Goal: Task Accomplishment & Management: Manage account settings

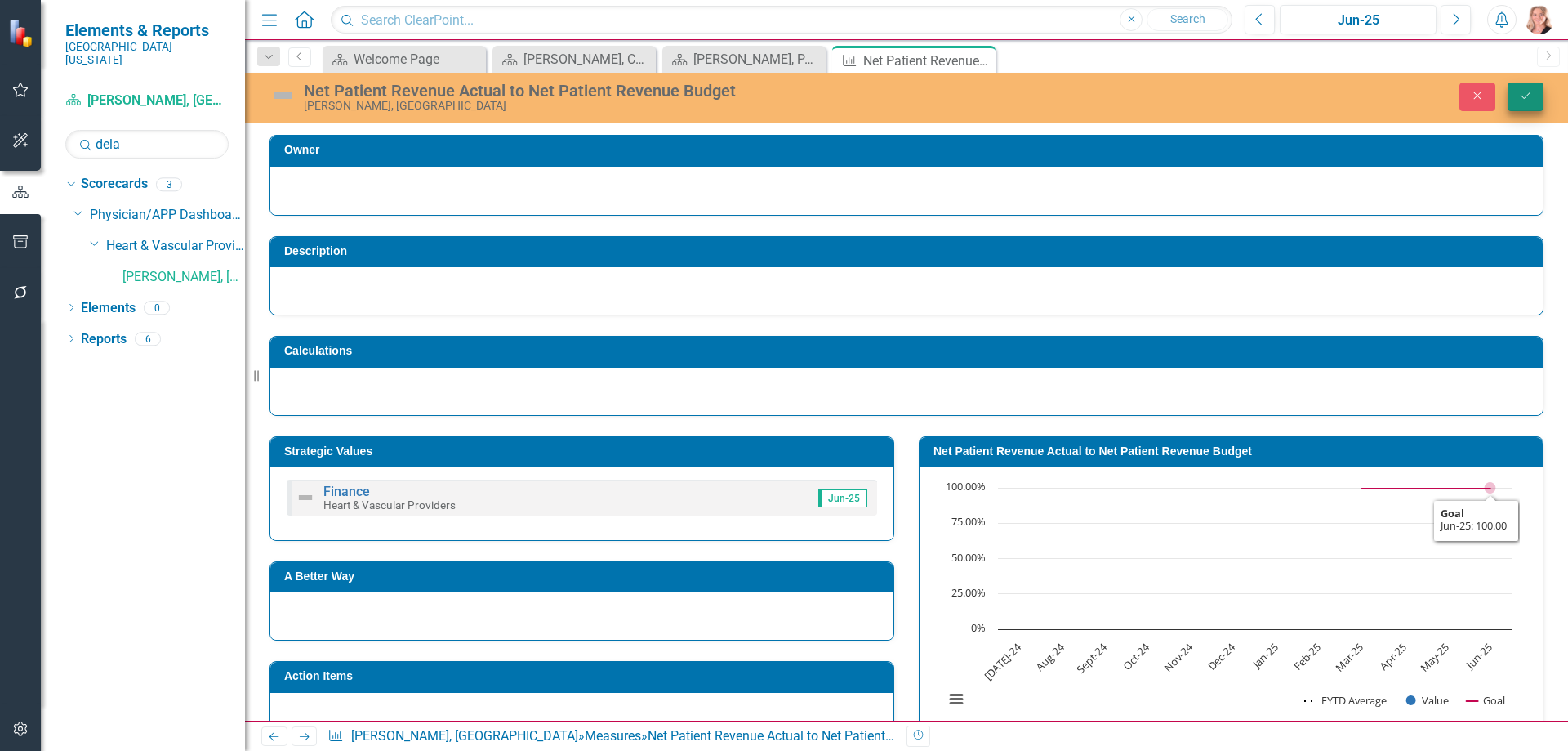
click at [1509, 104] on button "Save" at bounding box center [1525, 96] width 35 height 29
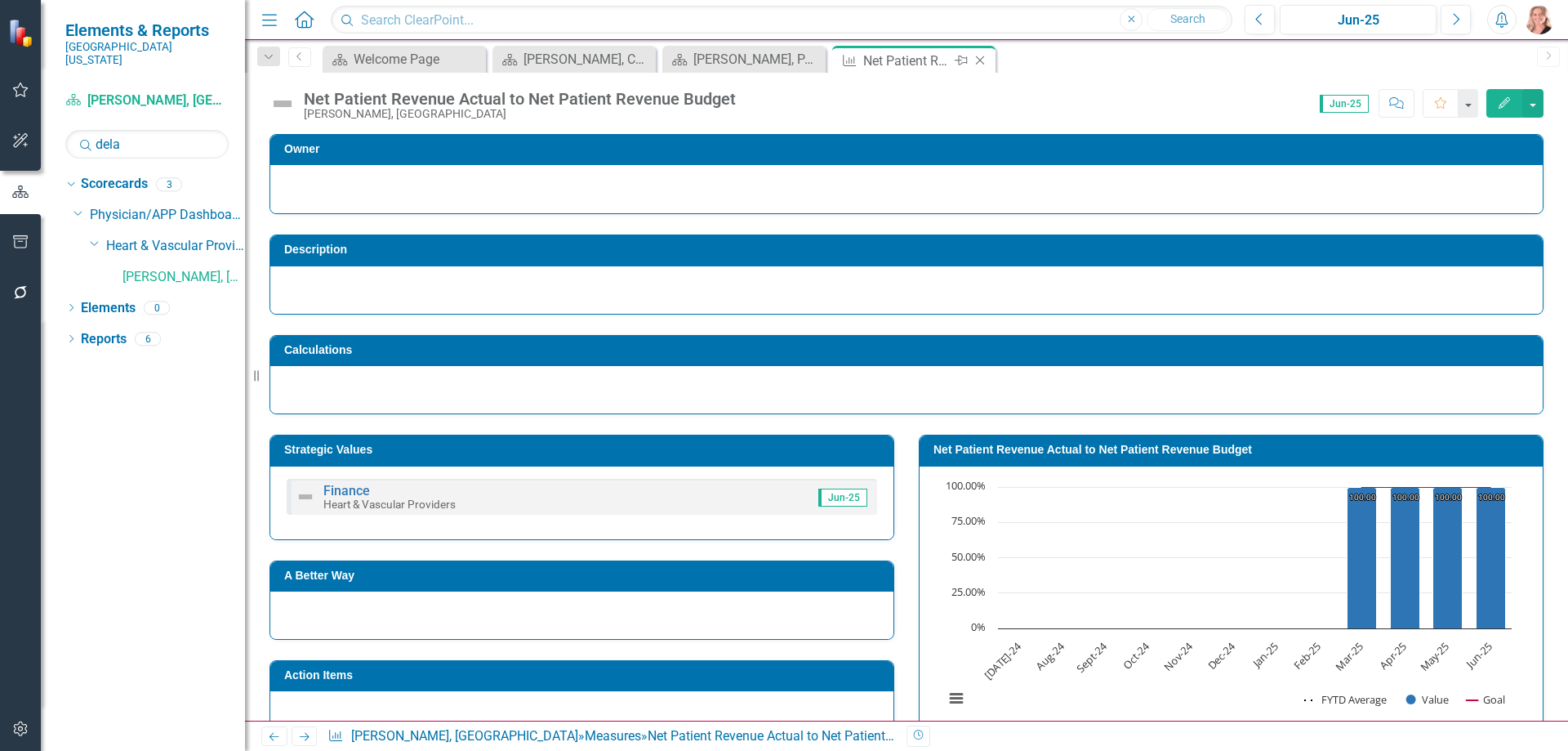
click at [979, 60] on icon at bounding box center [981, 61] width 9 height 9
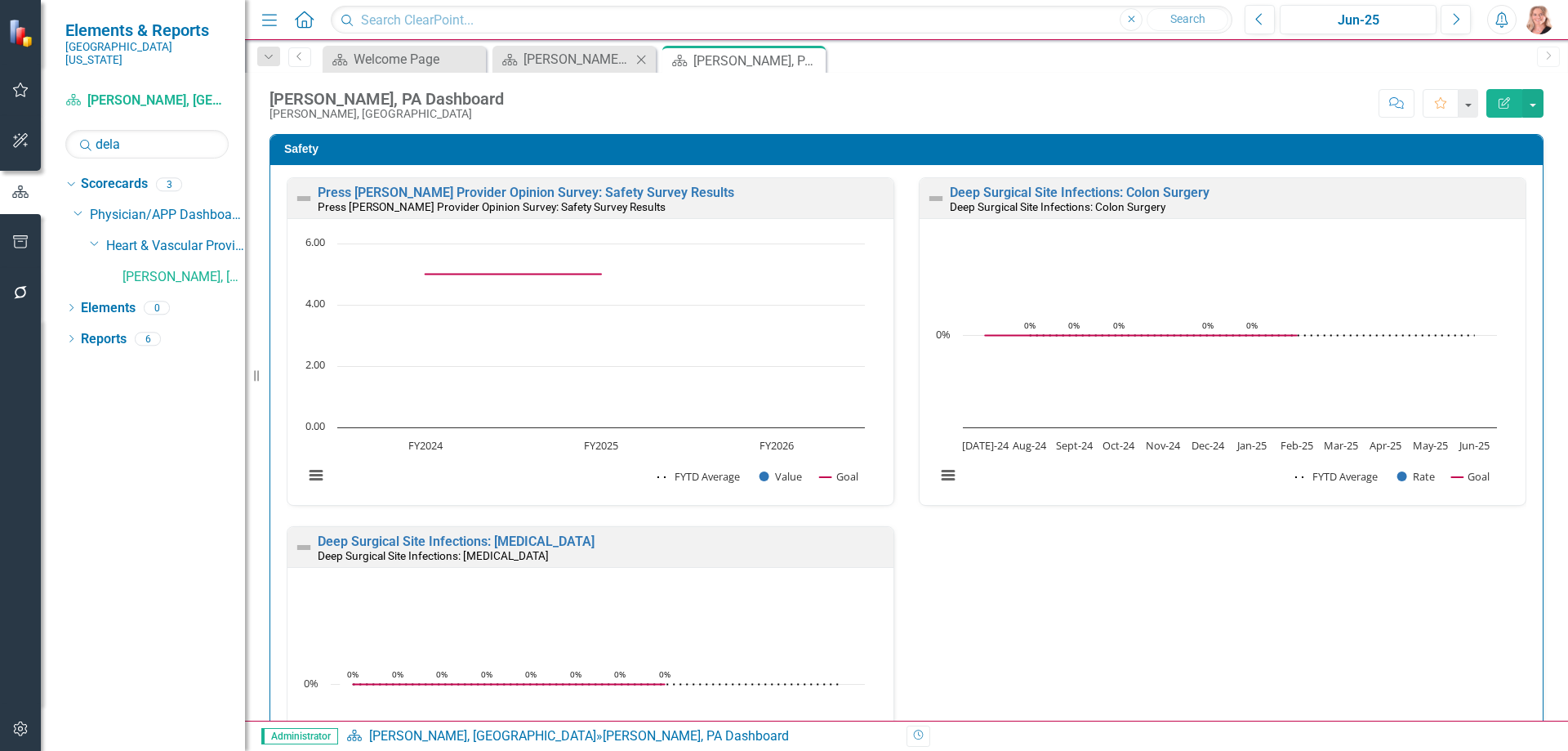
click at [643, 58] on icon at bounding box center [642, 60] width 9 height 9
click at [185, 134] on input "dela" at bounding box center [147, 144] width 163 height 29
type input "bana"
click at [179, 268] on link "[PERSON_NAME], [GEOGRAPHIC_DATA]" at bounding box center [183, 277] width 122 height 19
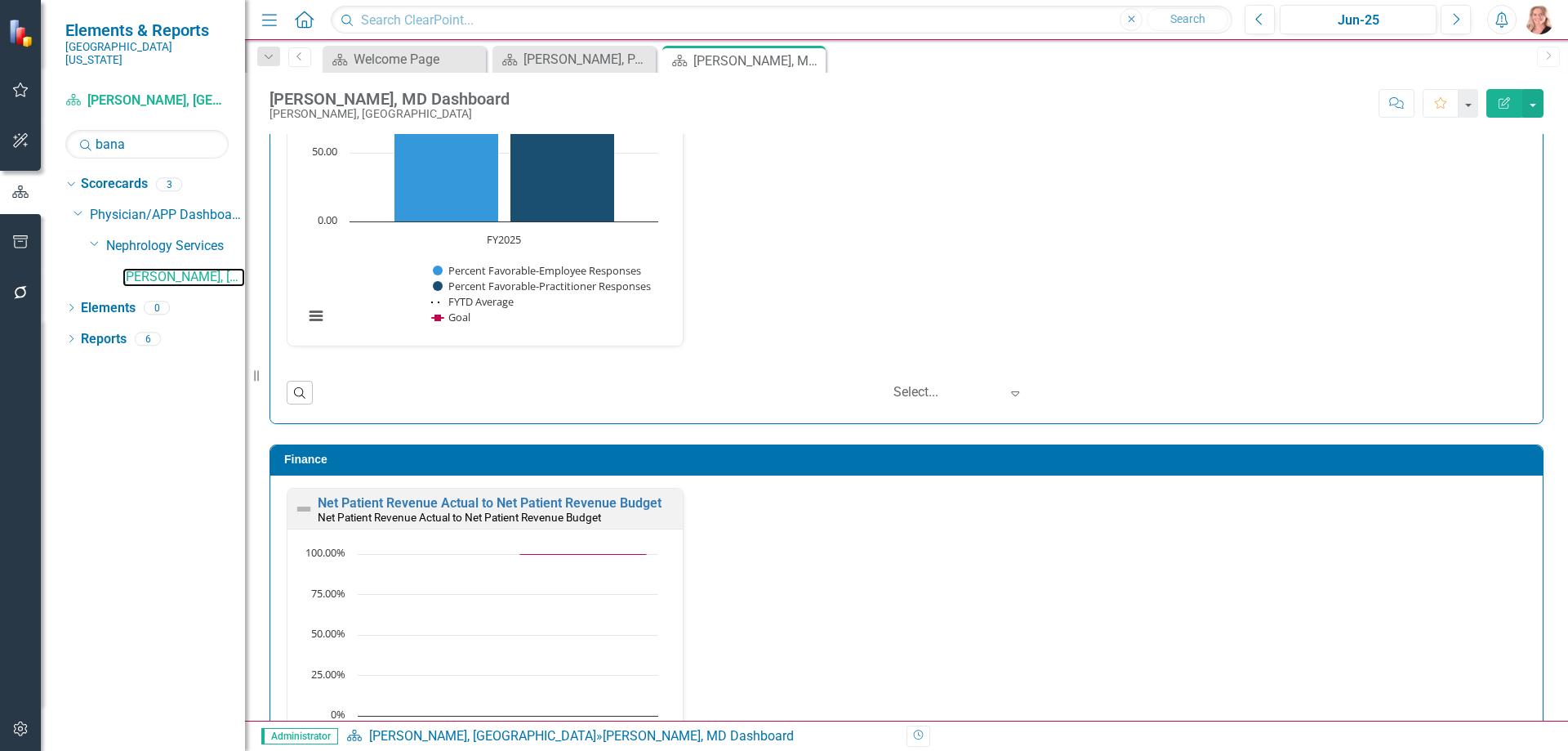
scroll to position [2859, 0]
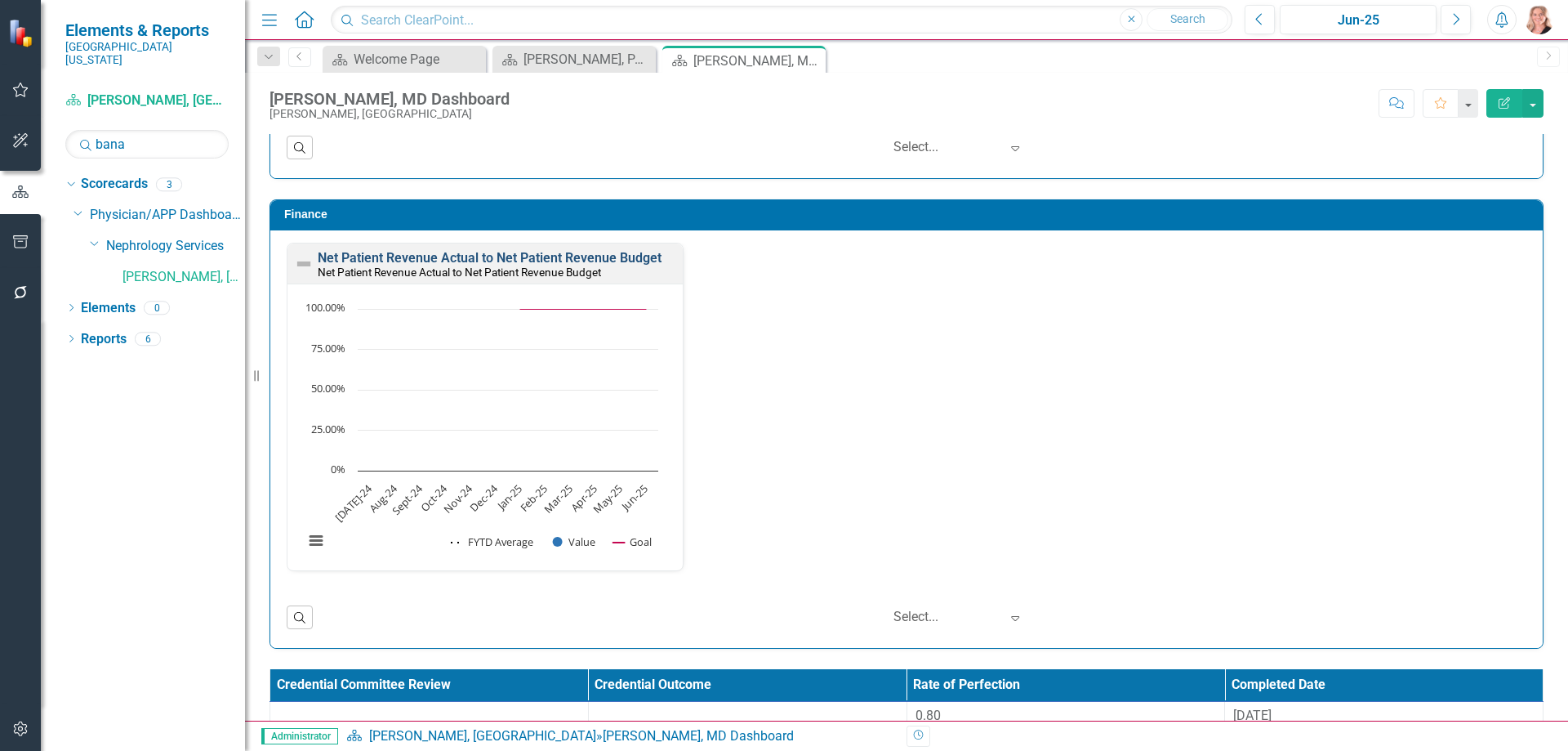
click at [647, 253] on link "Net Patient Revenue Actual to Net Patient Revenue Budget" at bounding box center [489, 258] width 344 height 16
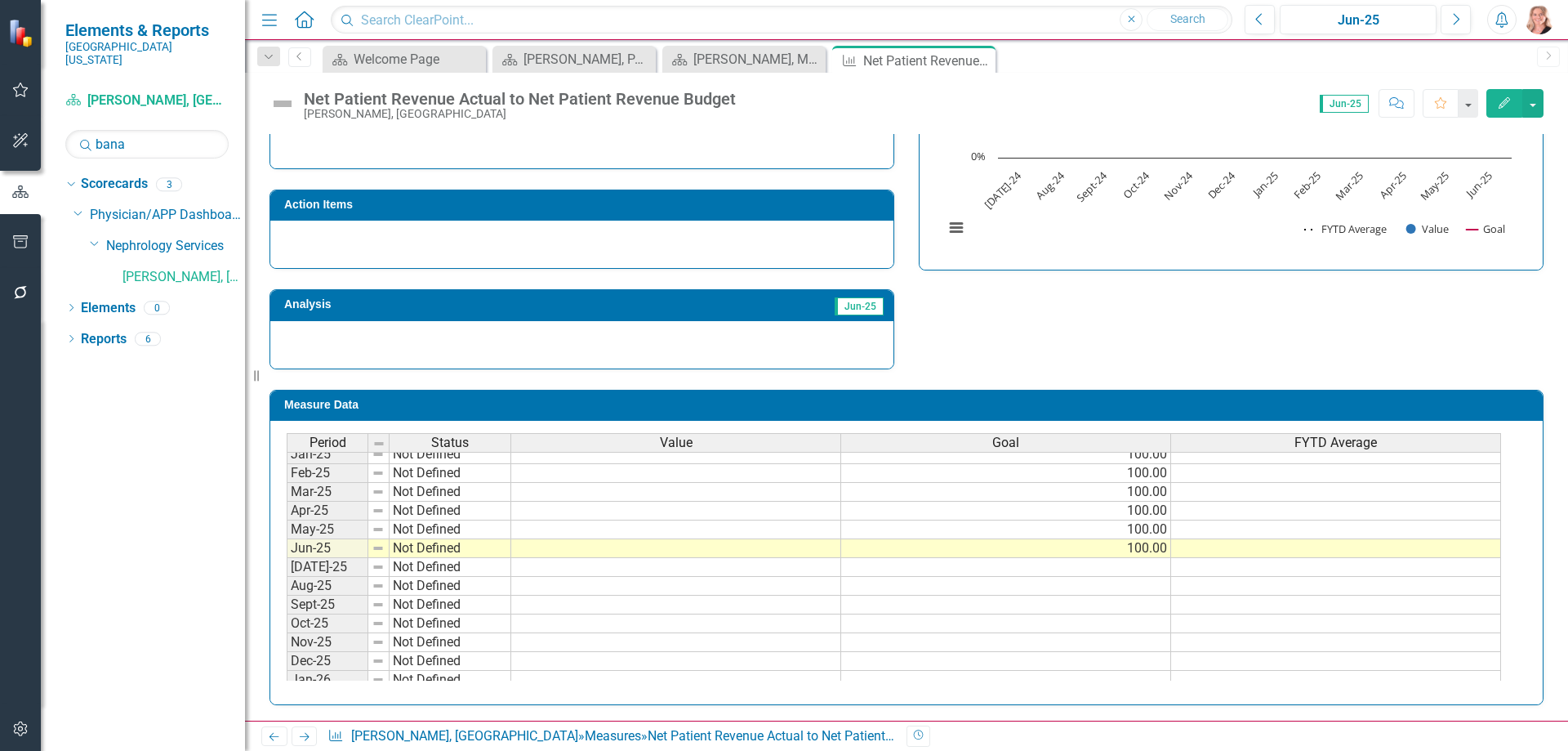
scroll to position [490, 0]
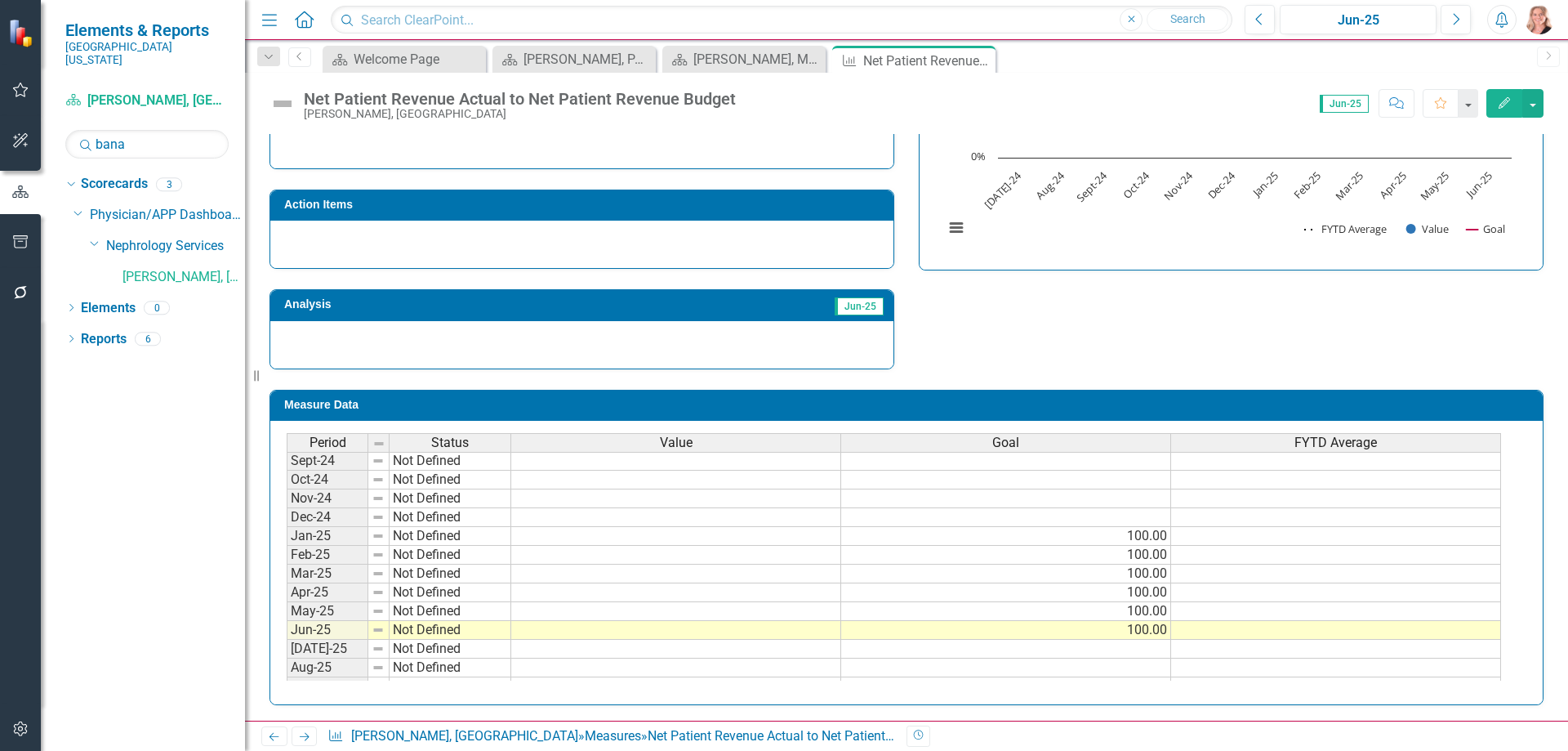
drag, startPoint x: 563, startPoint y: 537, endPoint x: 751, endPoint y: 517, distance: 189.1
click at [563, 537] on td at bounding box center [675, 536] width 330 height 19
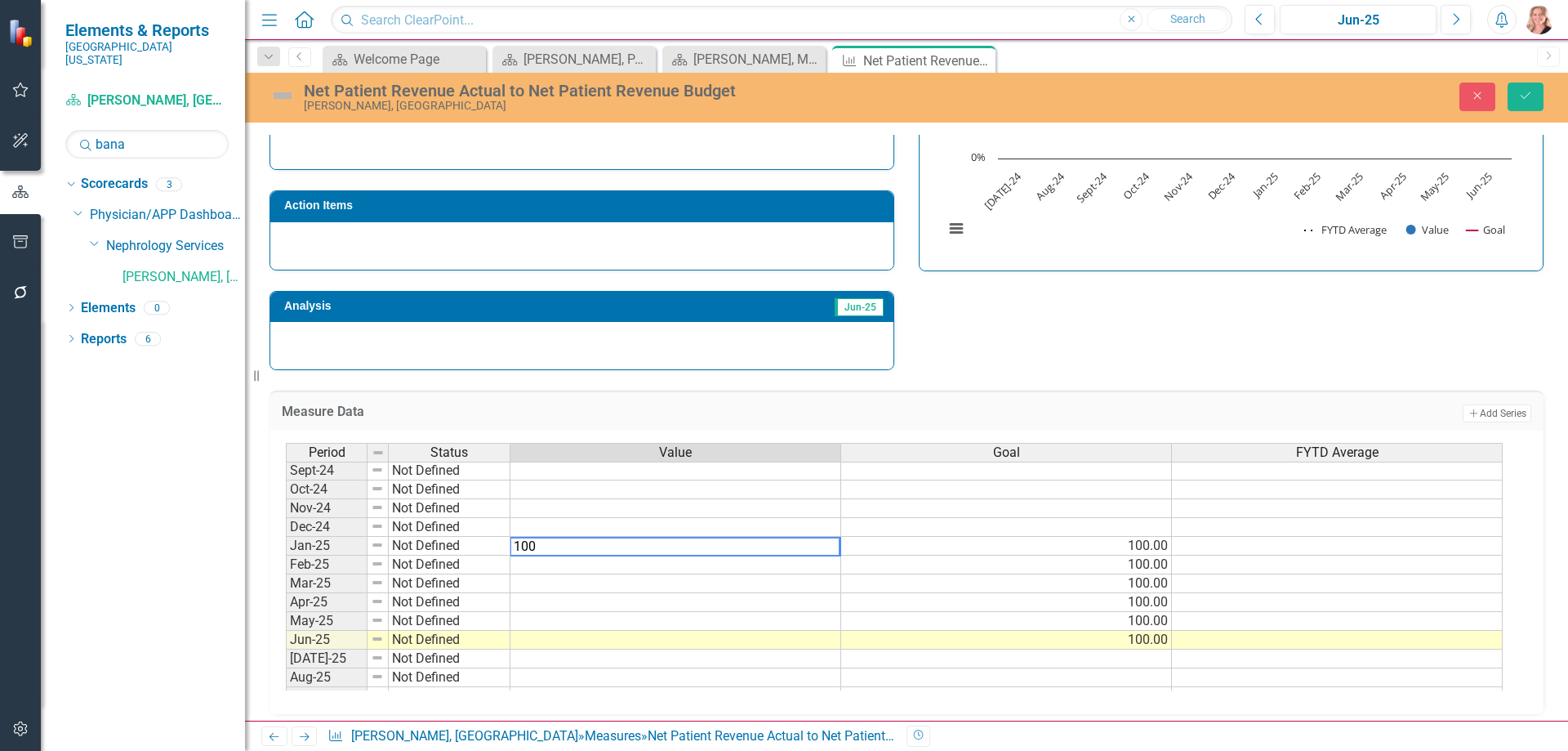
type textarea "100"
click at [629, 584] on td at bounding box center [676, 584] width 331 height 19
click at [699, 541] on td "100.00" at bounding box center [676, 546] width 331 height 19
drag, startPoint x: 839, startPoint y: 556, endPoint x: 843, endPoint y: 631, distance: 75.1
click at [286, 631] on div "Period Status Value Goal FYTD Average Nov-23 Not Defined Dec-23 Not Defined Jan…" at bounding box center [286, 563] width 0 height 621
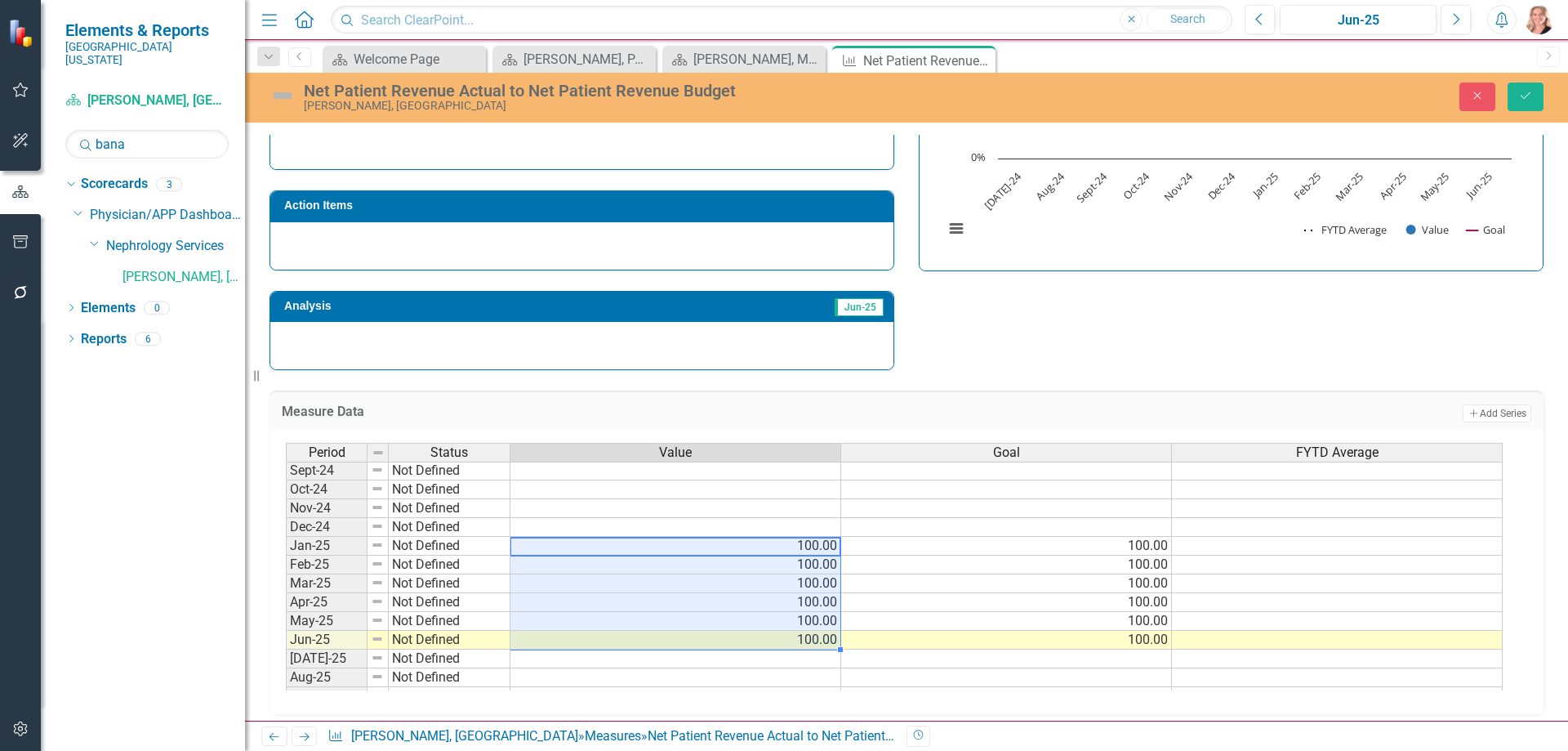
click at [1222, 547] on td at bounding box center [1337, 546] width 331 height 19
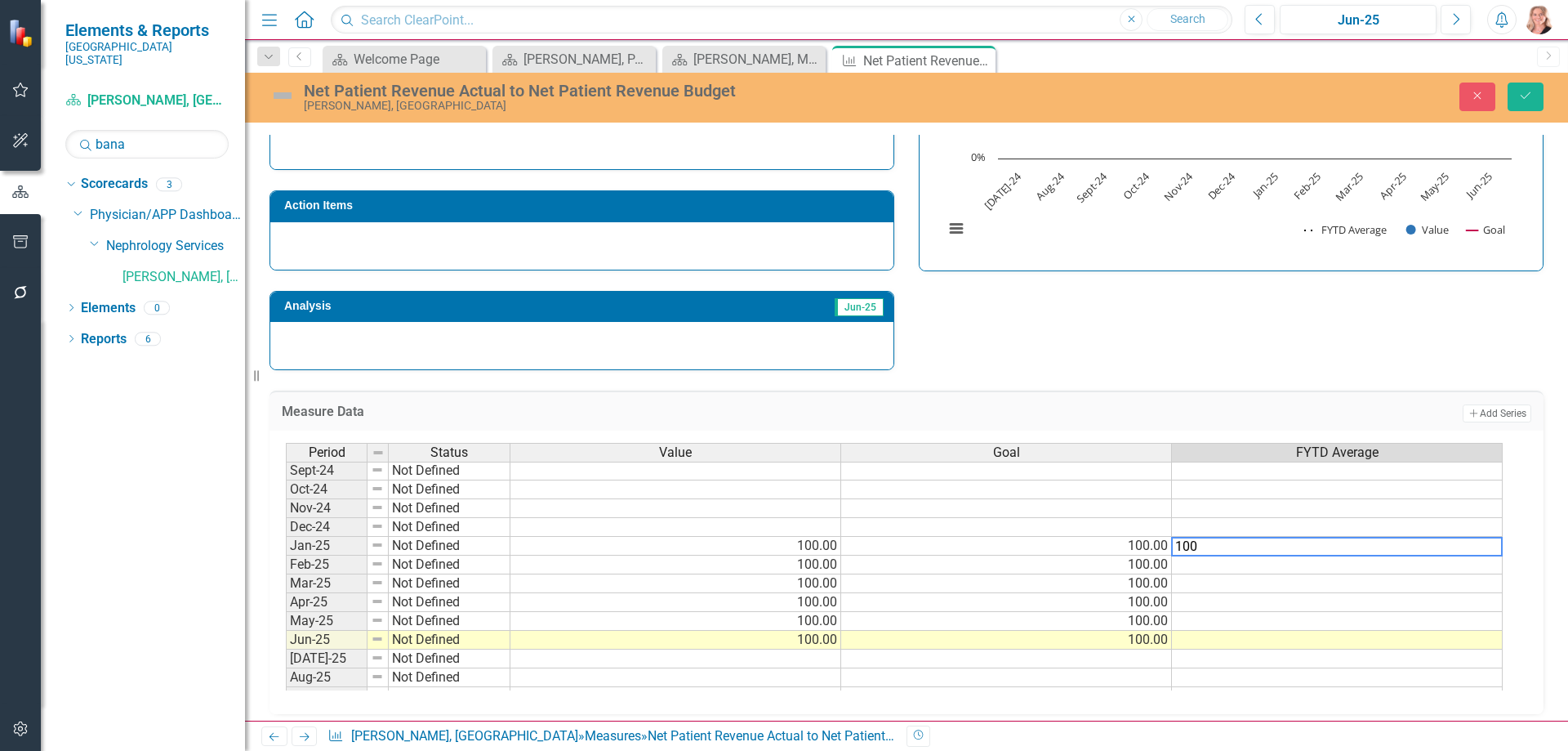
type textarea "100"
click at [1388, 568] on td at bounding box center [1337, 565] width 331 height 19
click at [1389, 548] on td "100.00%" at bounding box center [1337, 546] width 331 height 19
drag, startPoint x: 1500, startPoint y: 557, endPoint x: 1489, endPoint y: 641, distance: 84.7
click at [286, 641] on div "Period Status Value Goal FYTD Average Nov-23 Not Defined Dec-23 Not Defined Jan…" at bounding box center [286, 563] width 0 height 621
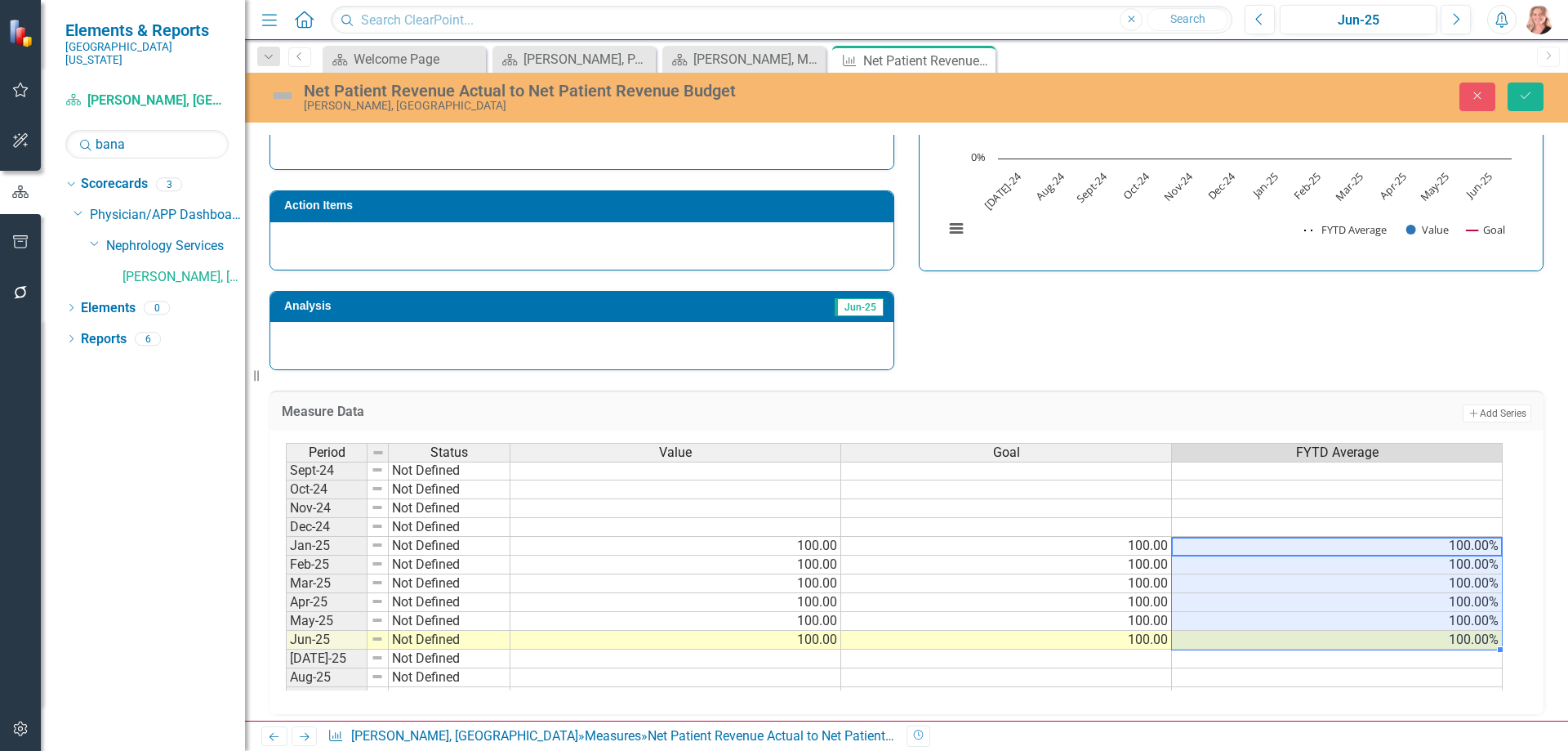
type textarea "100"
click at [1393, 363] on div "Strategic Values Finance Nephrology Services Jun-25 A Better Way Action Items A…" at bounding box center [906, 158] width 1298 height 426
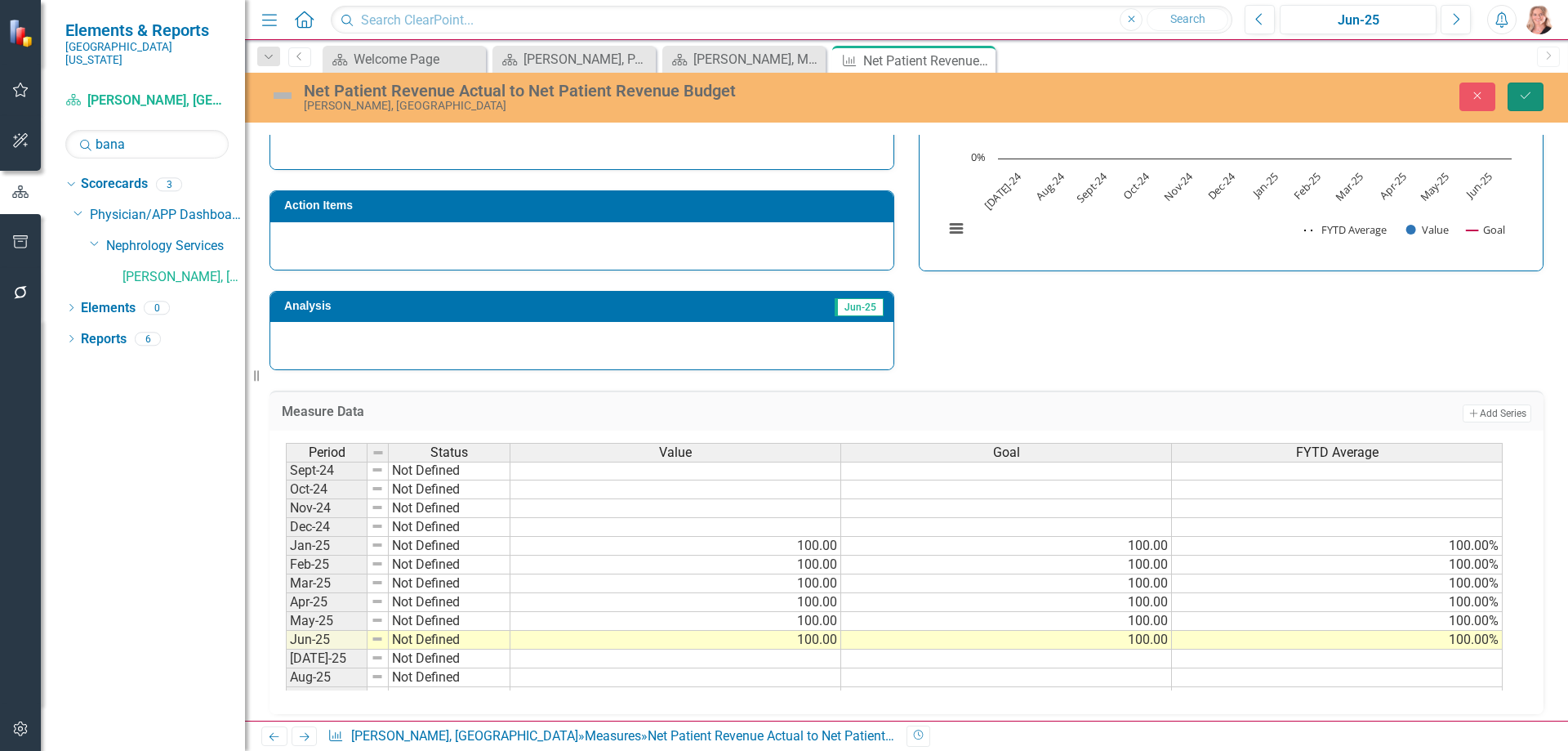
click at [1526, 108] on button "Save" at bounding box center [1525, 96] width 35 height 29
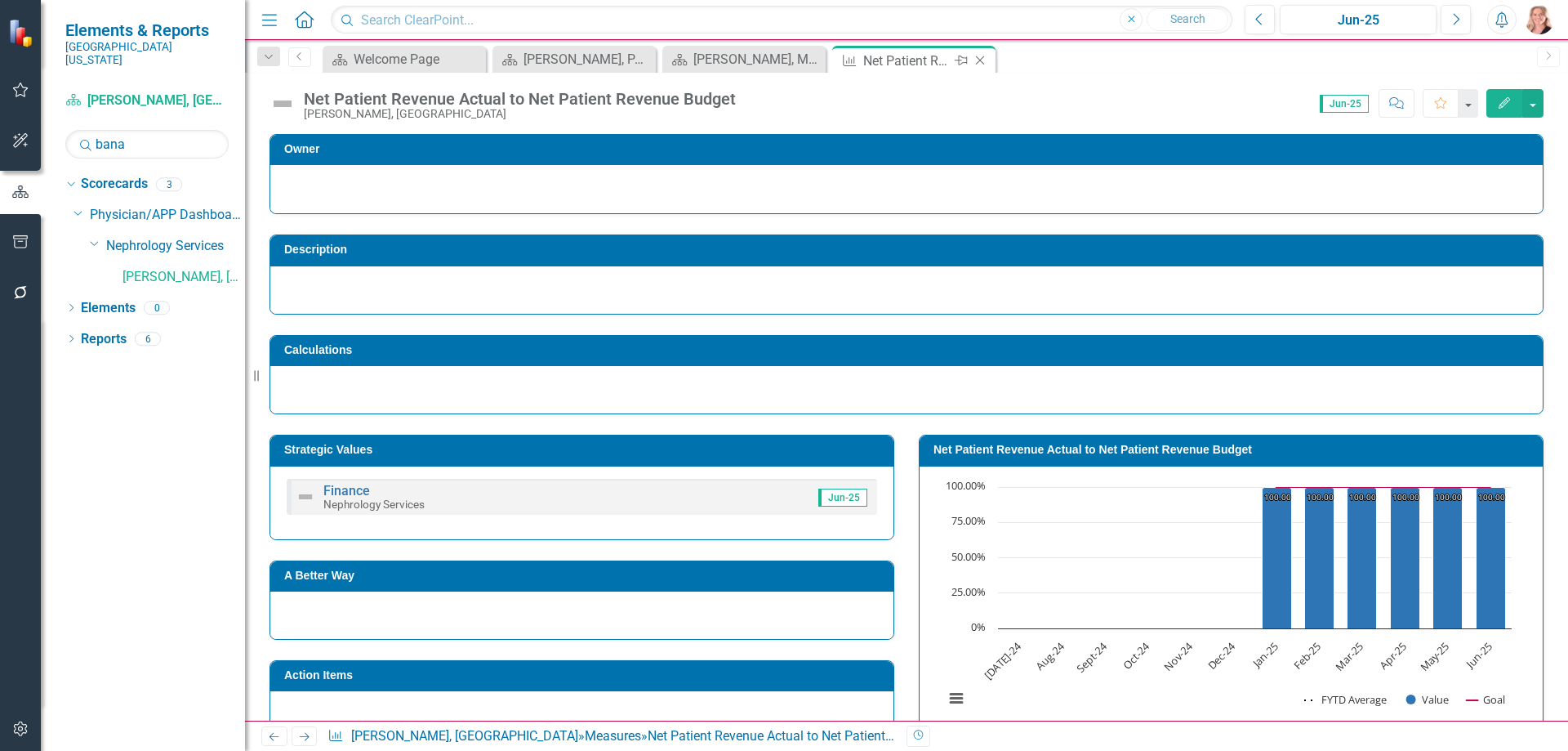
click at [982, 59] on icon "Close" at bounding box center [980, 61] width 16 height 13
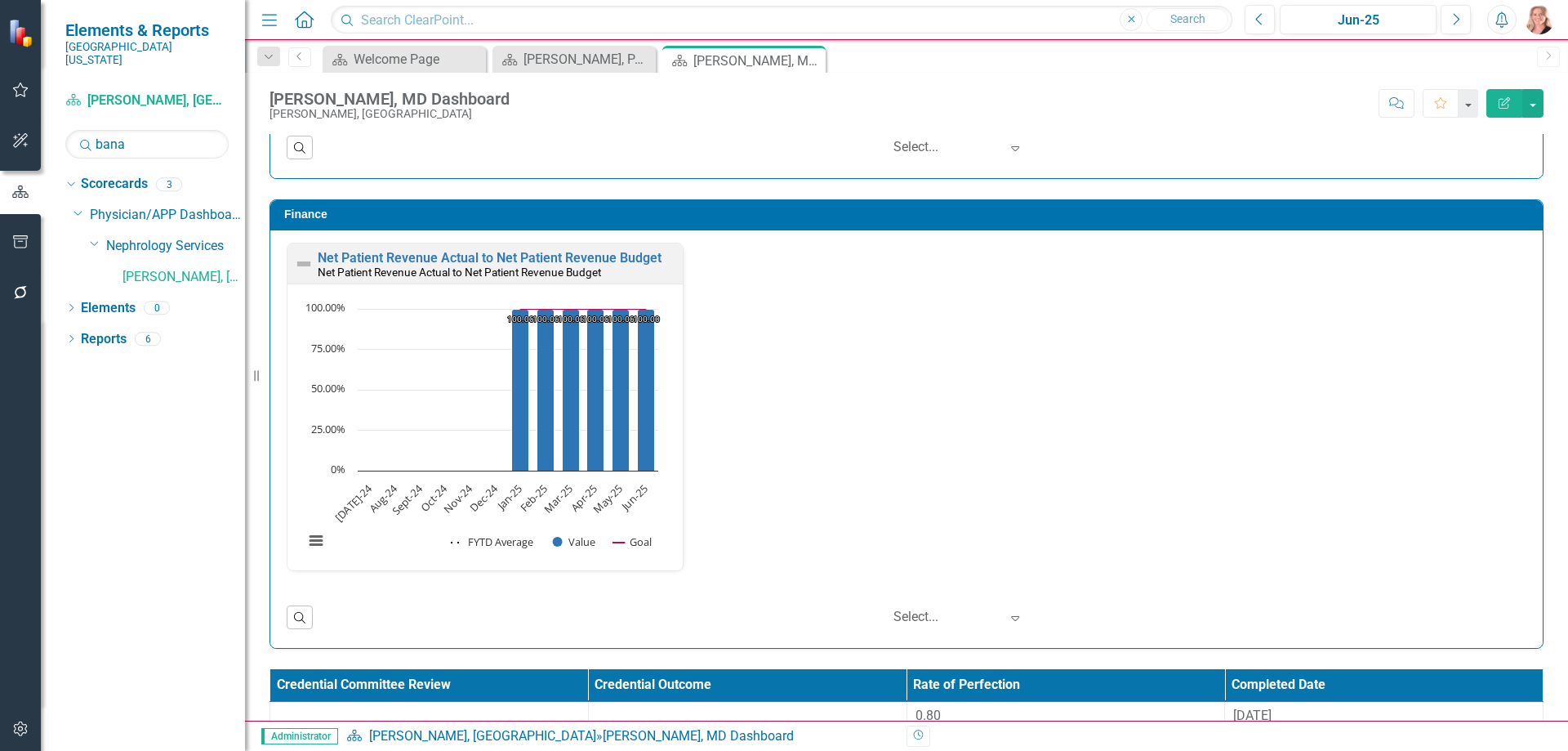
scroll to position [1, 0]
click at [639, 64] on icon "Close" at bounding box center [641, 60] width 16 height 13
click at [204, 130] on input "bana" at bounding box center [147, 144] width 163 height 29
type input "samu"
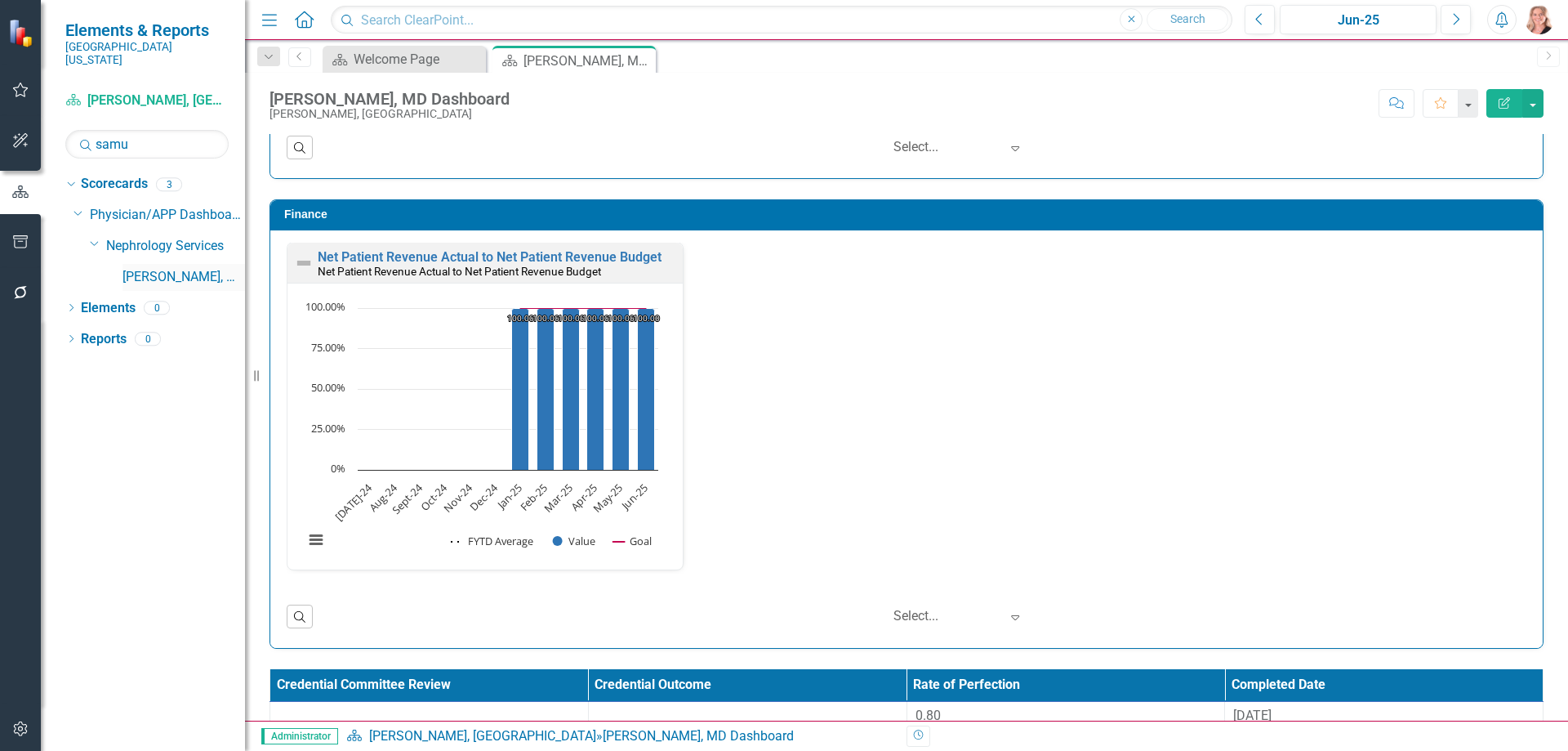
click at [194, 268] on link "[PERSON_NAME], MD" at bounding box center [183, 277] width 122 height 19
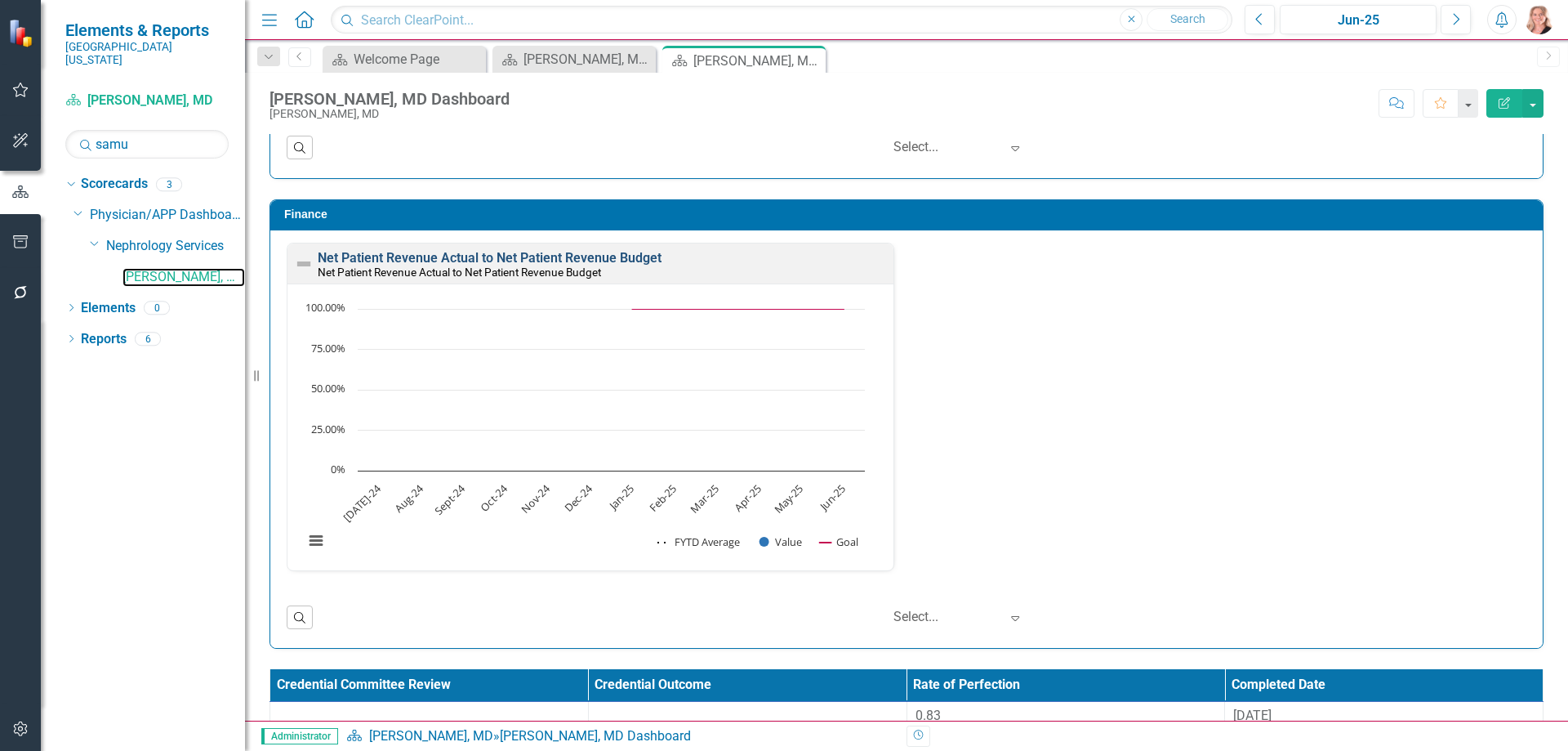
scroll to position [2696, 0]
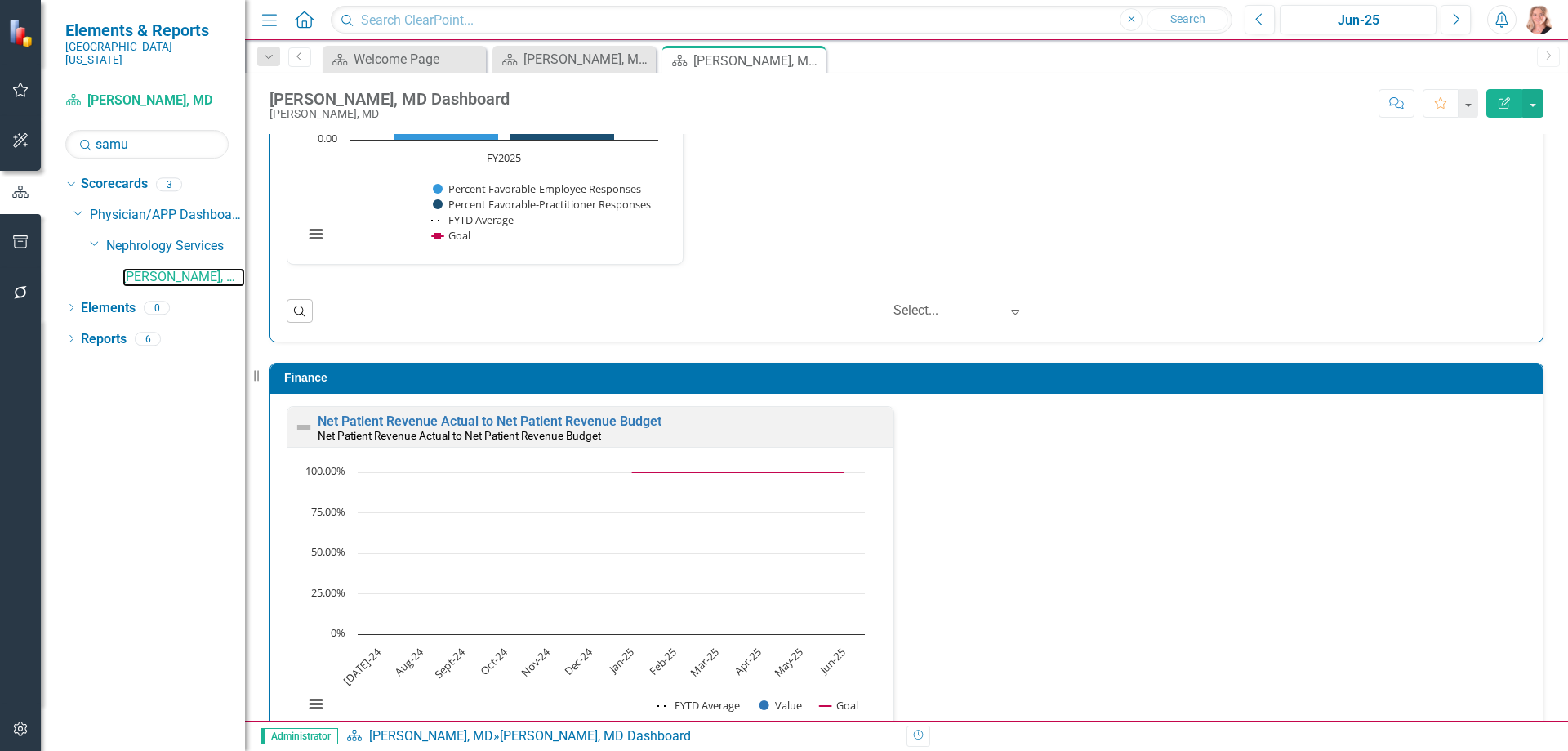
click at [593, 248] on rect "Interactive chart" at bounding box center [481, 127] width 371 height 265
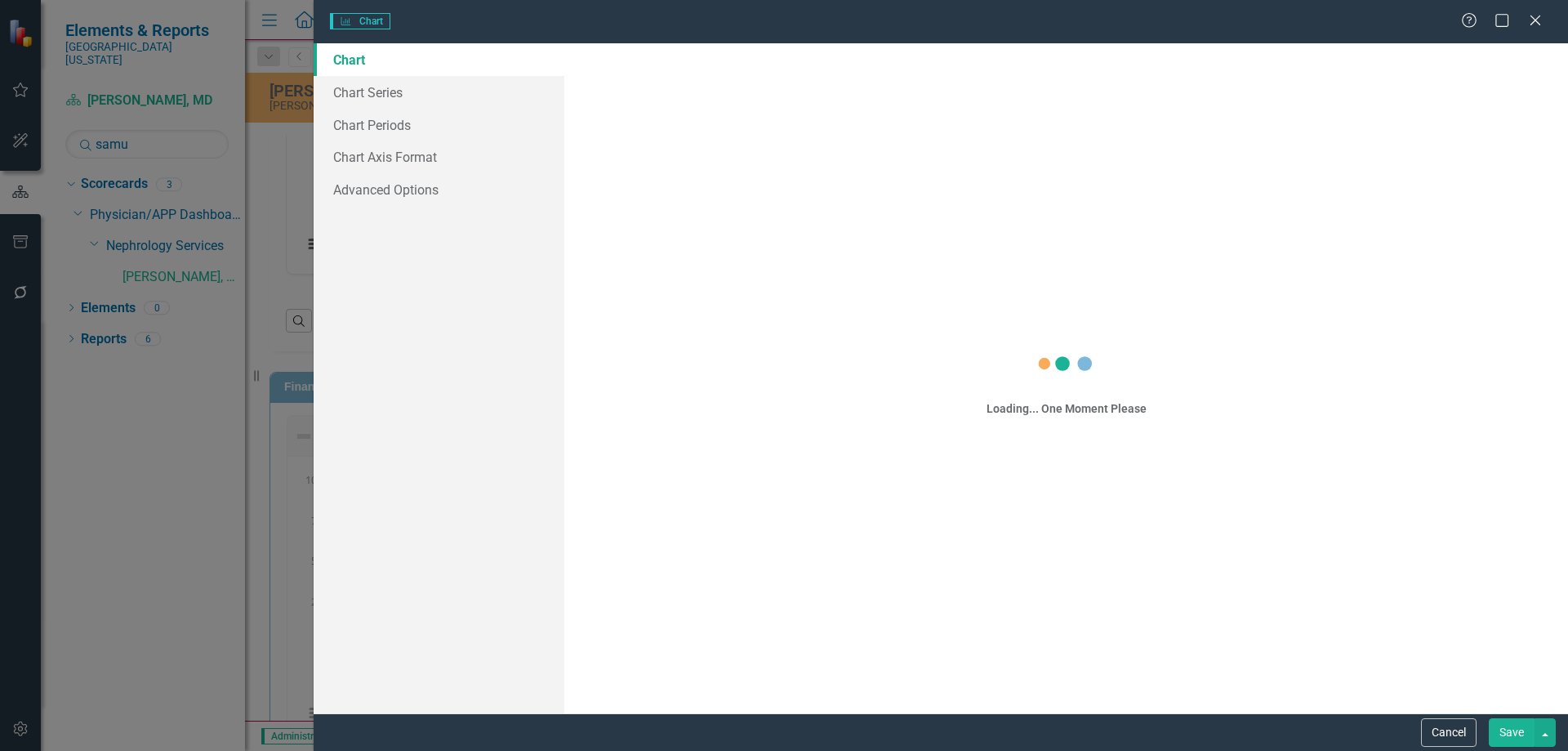
scroll to position [2703, 0]
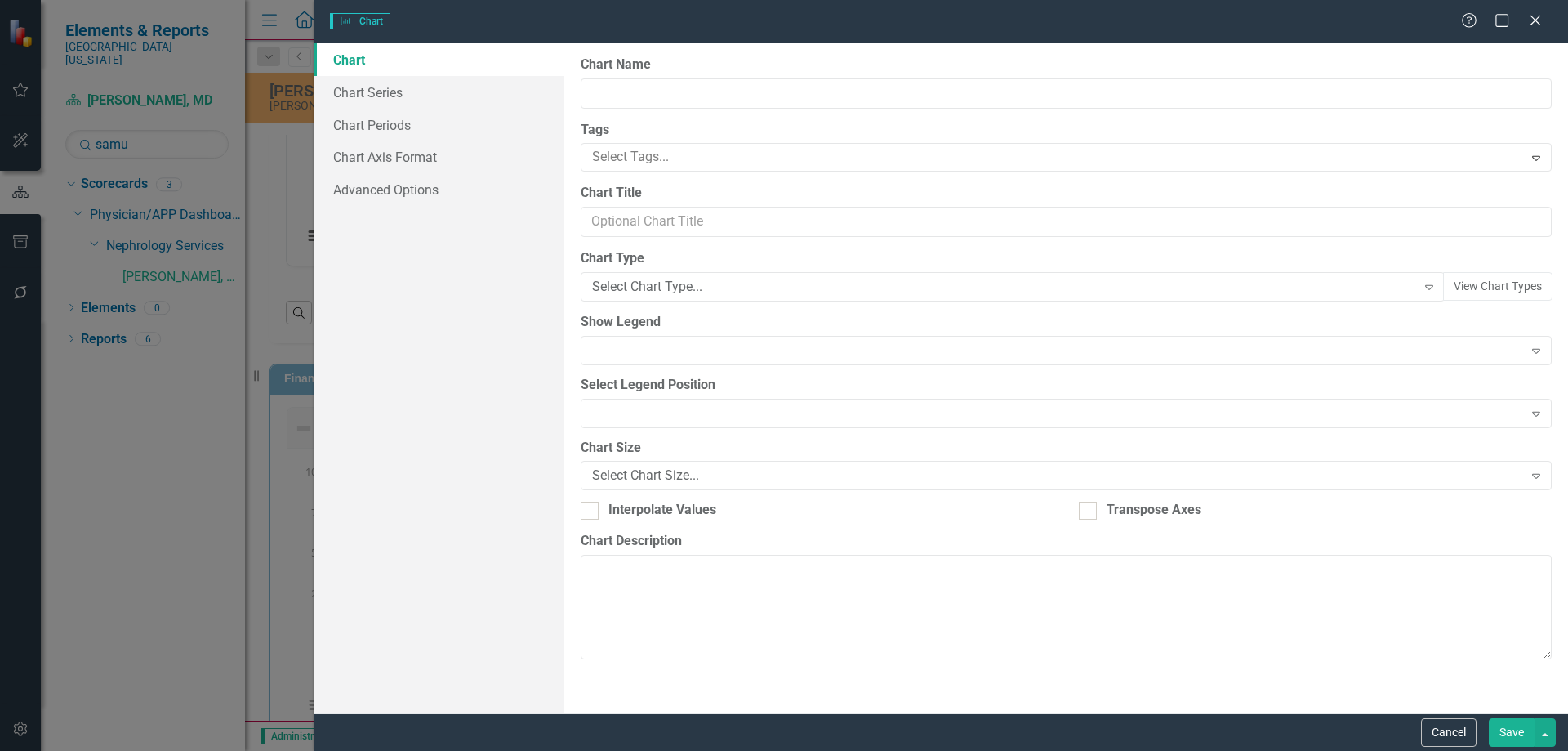
type input "This Provider is a Respectful Team Player"
click at [420, 127] on link "Chart Periods" at bounding box center [439, 124] width 250 height 33
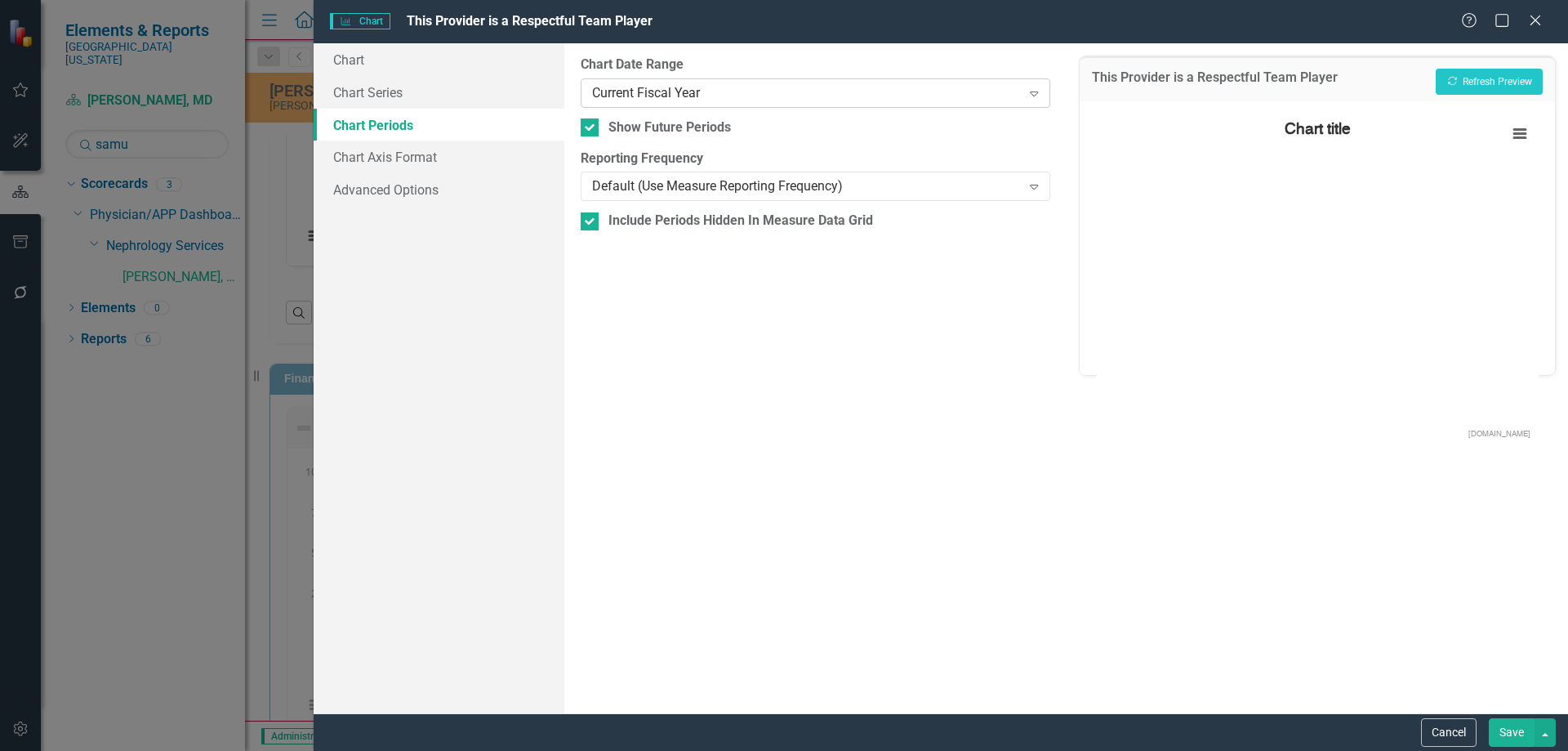
click at [657, 95] on div "Current Fiscal Year" at bounding box center [806, 92] width 429 height 19
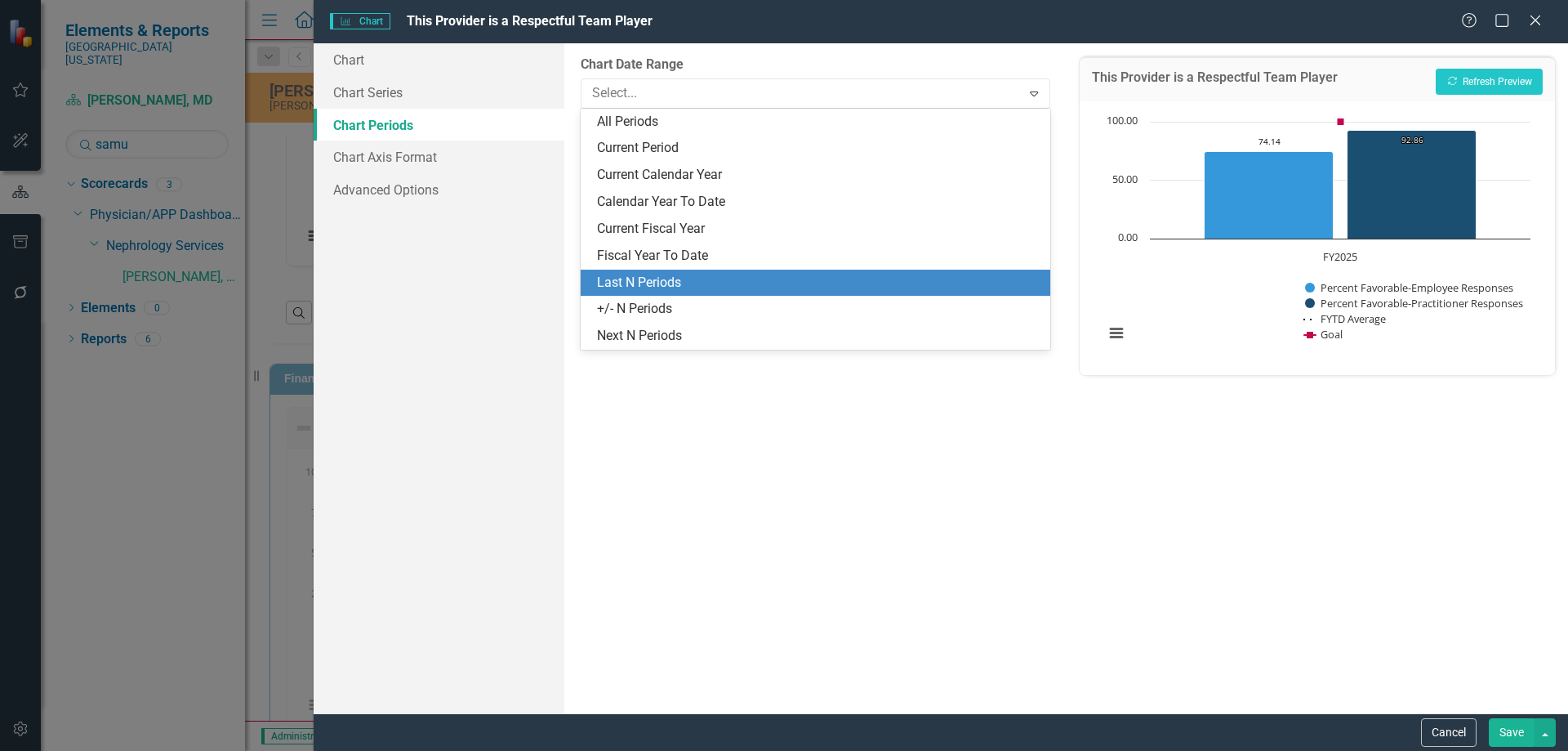
click at [614, 281] on div "Last N Periods" at bounding box center [818, 283] width 443 height 19
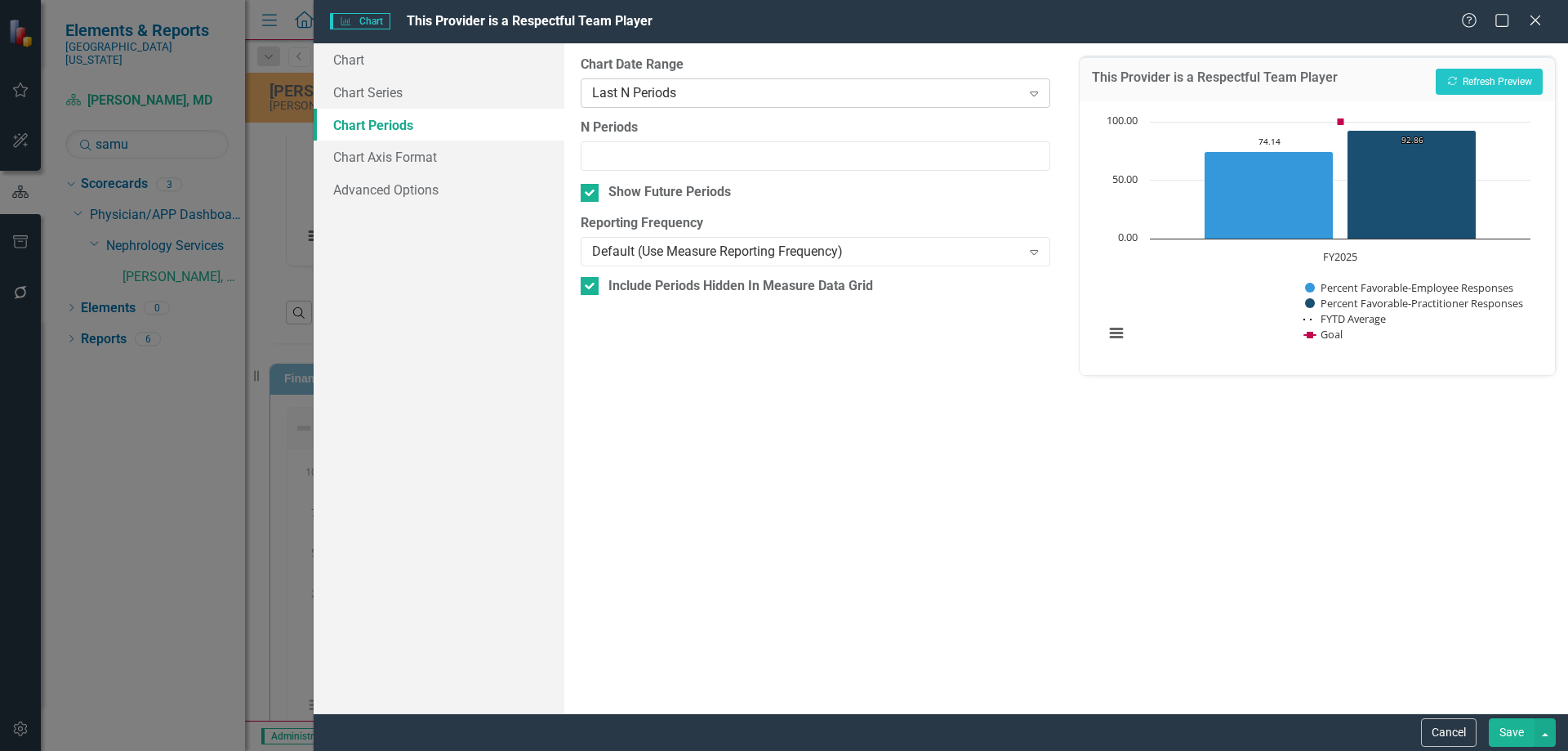
click at [618, 105] on div "Last N Periods Expand" at bounding box center [815, 92] width 469 height 29
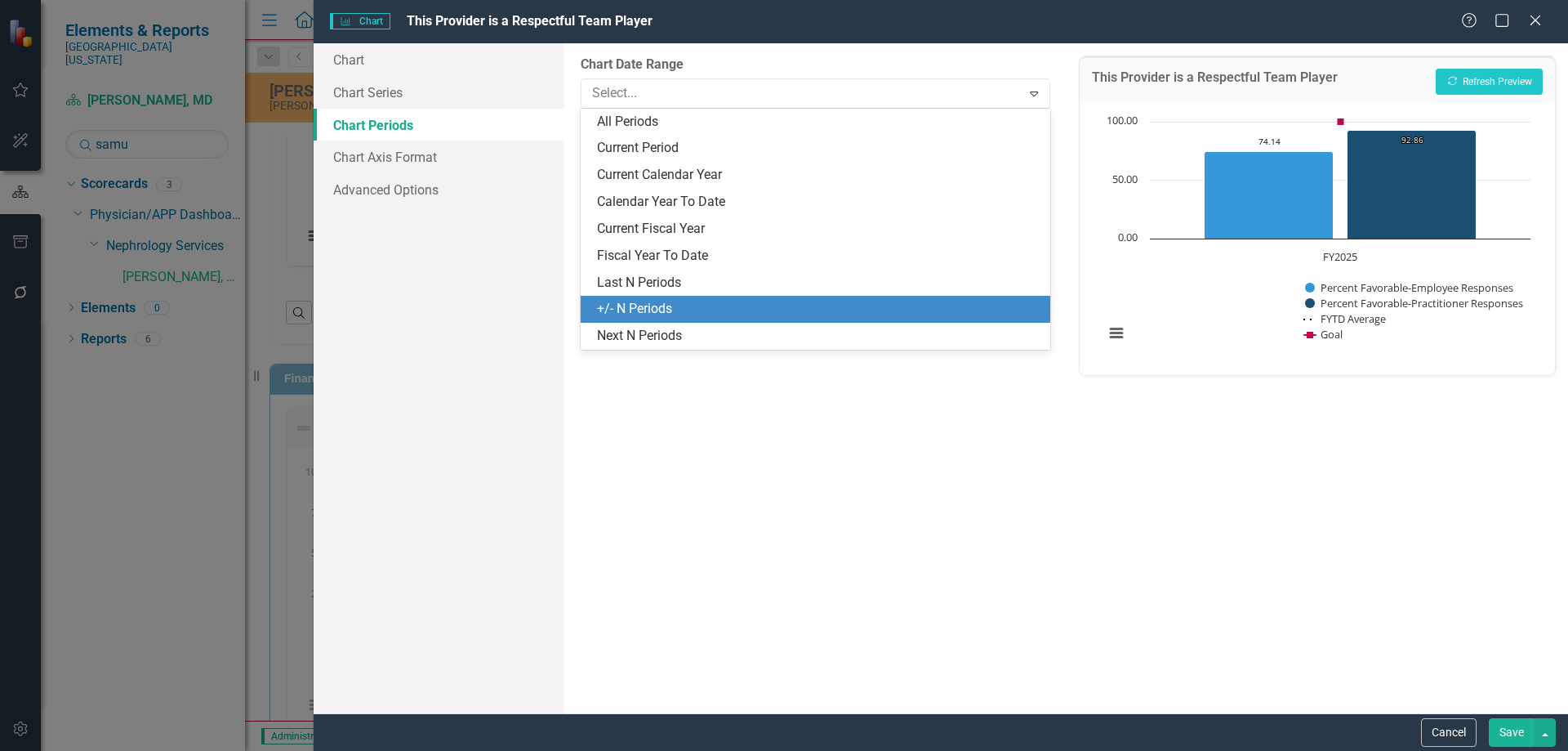
click at [615, 306] on div "+/- N Periods" at bounding box center [818, 309] width 443 height 19
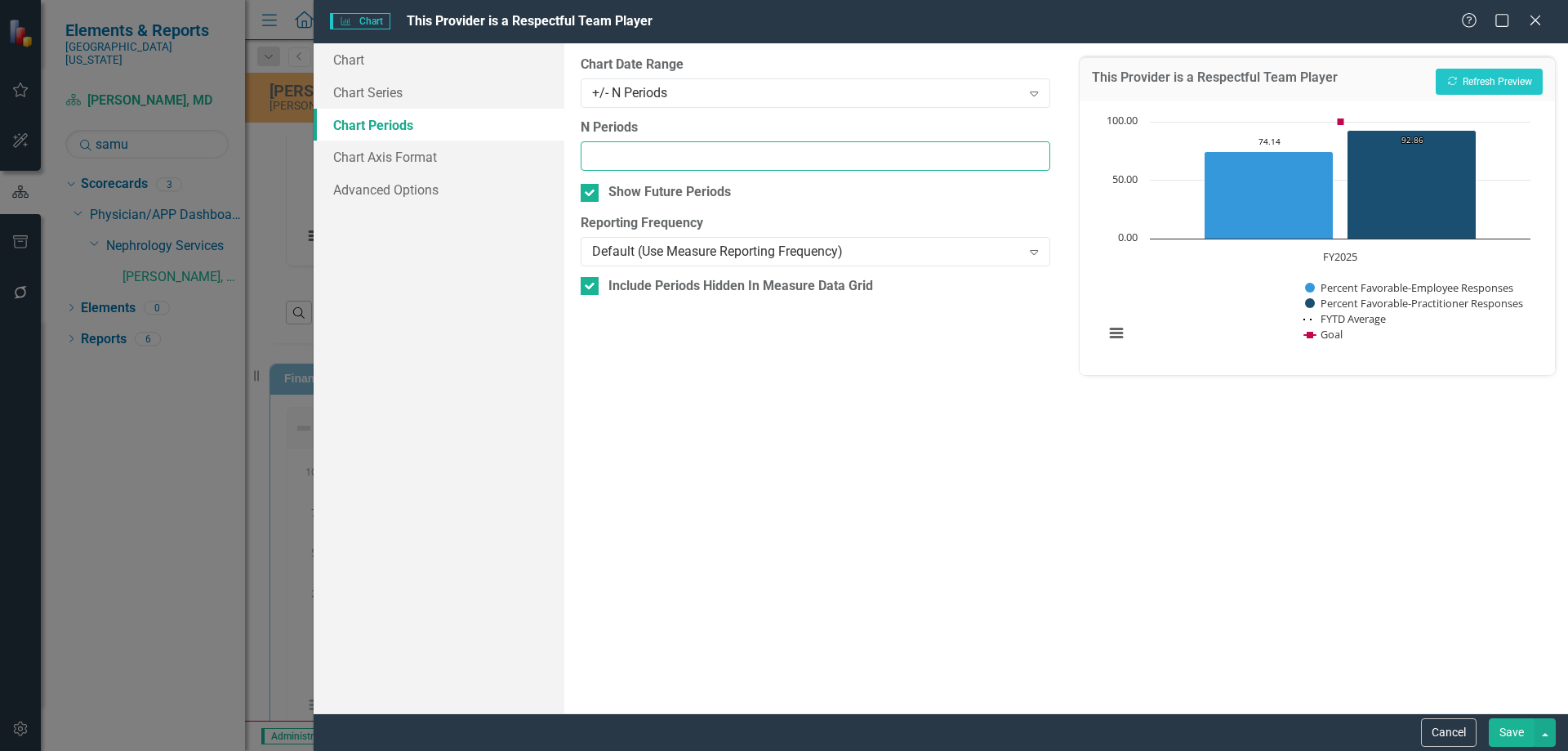
click at [592, 151] on input "N Periods" at bounding box center [815, 156] width 469 height 30
type input "1"
click at [1532, 82] on button "Recalculate Refresh Preview" at bounding box center [1489, 81] width 107 height 26
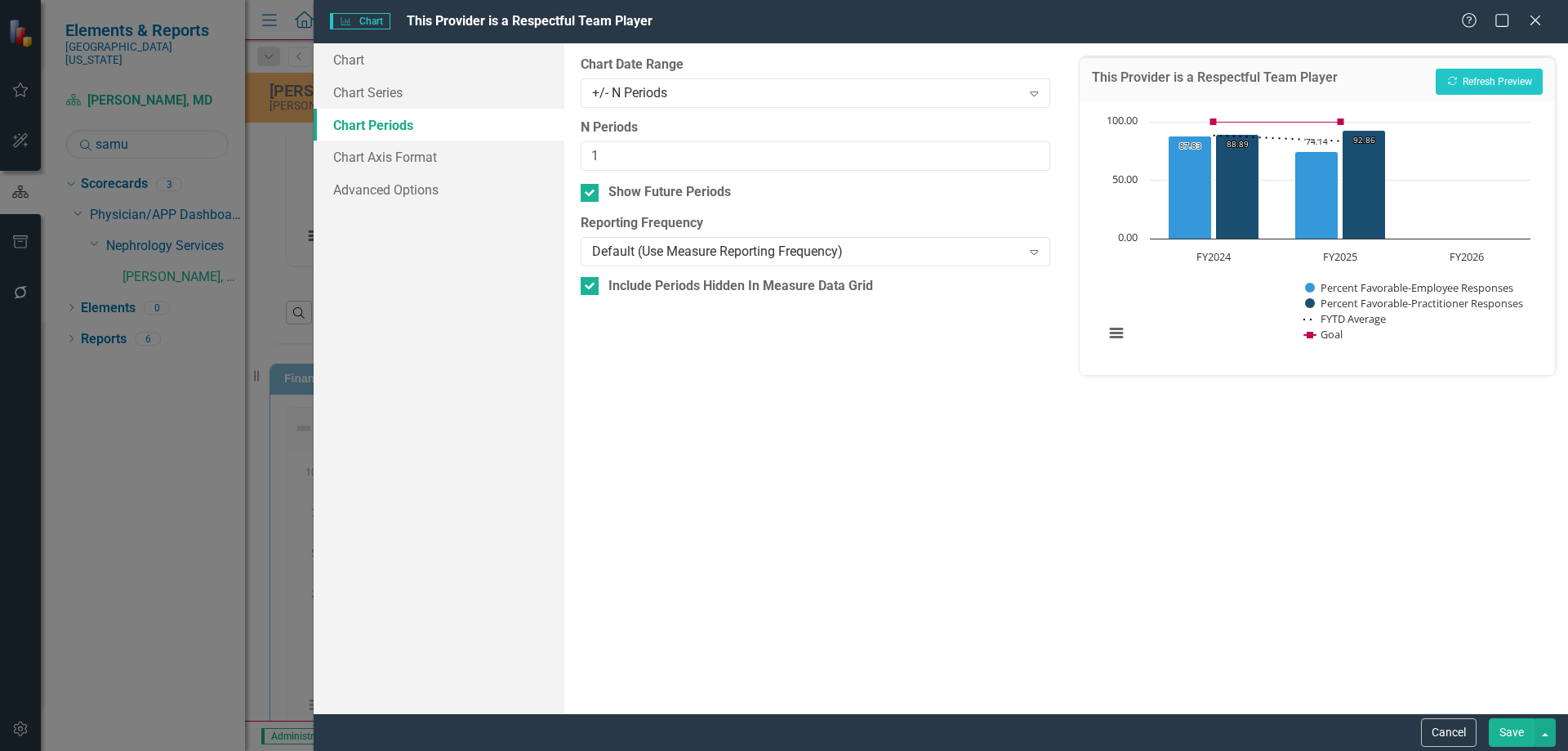
click at [576, 190] on div "From this tab, you define the periods you want included in the chart. For examp…" at bounding box center [814, 377] width 501 height 670
click at [582, 195] on div at bounding box center [589, 192] width 18 height 18
click at [582, 194] on input "Show Future Periods" at bounding box center [586, 189] width 10 height 10
checkbox input "false"
click at [1494, 734] on button "Save" at bounding box center [1511, 732] width 46 height 29
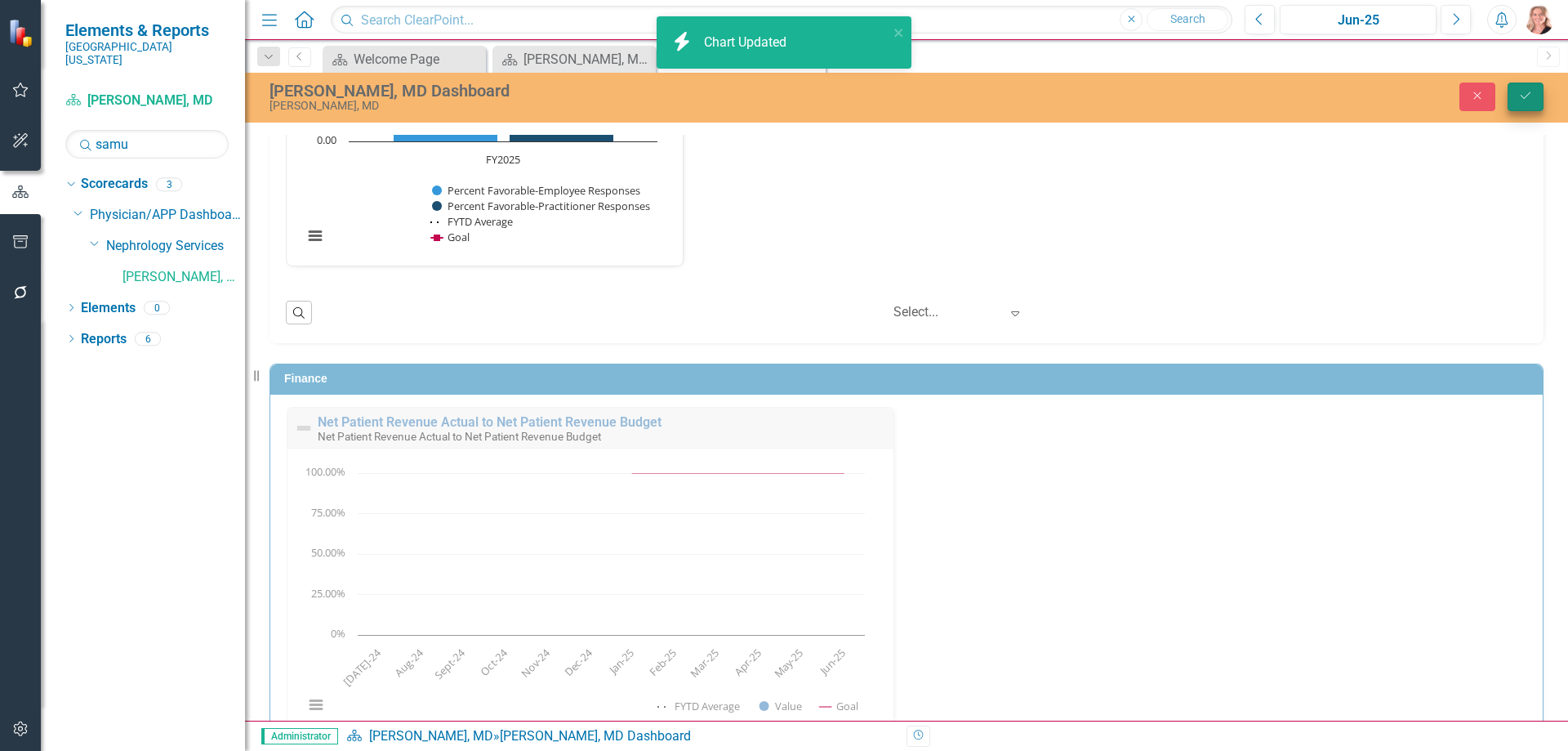
click at [1523, 99] on icon "Save" at bounding box center [1526, 95] width 15 height 11
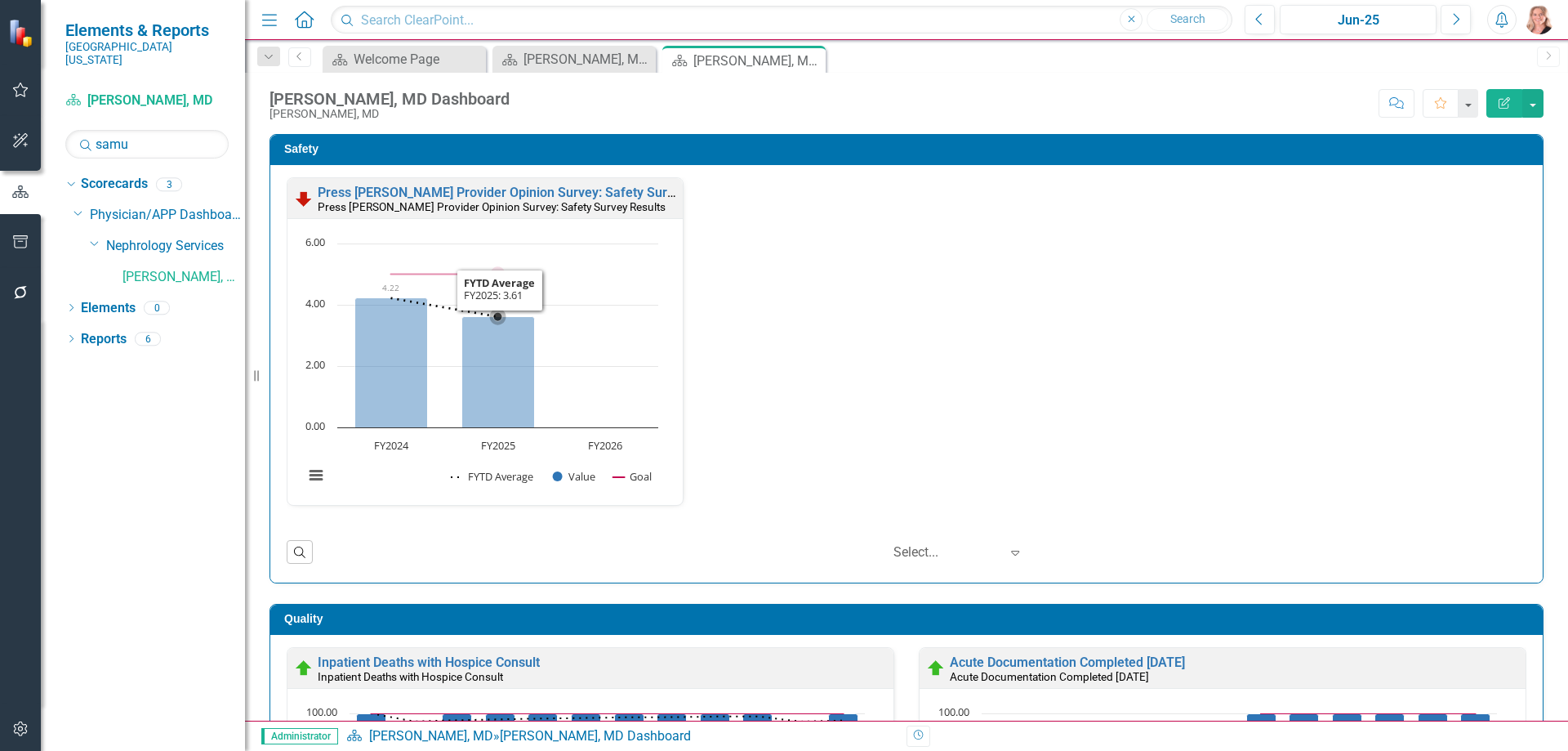
click at [622, 335] on rect "Interactive chart" at bounding box center [481, 368] width 371 height 265
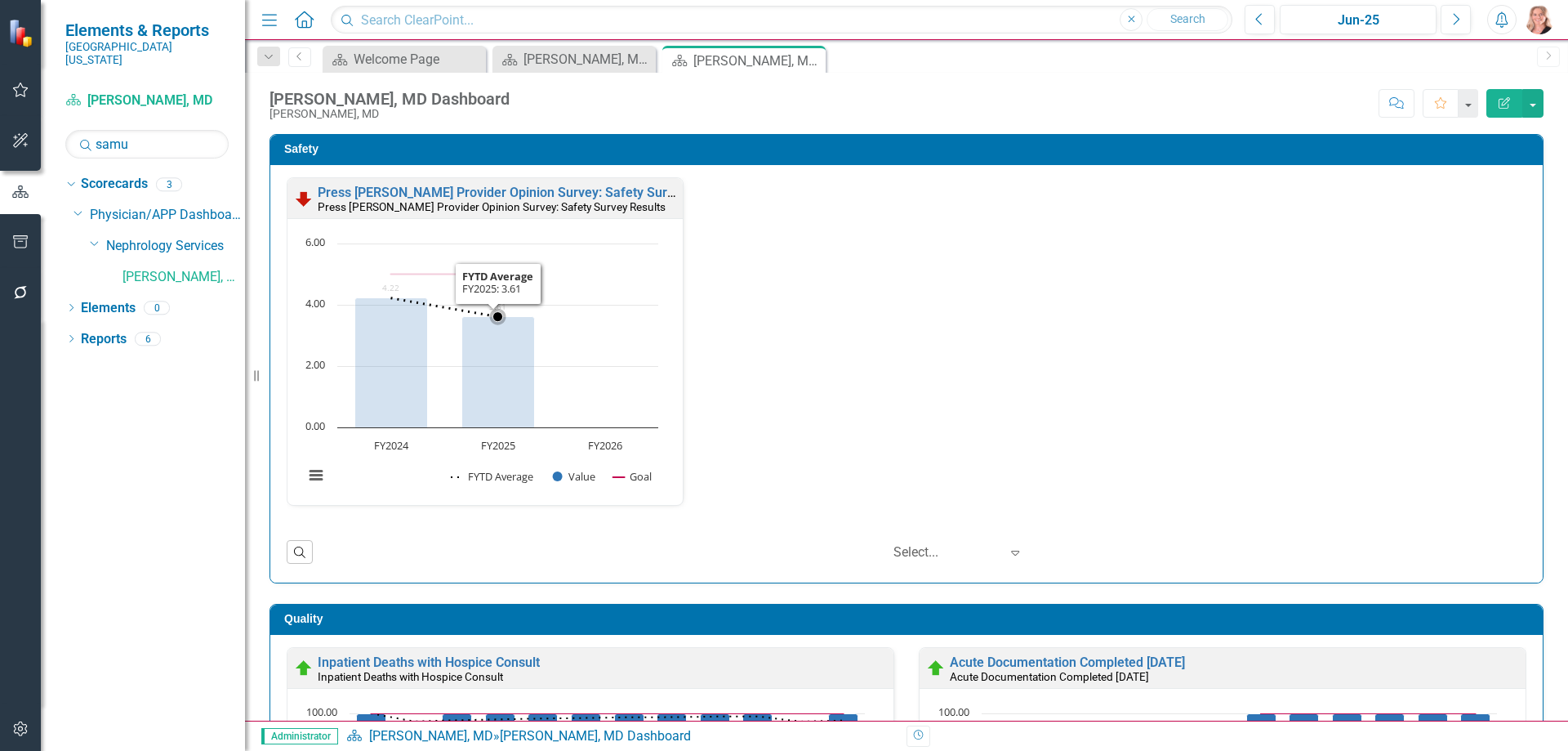
click at [622, 335] on rect "Interactive chart" at bounding box center [481, 368] width 371 height 265
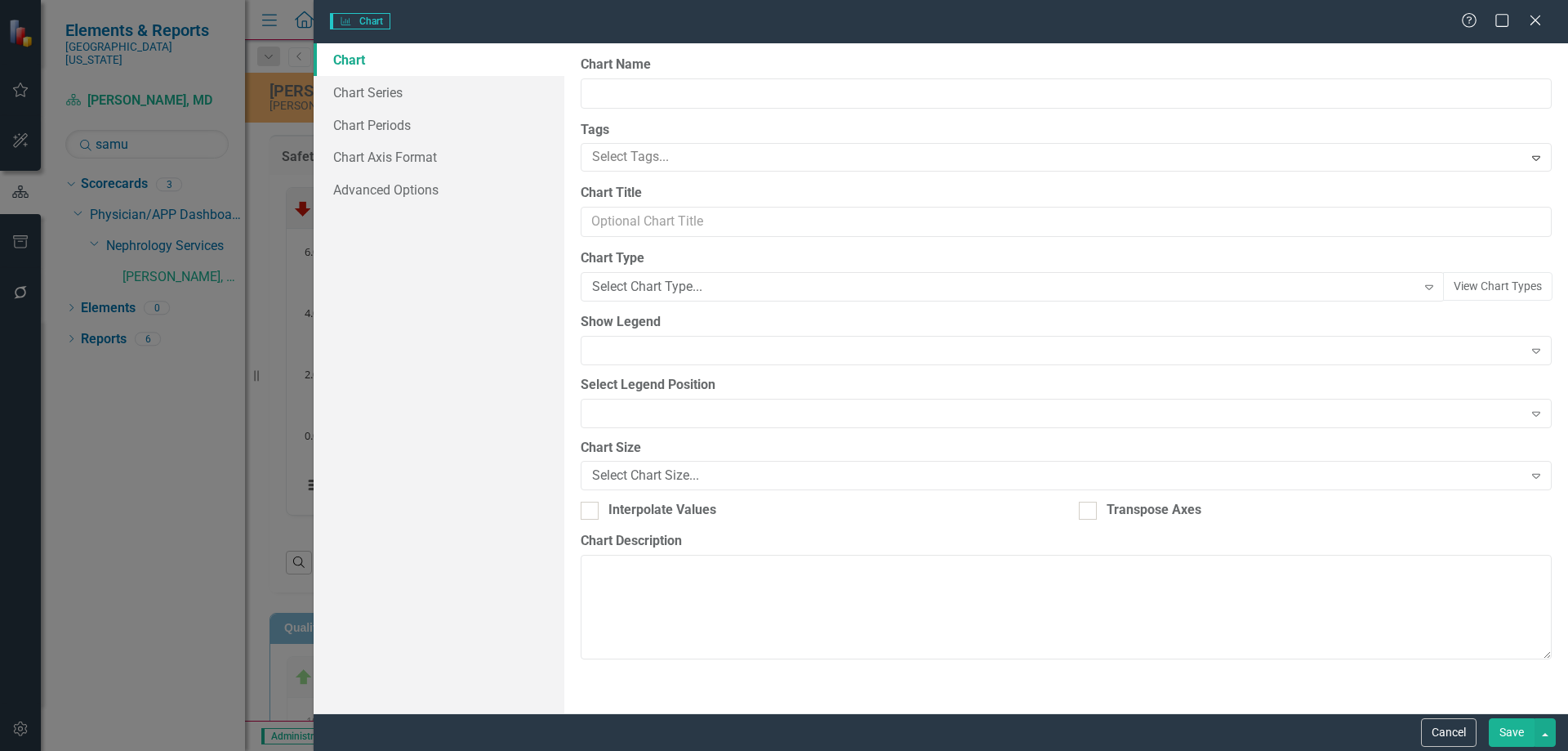
type input "Press [PERSON_NAME] Provider Opinion Survey: Safety Survey Results"
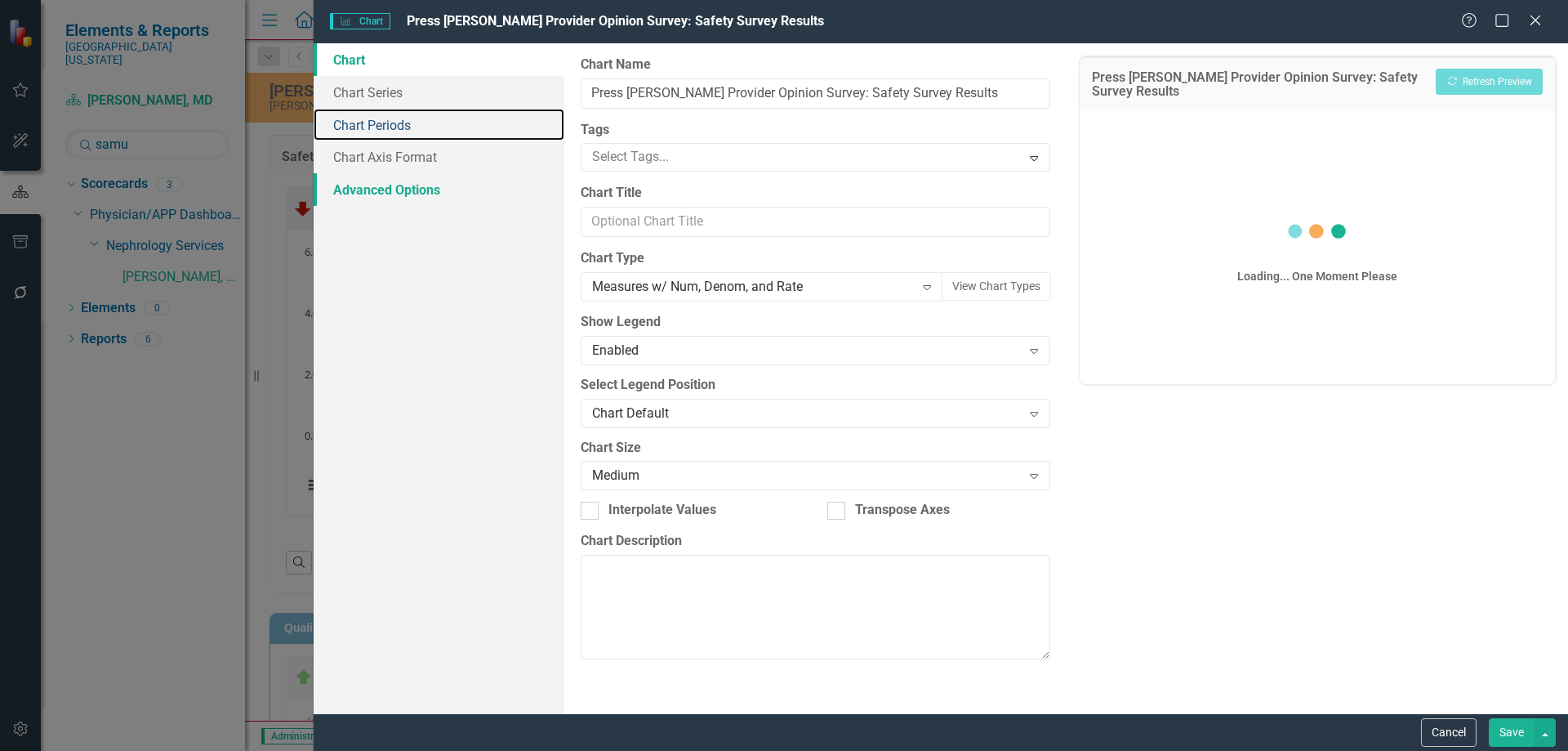
click at [379, 122] on link "Chart Periods" at bounding box center [439, 124] width 250 height 33
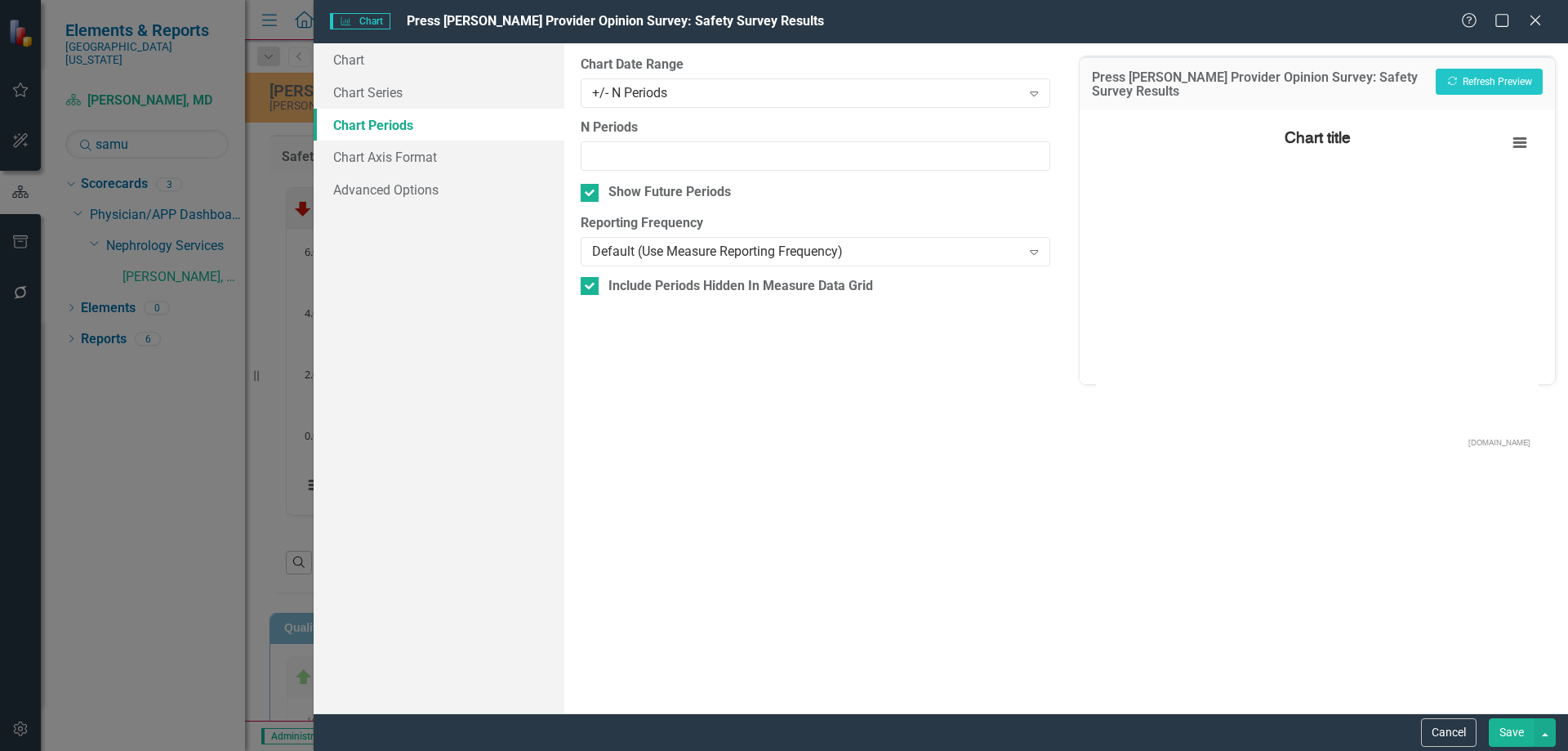
click at [590, 197] on div at bounding box center [589, 192] width 18 height 18
click at [590, 194] on input "Show Future Periods" at bounding box center [586, 189] width 10 height 10
checkbox input "false"
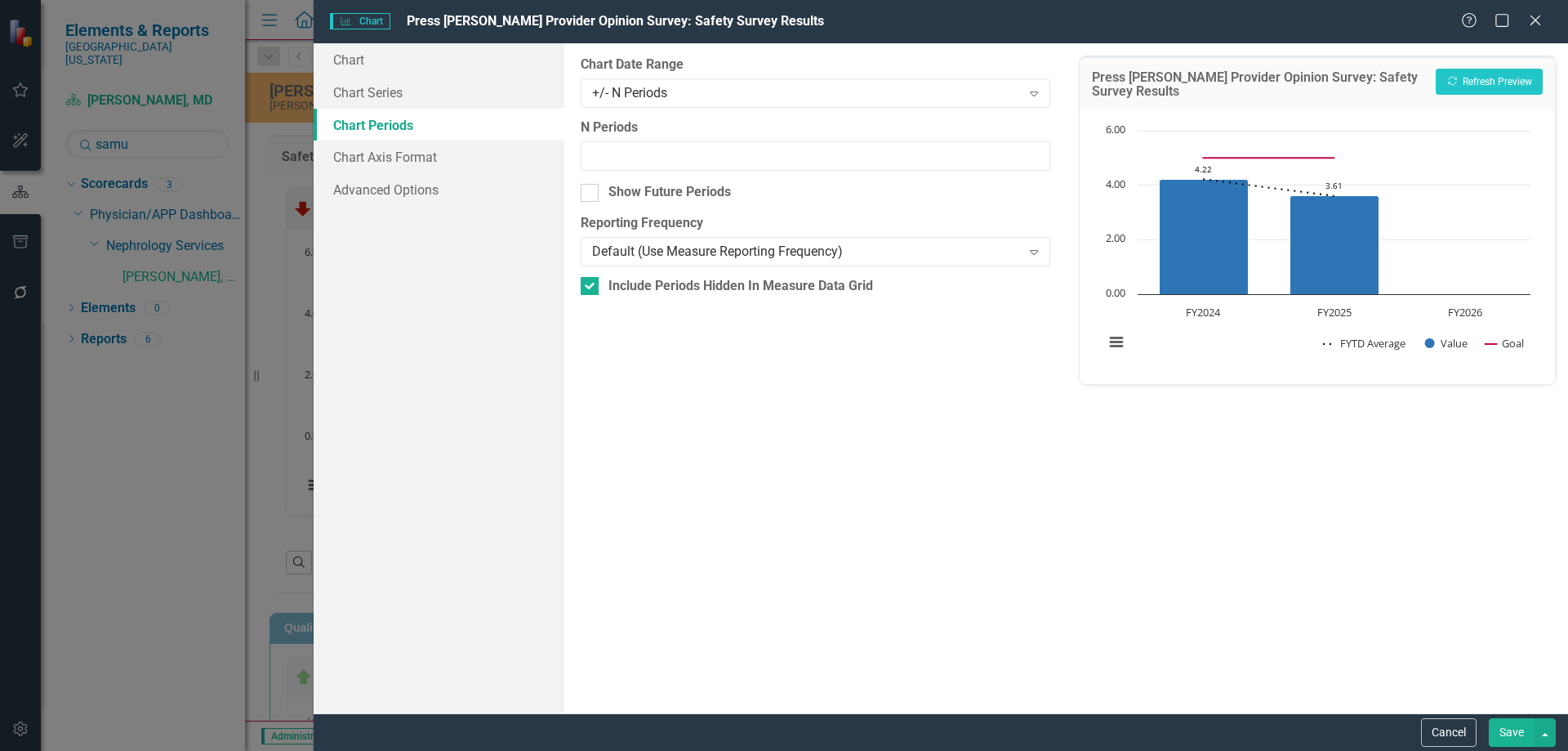
click at [1504, 730] on button "Save" at bounding box center [1511, 732] width 46 height 29
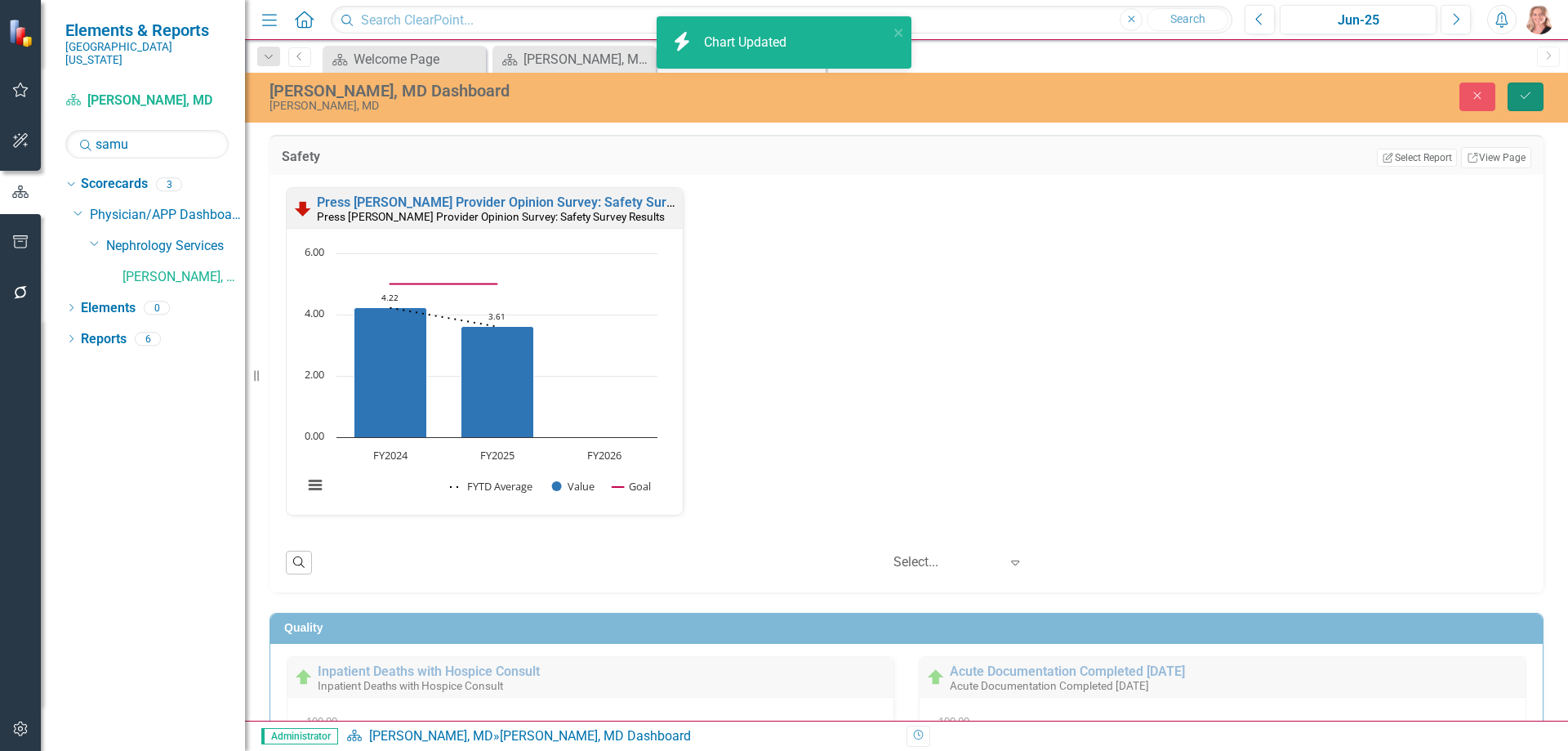
click at [1535, 107] on button "Save" at bounding box center [1525, 96] width 35 height 29
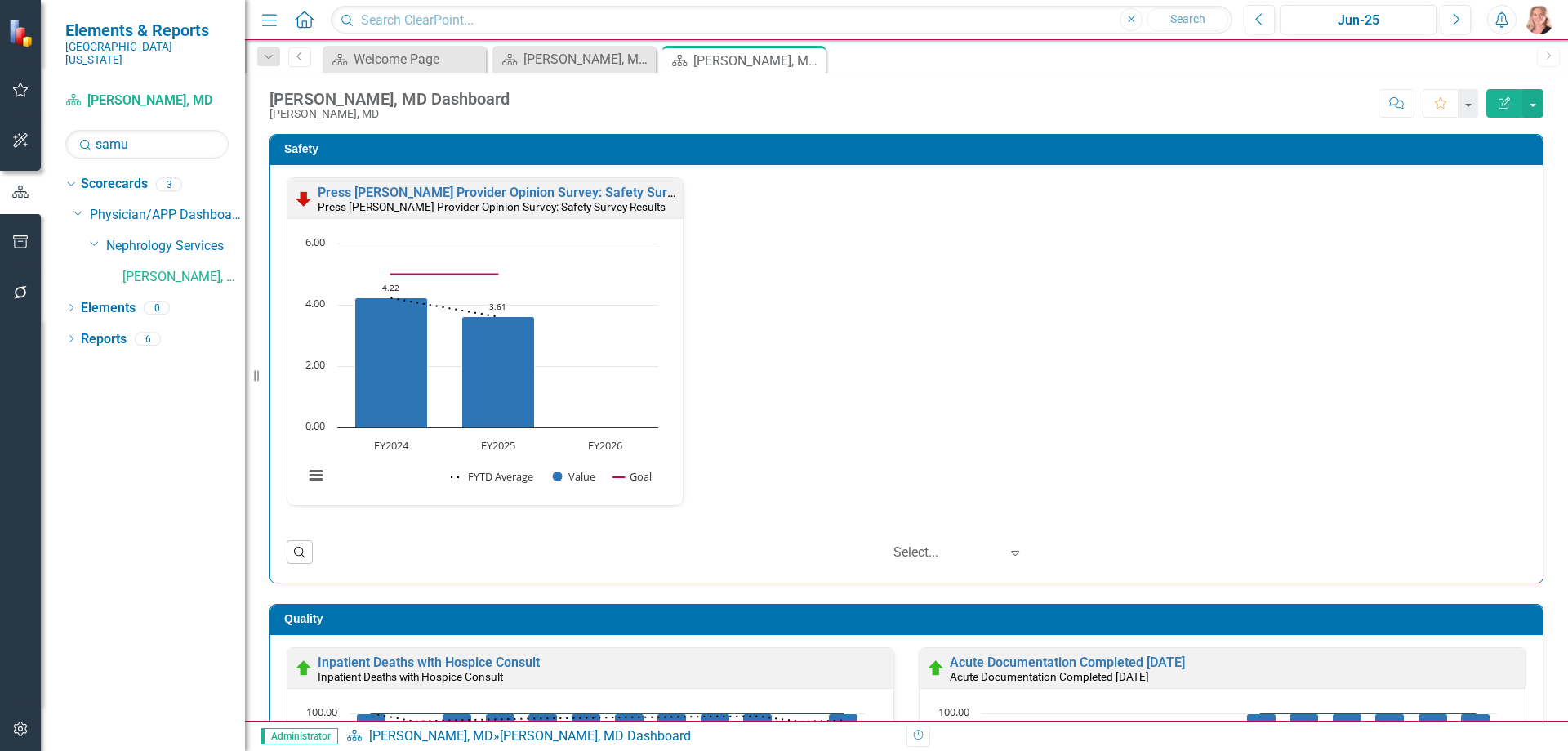
click at [1538, 343] on div "Safety Press Ganey Provider Opinion Survey: Safety Survey Results Press Ganey P…" at bounding box center [906, 348] width 1298 height 470
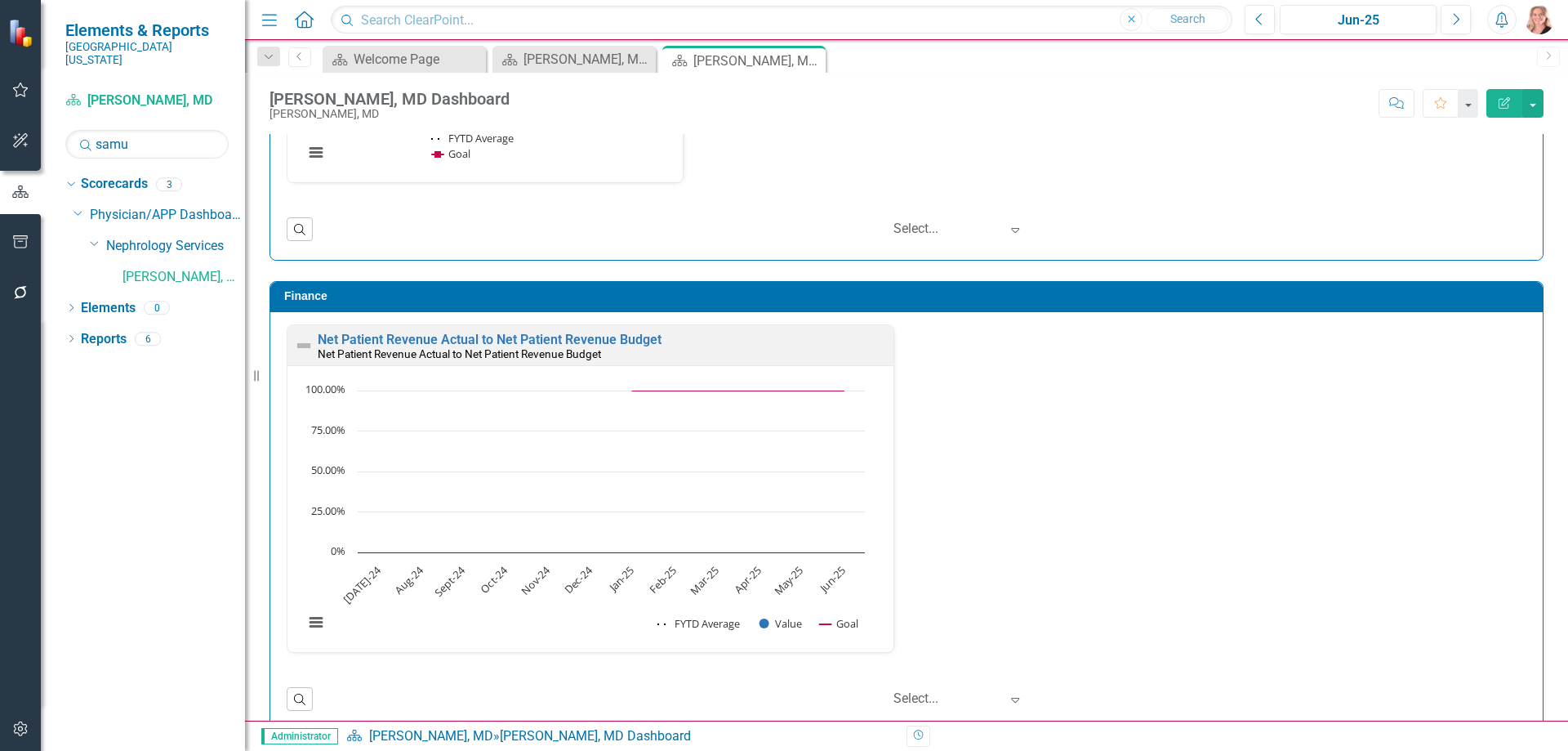
scroll to position [2926, 0]
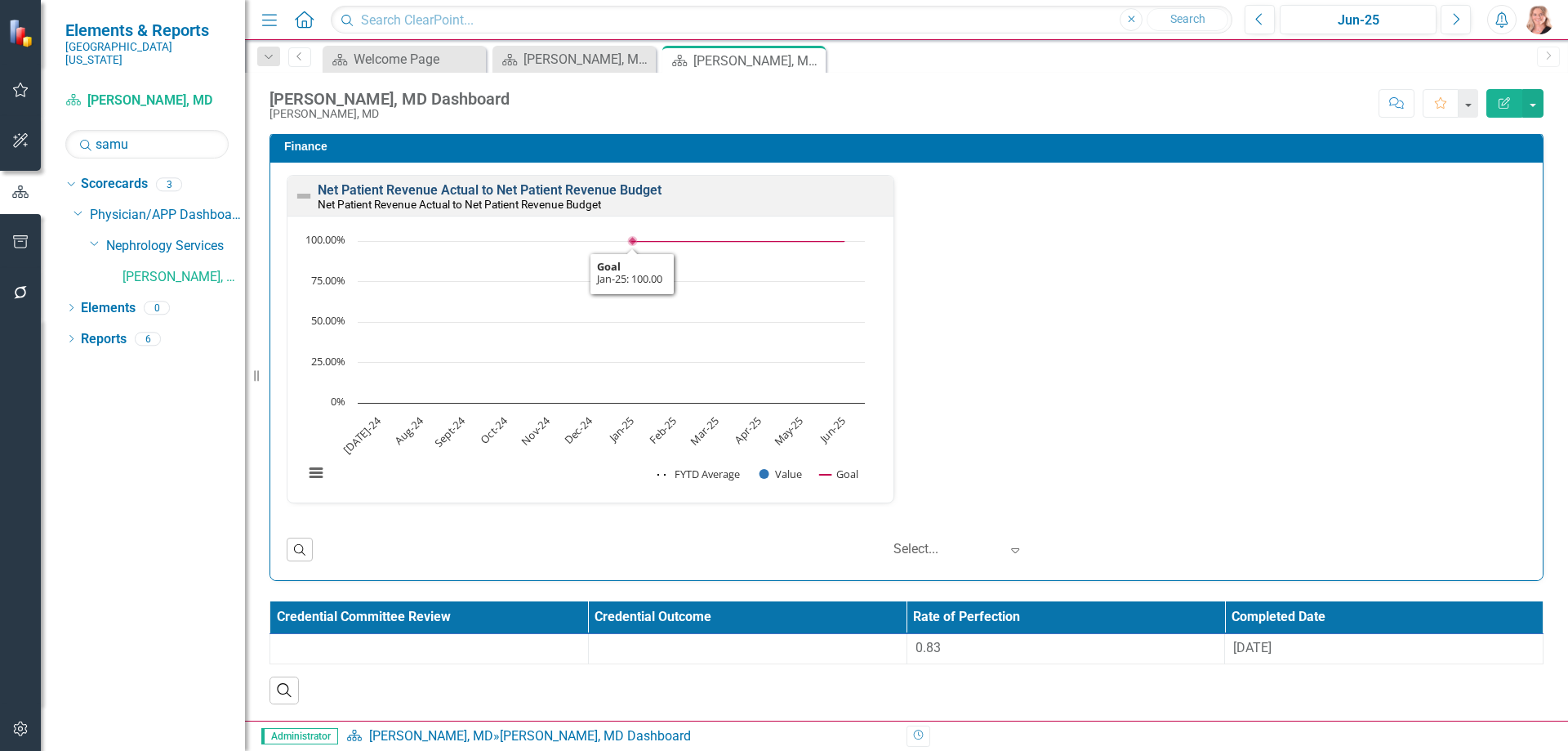
click at [607, 191] on link "Net Patient Revenue Actual to Net Patient Revenue Budget" at bounding box center [489, 190] width 344 height 16
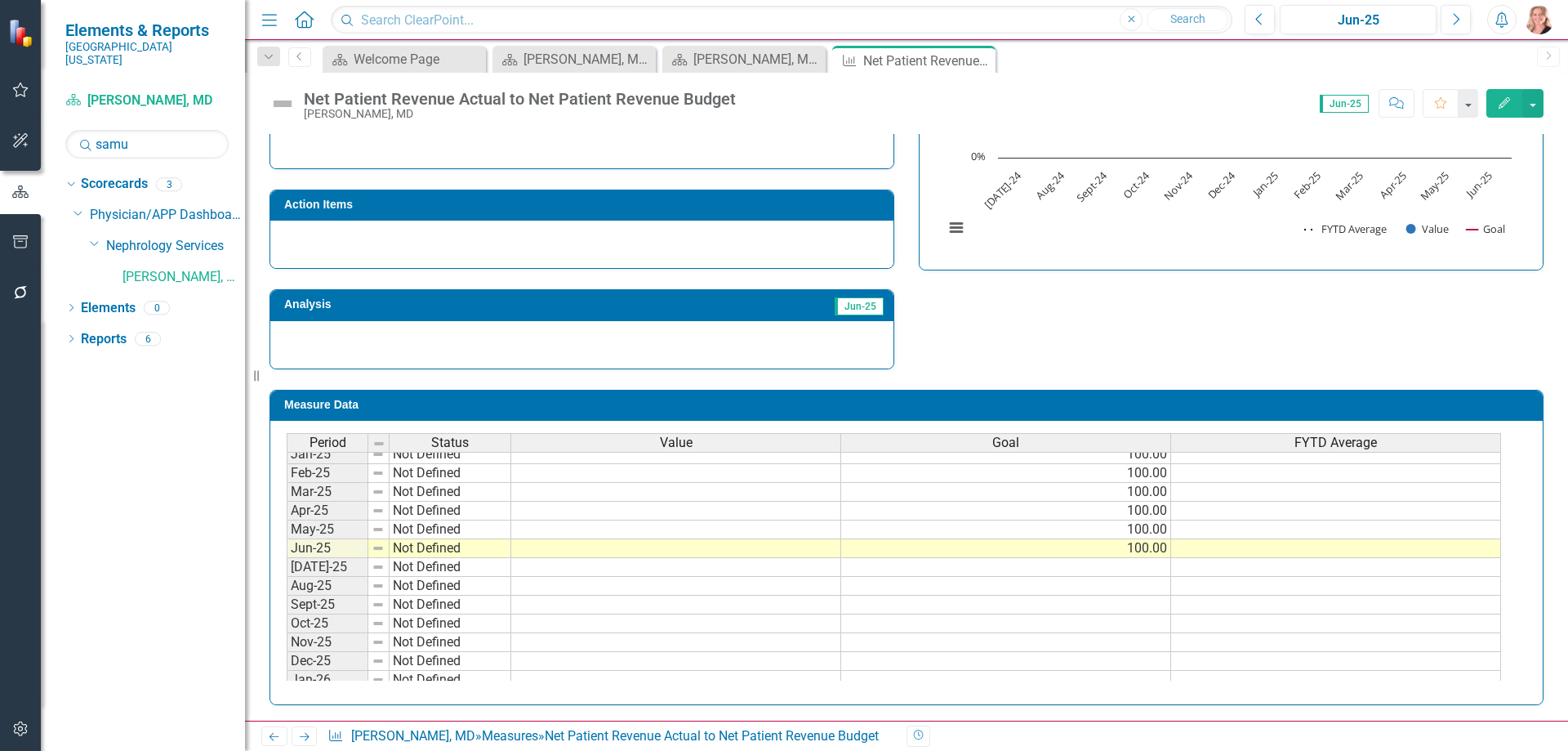
scroll to position [490, 0]
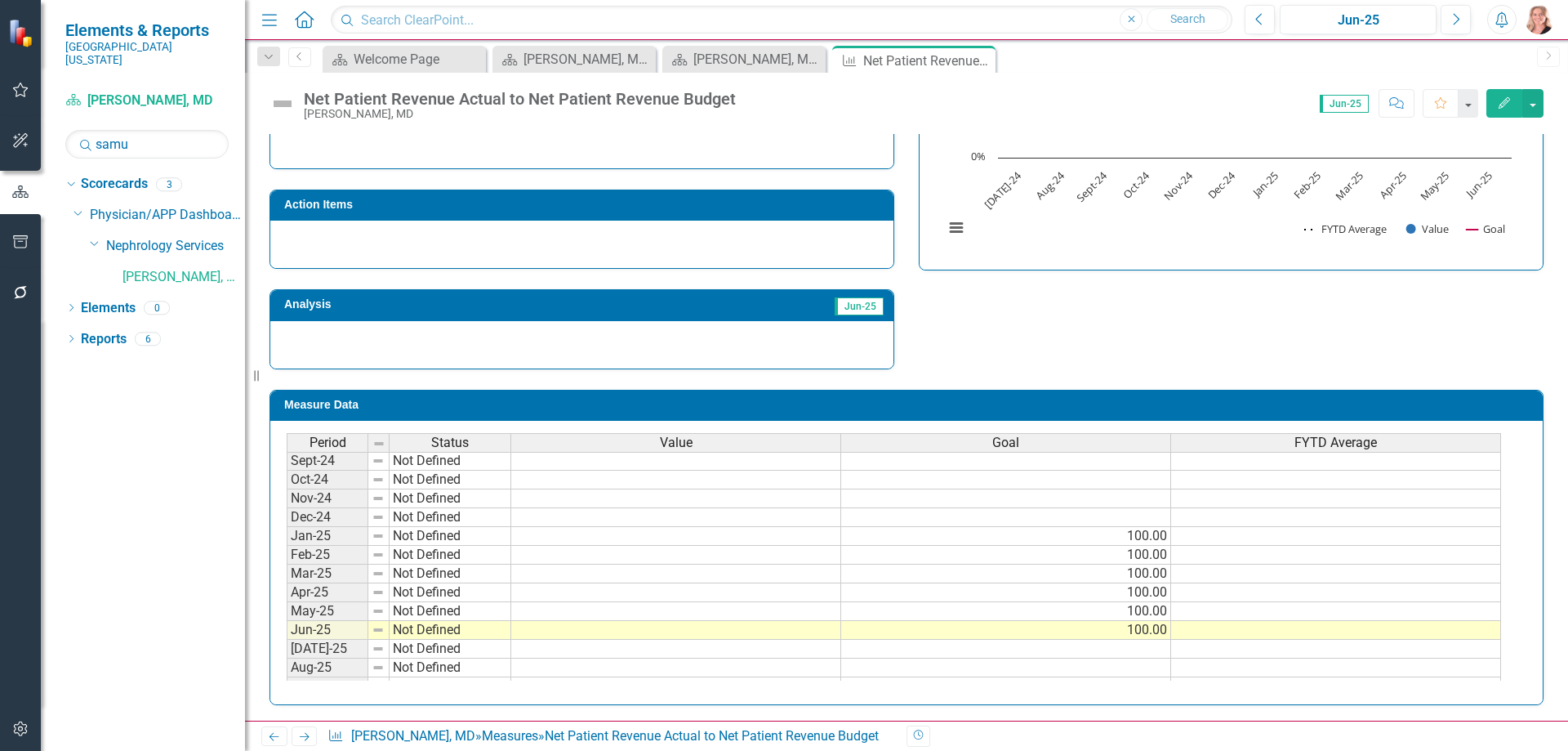
click at [803, 540] on td at bounding box center [675, 536] width 330 height 19
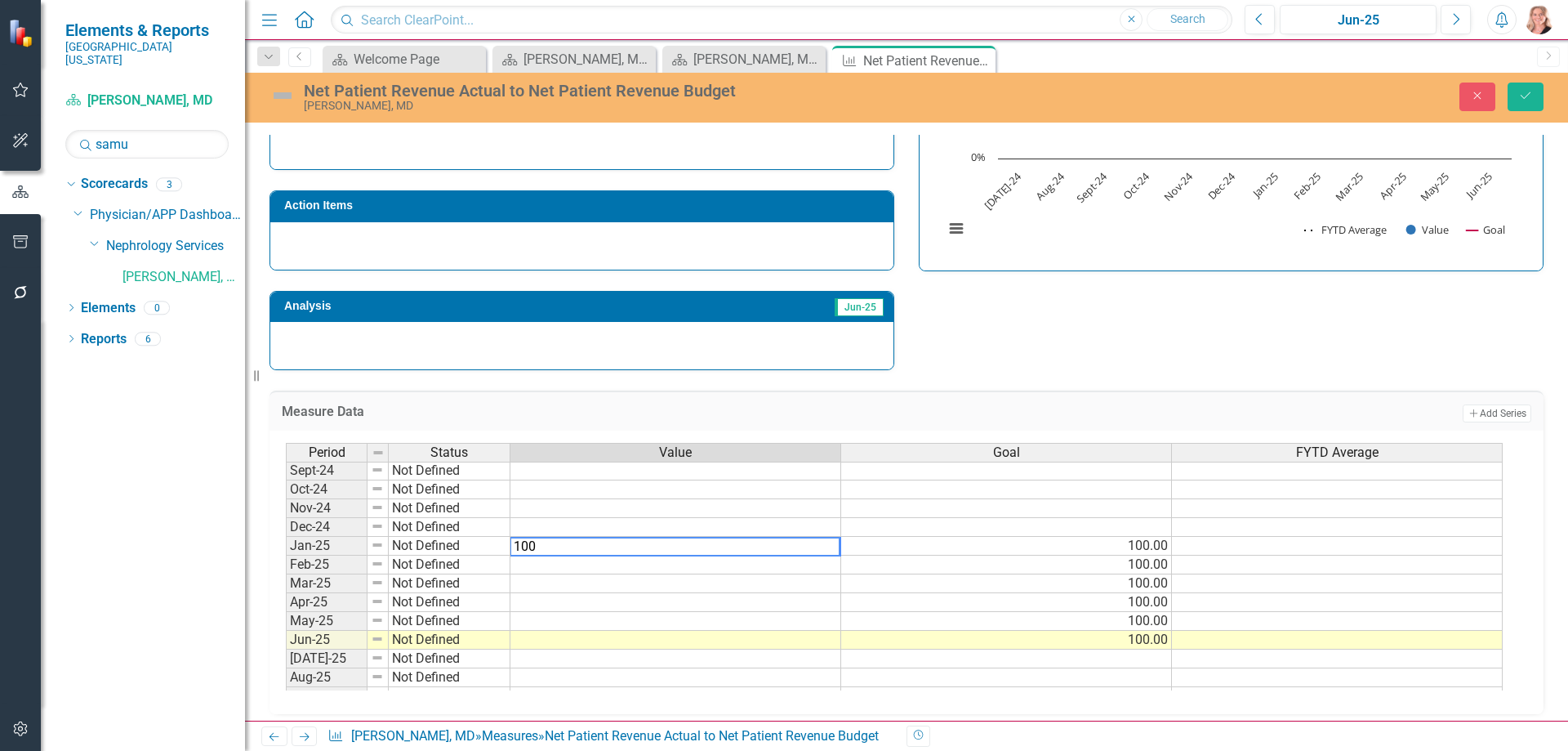
type textarea "100"
click at [829, 596] on td at bounding box center [676, 602] width 331 height 19
click at [800, 550] on td "100.00" at bounding box center [676, 546] width 331 height 19
drag, startPoint x: 840, startPoint y: 556, endPoint x: 836, endPoint y: 647, distance: 91.1
click at [286, 647] on div "Period Status Value Goal FYTD Average Nov-23 Not Defined Dec-23 Not Defined Jan…" at bounding box center [286, 563] width 0 height 621
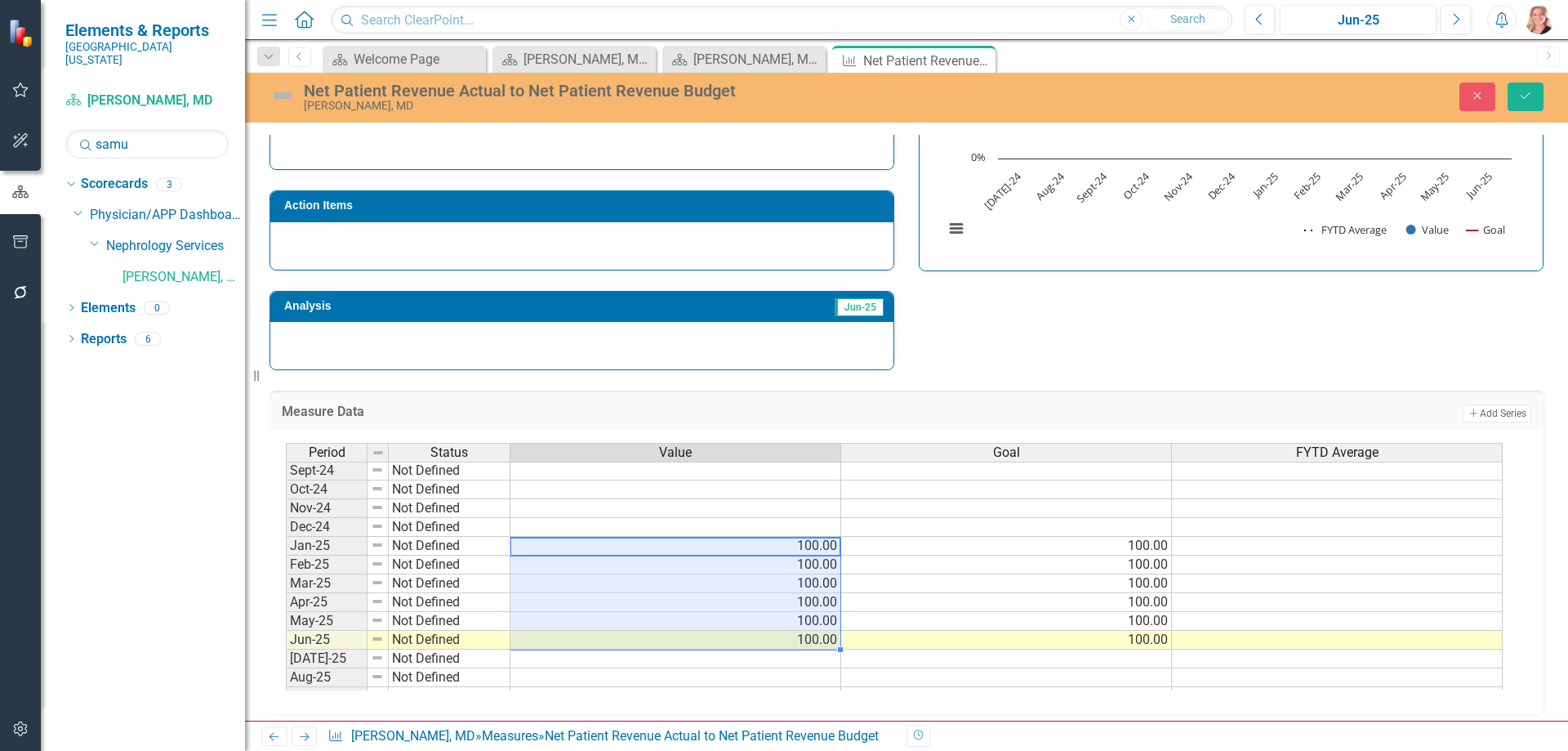
click at [286, 555] on div "Period Status Value Goal FYTD Average Nov-23 Not Defined Dec-23 Not Defined Jan…" at bounding box center [286, 563] width 0 height 621
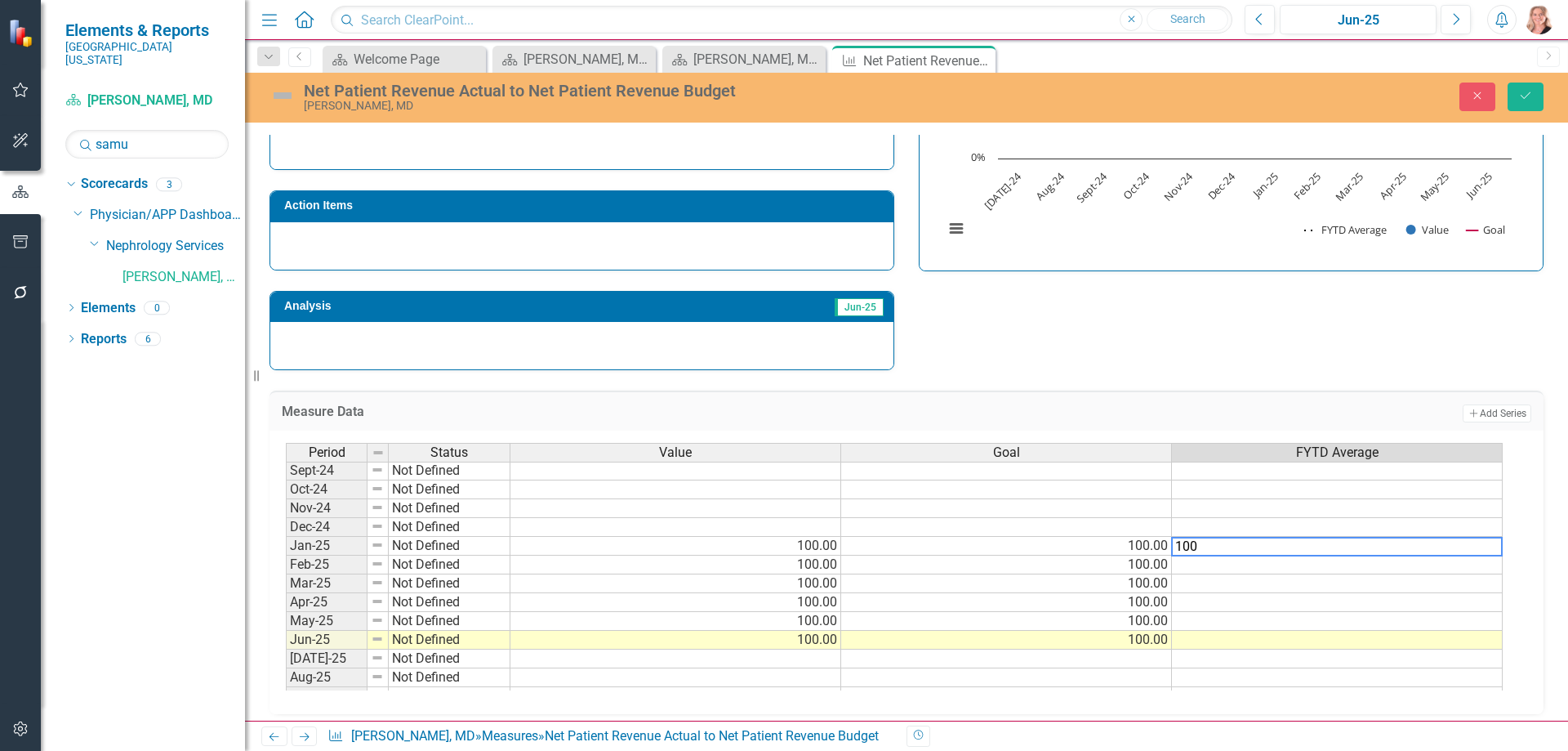
type textarea "100"
click at [1285, 558] on td at bounding box center [1337, 565] width 331 height 19
click at [1285, 544] on td "100.00%" at bounding box center [1337, 546] width 331 height 19
drag, startPoint x: 1500, startPoint y: 555, endPoint x: 1493, endPoint y: 641, distance: 86.3
click at [286, 641] on div "Period Status Value Goal FYTD Average Nov-23 Not Defined Dec-23 Not Defined Jan…" at bounding box center [286, 563] width 0 height 621
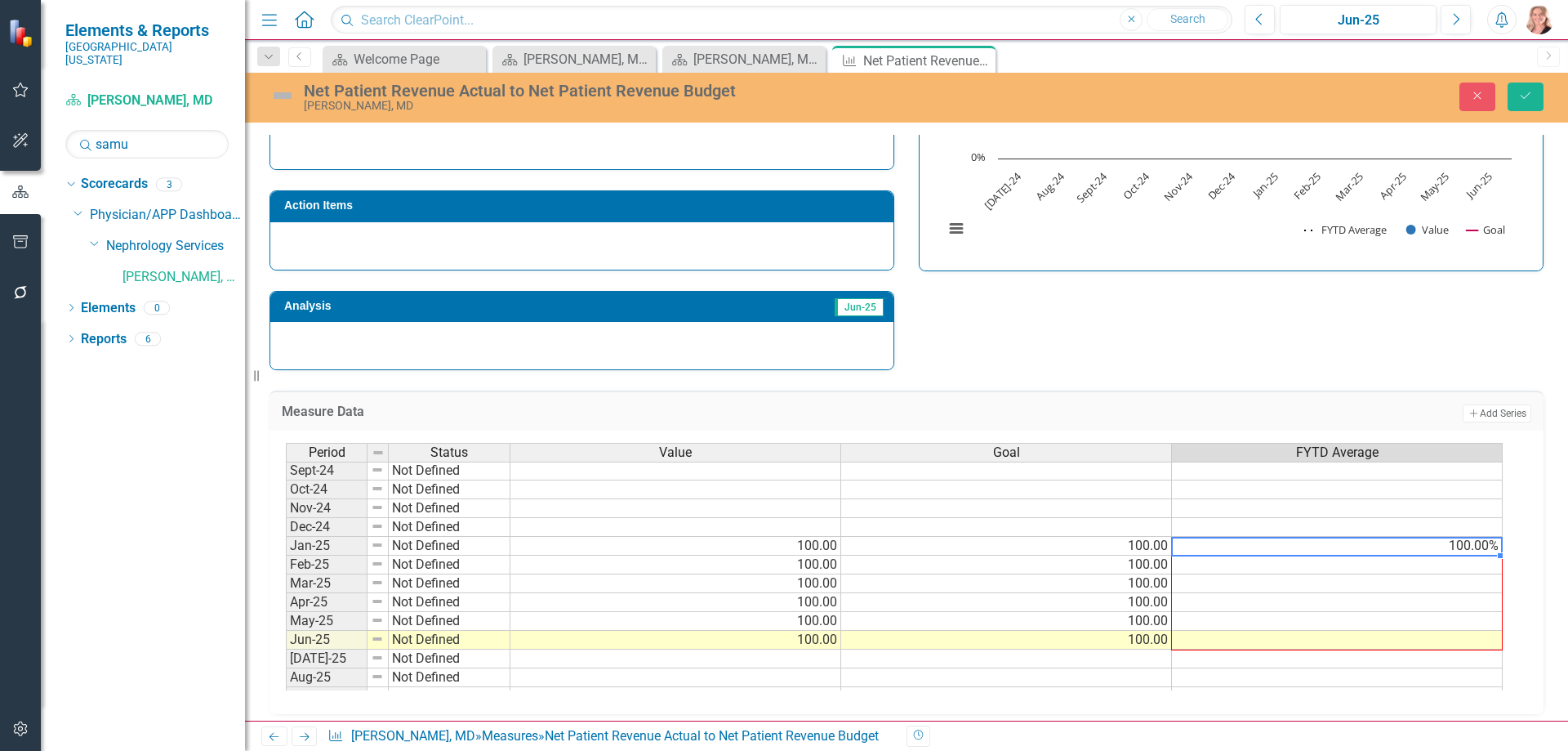
type textarea "100"
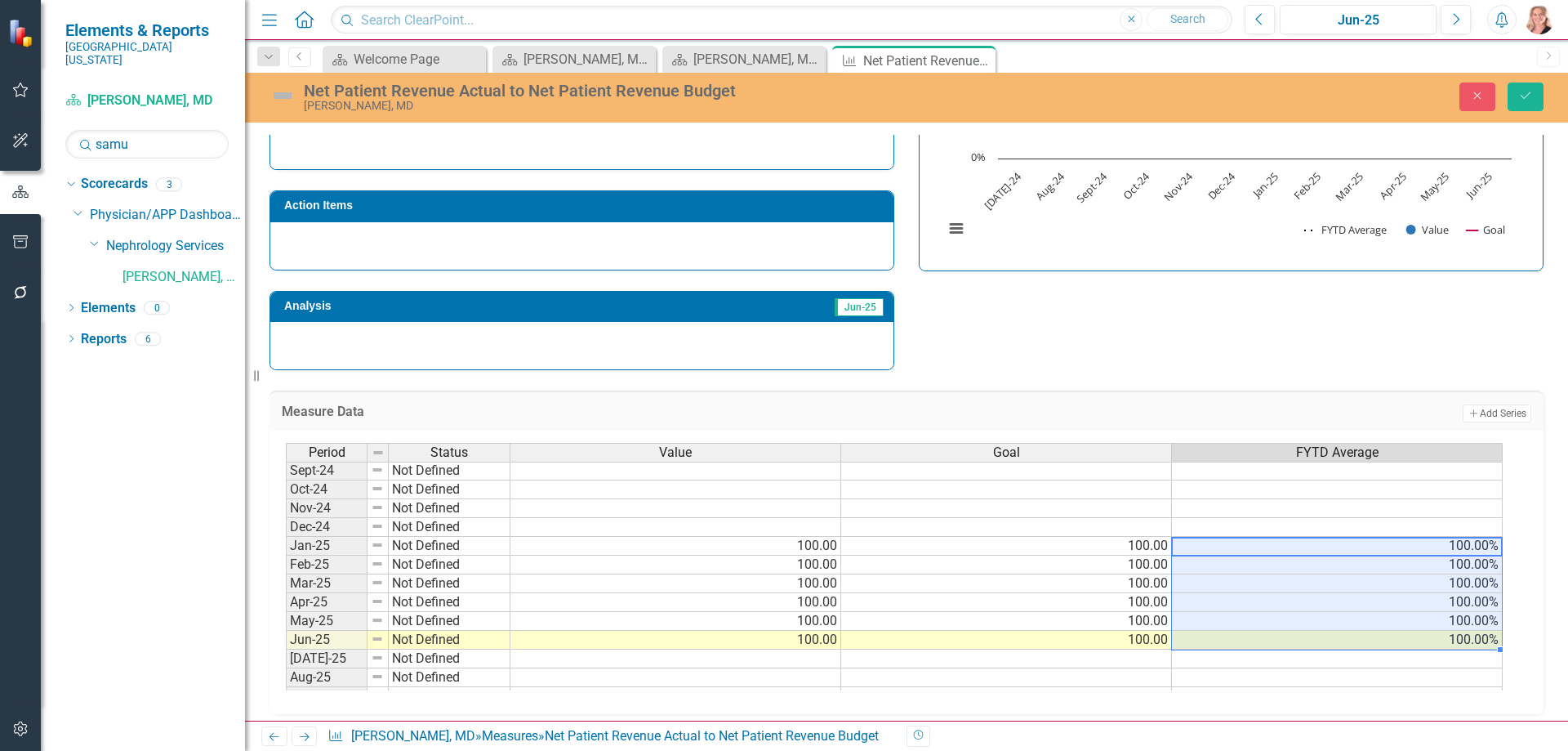
click at [1405, 380] on div "Measure Data Add Add Series Period Status Value Goal FYTD Average Nov-23 Not De…" at bounding box center [906, 542] width 1298 height 344
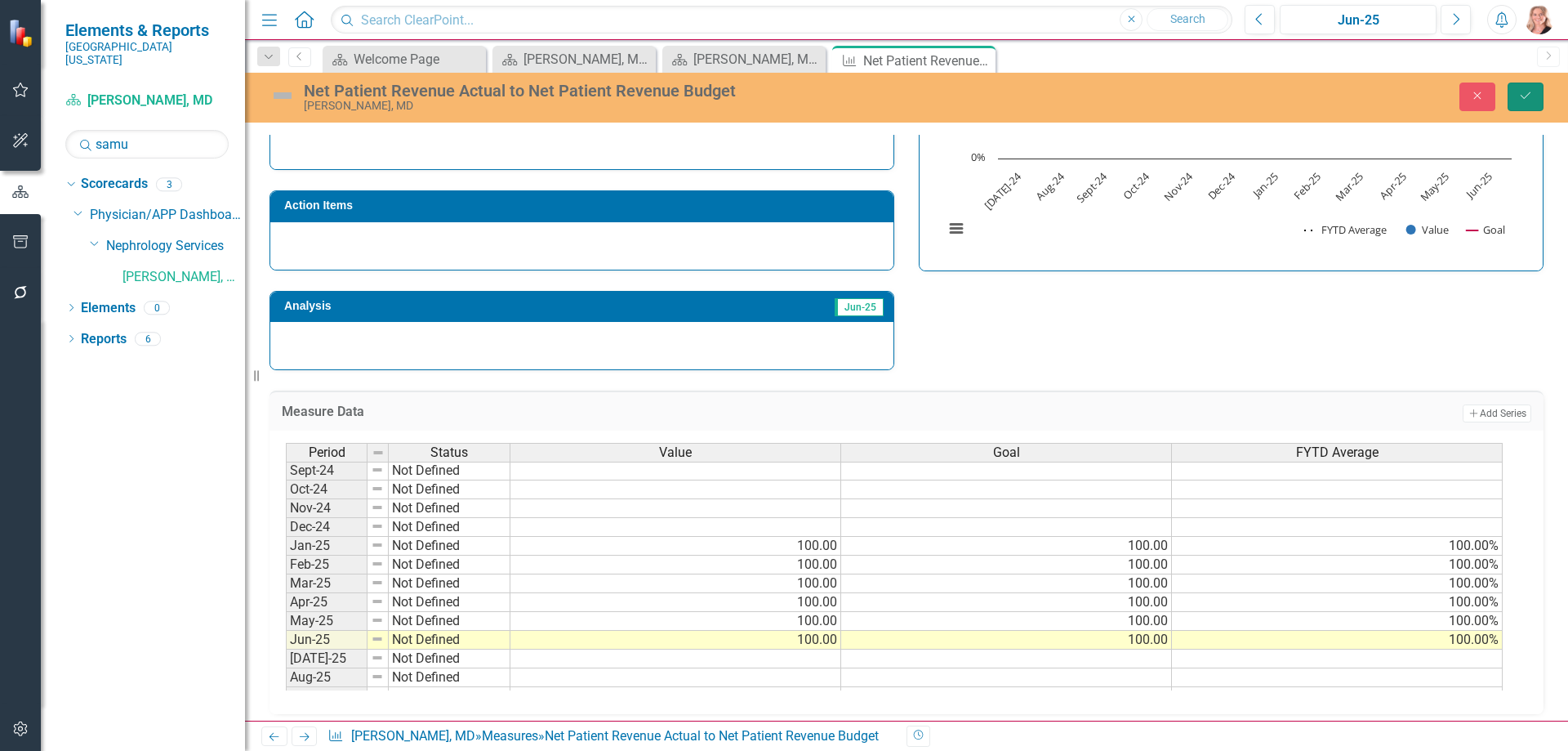
click at [1519, 96] on icon "Save" at bounding box center [1526, 95] width 15 height 11
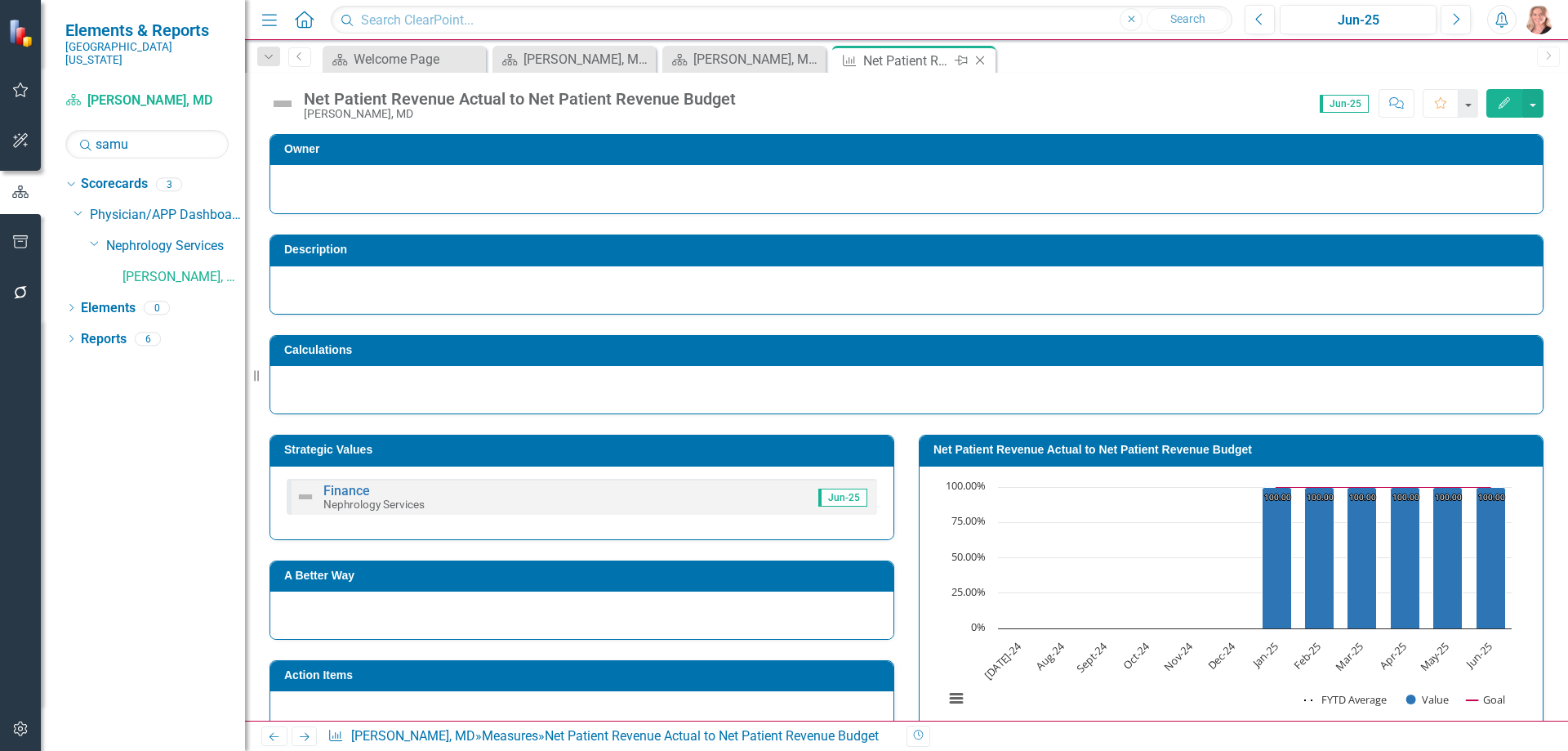
click at [980, 61] on icon at bounding box center [981, 61] width 9 height 9
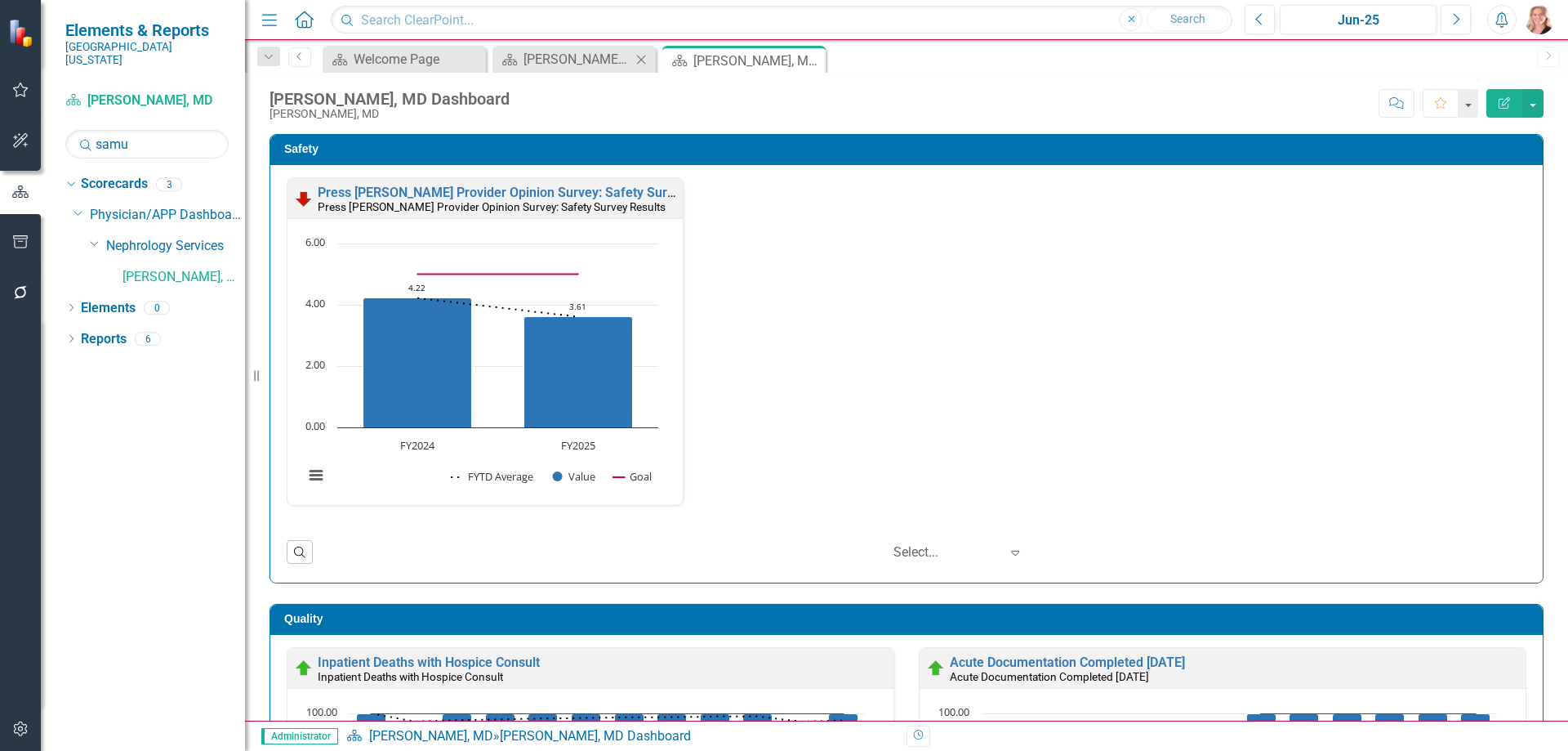
click at [641, 57] on icon "Close" at bounding box center [641, 60] width 16 height 13
click at [548, 62] on div "Reena Samuel, MD Dashboard" at bounding box center [568, 61] width 88 height 21
click at [173, 130] on input "samu" at bounding box center [147, 144] width 163 height 29
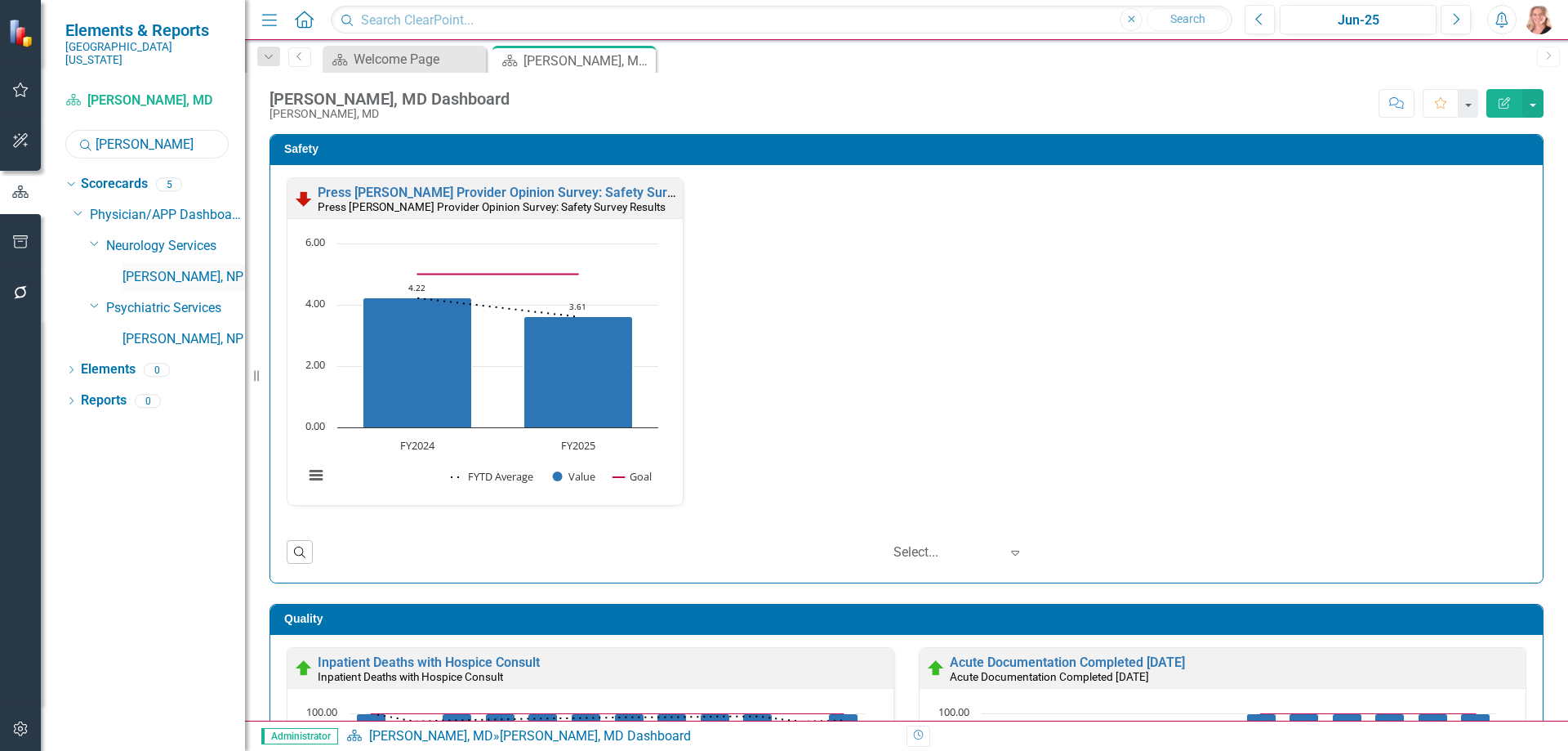
type input "buffin"
click at [203, 263] on div "Jeffrey Buffinger, NP" at bounding box center [183, 276] width 122 height 27
click at [185, 268] on link "Jeffrey Buffinger, NP" at bounding box center [183, 277] width 122 height 19
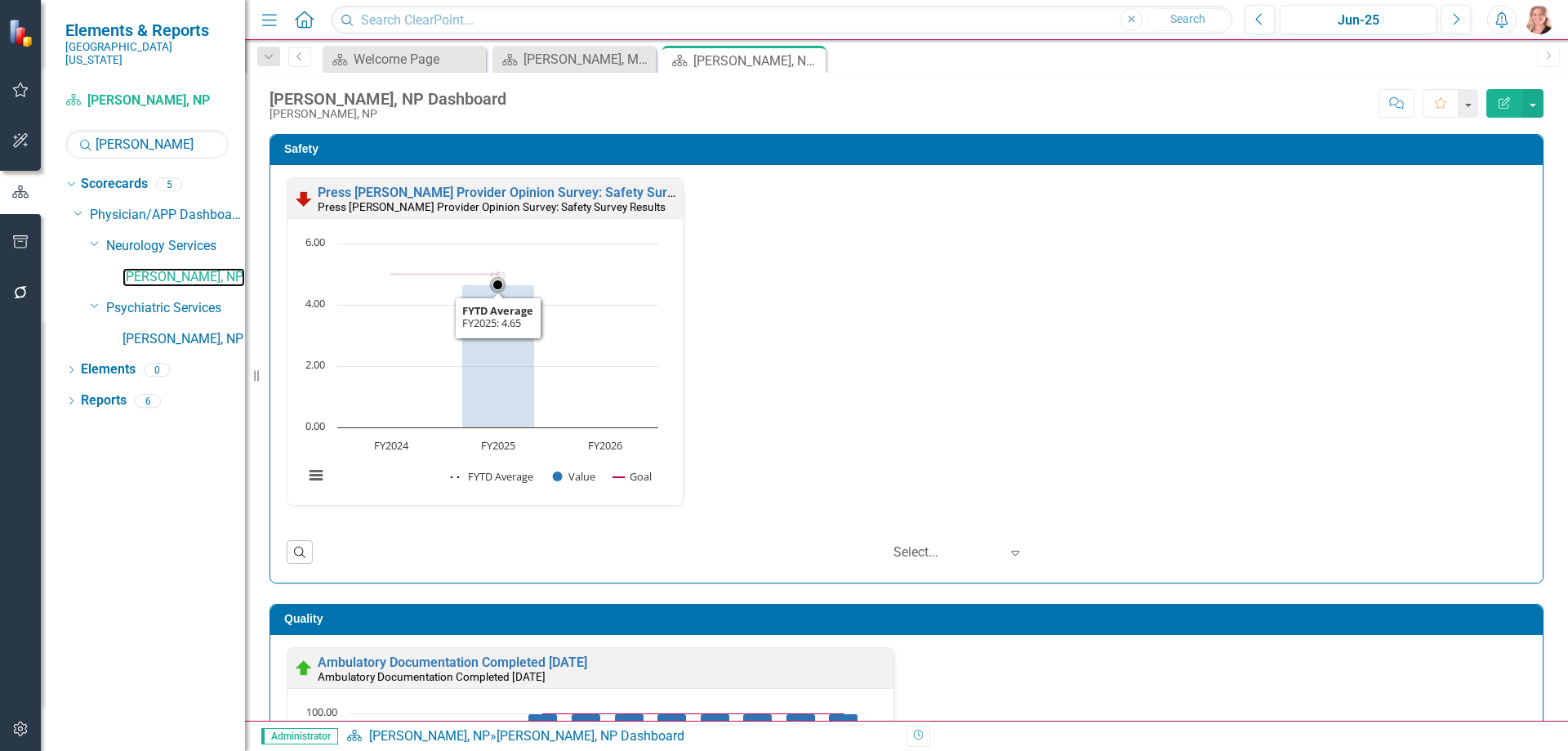
click at [626, 287] on rect "Interactive chart" at bounding box center [481, 368] width 371 height 265
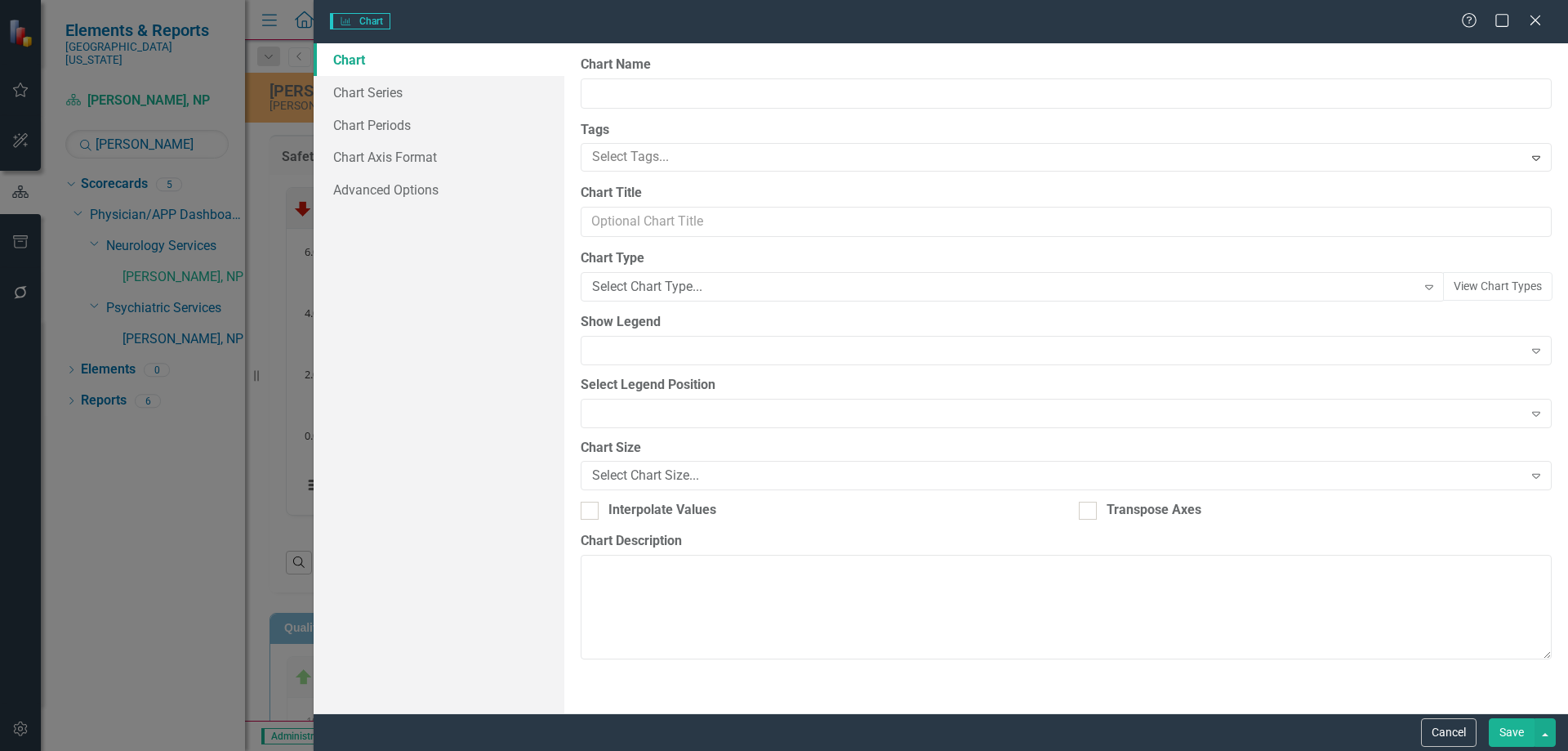
type input "Press [PERSON_NAME] Provider Opinion Survey: Safety Survey Results"
click at [393, 127] on link "Chart Periods" at bounding box center [439, 124] width 250 height 33
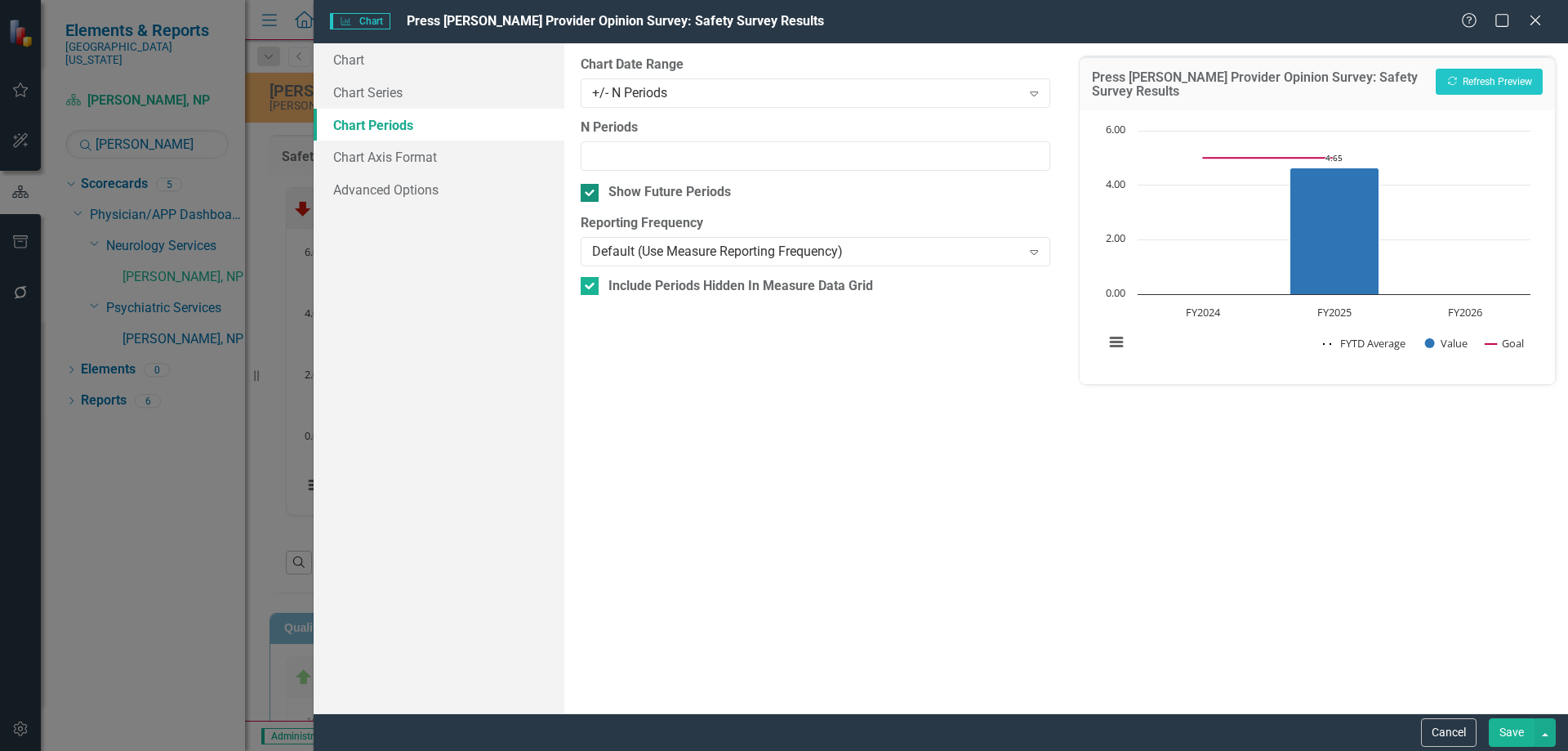
click at [584, 189] on input "Show Future Periods" at bounding box center [586, 189] width 10 height 10
checkbox input "false"
click at [1512, 733] on button "Save" at bounding box center [1511, 732] width 46 height 29
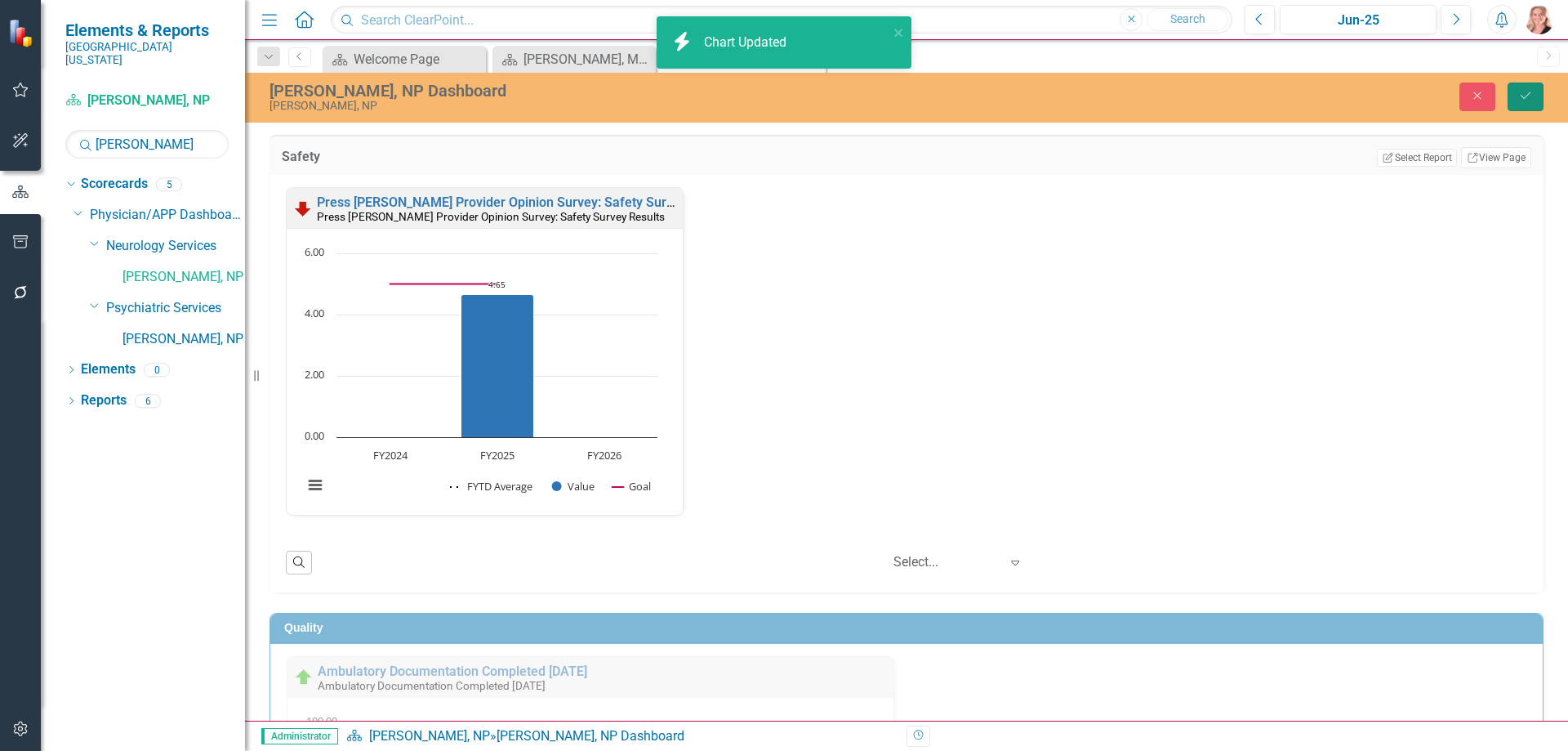
click at [1516, 99] on button "Save" at bounding box center [1525, 96] width 35 height 29
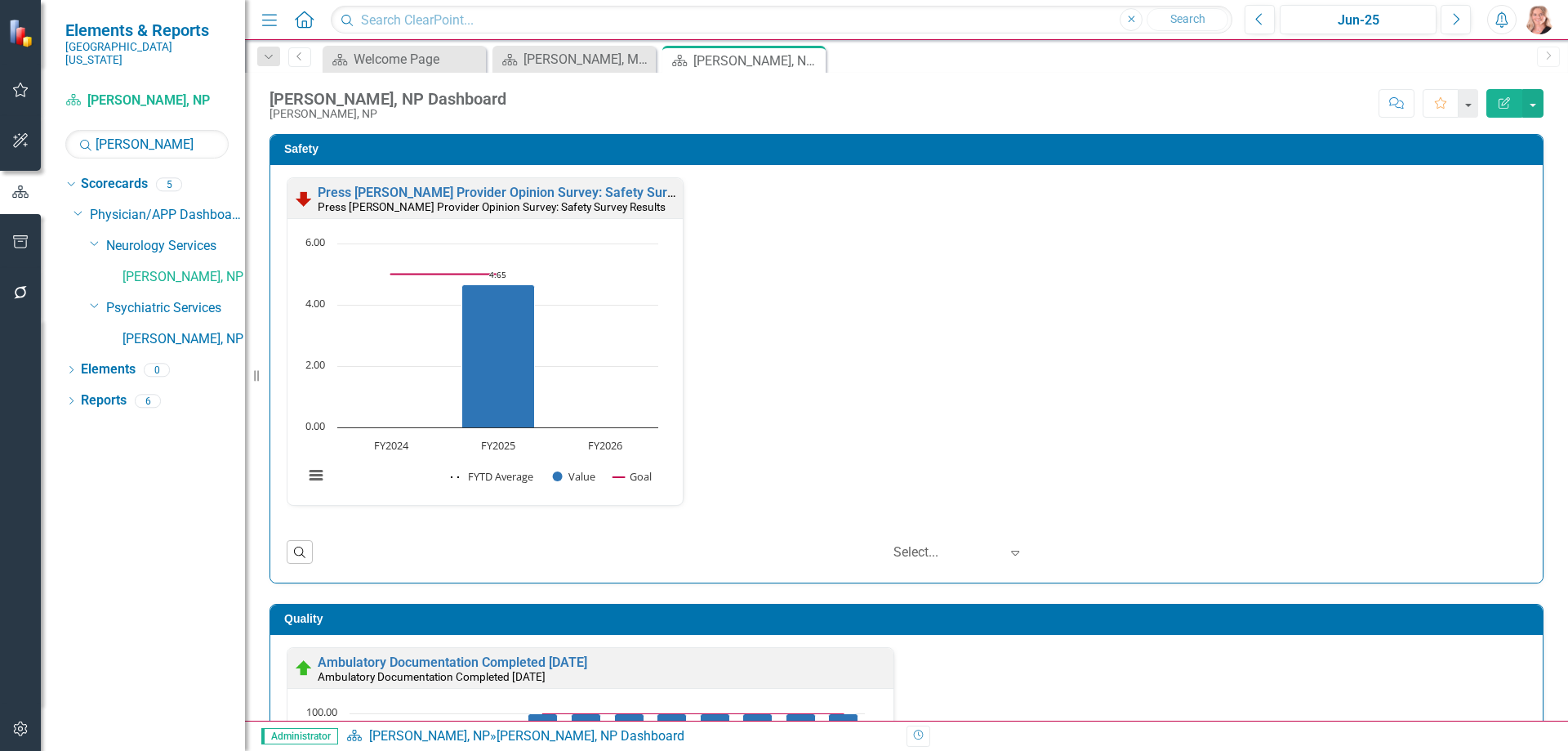
click at [1534, 296] on div "Safety Press Ganey Provider Opinion Survey: Safety Survey Results Press Ganey P…" at bounding box center [906, 348] width 1298 height 470
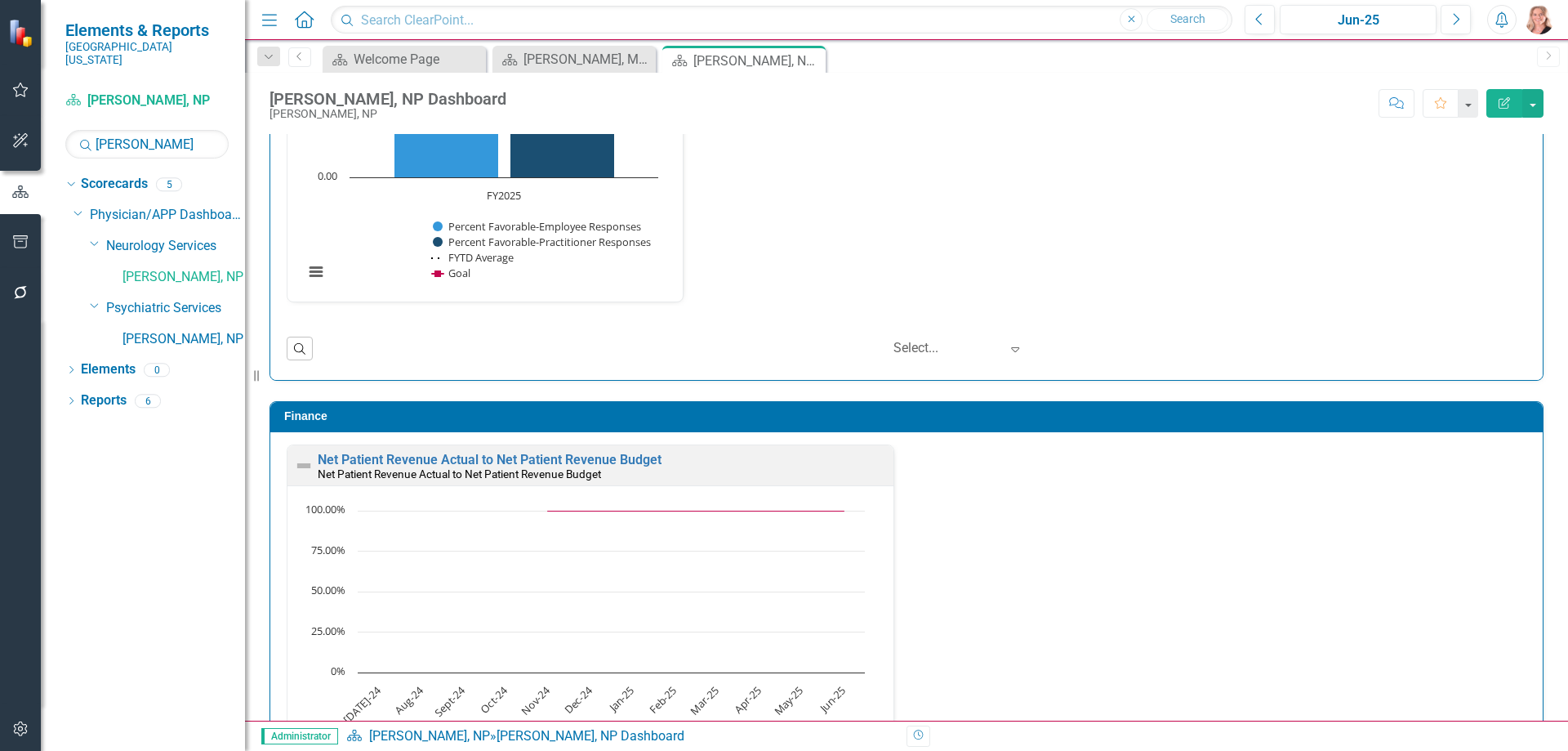
scroll to position [2205, 0]
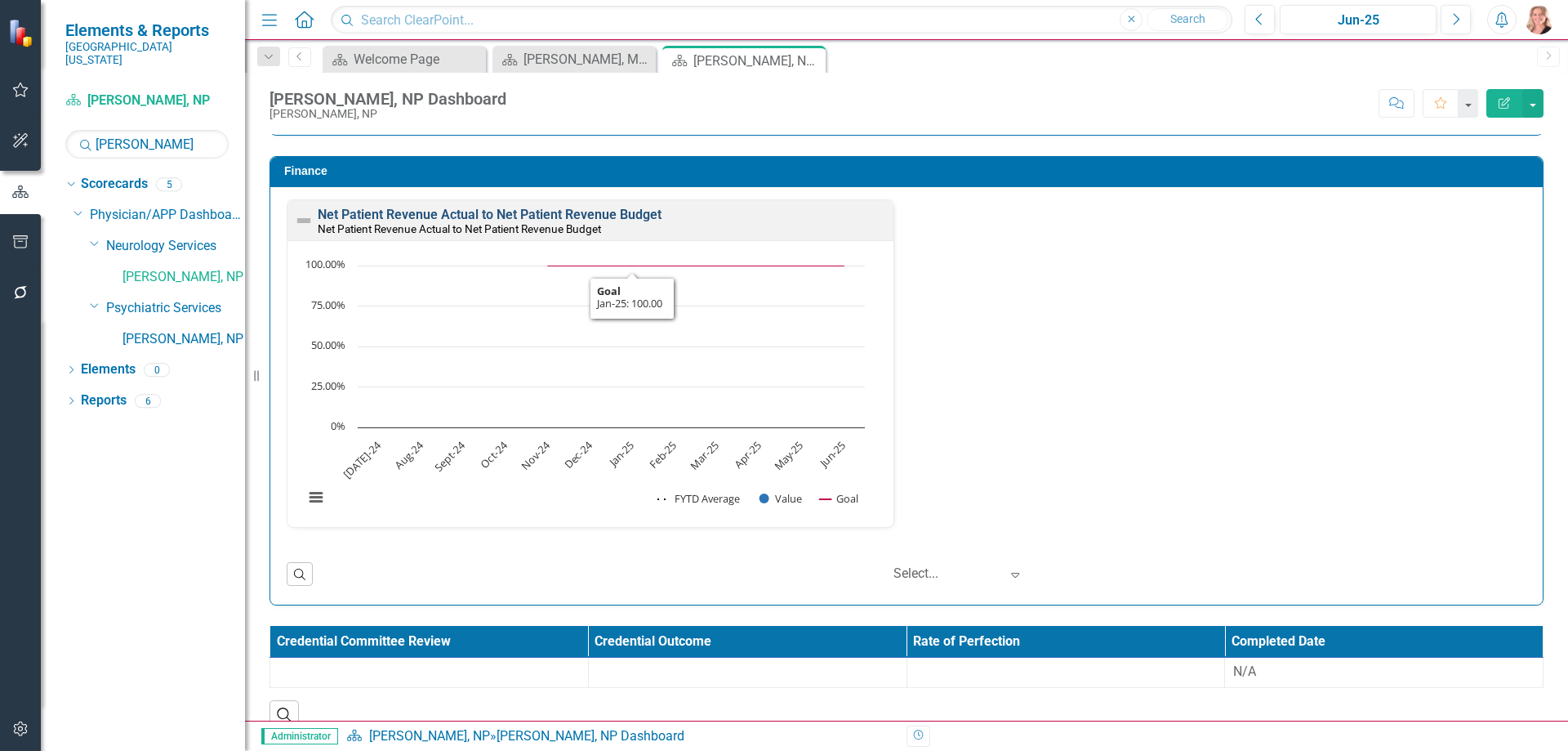
click at [605, 218] on link "Net Patient Revenue Actual to Net Patient Revenue Budget" at bounding box center [489, 214] width 344 height 16
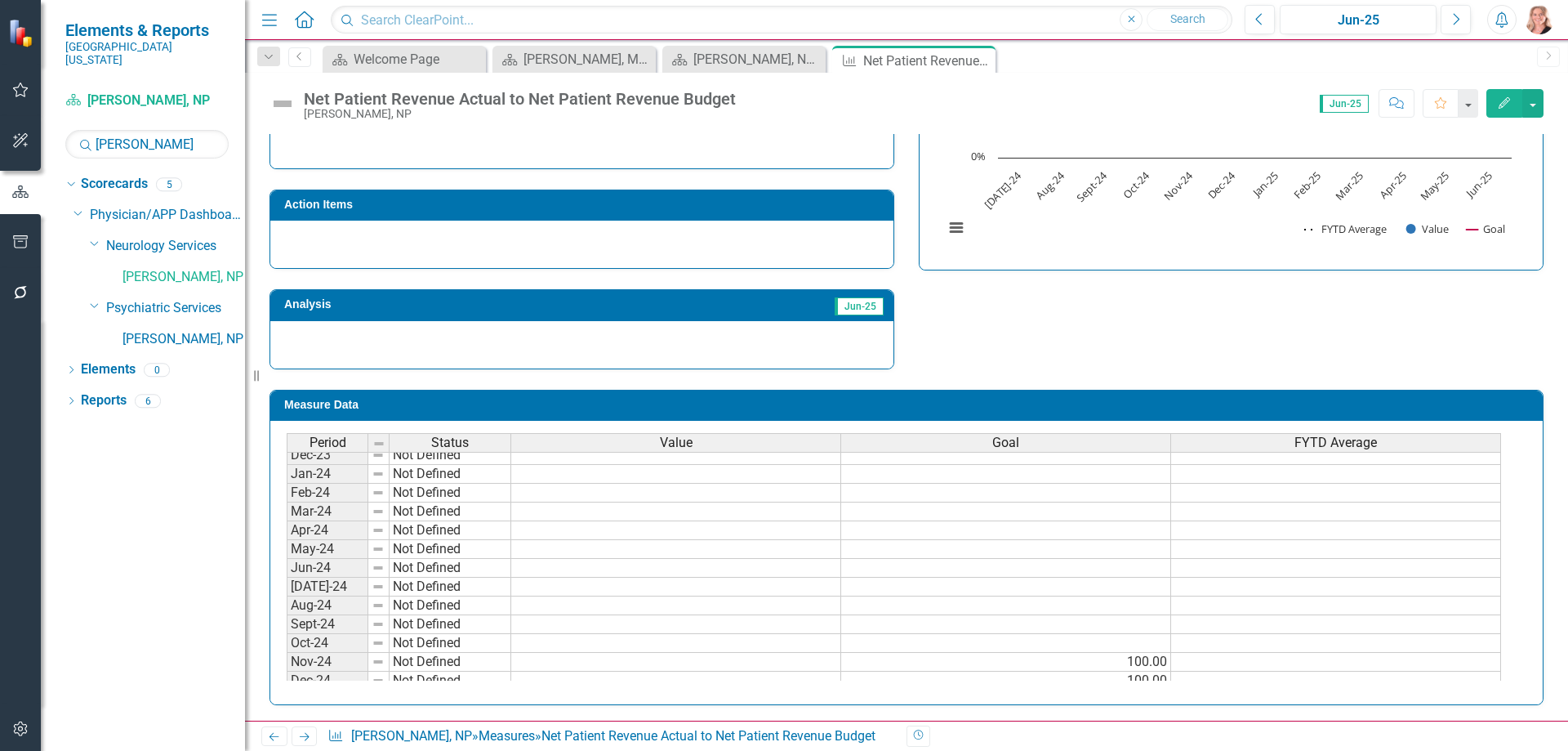
scroll to position [408, 0]
click at [790, 581] on tbody "Apr-23 Not Defined May-23 Not Defined Jun-23 Not Defined Jul-23 Not Defined Aug…" at bounding box center [894, 486] width 1214 height 546
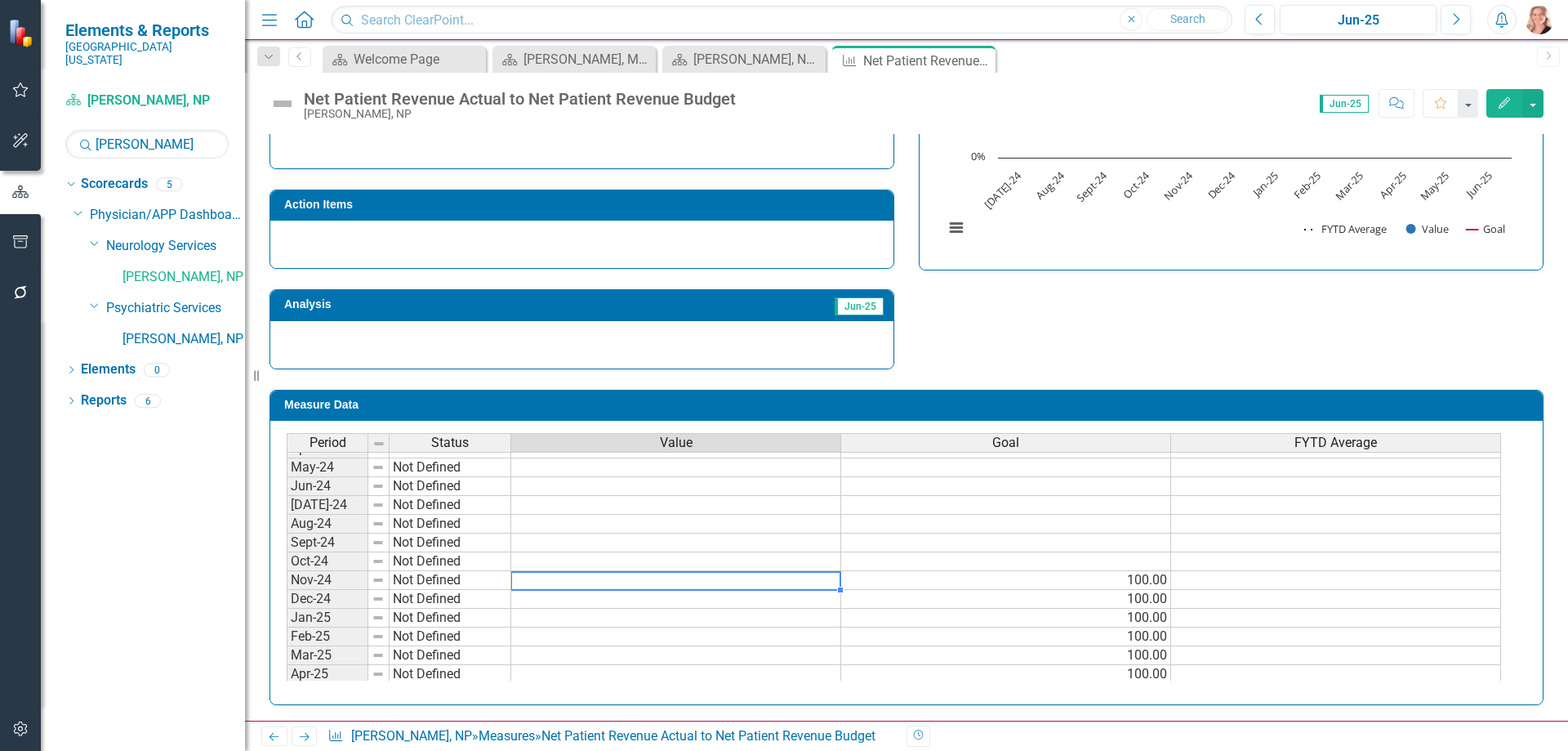
click at [719, 579] on td at bounding box center [675, 580] width 330 height 19
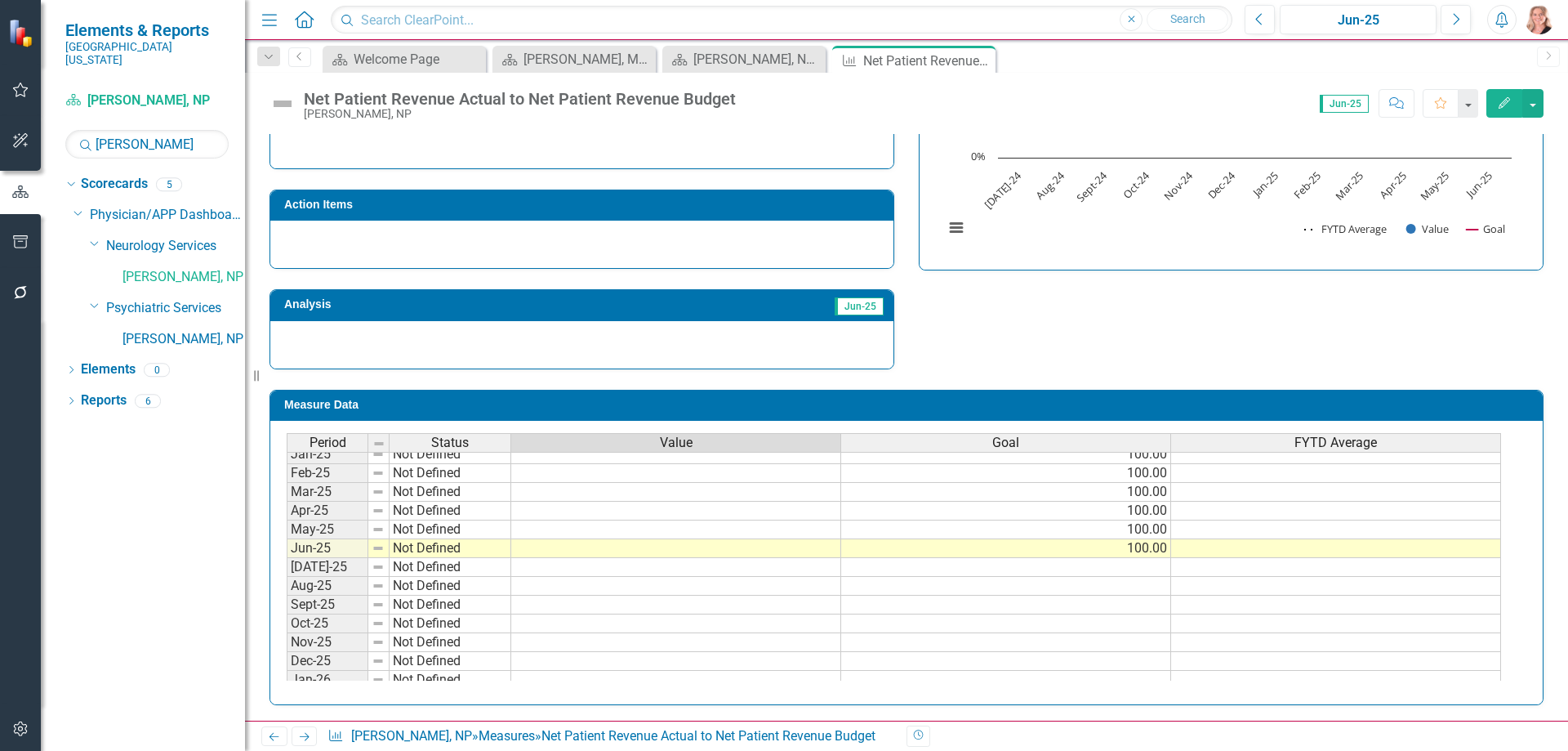
scroll to position [490, 0]
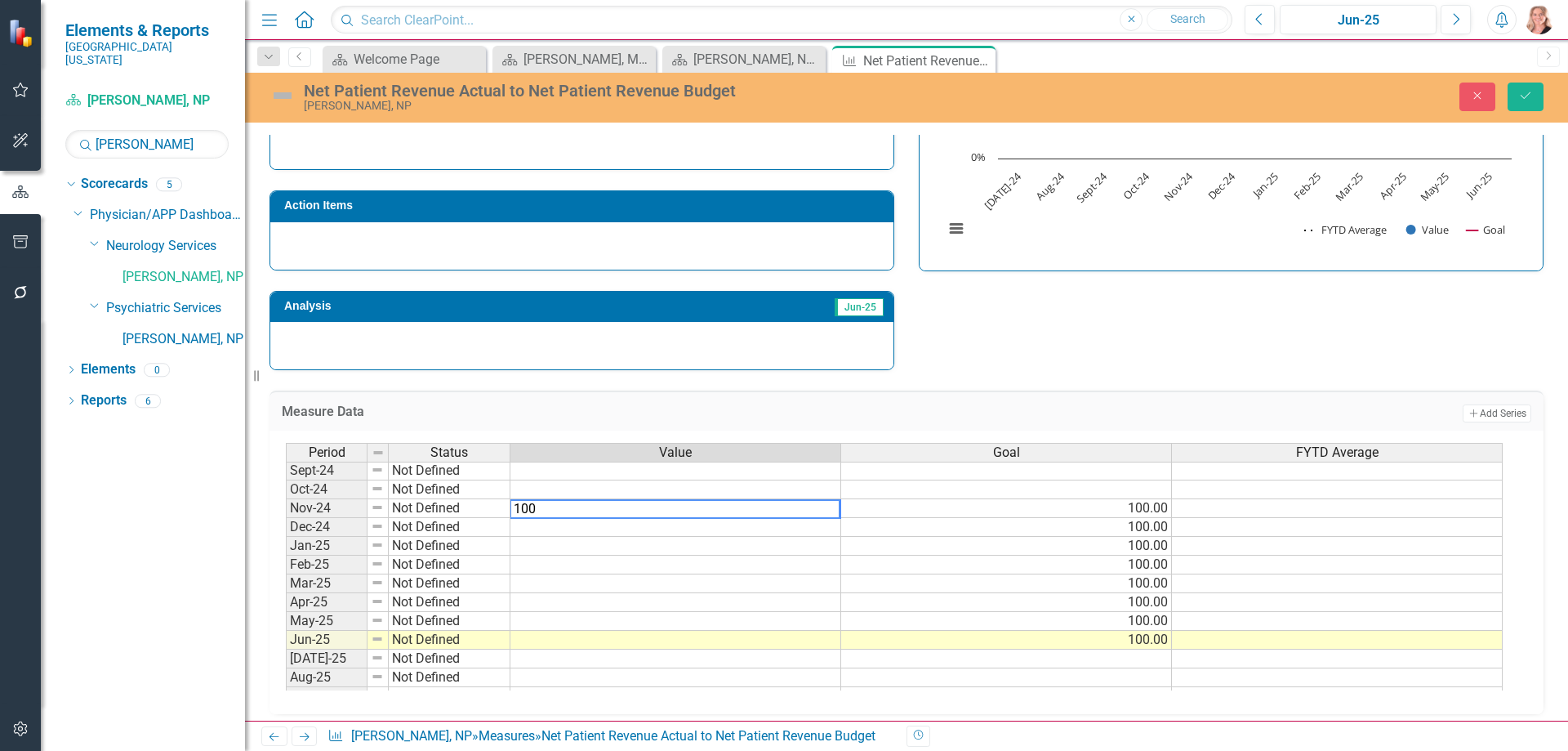
type textarea "100"
click at [826, 524] on td at bounding box center [676, 527] width 331 height 19
click at [816, 511] on td "100.00" at bounding box center [676, 508] width 331 height 19
drag, startPoint x: 840, startPoint y: 518, endPoint x: 822, endPoint y: 635, distance: 118.4
click at [286, 635] on div "Period Status Value Goal FYTD Average Nov-23 Not Defined Dec-23 Not Defined Jan…" at bounding box center [286, 563] width 0 height 621
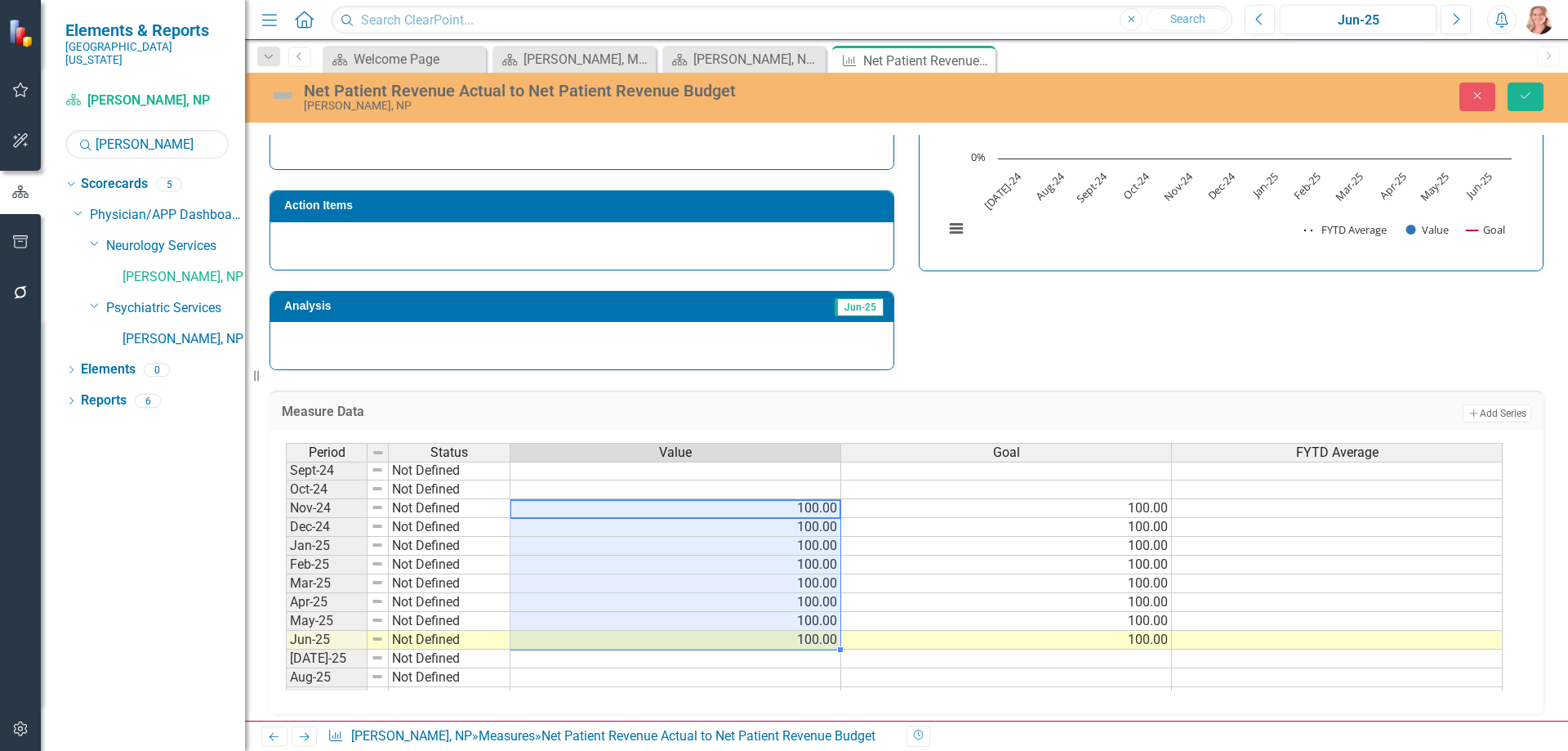
click at [1201, 507] on td at bounding box center [1337, 508] width 331 height 19
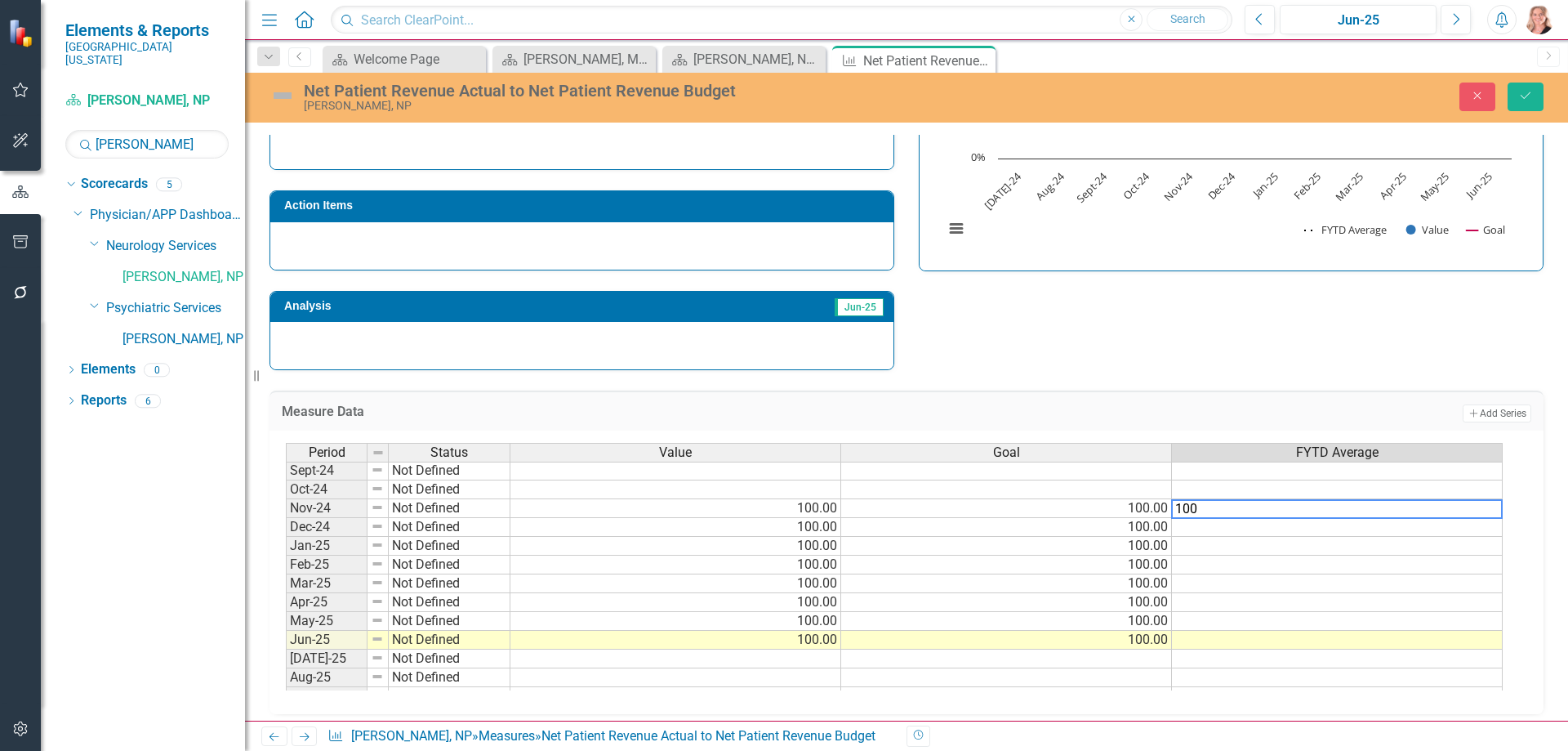
type textarea "100"
click at [1266, 528] on td at bounding box center [1337, 527] width 331 height 19
click at [1284, 509] on td "100.00%" at bounding box center [1337, 508] width 331 height 19
drag, startPoint x: 1500, startPoint y: 517, endPoint x: 1474, endPoint y: 641, distance: 126.7
click at [286, 644] on div "Period Status Value Goal FYTD Average Nov-23 Not Defined Dec-23 Not Defined Jan…" at bounding box center [286, 563] width 0 height 621
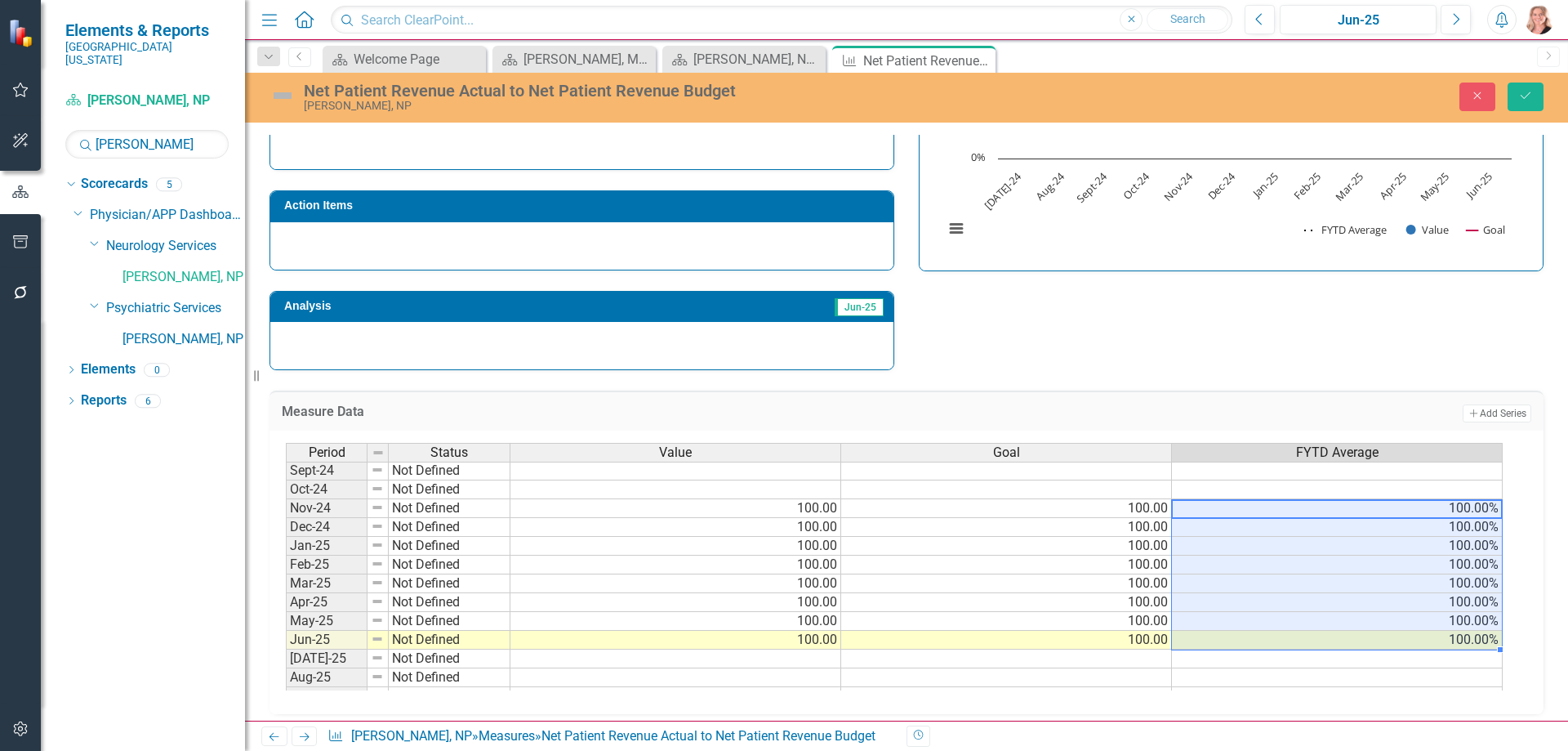
type textarea "100"
click at [1228, 371] on div "Measure Data Add Add Series Period Status Value Goal FYTD Average Nov-23 Not De…" at bounding box center [906, 542] width 1298 height 344
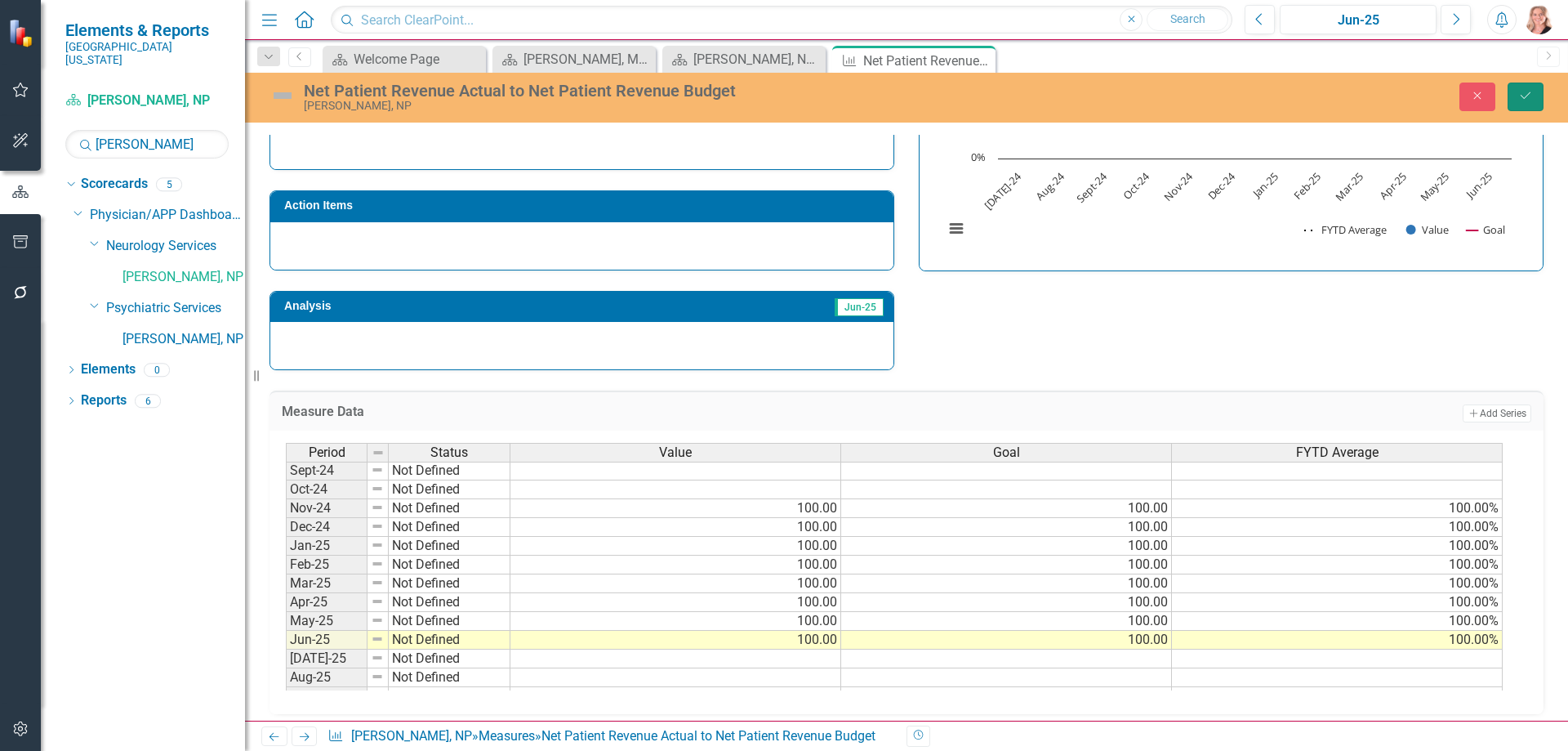
click at [1533, 94] on icon "Save" at bounding box center [1526, 95] width 15 height 11
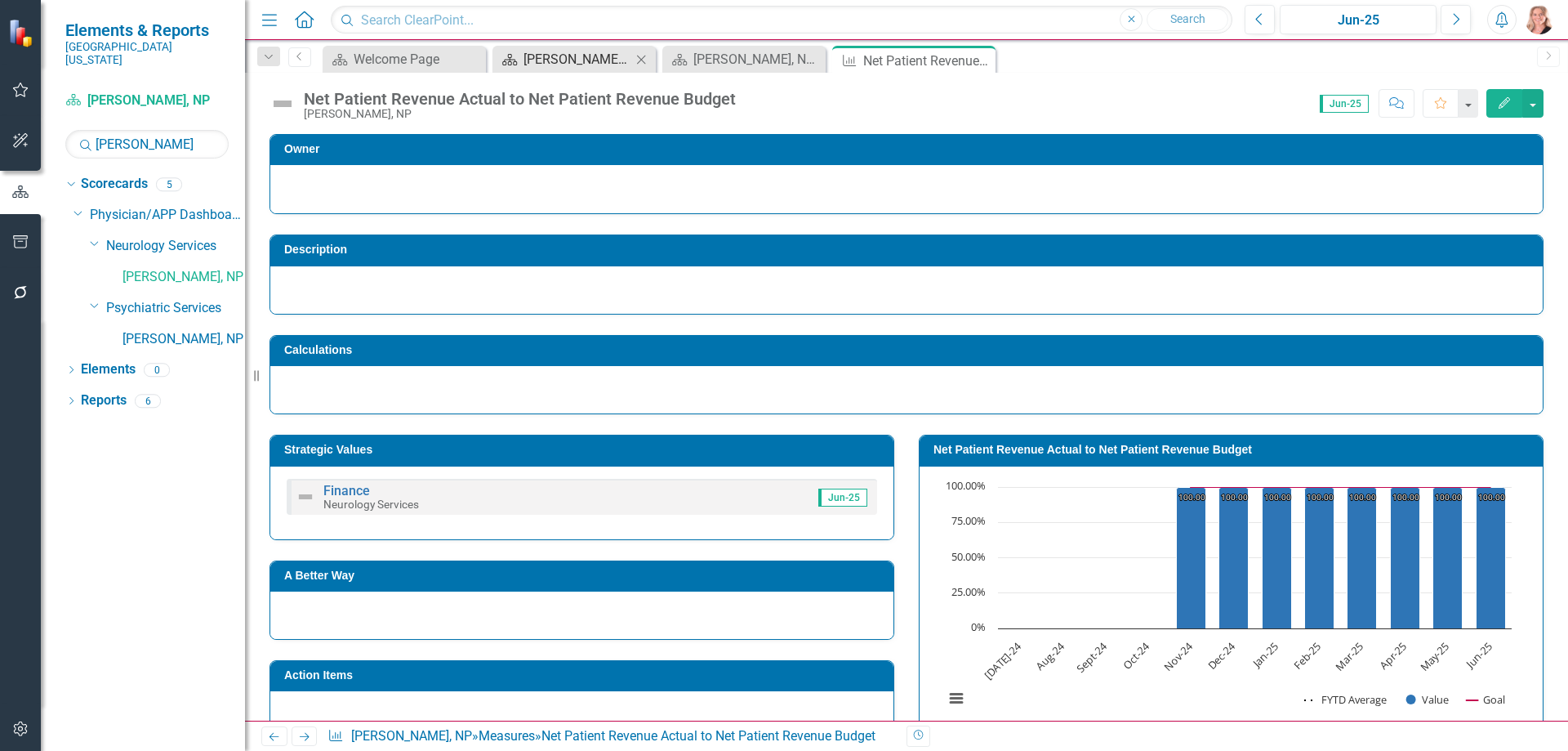
click at [0, 0] on icon at bounding box center [0, 0] width 0 height 0
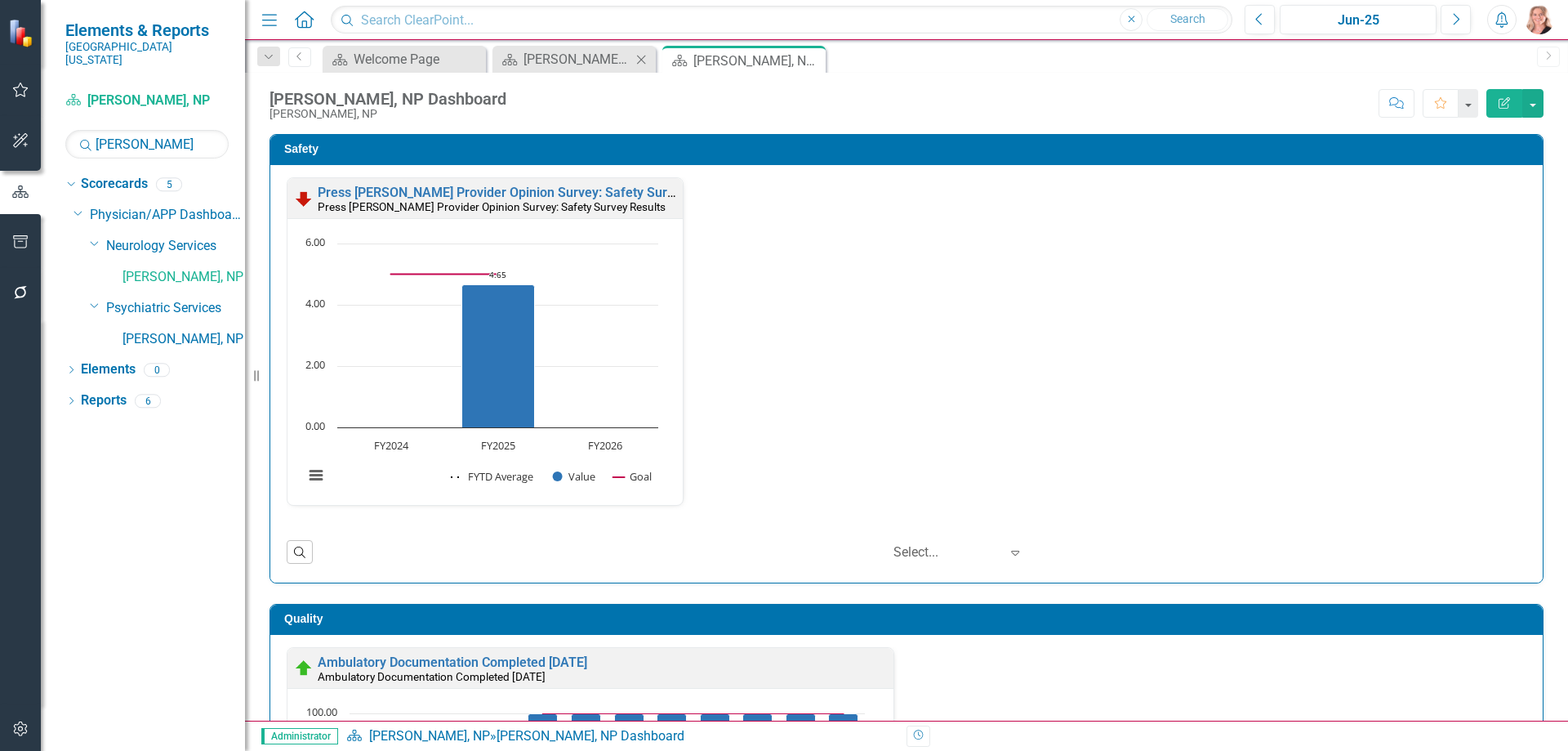
click at [639, 58] on icon "Close" at bounding box center [641, 60] width 16 height 13
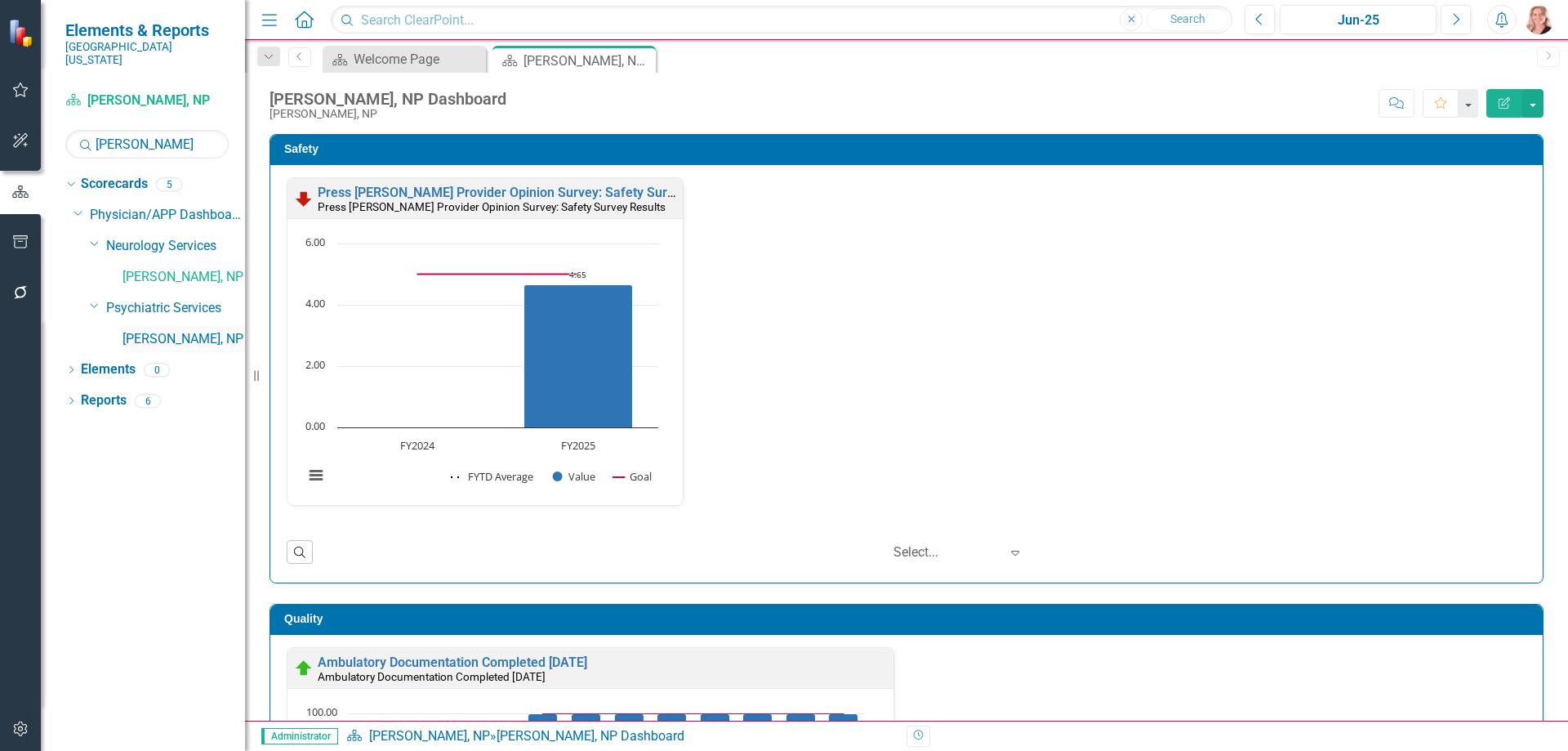
click at [138, 330] on link "[PERSON_NAME], NP" at bounding box center [183, 339] width 122 height 19
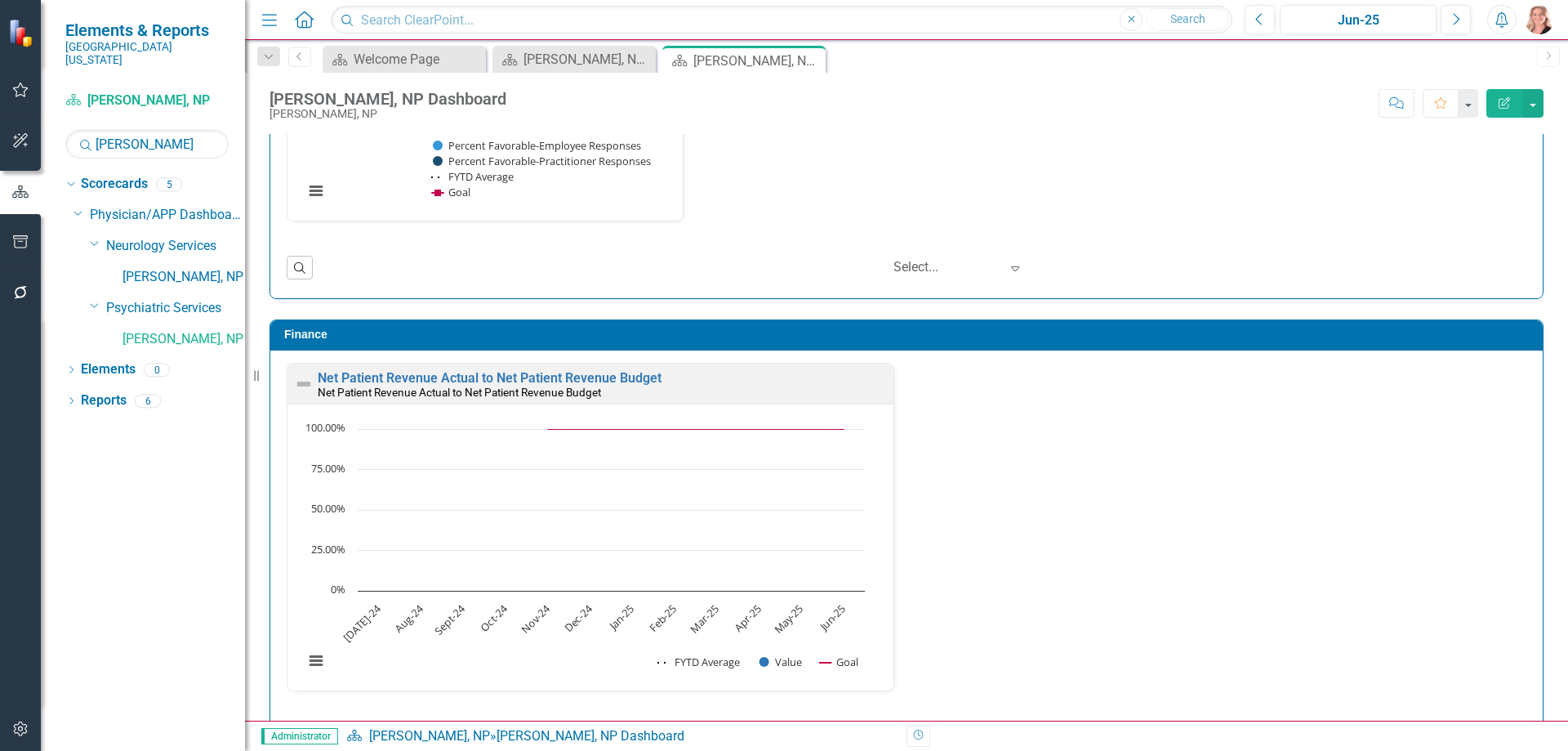
scroll to position [2205, 0]
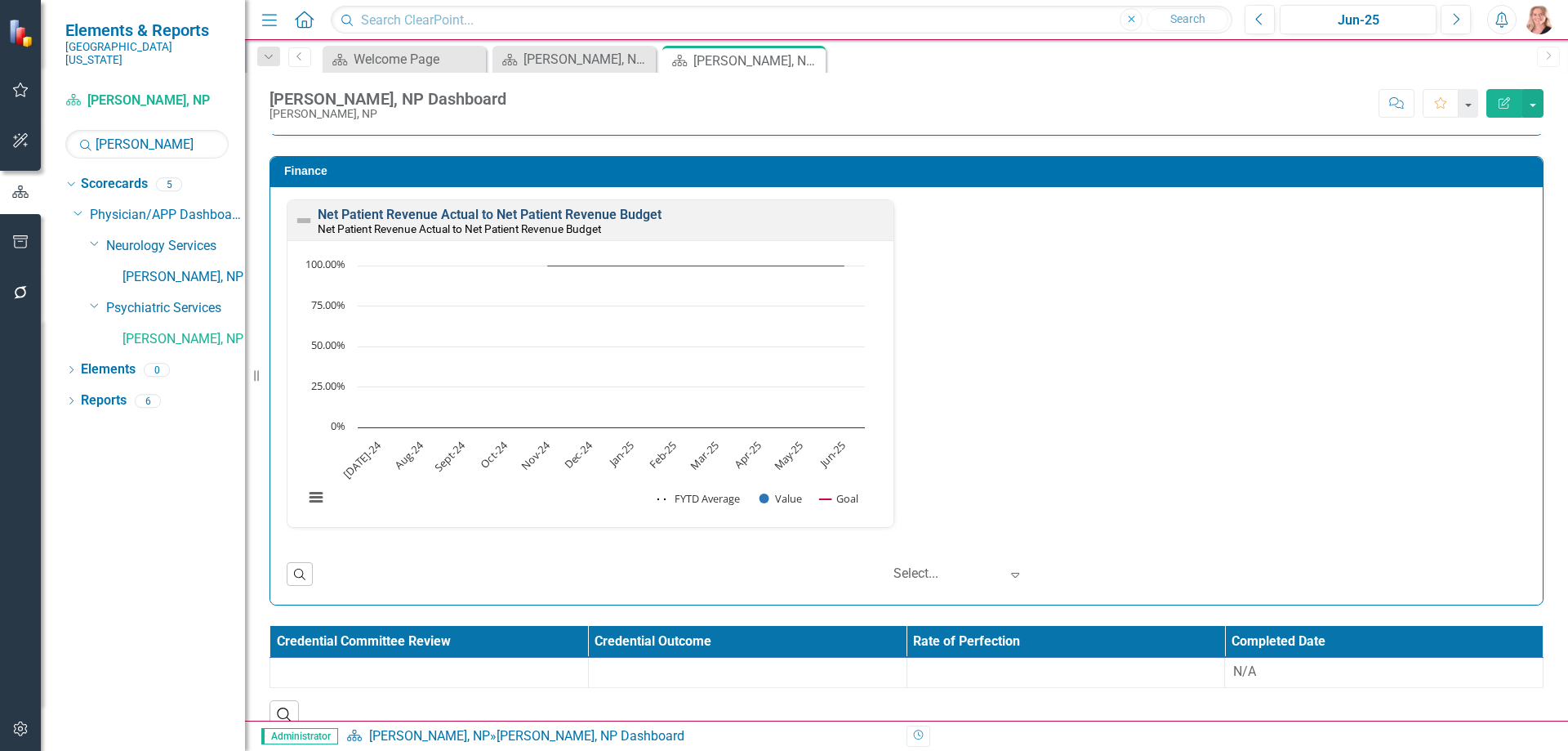
click at [611, 213] on link "Net Patient Revenue Actual to Net Patient Revenue Budget" at bounding box center [489, 214] width 344 height 16
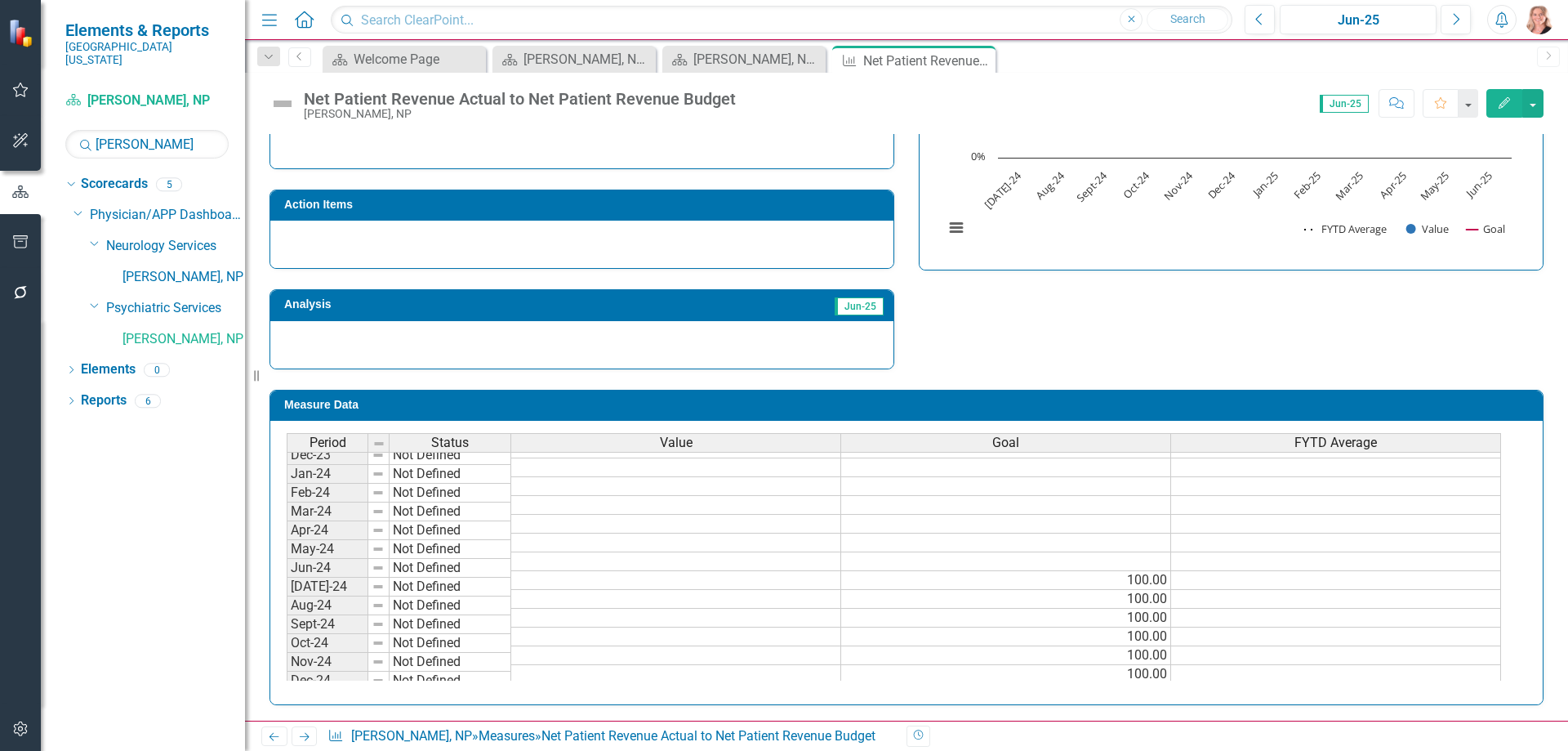
scroll to position [408, 0]
click at [797, 577] on td at bounding box center [675, 580] width 330 height 19
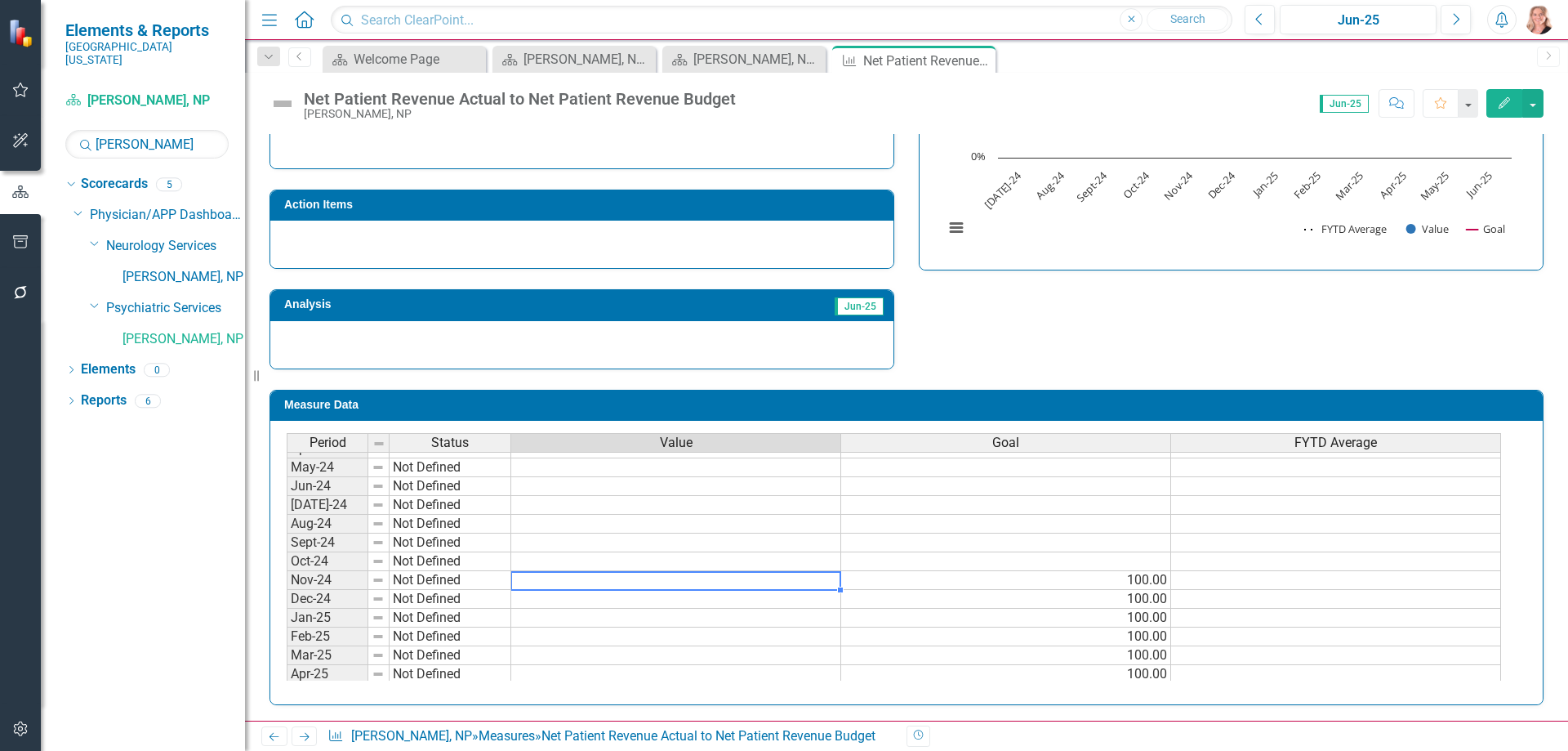
click at [809, 577] on td at bounding box center [675, 580] width 330 height 19
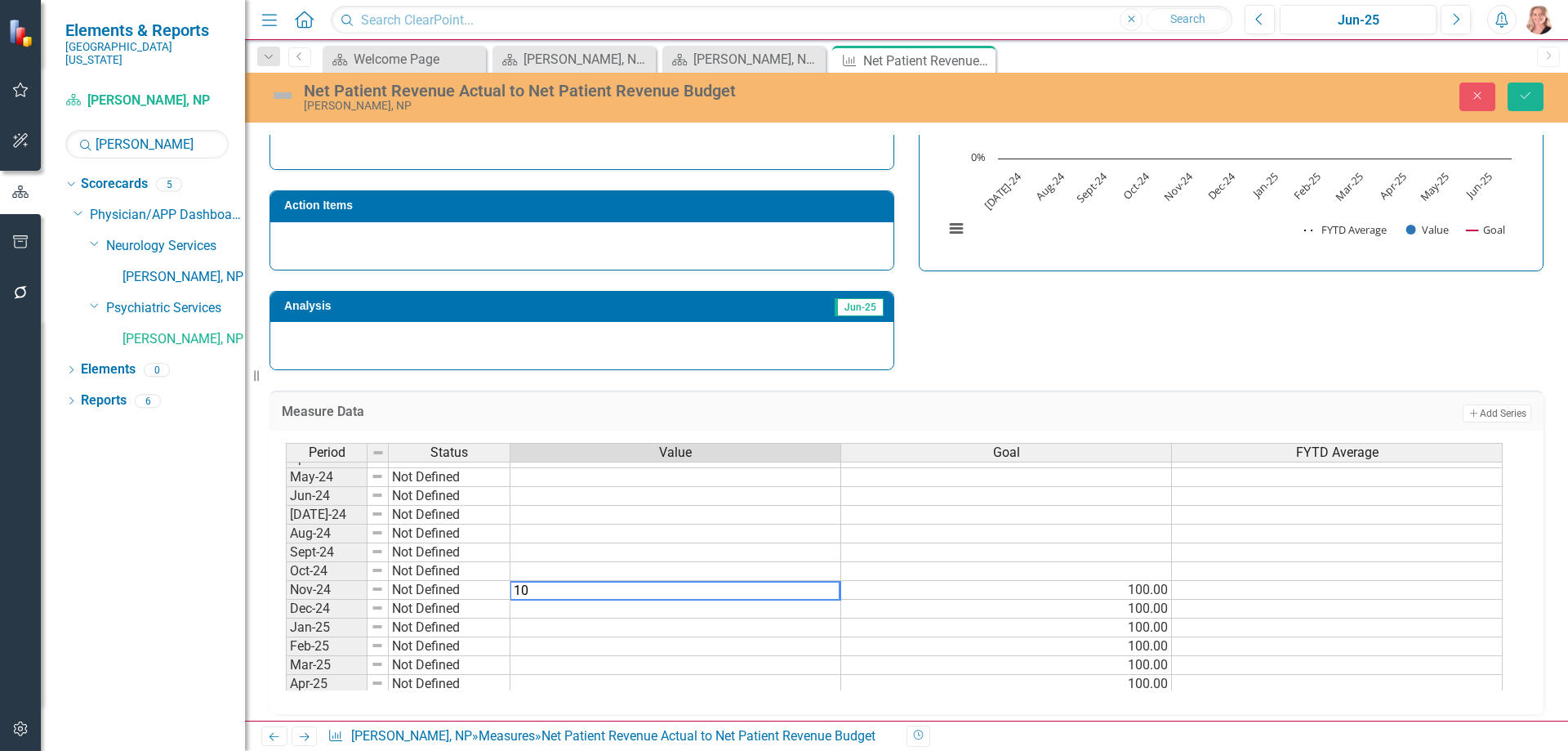
type textarea "100"
type textarea "32.8"
type textarea "69.2"
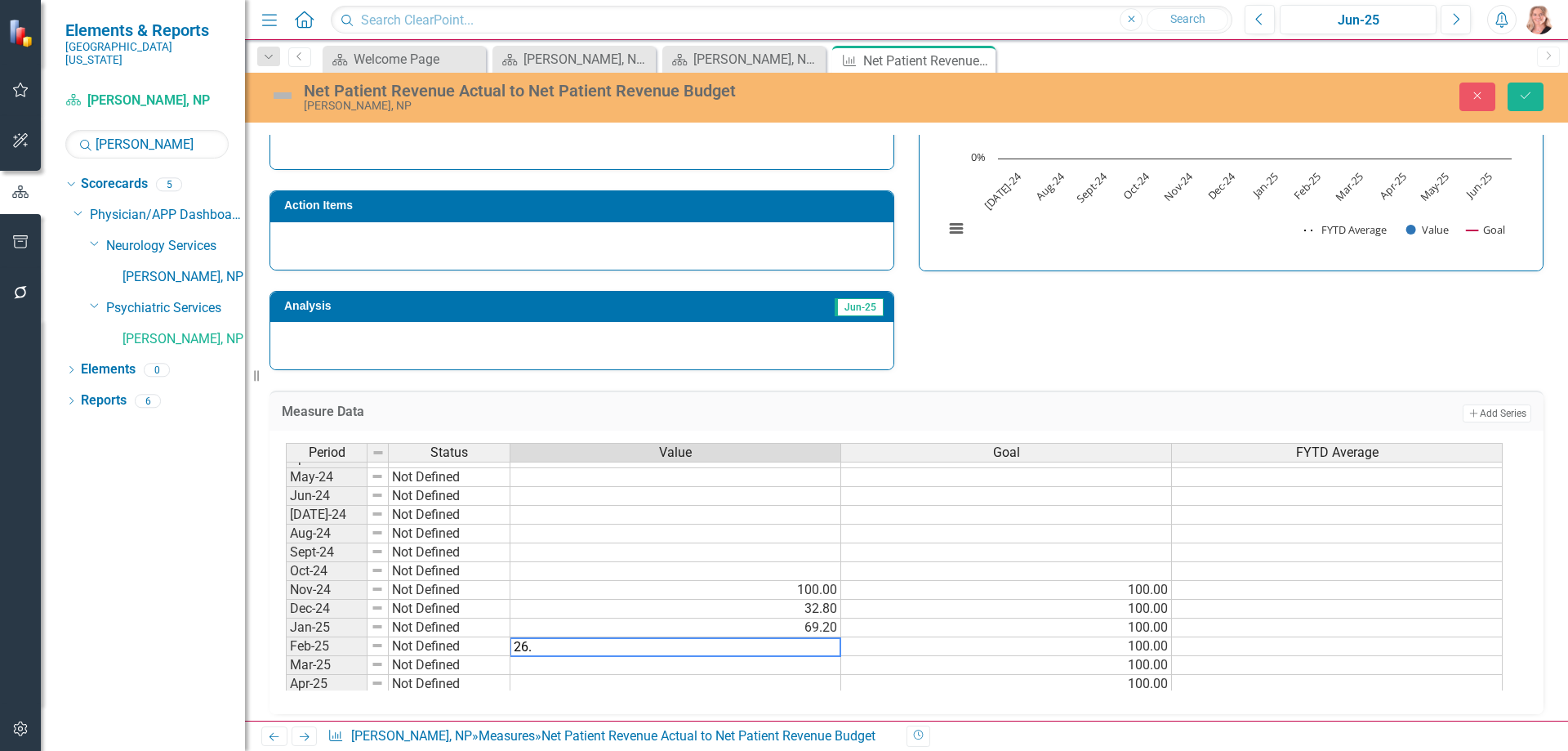
type textarea "26.6"
type textarea "33.2"
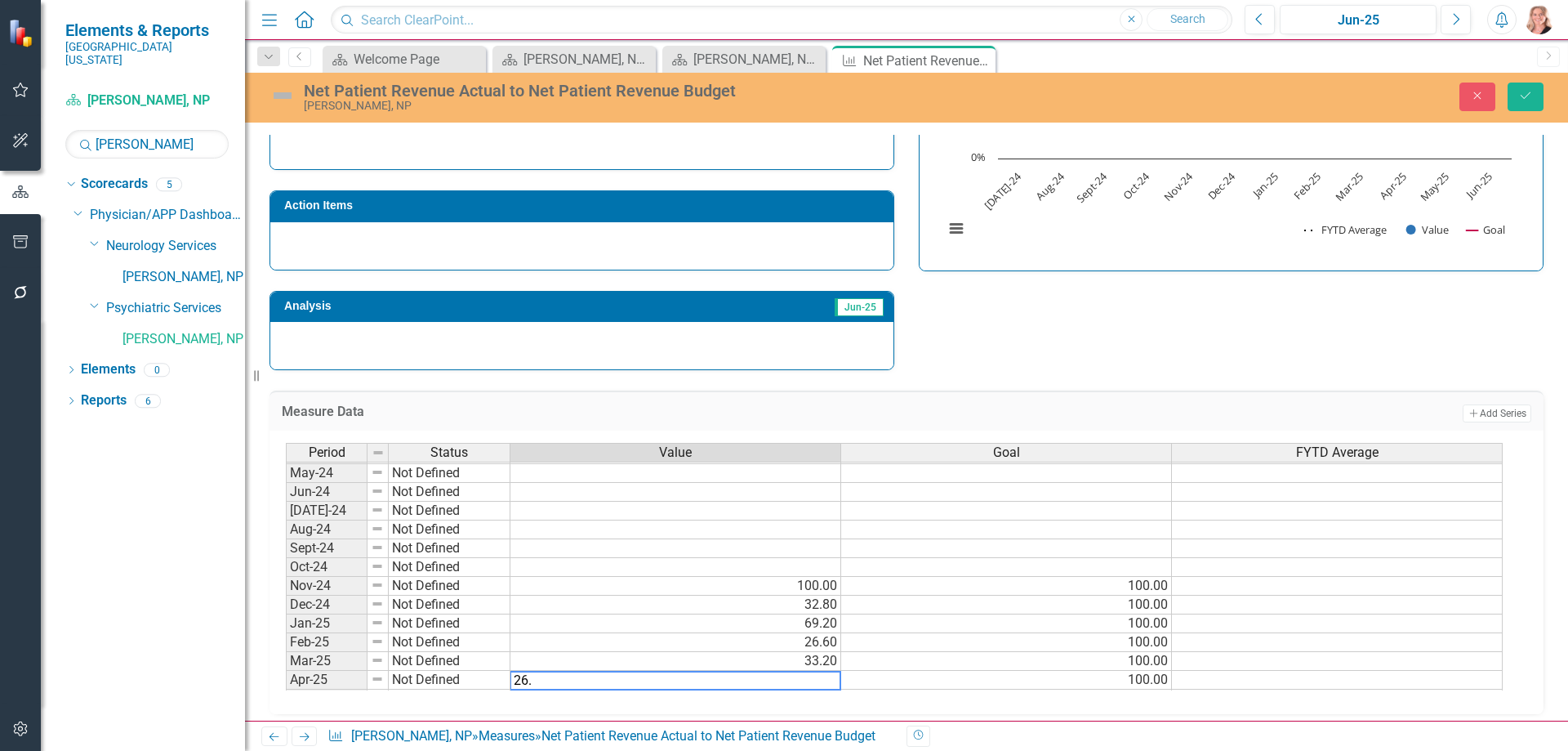
type textarea "26.1"
type textarea "42.6"
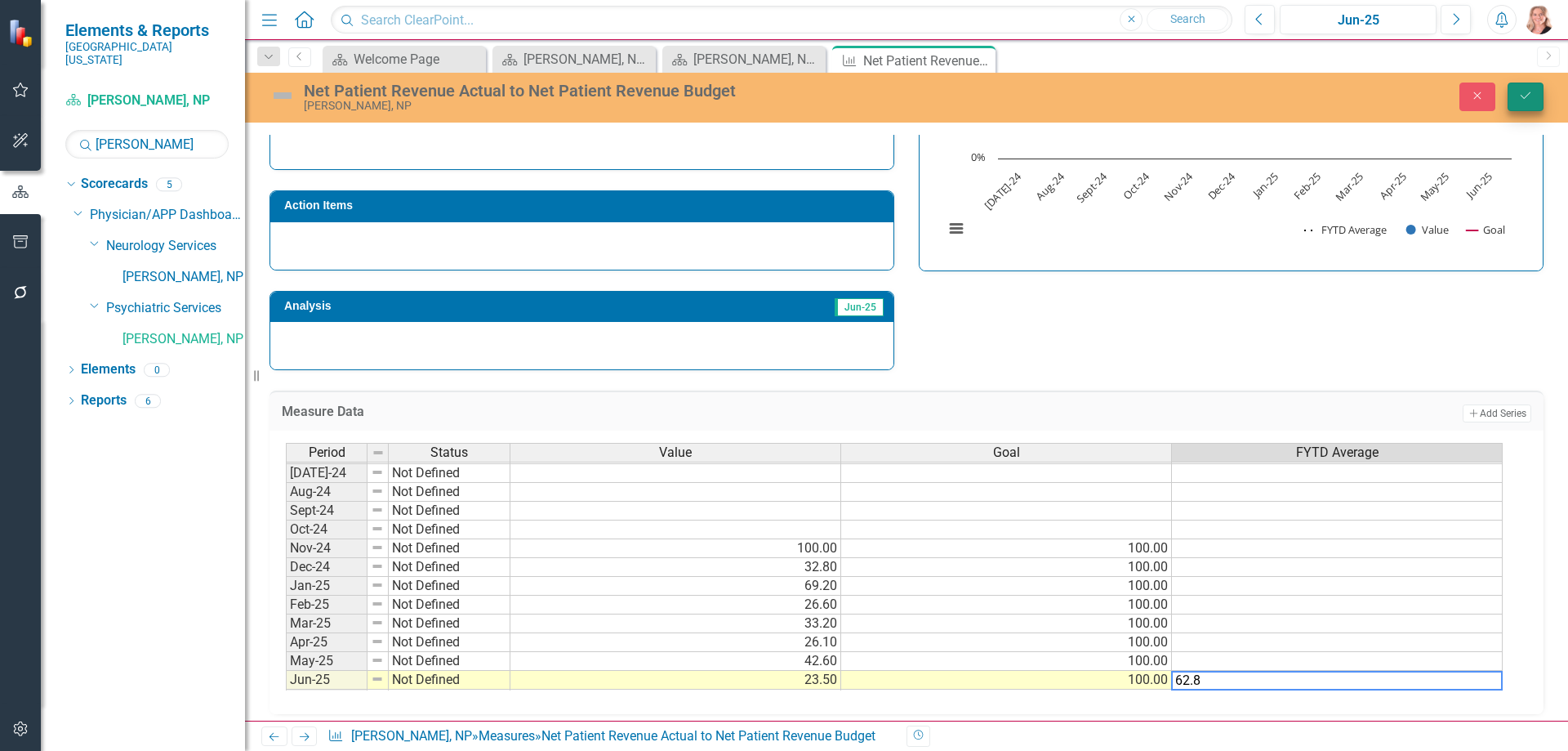
type textarea "62.8"
click at [1519, 101] on icon "Save" at bounding box center [1526, 95] width 15 height 11
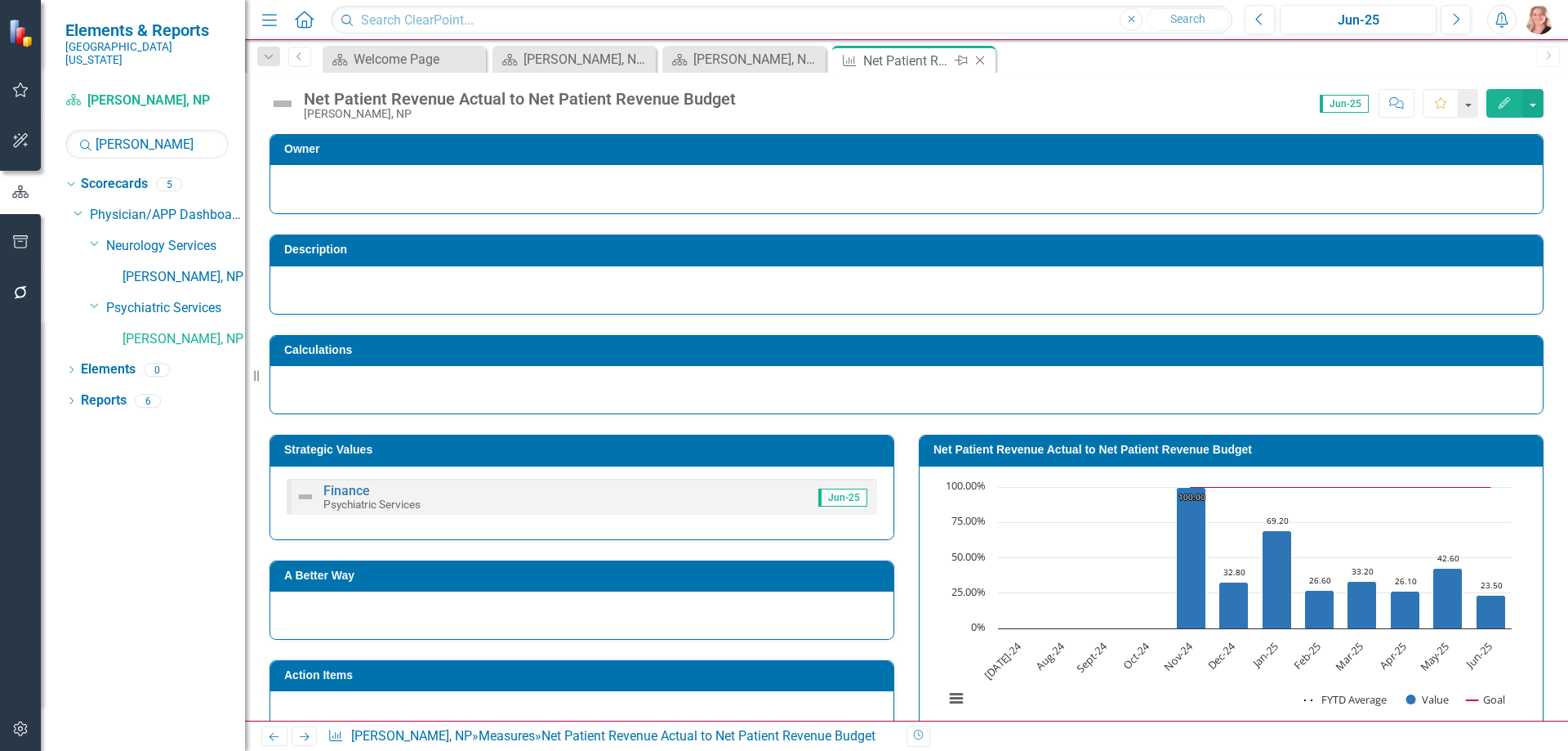
click at [981, 62] on icon "Close" at bounding box center [980, 61] width 16 height 13
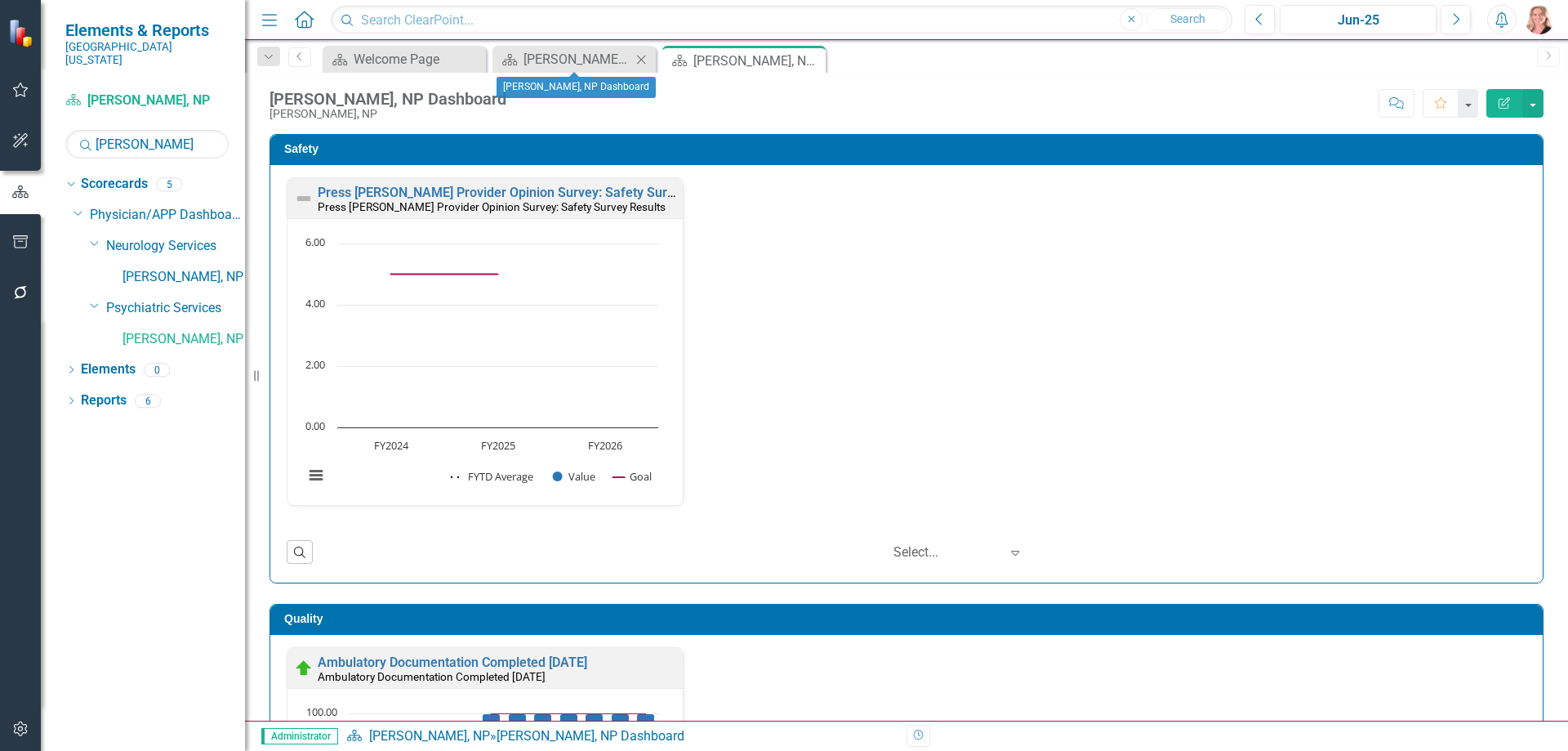
click at [643, 61] on icon at bounding box center [642, 60] width 9 height 9
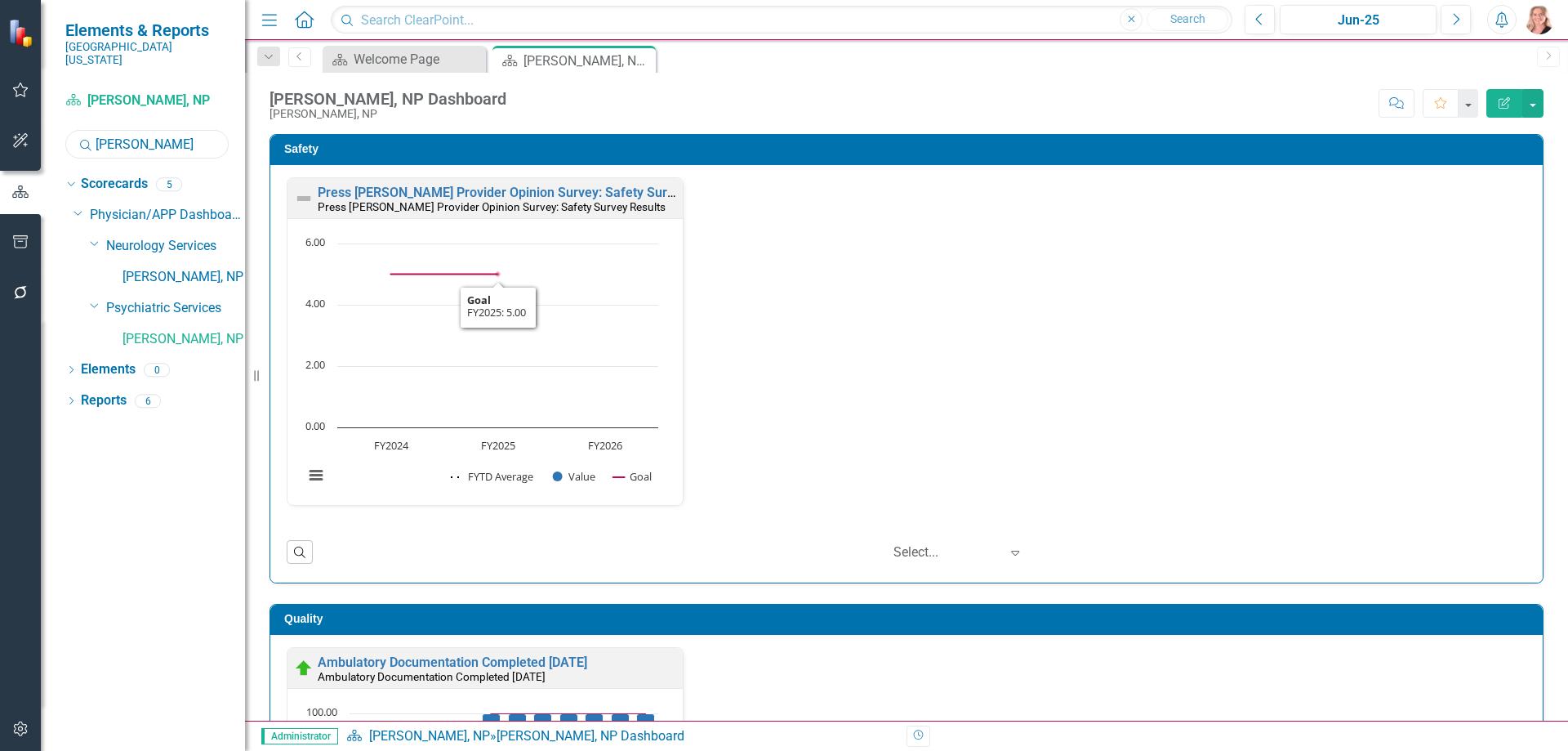
click at [165, 130] on input "buffin" at bounding box center [147, 144] width 163 height 29
click at [162, 130] on input "buffin" at bounding box center [147, 144] width 163 height 29
type input "neff"
click at [164, 269] on link "[PERSON_NAME], DO" at bounding box center [183, 277] width 122 height 19
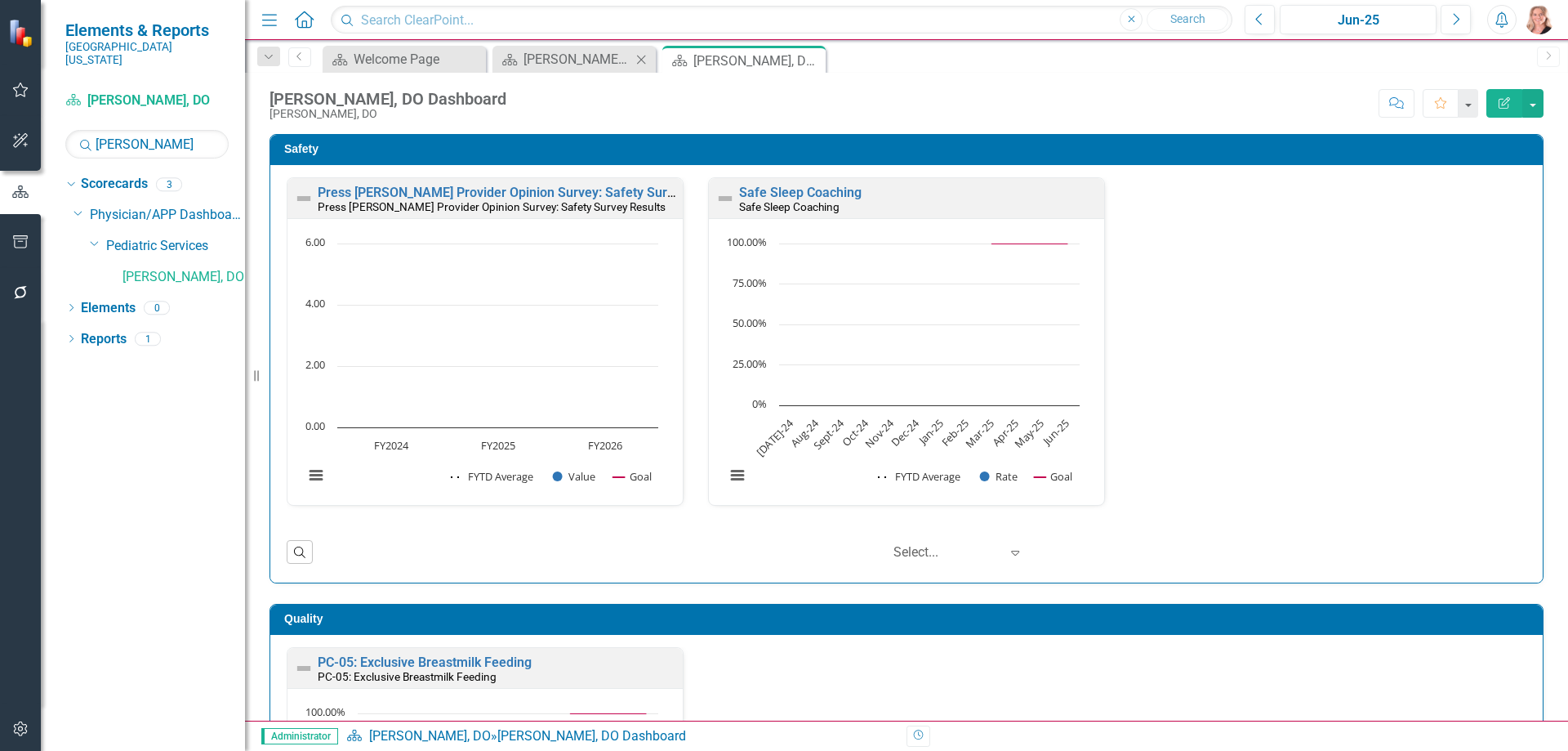
click at [640, 58] on icon "Close" at bounding box center [641, 60] width 16 height 13
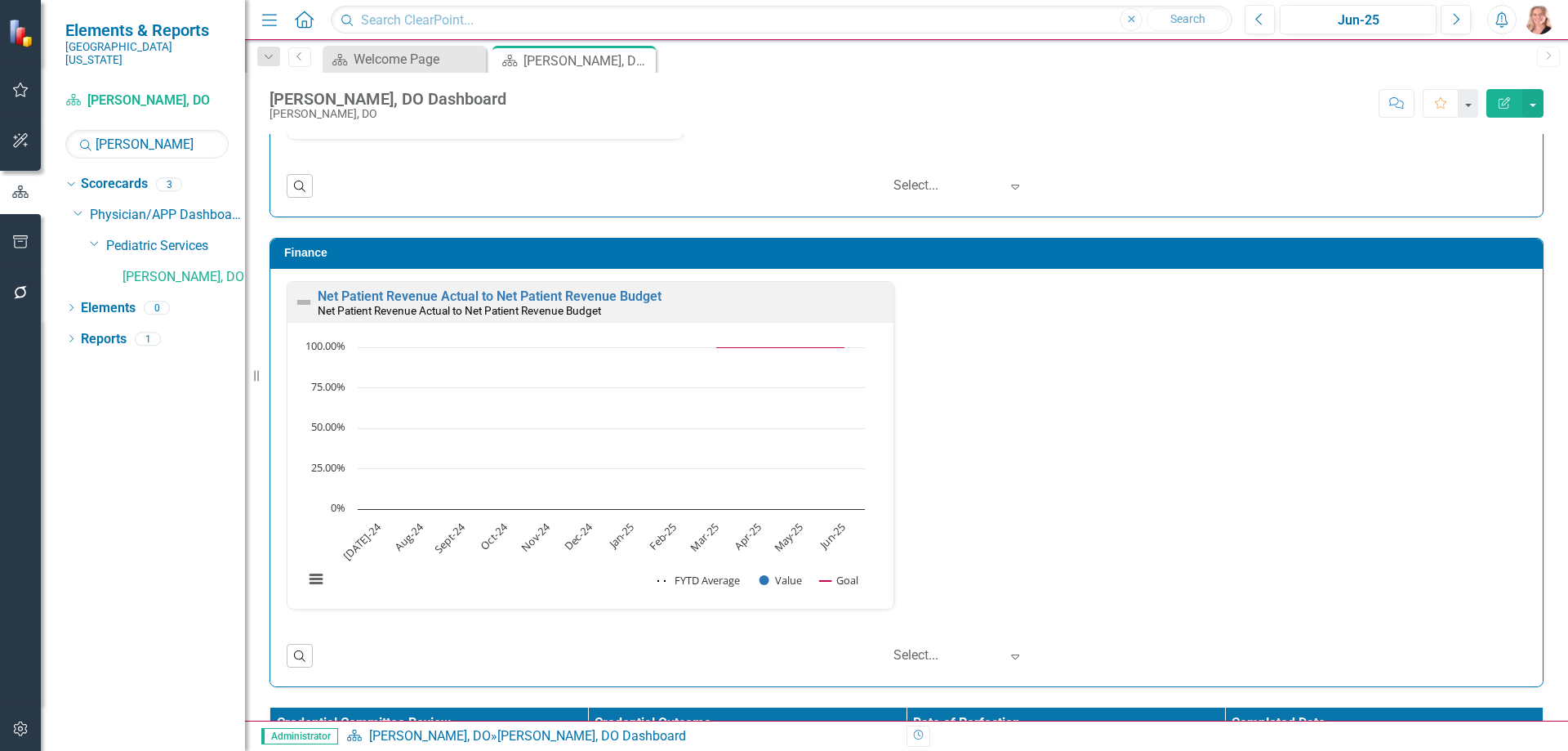
scroll to position [2205, 0]
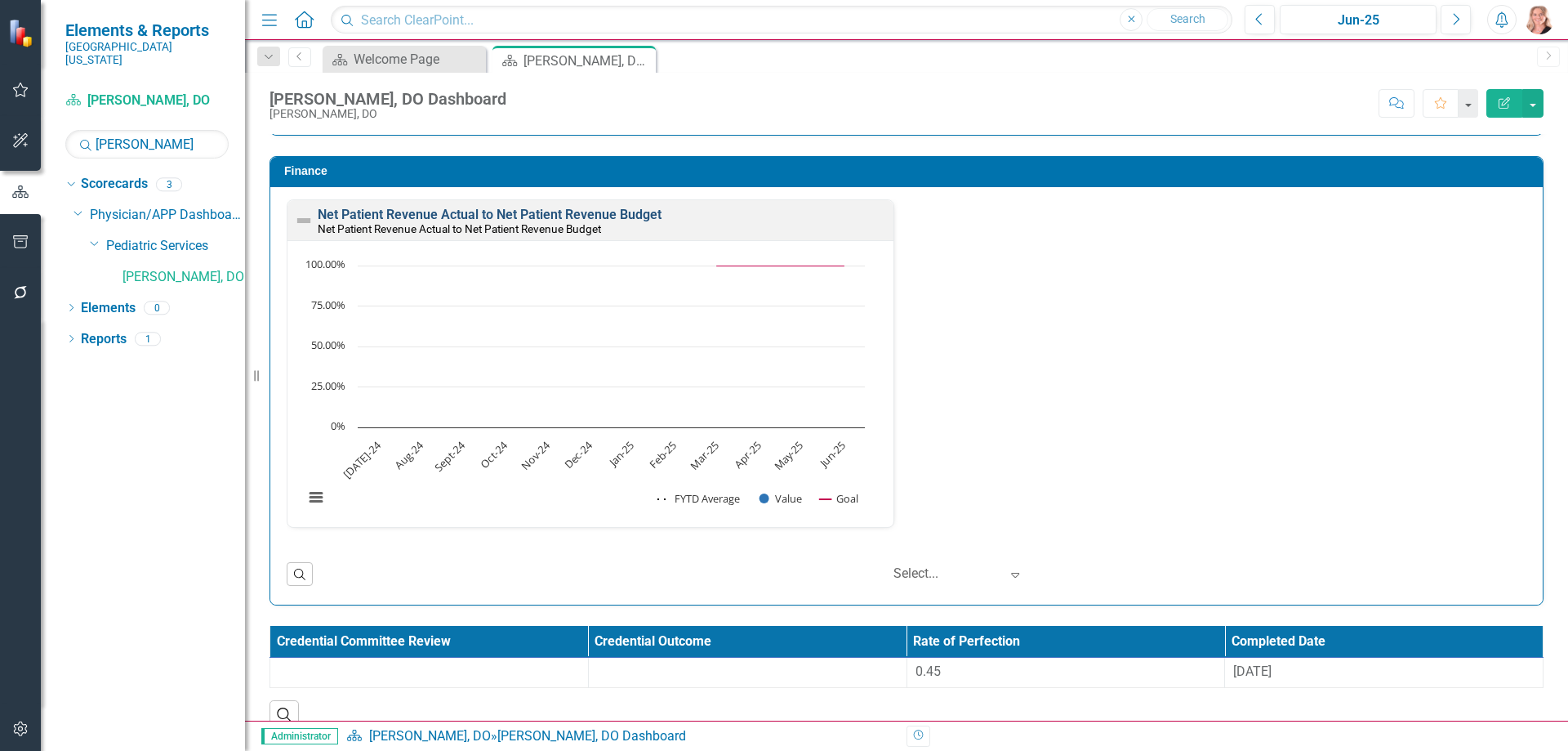
click at [571, 215] on link "Net Patient Revenue Actual to Net Patient Revenue Budget" at bounding box center [489, 214] width 344 height 16
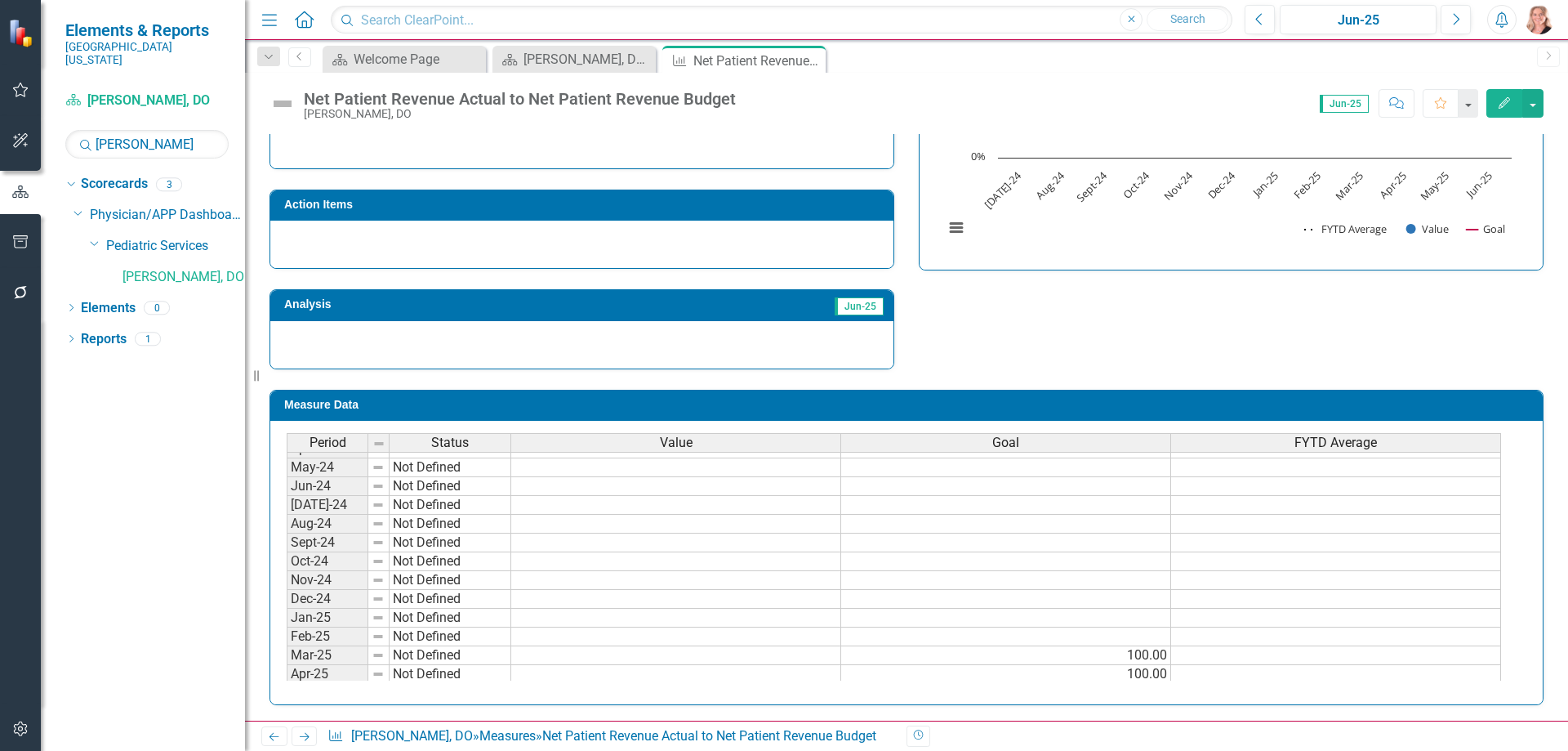
scroll to position [490, 0]
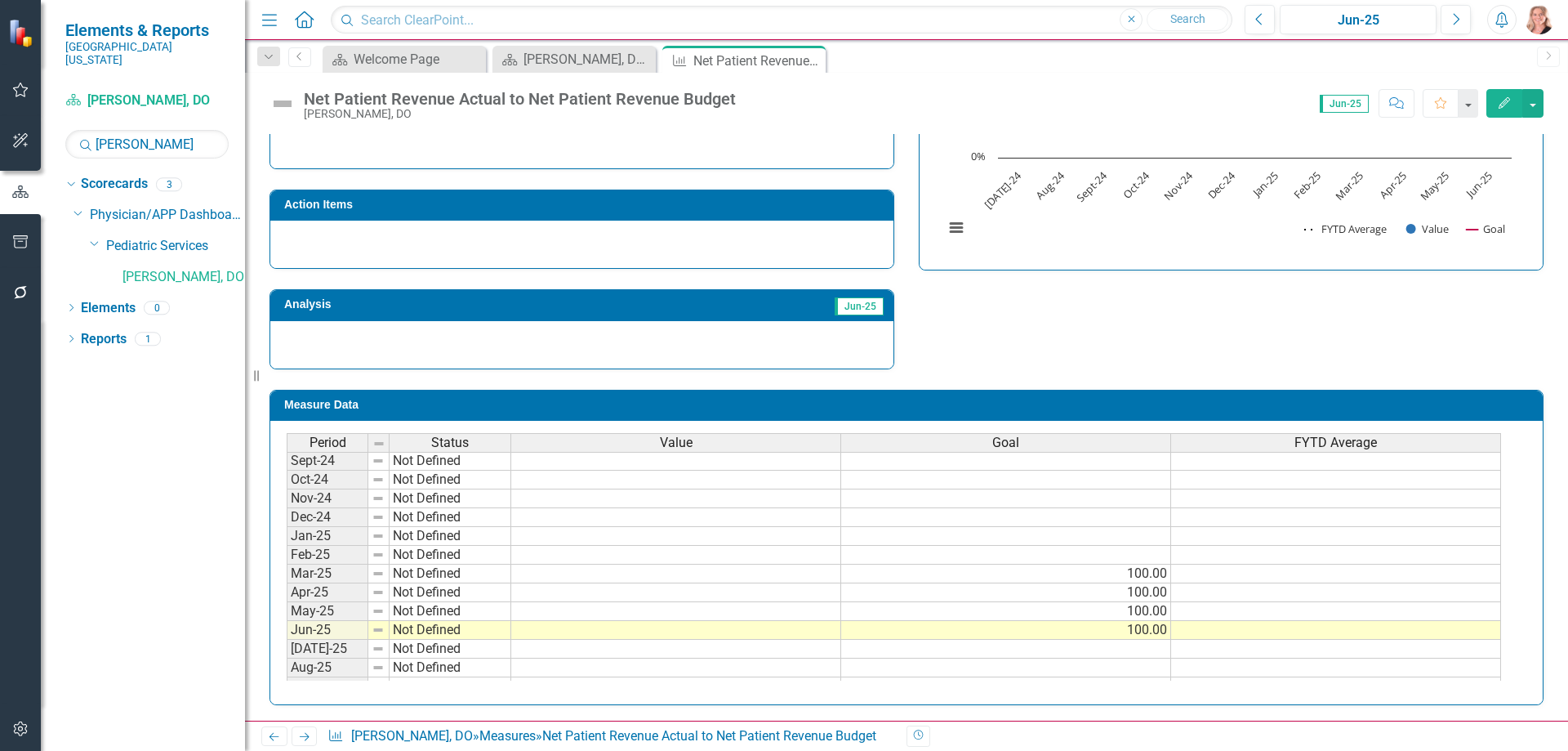
click at [810, 571] on td at bounding box center [675, 574] width 330 height 19
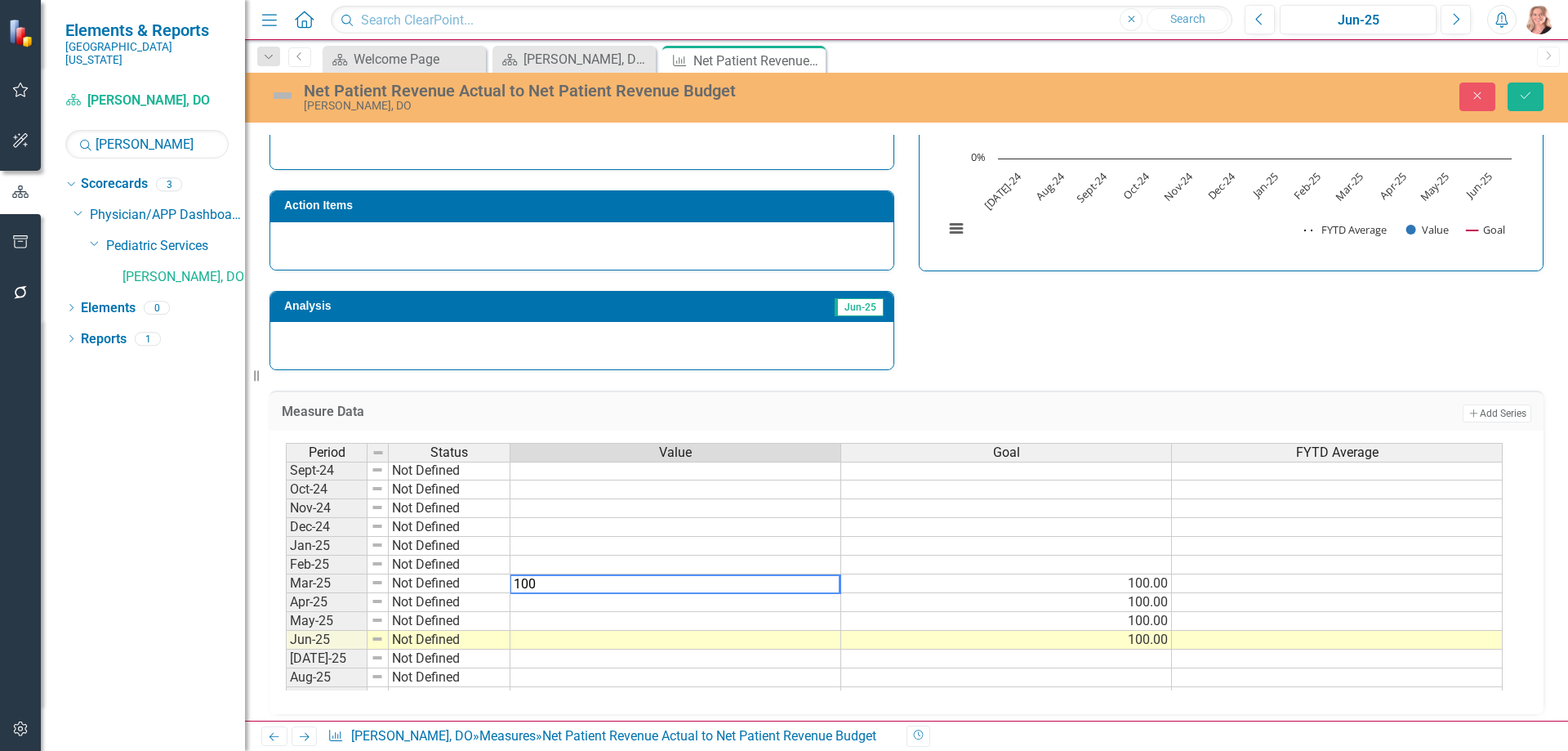
type textarea "100"
click at [796, 598] on td at bounding box center [676, 602] width 331 height 19
click at [795, 588] on td "100.00" at bounding box center [676, 584] width 331 height 19
drag, startPoint x: 841, startPoint y: 593, endPoint x: 841, endPoint y: 640, distance: 47.0
click at [286, 640] on div "Period Status Value Goal FYTD Average Nov-23 Not Defined Dec-23 Not Defined Jan…" at bounding box center [286, 563] width 0 height 621
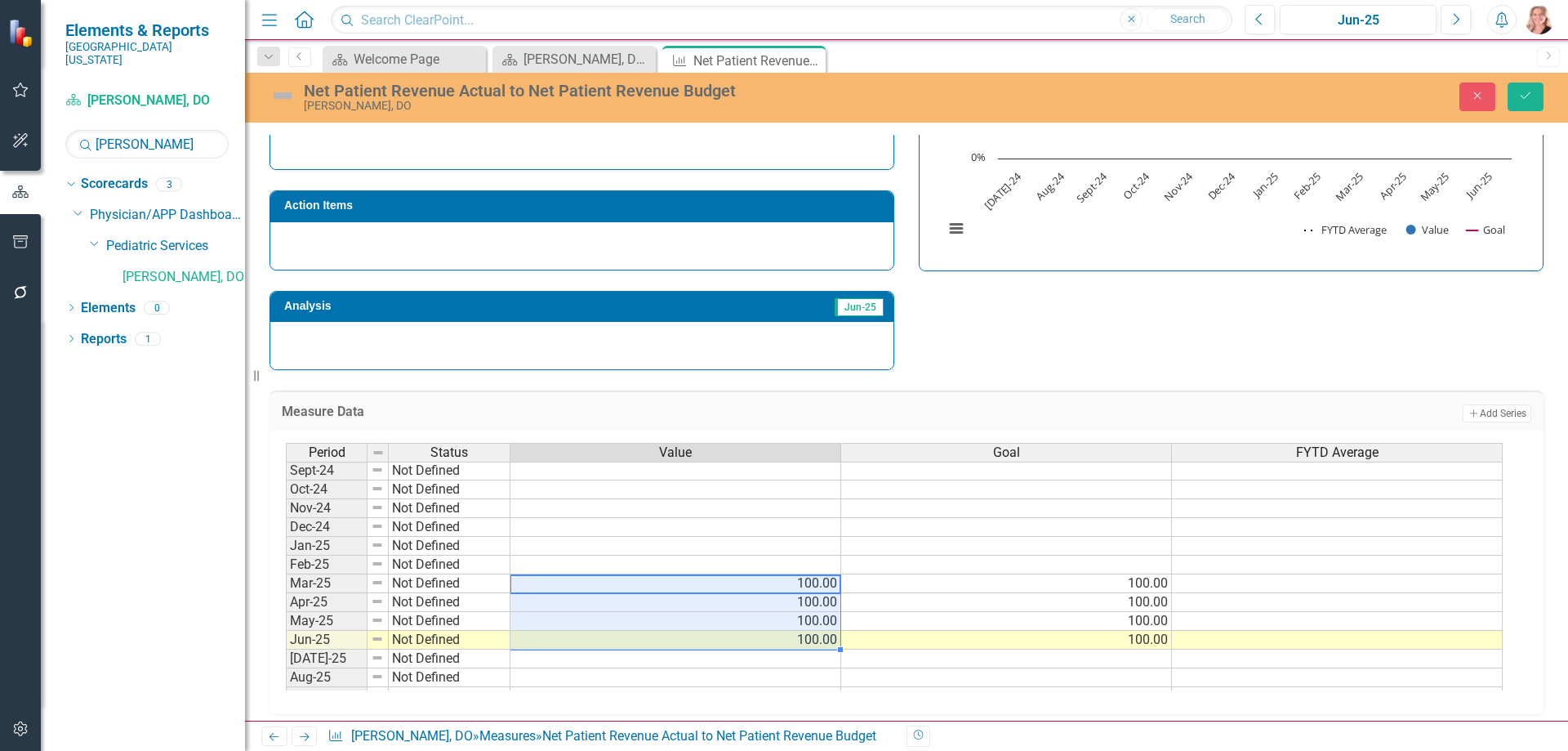
click at [1253, 589] on td at bounding box center [1337, 584] width 331 height 19
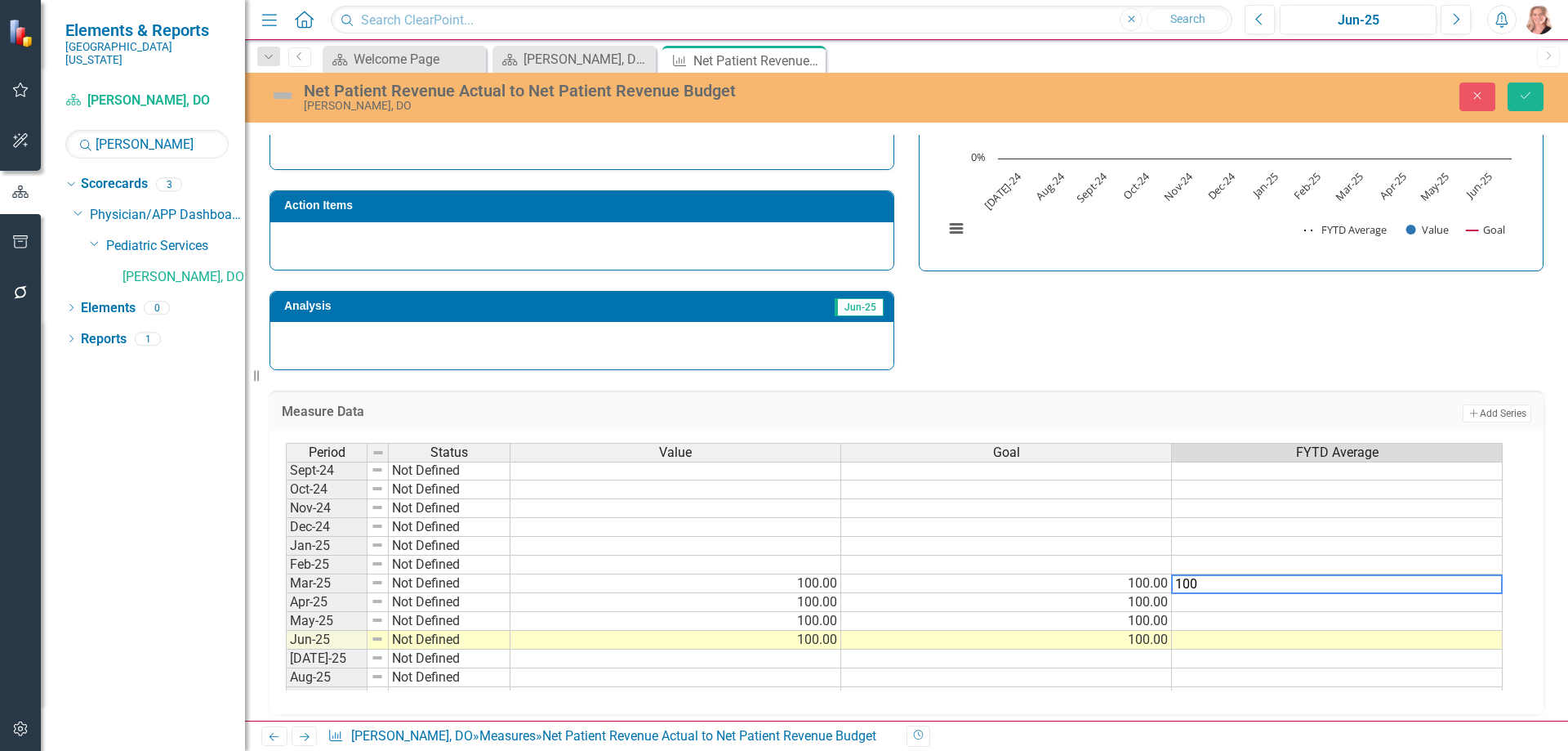
type textarea "100"
click at [1256, 561] on td at bounding box center [1337, 565] width 331 height 19
click at [1349, 588] on td "100.00%" at bounding box center [1337, 584] width 331 height 19
drag, startPoint x: 1500, startPoint y: 595, endPoint x: 1493, endPoint y: 647, distance: 52.5
click at [286, 647] on div "Period Status Value Goal FYTD Average Nov-23 Not Defined Dec-23 Not Defined Jan…" at bounding box center [286, 563] width 0 height 621
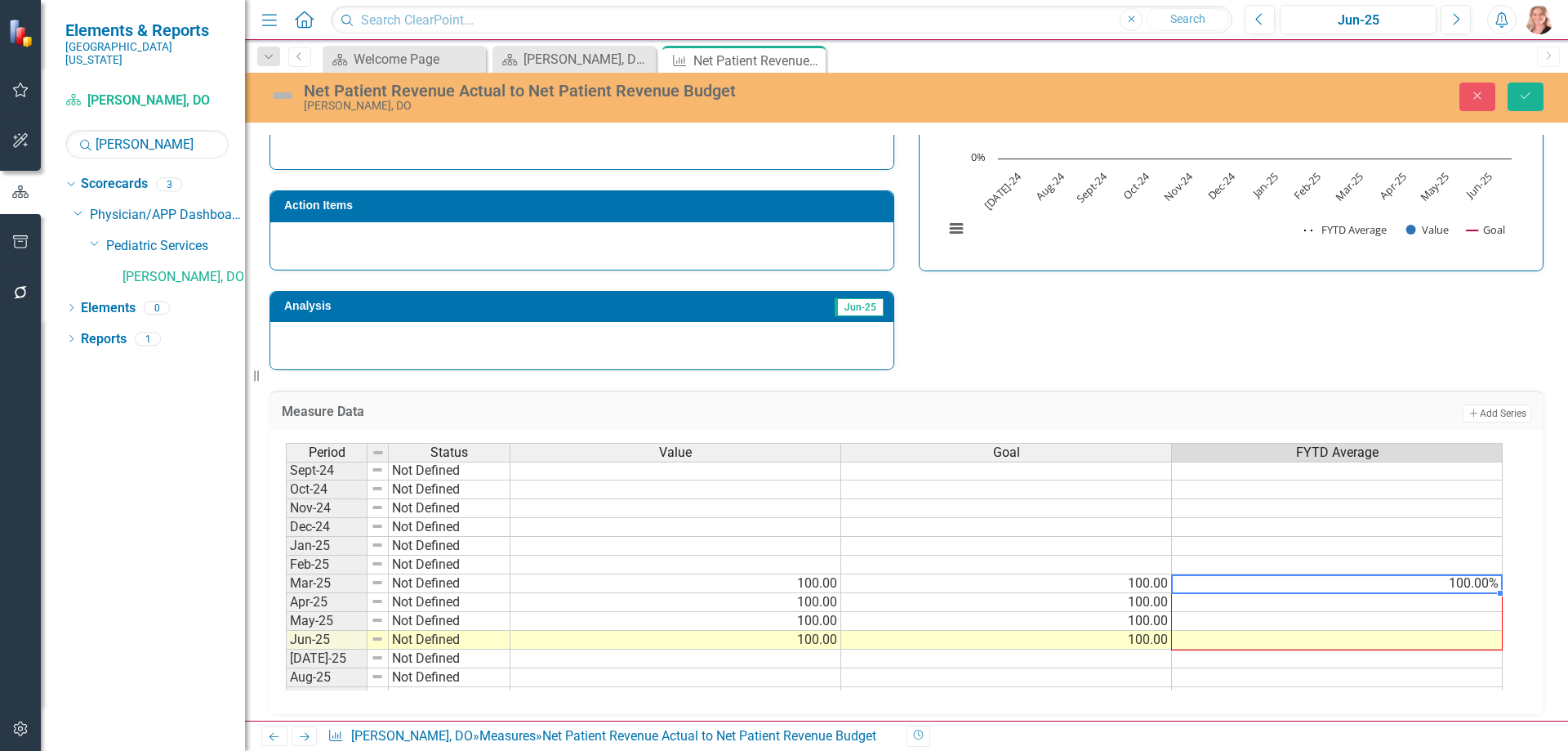
type textarea "100"
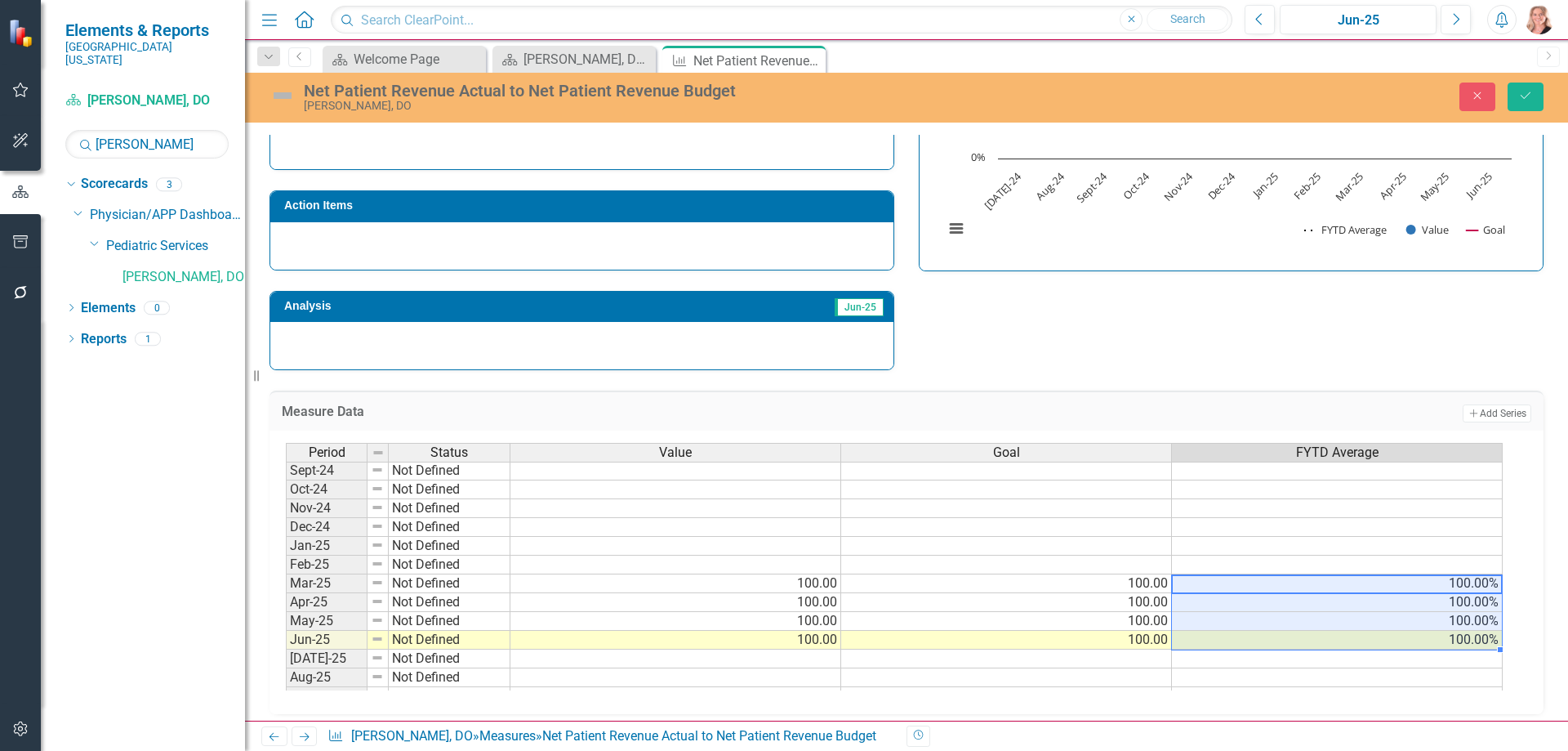
click at [1307, 361] on div "Strategic Values Finance Pediatric Services Jun-25 A Better Way Action Items An…" at bounding box center [906, 158] width 1298 height 426
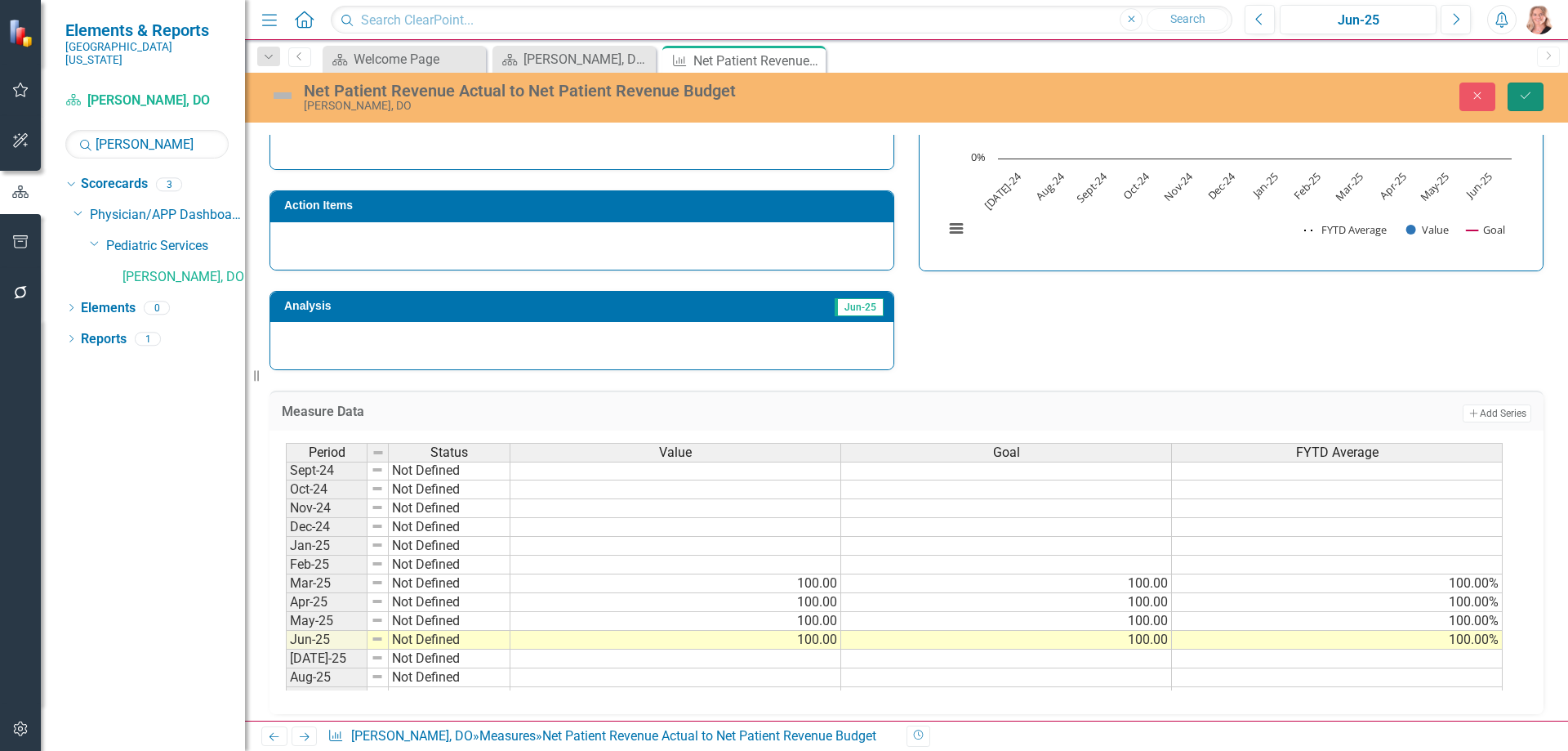
click at [1525, 99] on icon "Save" at bounding box center [1526, 95] width 15 height 11
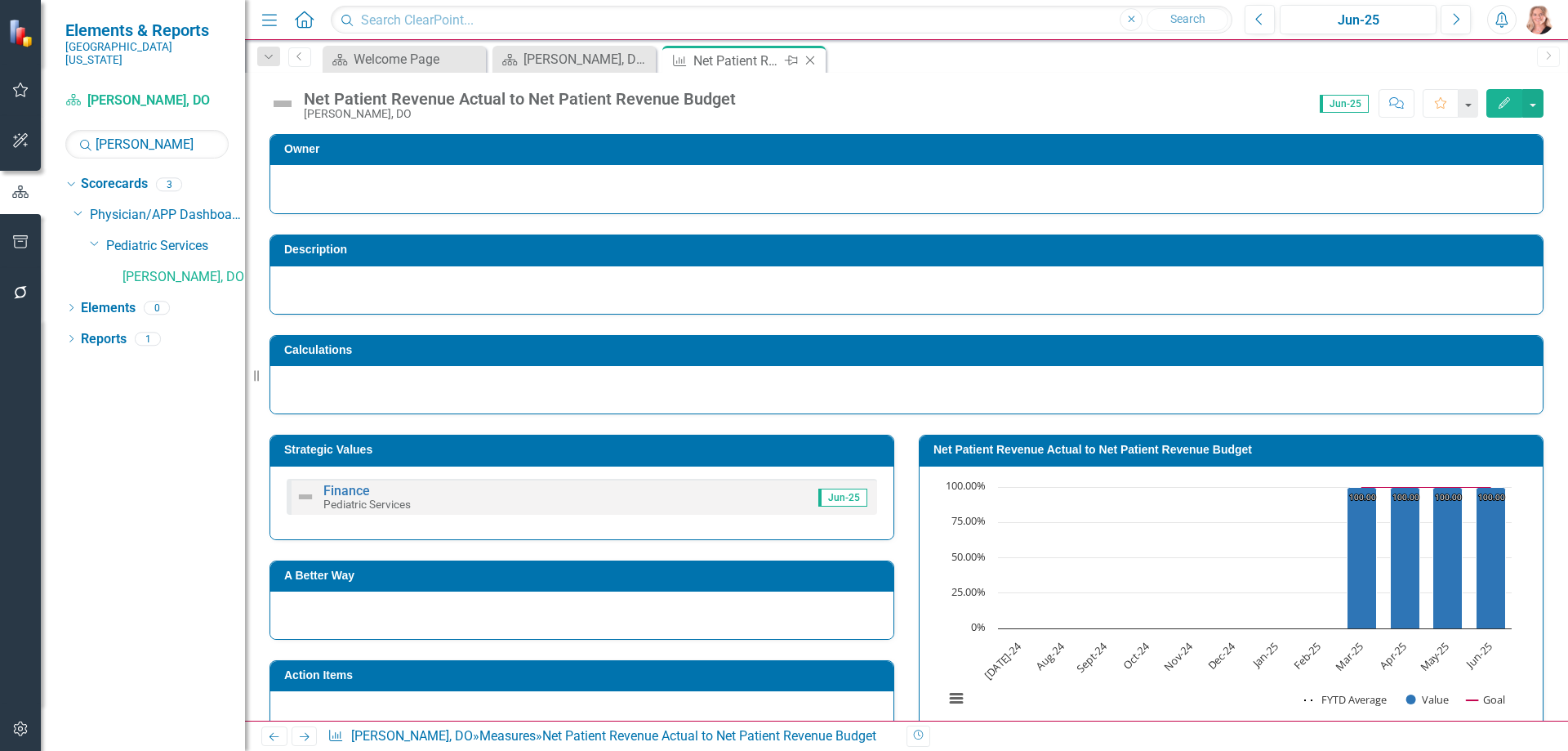
click at [811, 61] on icon "Close" at bounding box center [810, 61] width 16 height 13
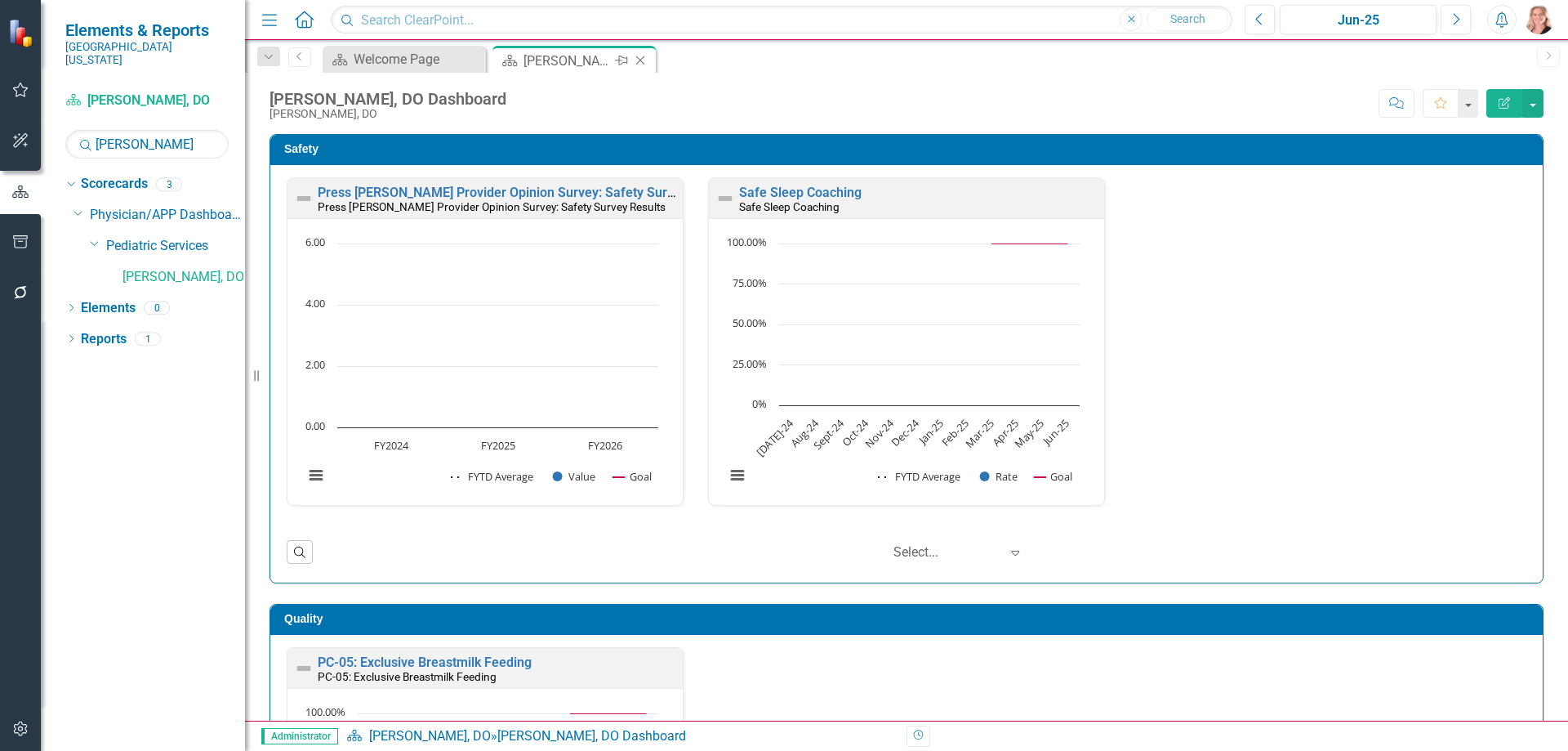
click at [641, 62] on icon "Close" at bounding box center [640, 61] width 16 height 13
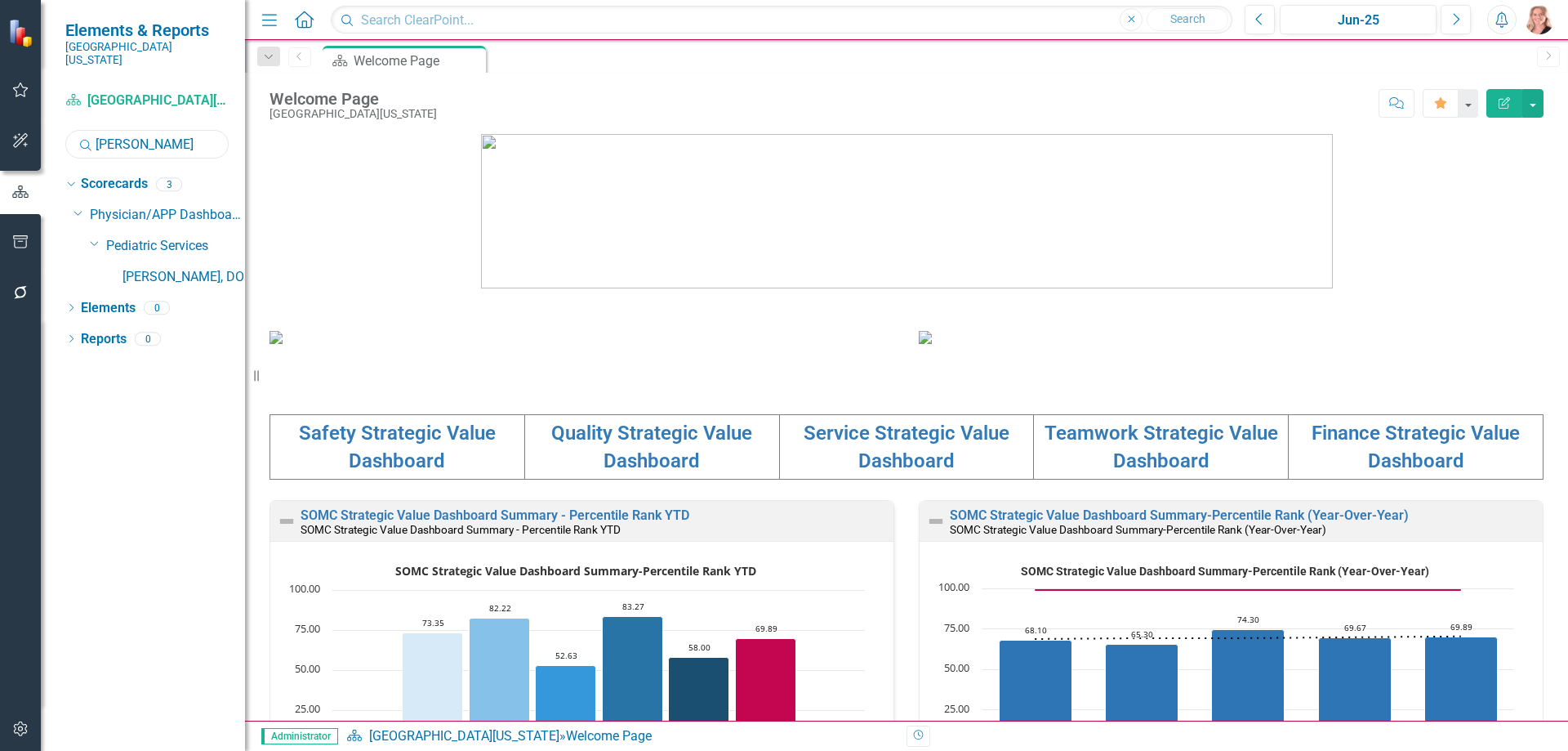
click at [157, 134] on input "neff" at bounding box center [147, 144] width 163 height 29
type input "o"
type input "[PERSON_NAME]"
click at [194, 268] on link "[PERSON_NAME], NP" at bounding box center [183, 277] width 122 height 19
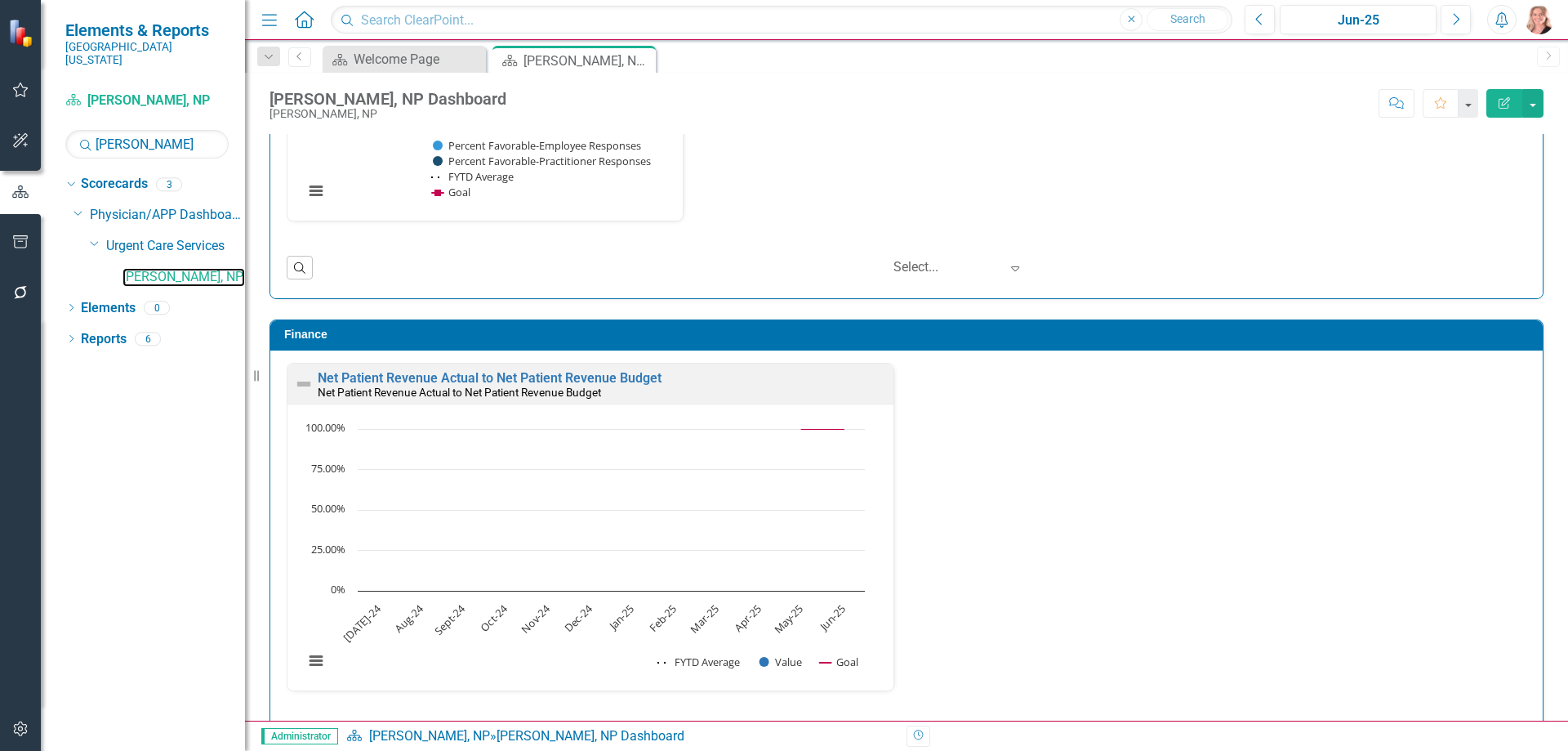
scroll to position [2124, 0]
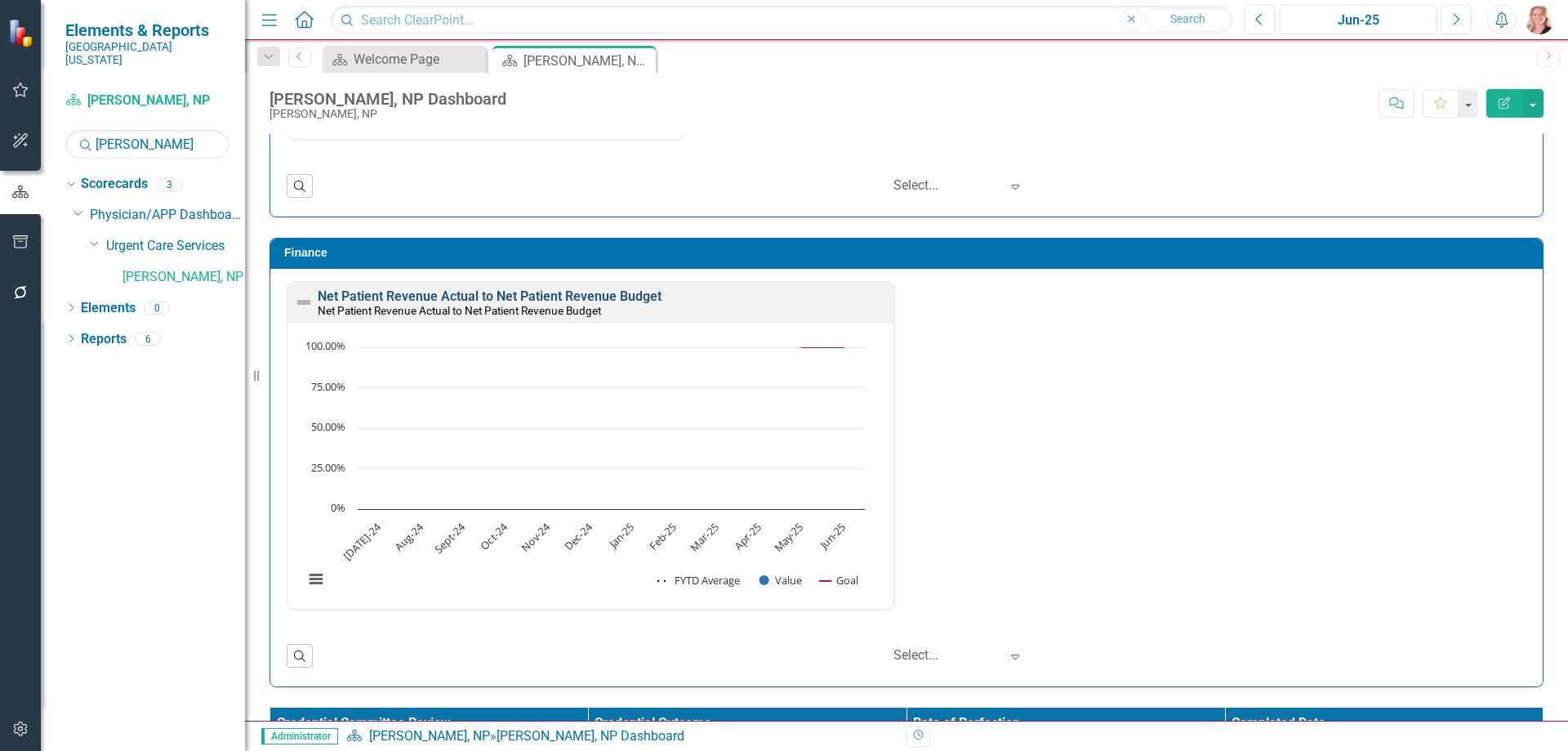
click at [592, 296] on link "Net Patient Revenue Actual to Net Patient Revenue Budget" at bounding box center [489, 296] width 344 height 16
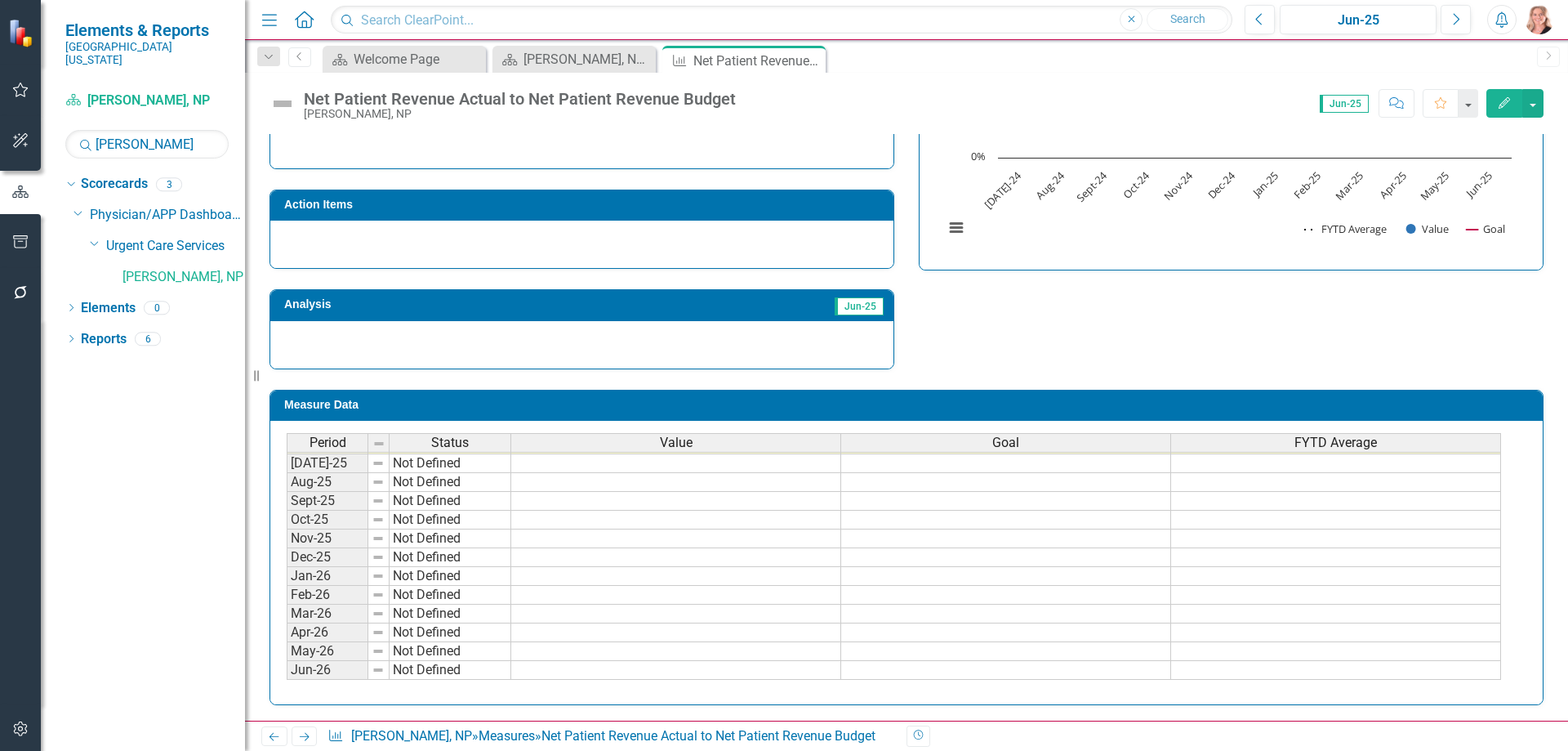
scroll to position [594, 0]
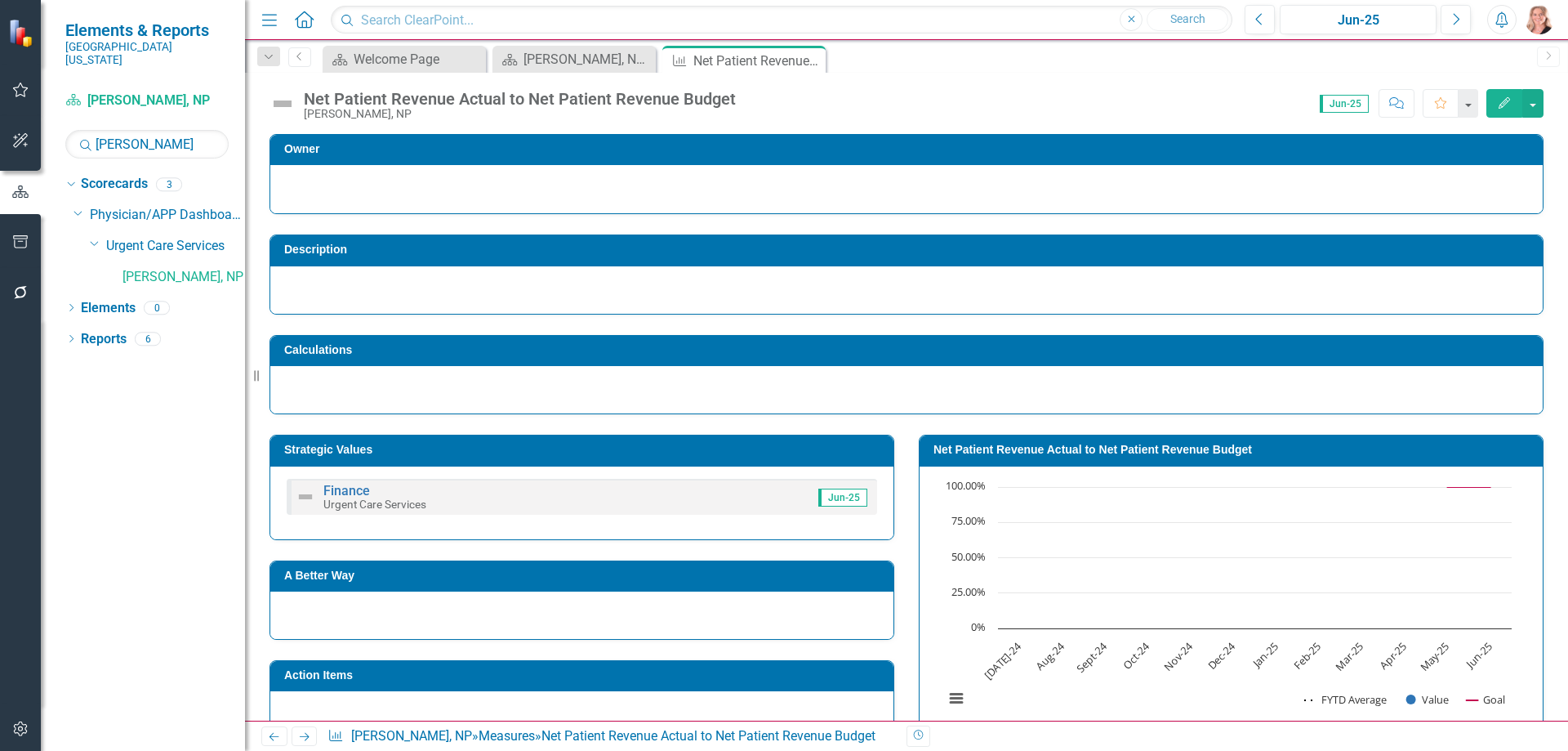
scroll to position [594, 0]
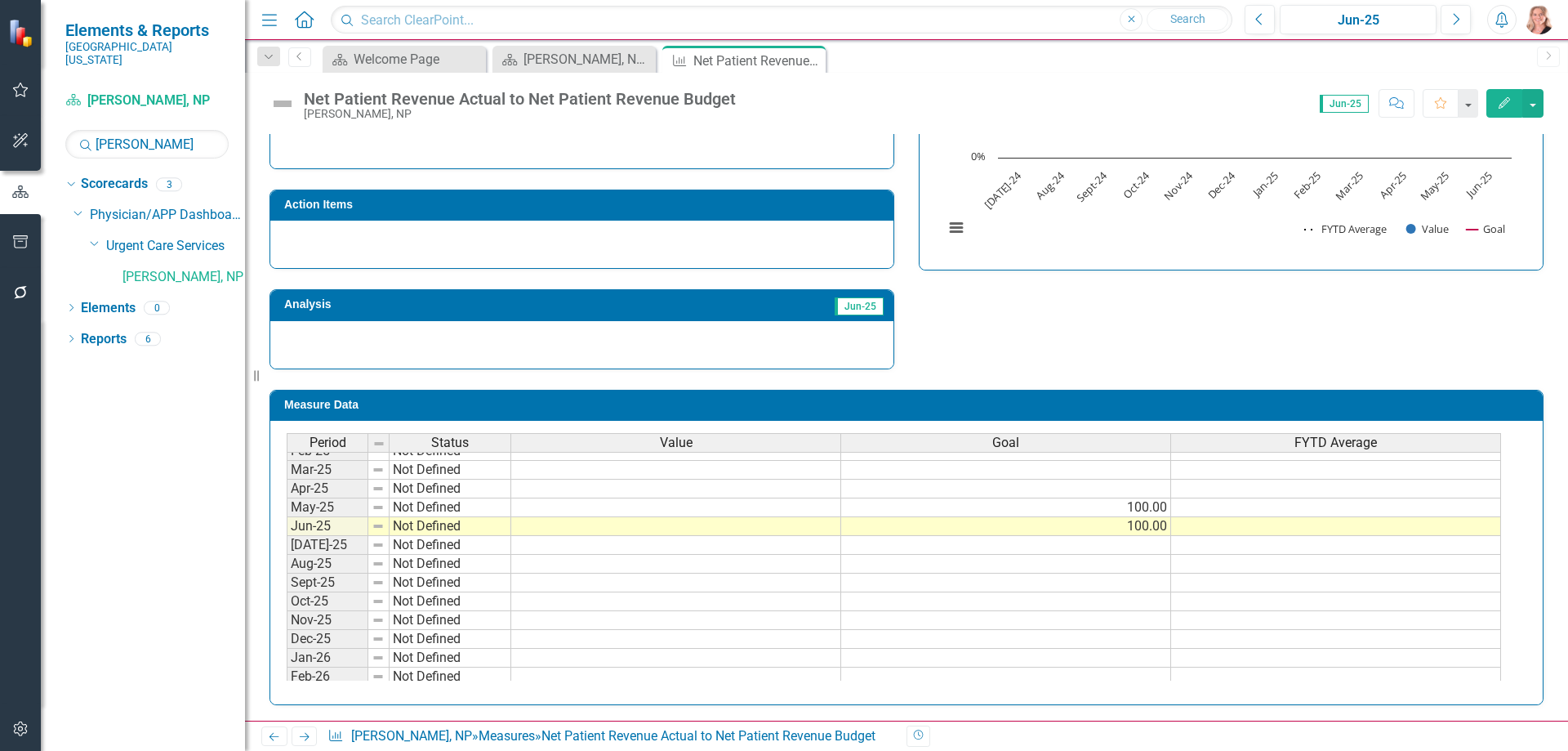
click at [812, 521] on tbody "May-24 Not Defined Jun-24 Not Defined [DATE]-24 Not Defined Aug-24 Not Defined …" at bounding box center [894, 517] width 1214 height 489
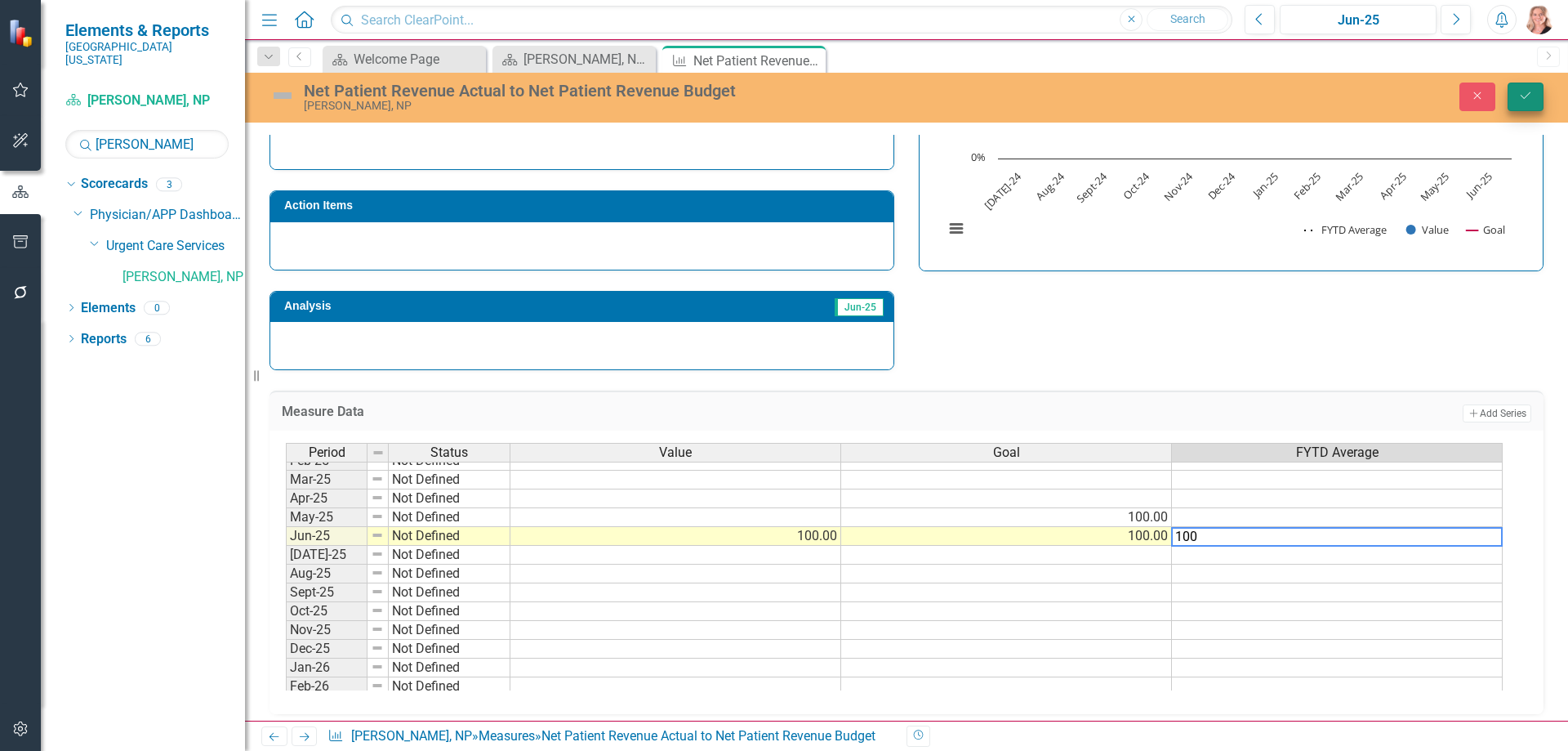
type textarea "100"
click at [1516, 98] on button "Save" at bounding box center [1525, 96] width 35 height 29
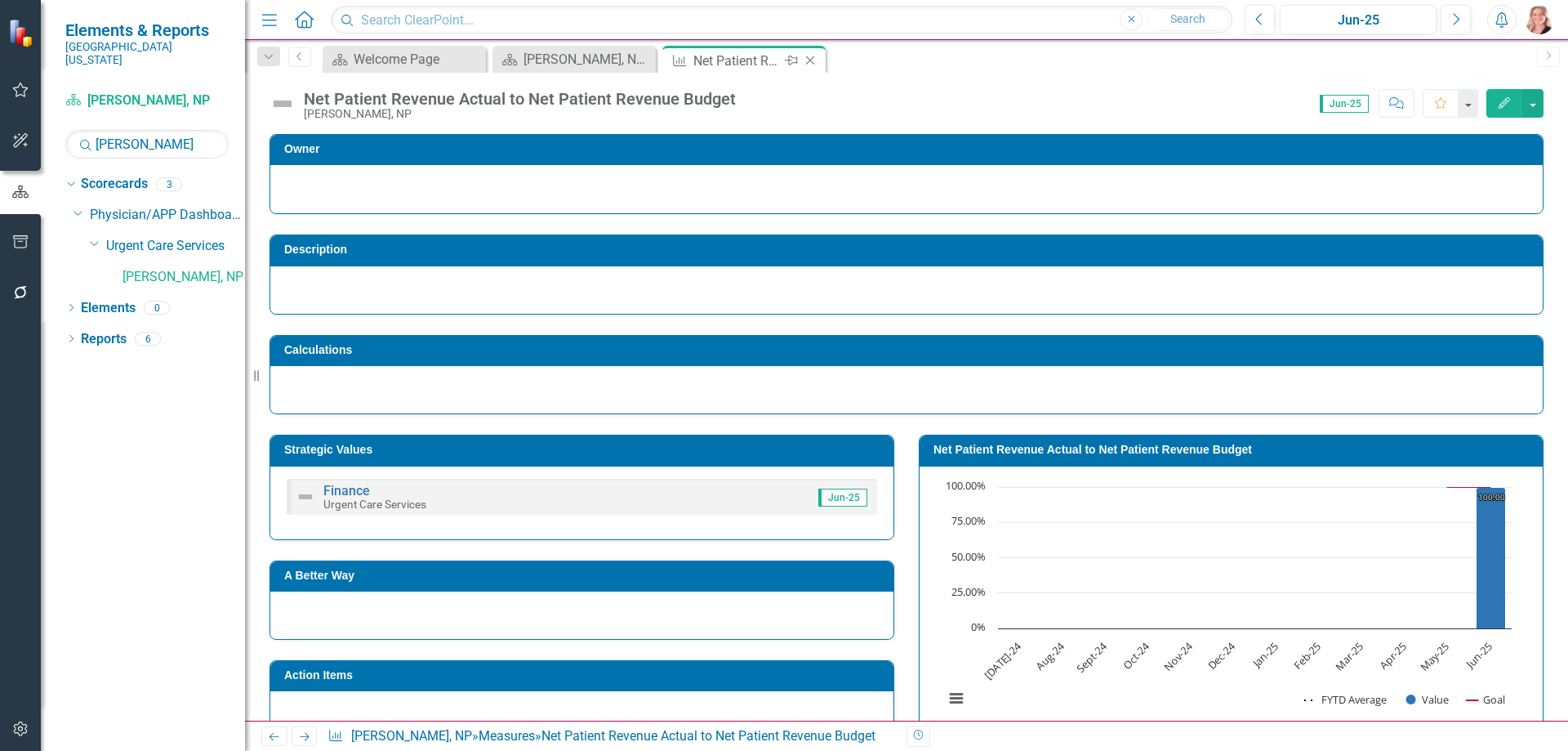
click at [810, 61] on icon at bounding box center [811, 61] width 9 height 9
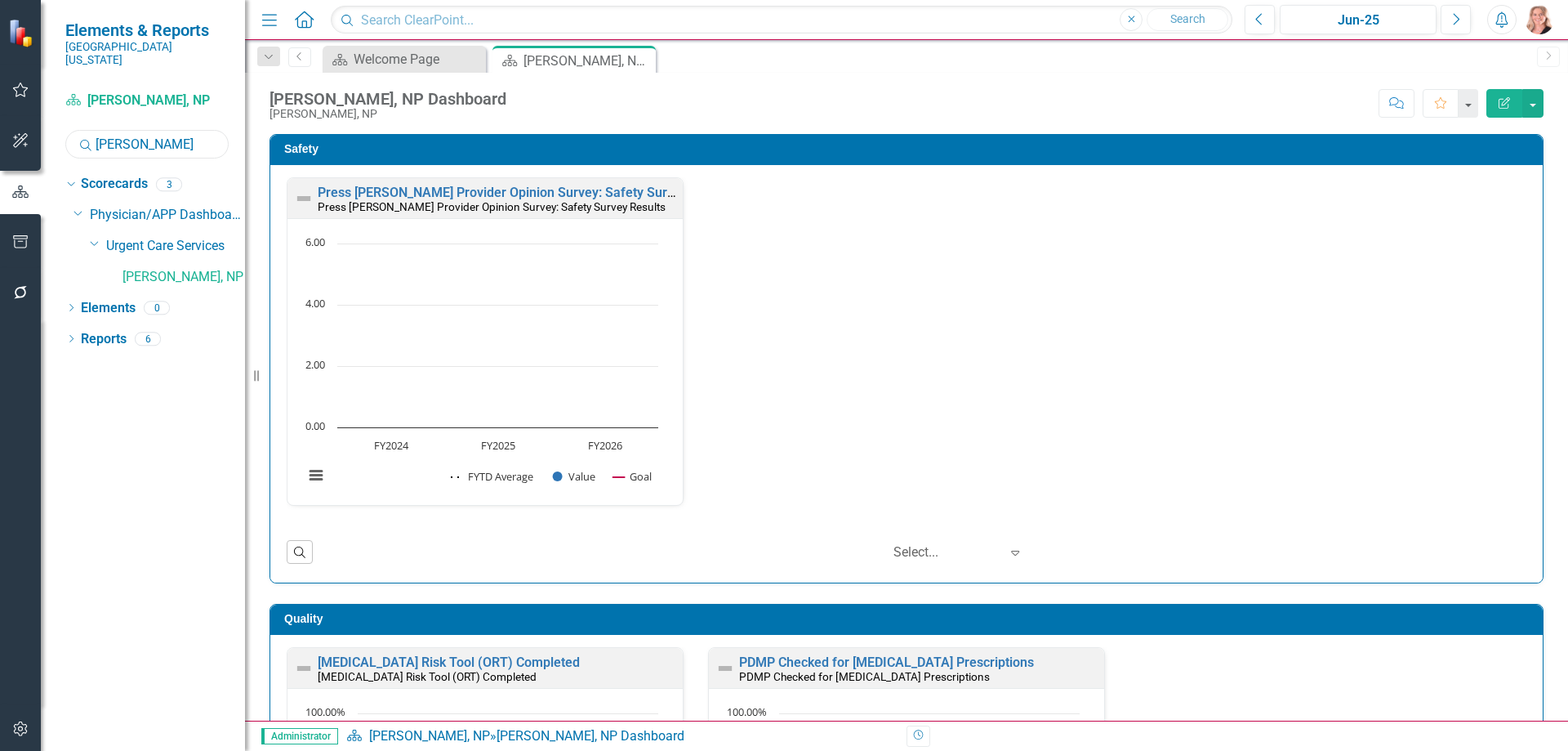
click at [177, 134] on input "[PERSON_NAME]" at bounding box center [147, 144] width 163 height 29
type input "[PERSON_NAME]"
click at [187, 263] on div "[PERSON_NAME], NP" at bounding box center [183, 276] width 122 height 27
click at [164, 268] on link "[PERSON_NAME], NP" at bounding box center [183, 277] width 122 height 19
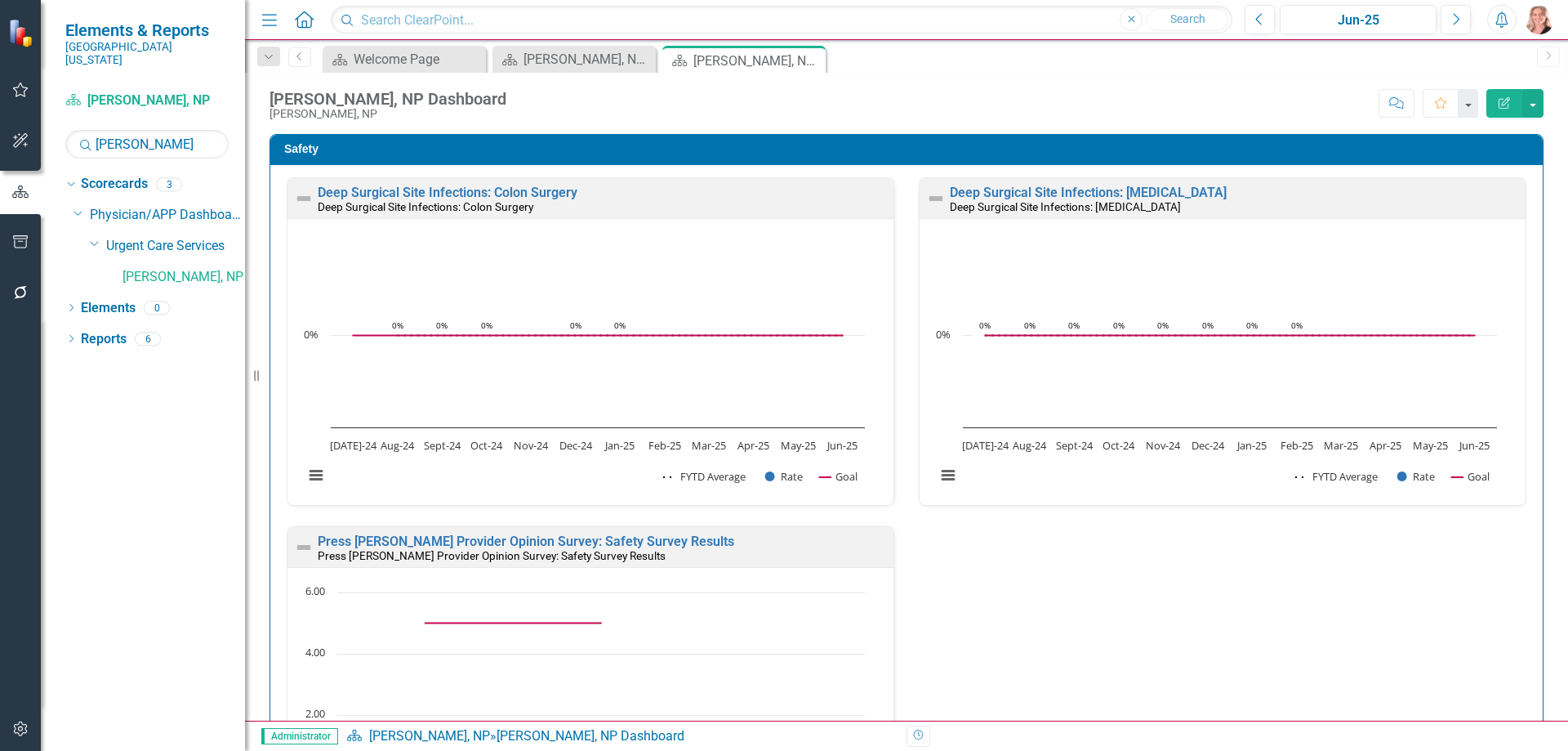
click at [1531, 294] on div "Safety Deep Surgical Site Infections: Colon Surgery Deep Surgical Site Infectio…" at bounding box center [907, 532] width 1274 height 798
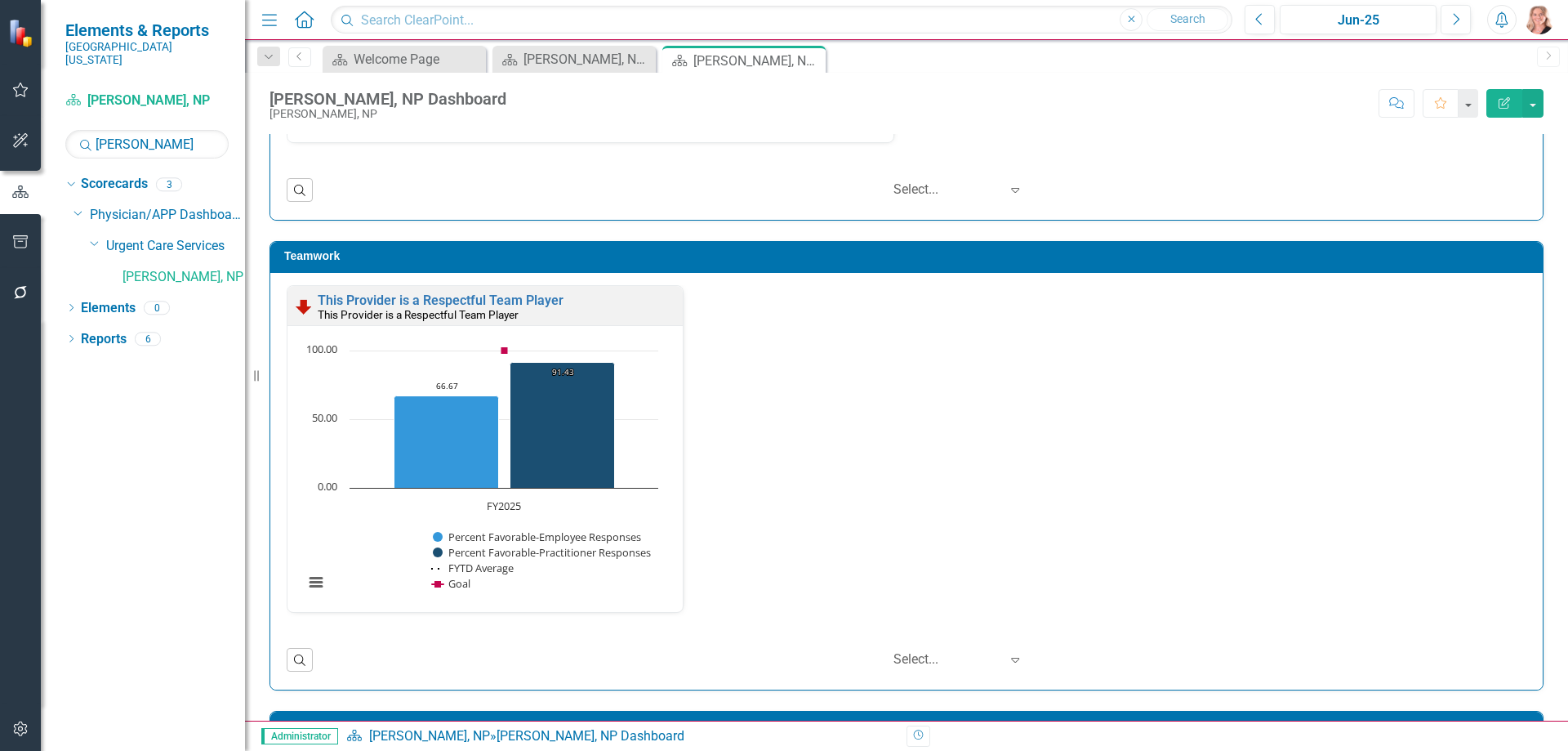
scroll to position [3104, 0]
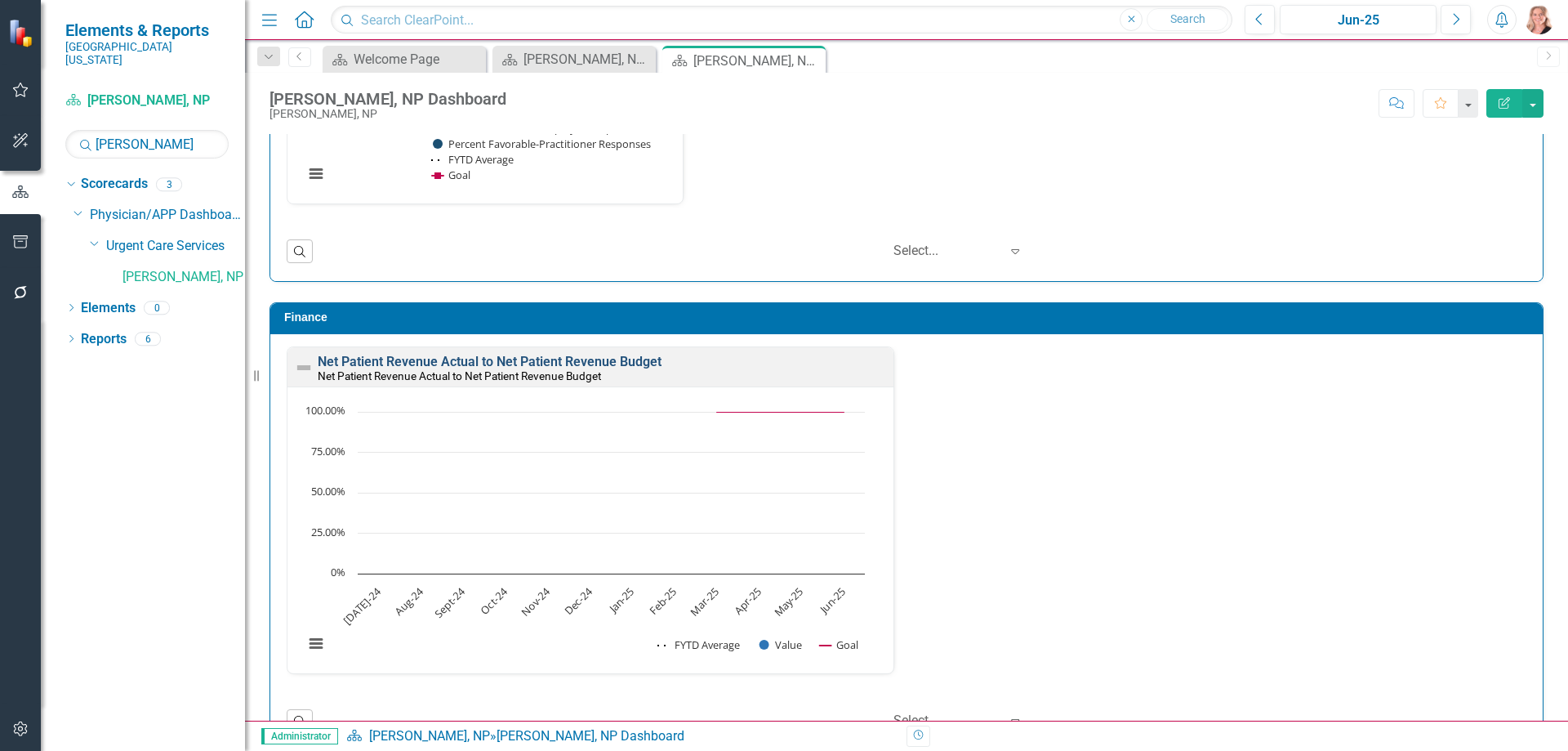
click at [628, 356] on link "Net Patient Revenue Actual to Net Patient Revenue Budget" at bounding box center [489, 361] width 344 height 16
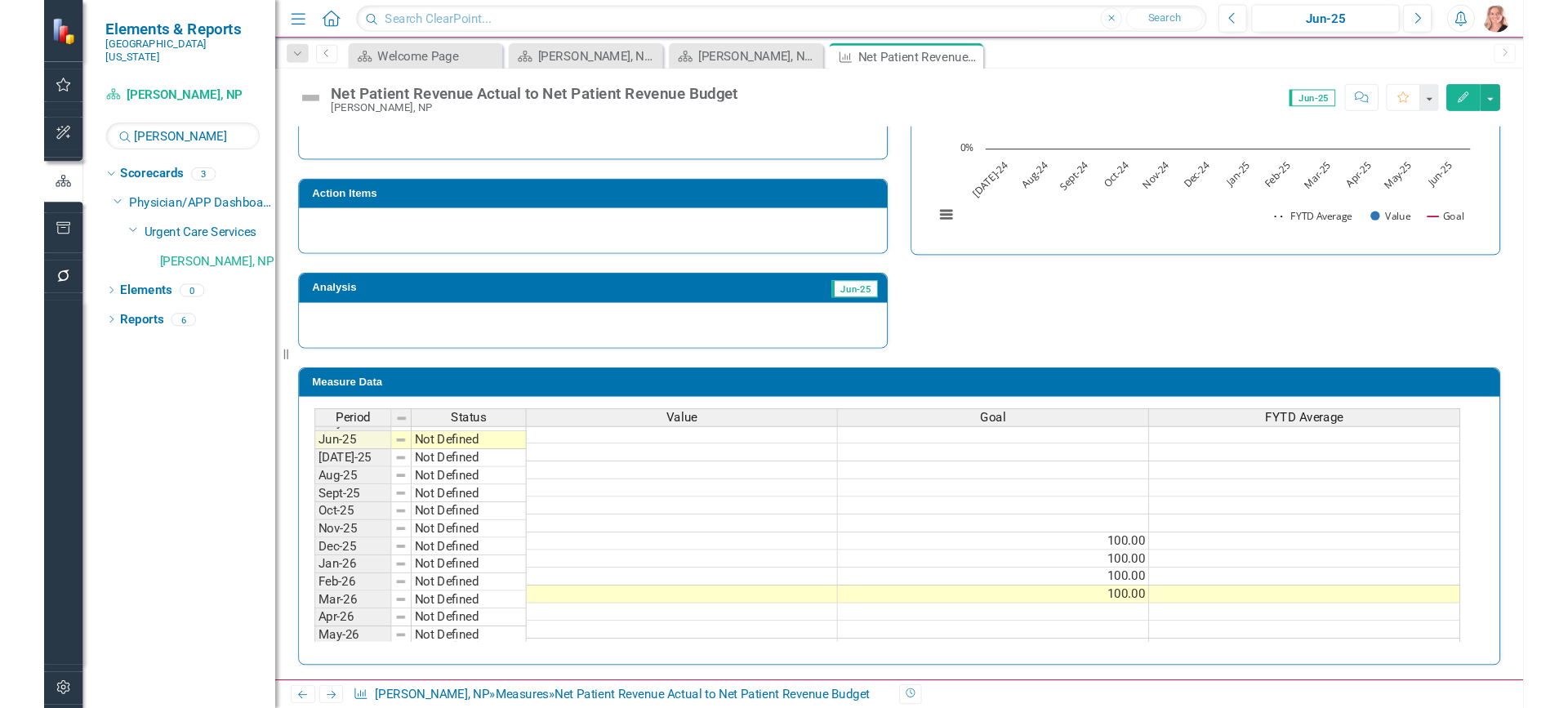
scroll to position [490, 0]
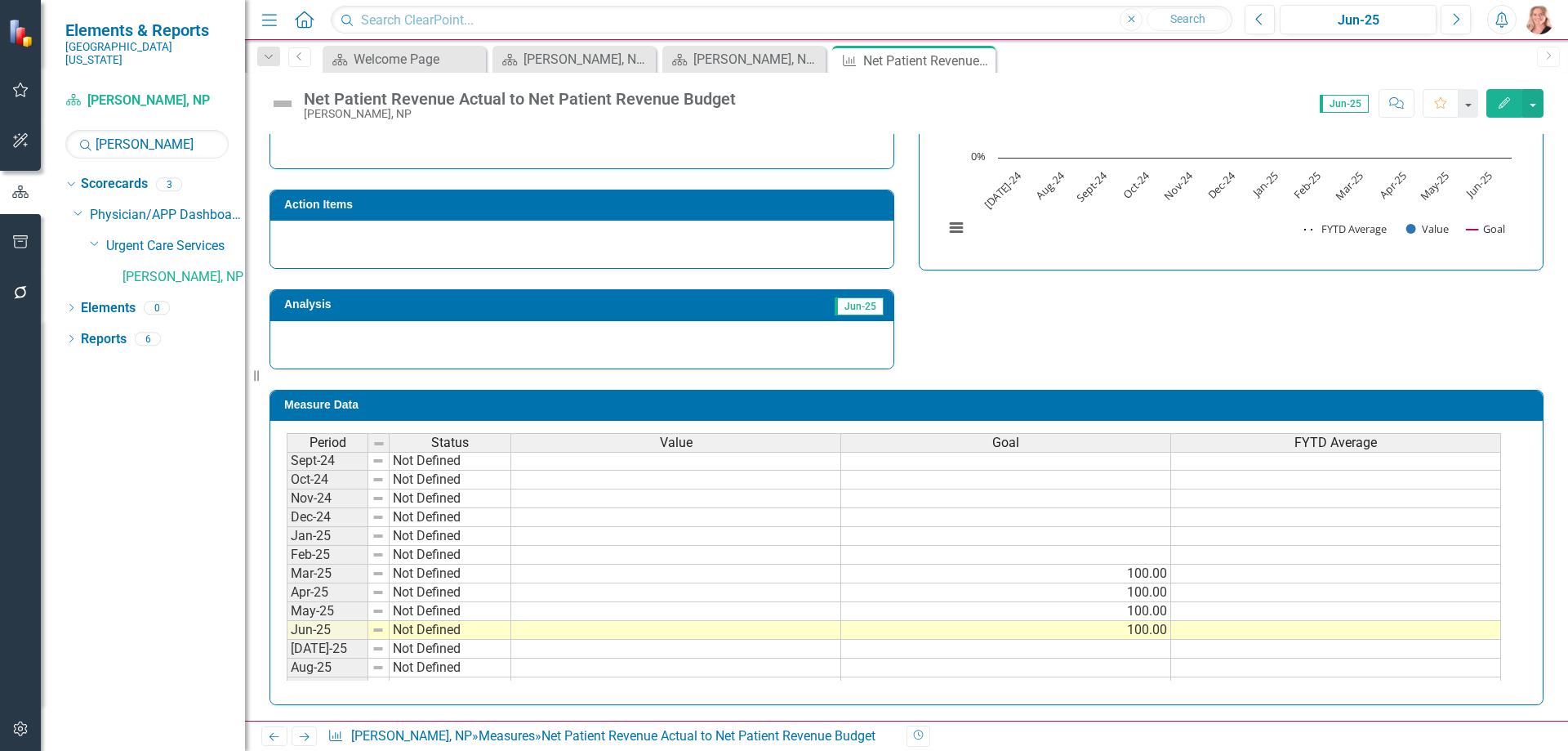
click at [767, 570] on td at bounding box center [675, 574] width 330 height 19
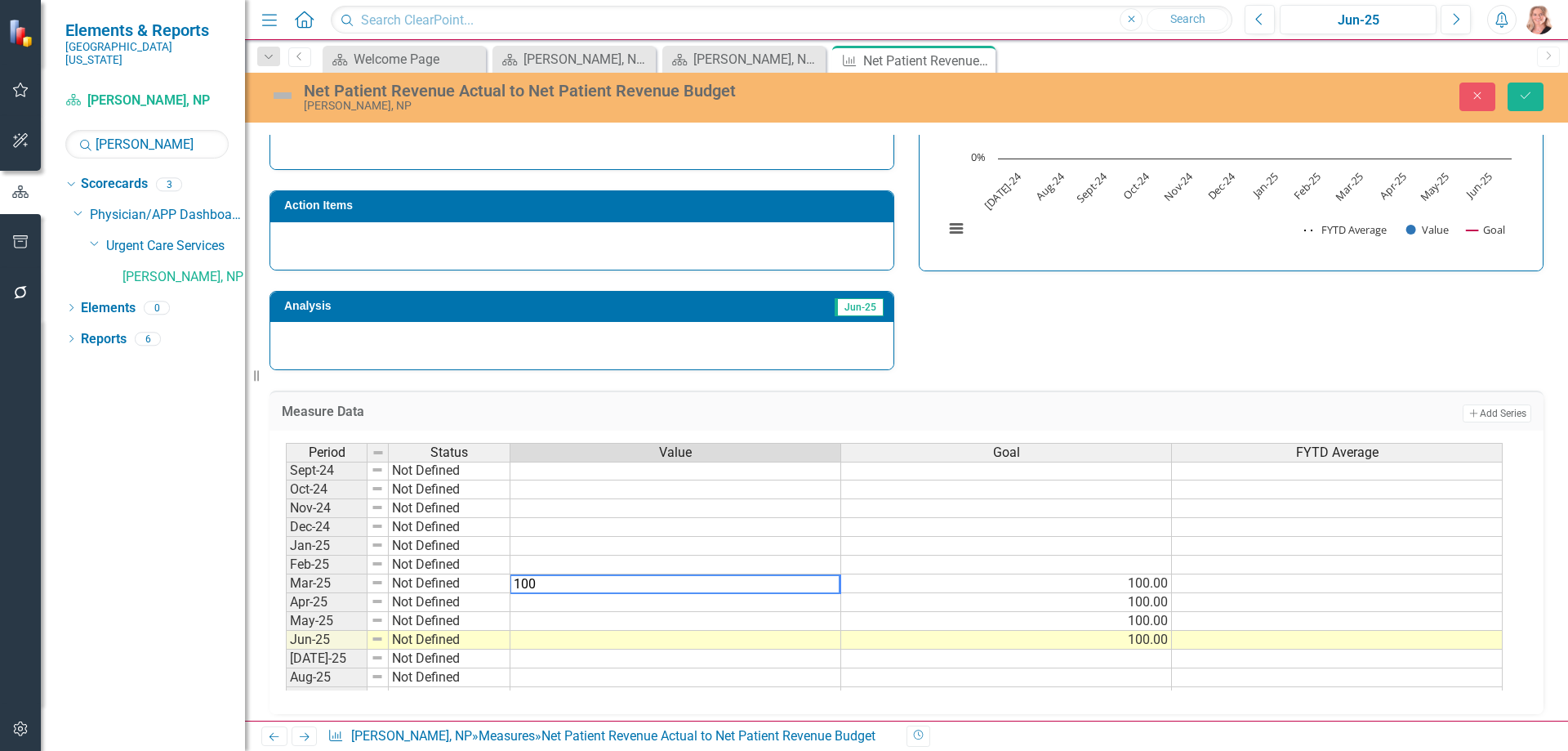
type textarea "100"
click at [767, 608] on td at bounding box center [676, 602] width 331 height 19
click at [767, 589] on td "100.00" at bounding box center [676, 584] width 331 height 19
drag, startPoint x: 841, startPoint y: 593, endPoint x: 839, endPoint y: 634, distance: 41.0
click at [286, 634] on div "Period Status Value Goal FYTD Average Nov-23 Not Defined Dec-23 Not Defined Jan…" at bounding box center [286, 563] width 0 height 621
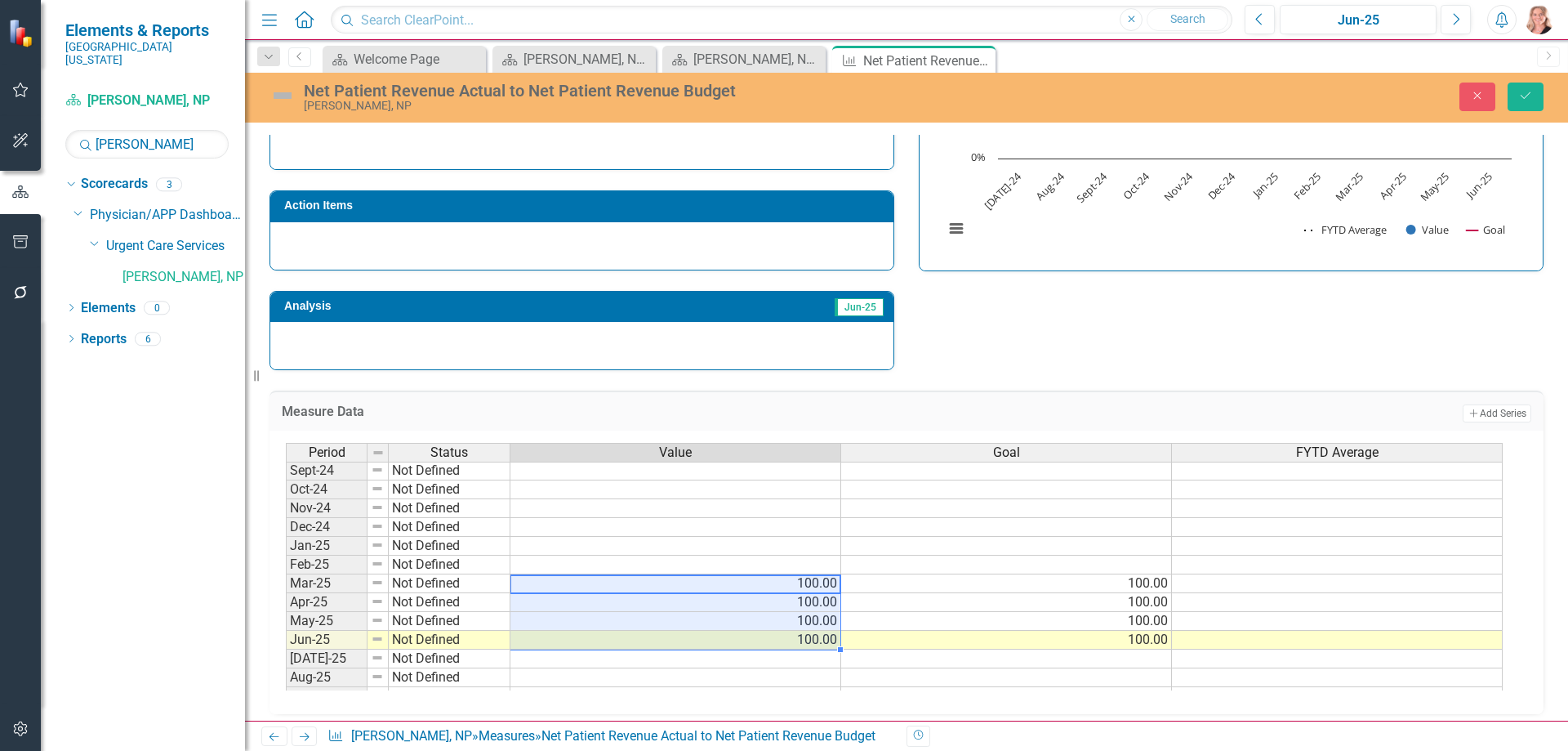
click at [1211, 582] on td at bounding box center [1337, 584] width 331 height 19
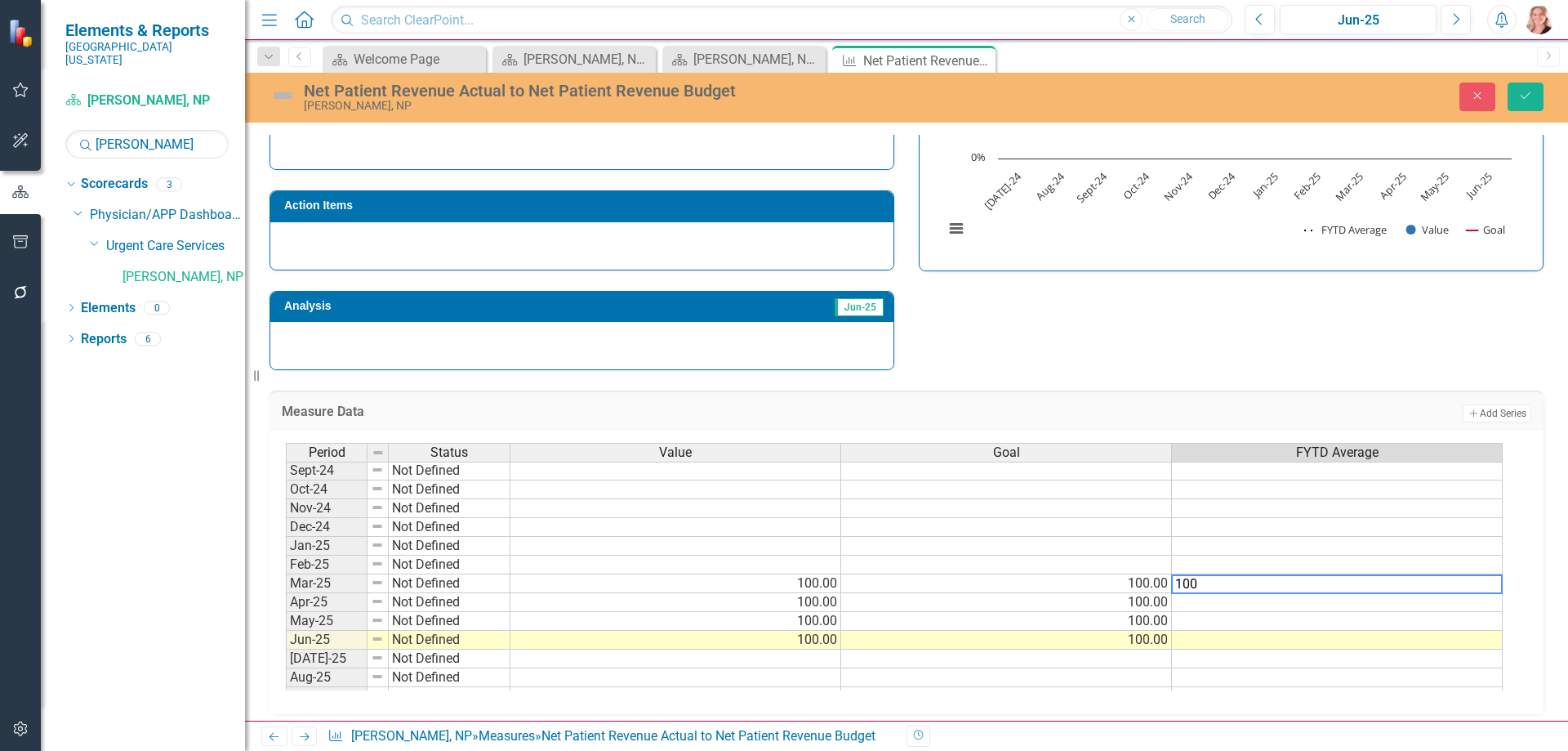
type textarea "100"
click at [1224, 607] on td at bounding box center [1337, 602] width 331 height 19
click at [1226, 582] on td "100.00%" at bounding box center [1337, 584] width 331 height 19
drag, startPoint x: 1500, startPoint y: 593, endPoint x: 1501, endPoint y: 640, distance: 47.0
click at [286, 640] on div "Period Status Value Goal FYTD Average Nov-23 Not Defined Dec-23 Not Defined Jan…" at bounding box center [286, 563] width 0 height 621
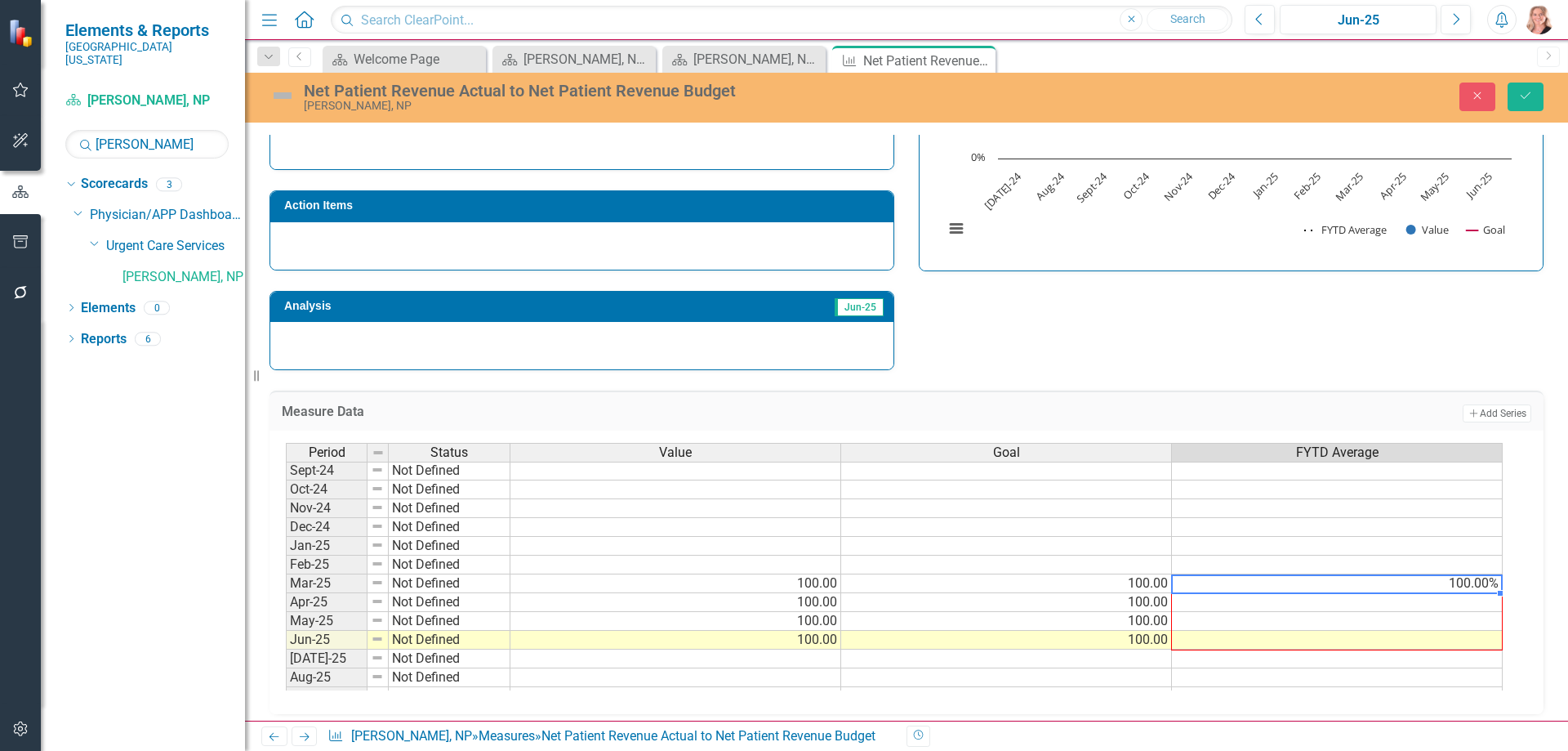
type textarea "100"
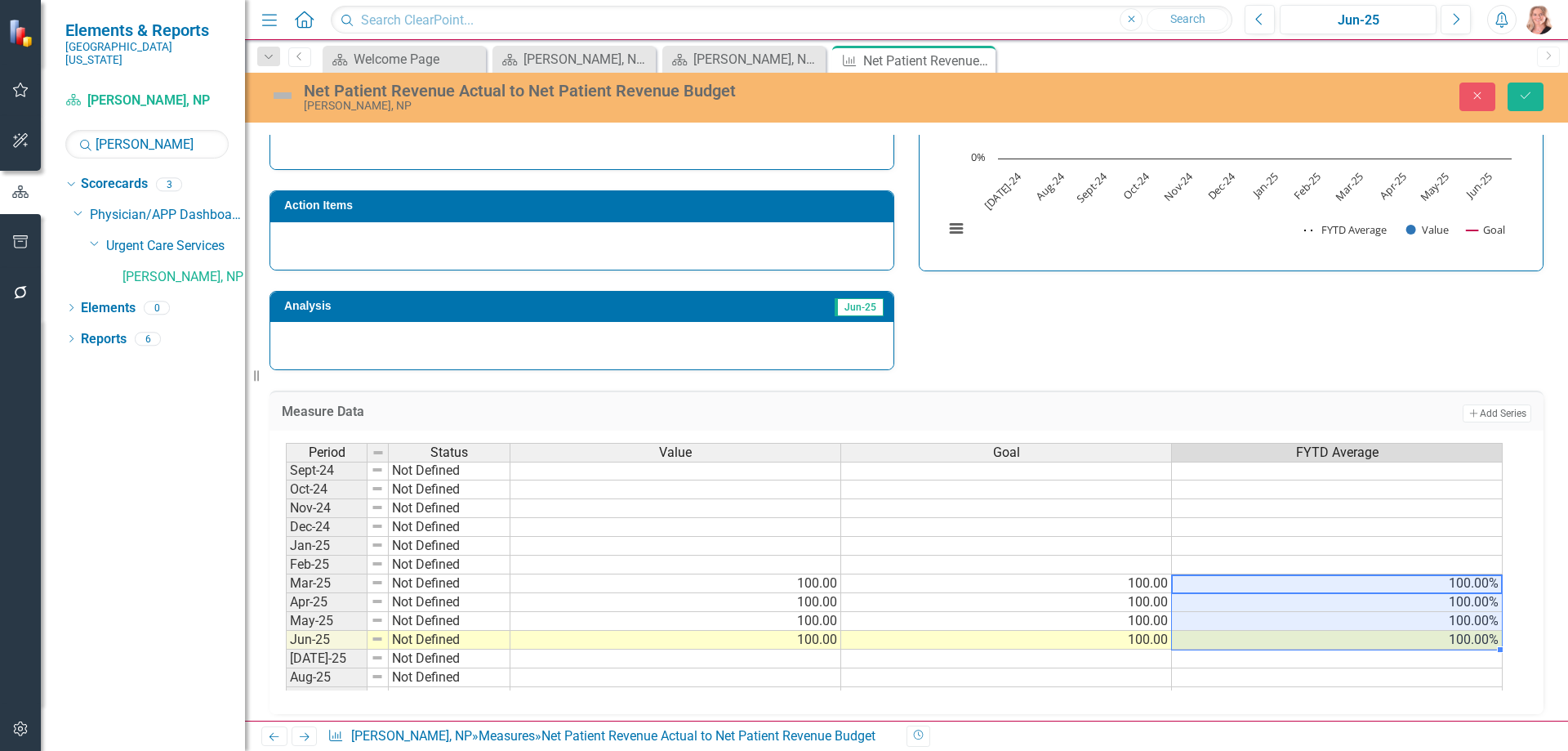
click at [1272, 329] on div "Strategic Values Finance Urgent Care Services Jun-25 A Better Way Action Items …" at bounding box center [906, 158] width 1298 height 426
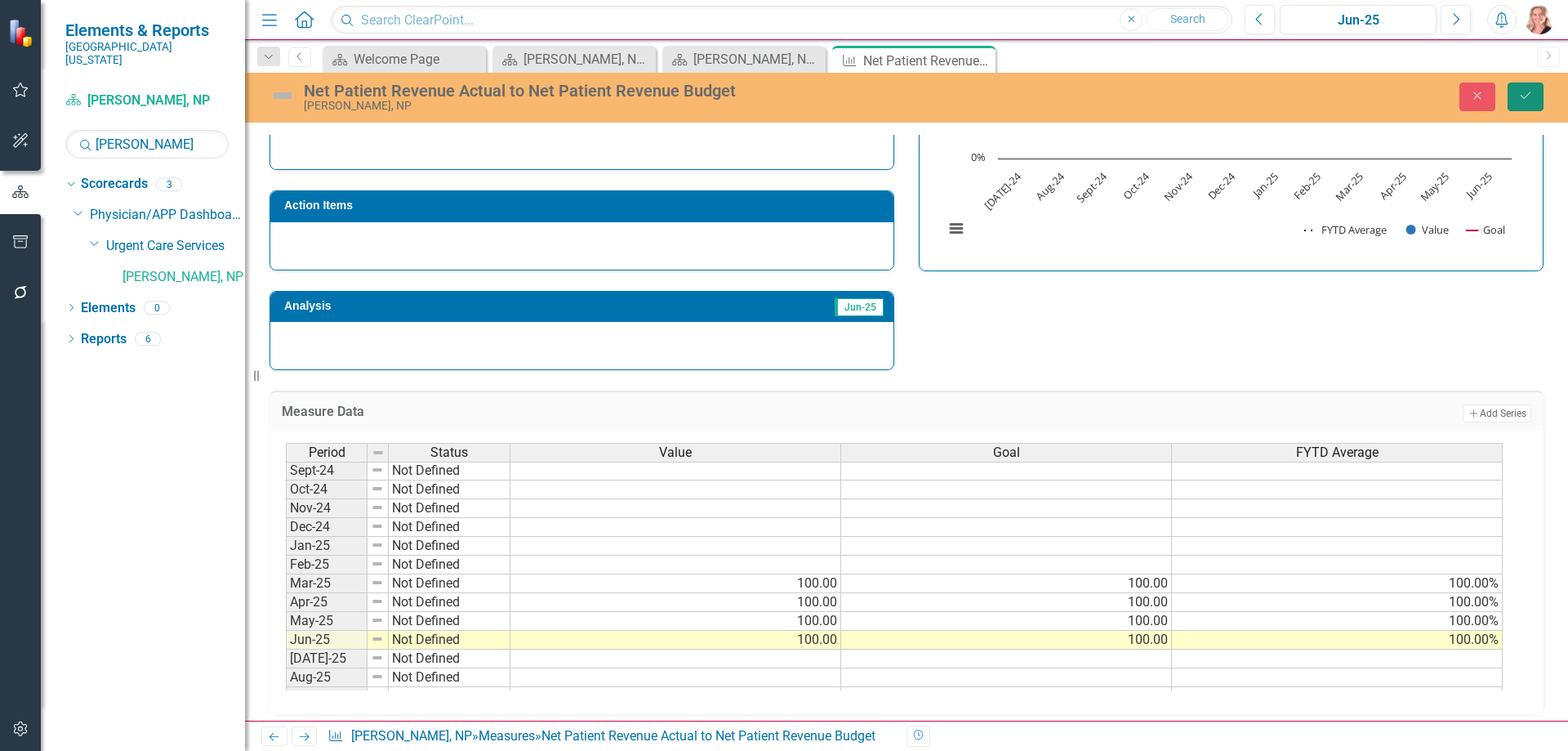
click at [1528, 105] on button "Save" at bounding box center [1525, 96] width 35 height 29
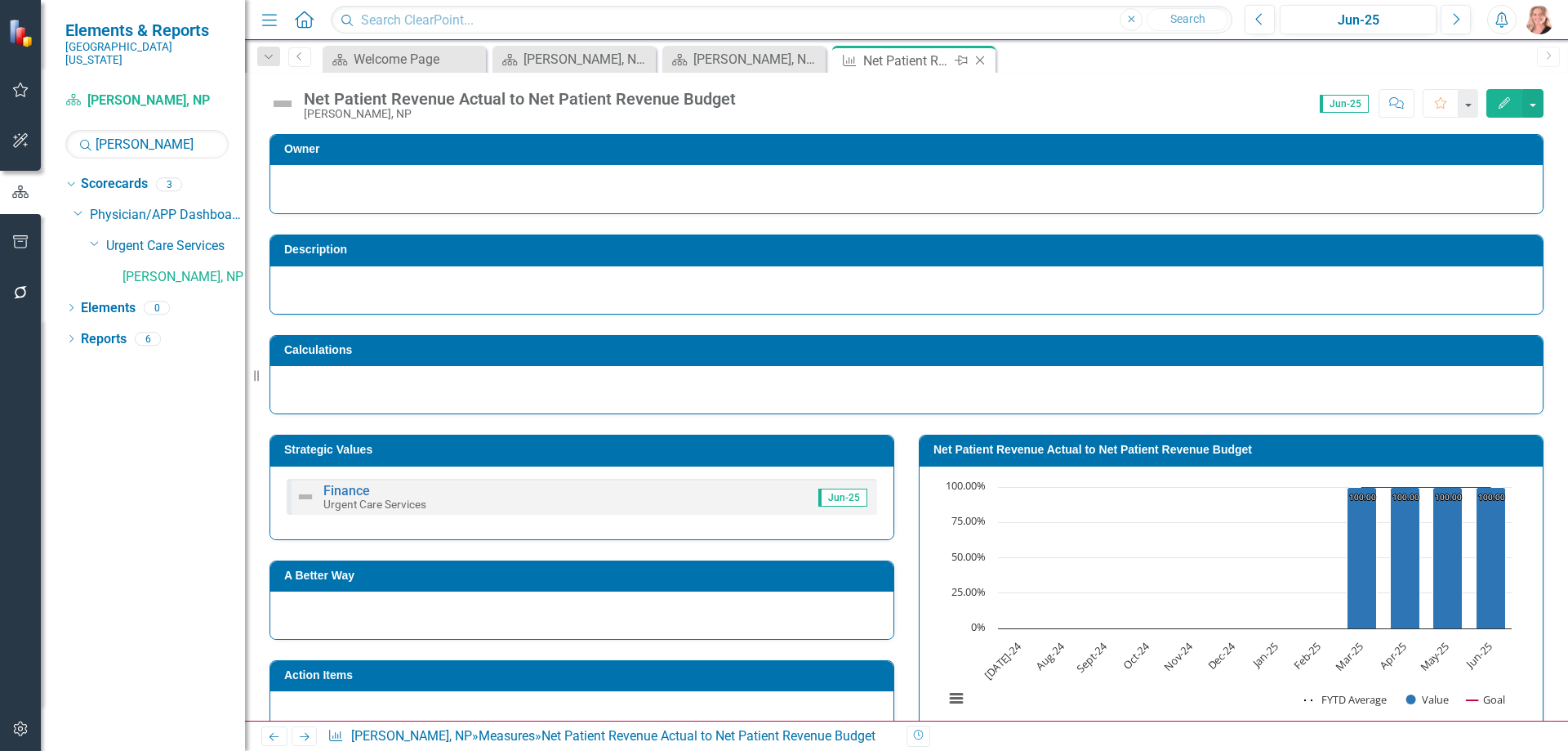
click at [982, 62] on icon at bounding box center [981, 61] width 9 height 9
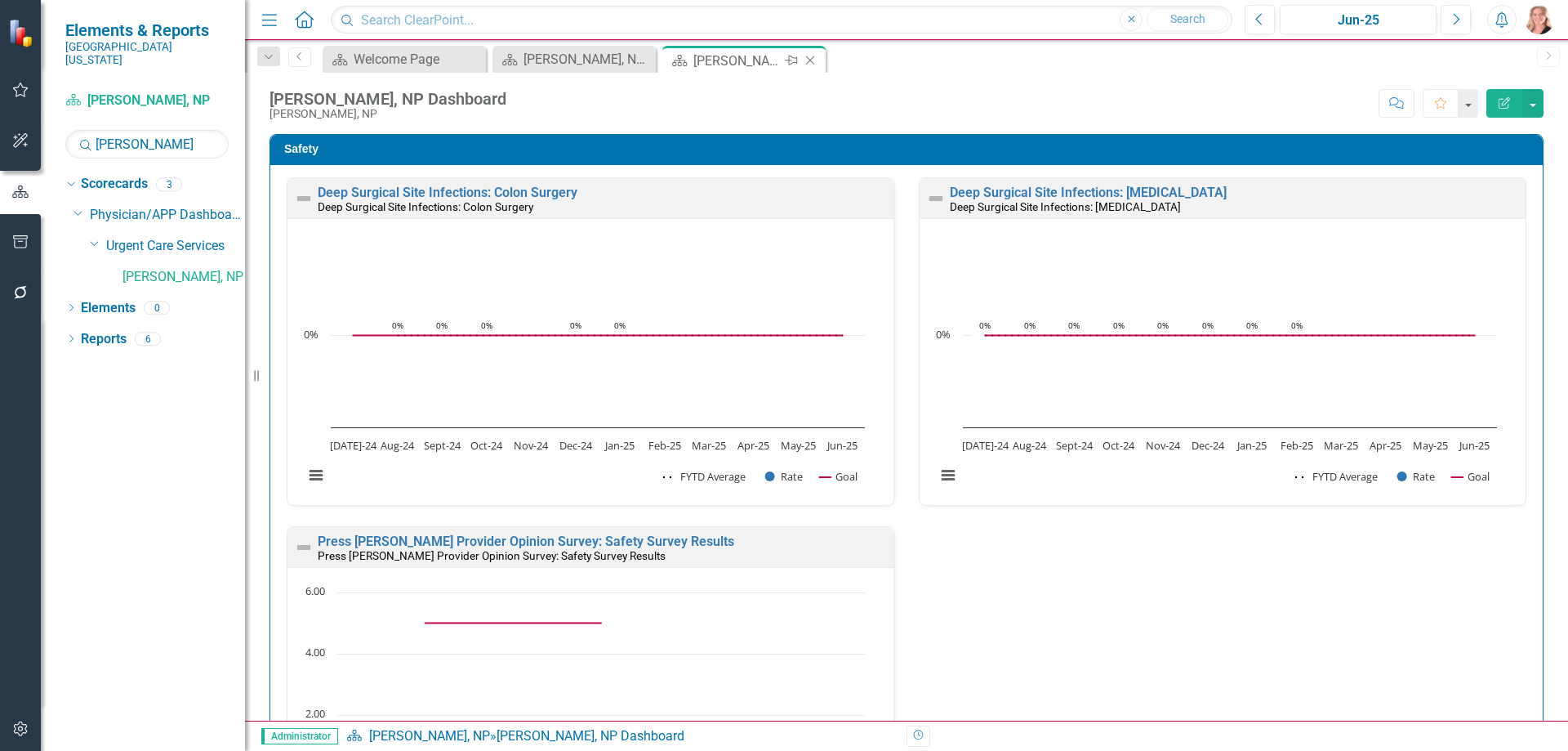
click at [814, 61] on icon "Close" at bounding box center [810, 61] width 16 height 13
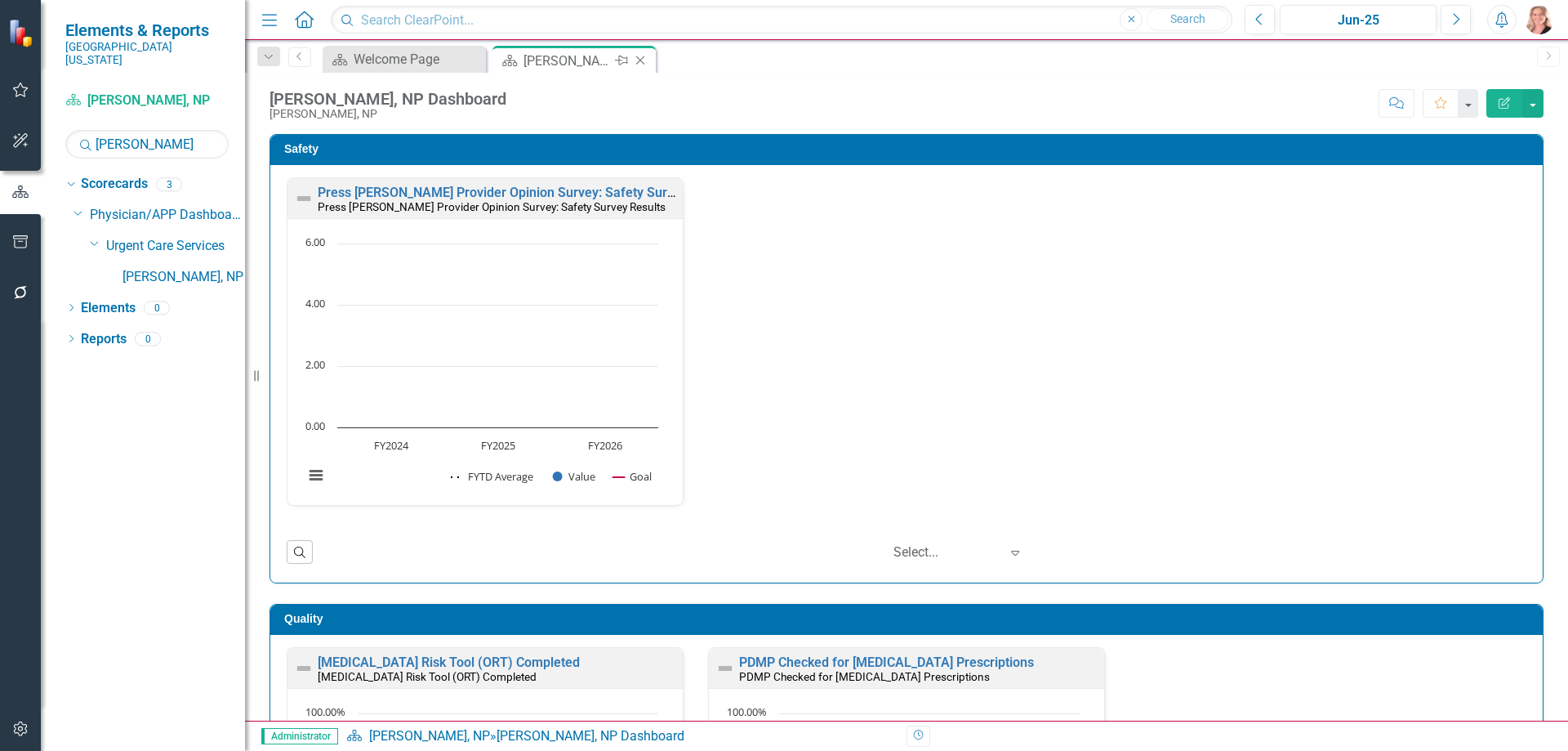
click at [641, 62] on icon "Close" at bounding box center [640, 61] width 16 height 13
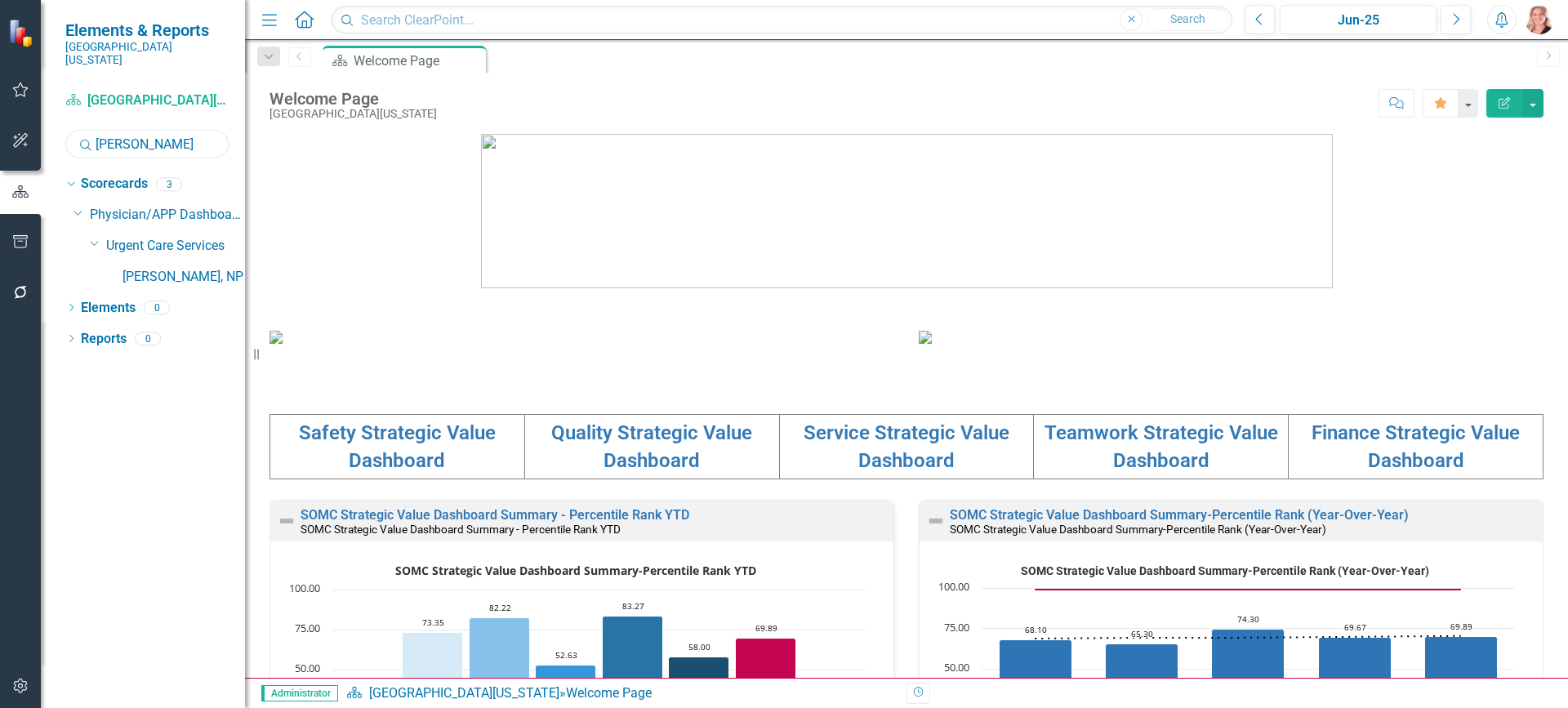
click at [162, 137] on input "[PERSON_NAME]" at bounding box center [147, 144] width 163 height 29
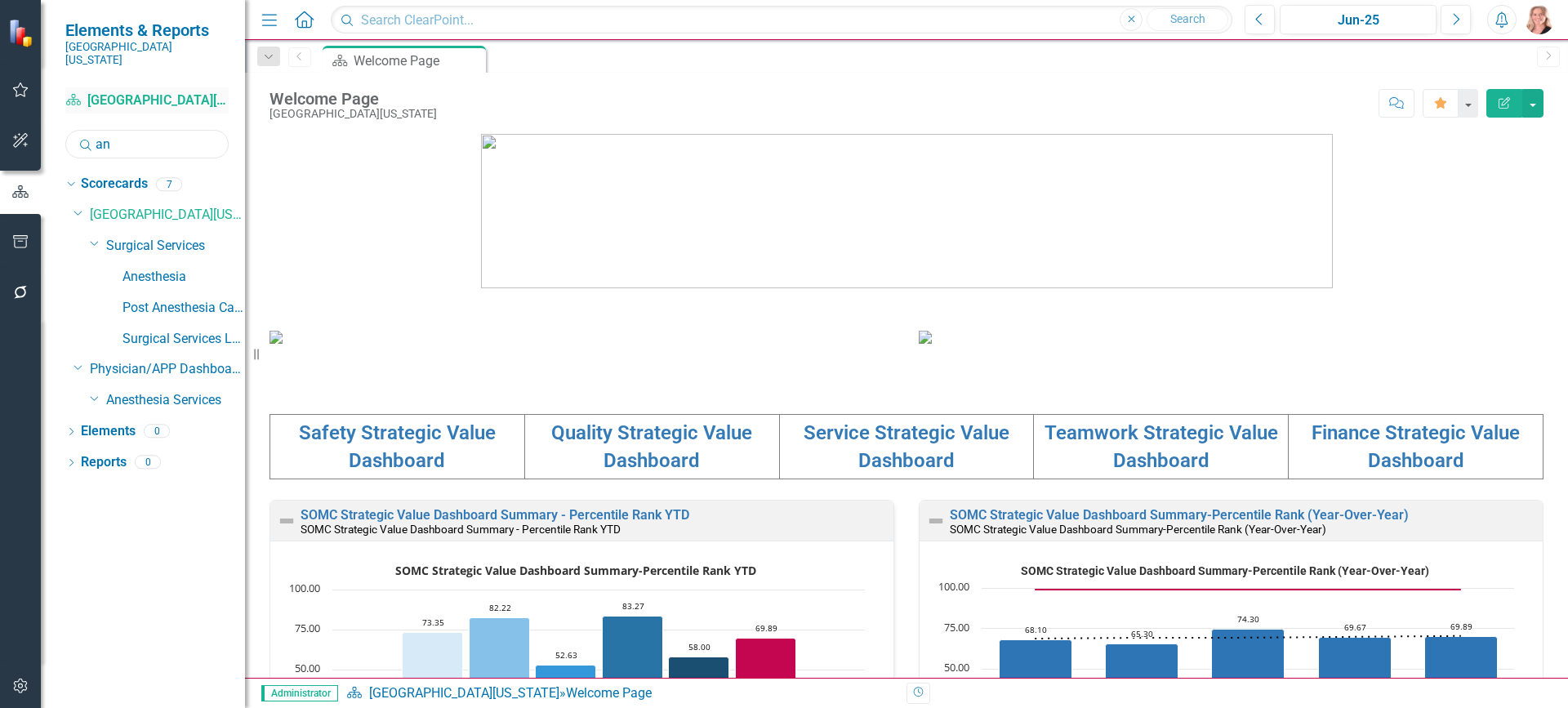
type input "a"
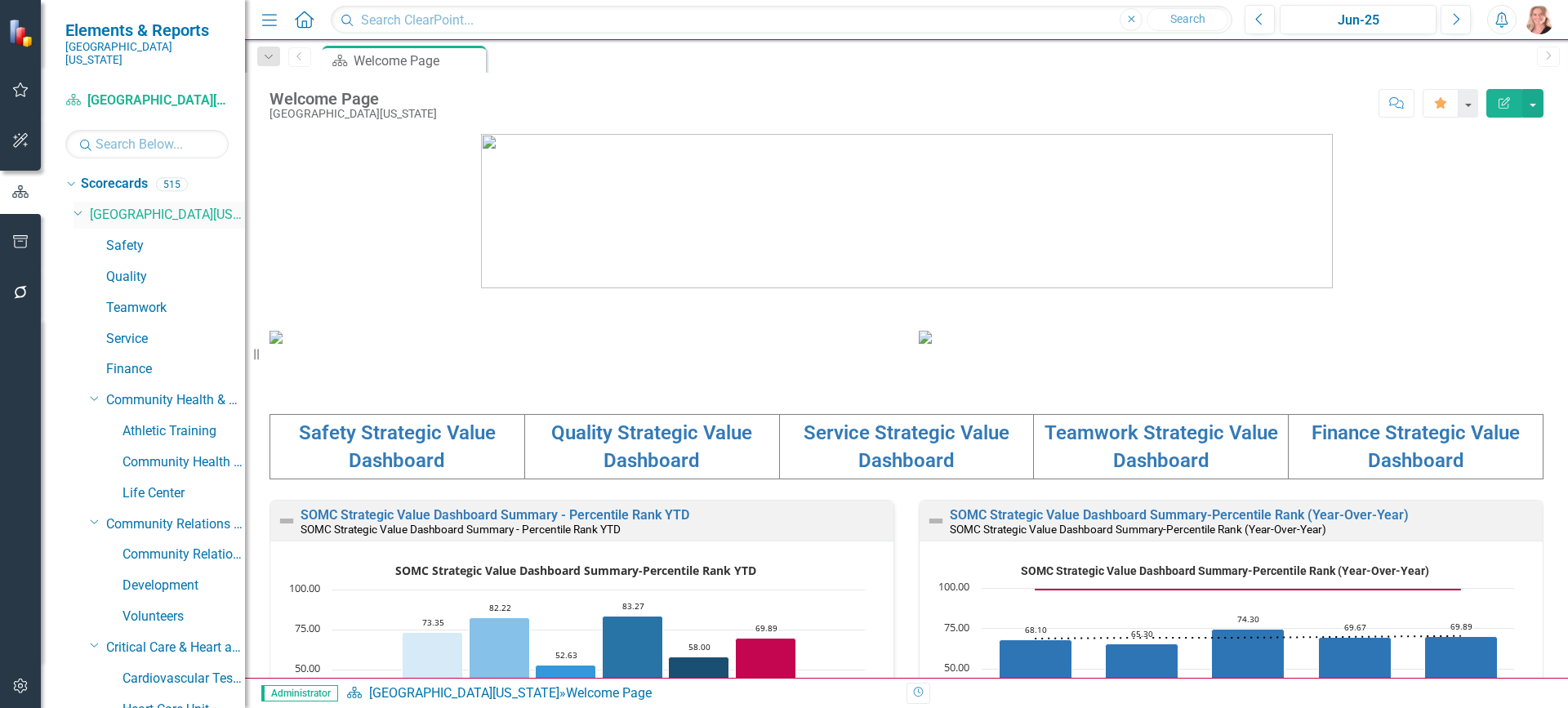
click at [78, 205] on icon "Dropdown" at bounding box center [78, 211] width 9 height 12
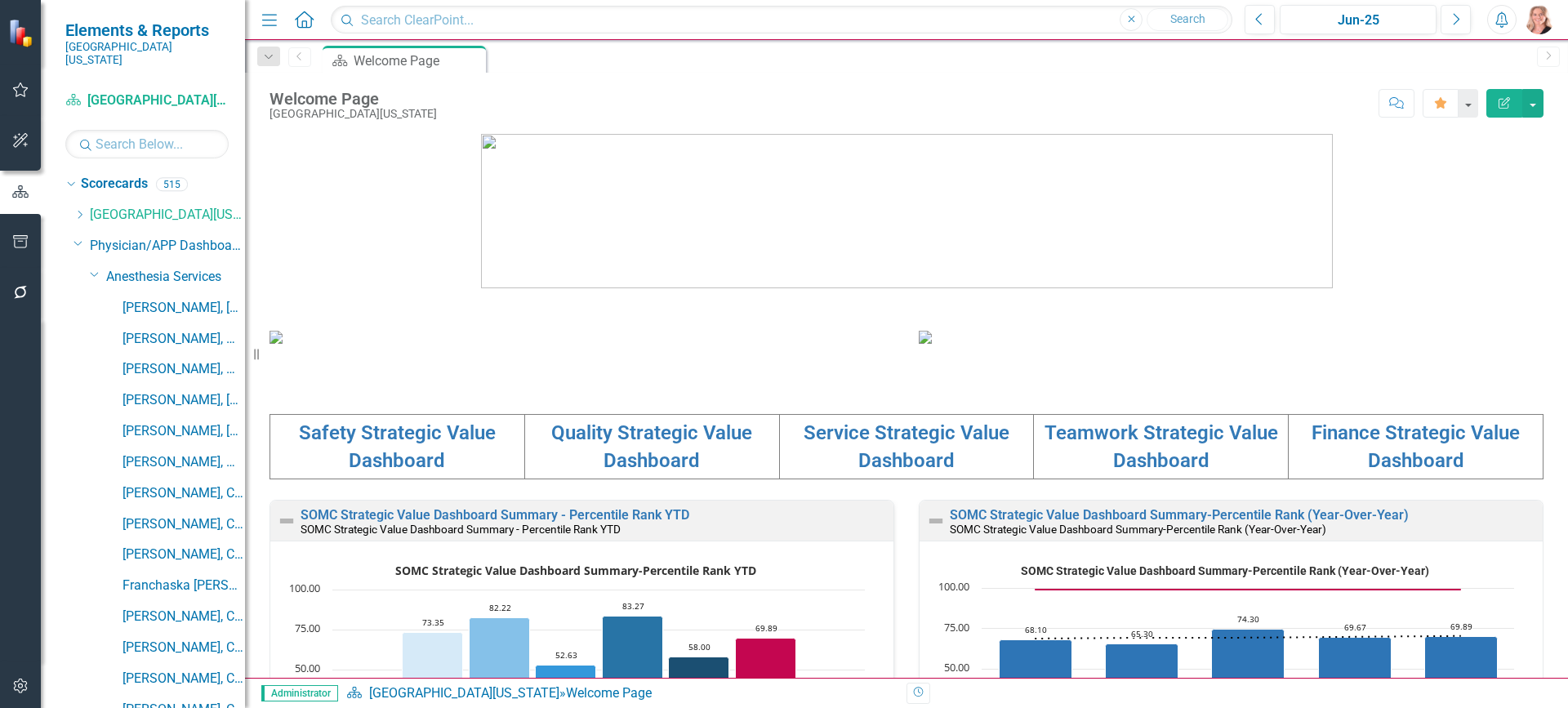
drag, startPoint x: 94, startPoint y: 264, endPoint x: 82, endPoint y: 263, distance: 12.0
click at [94, 268] on icon "Dropdown" at bounding box center [94, 274] width 9 height 12
click at [94, 299] on icon "Dropdown" at bounding box center [94, 304] width 9 height 12
click at [94, 330] on icon "Dropdown" at bounding box center [94, 335] width 9 height 12
drag, startPoint x: 89, startPoint y: 355, endPoint x: 34, endPoint y: 346, distance: 55.7
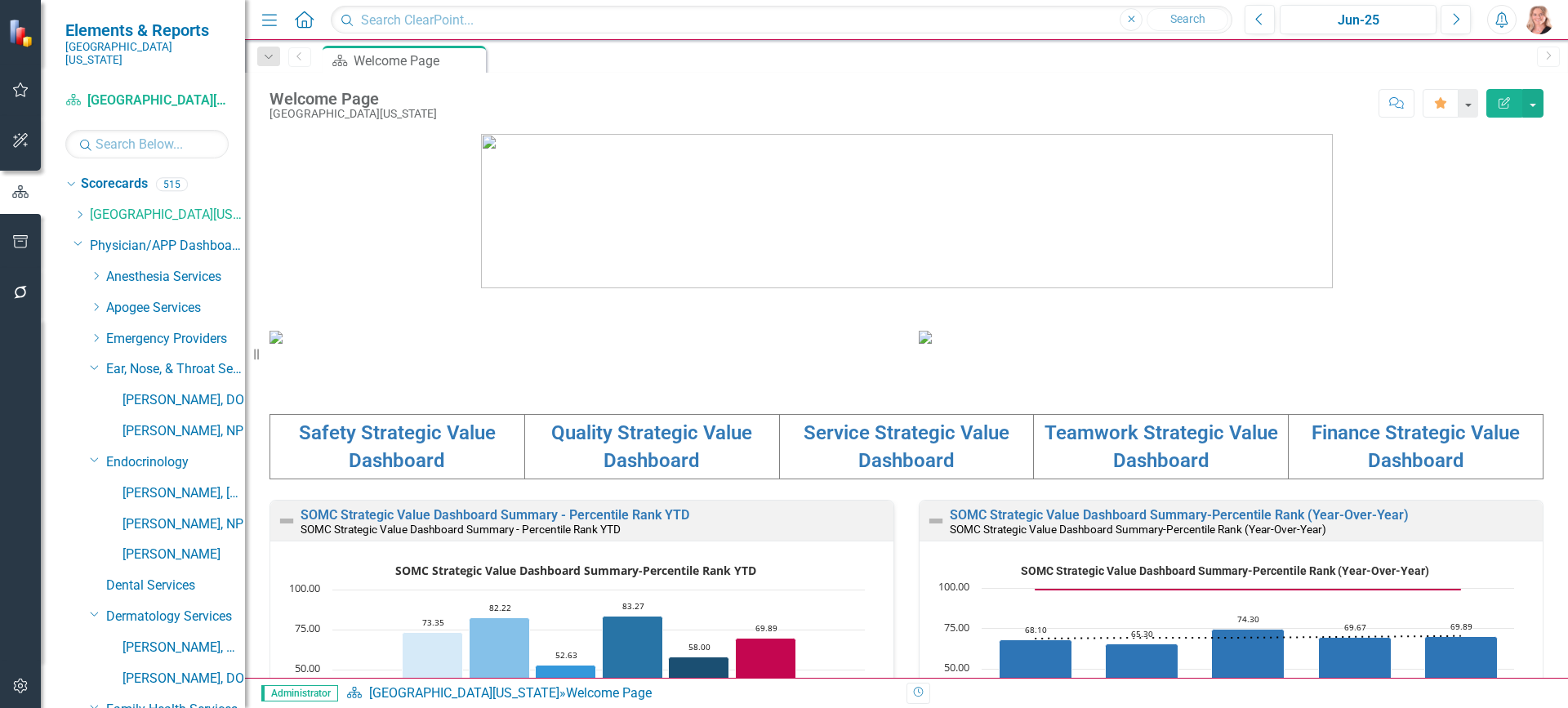
click at [90, 361] on icon "Dropdown" at bounding box center [94, 367] width 9 height 12
click at [95, 391] on icon "Dropdown" at bounding box center [94, 397] width 9 height 12
click at [92, 453] on icon "Dropdown" at bounding box center [94, 459] width 9 height 12
click at [135, 138] on input "text" at bounding box center [147, 144] width 163 height 29
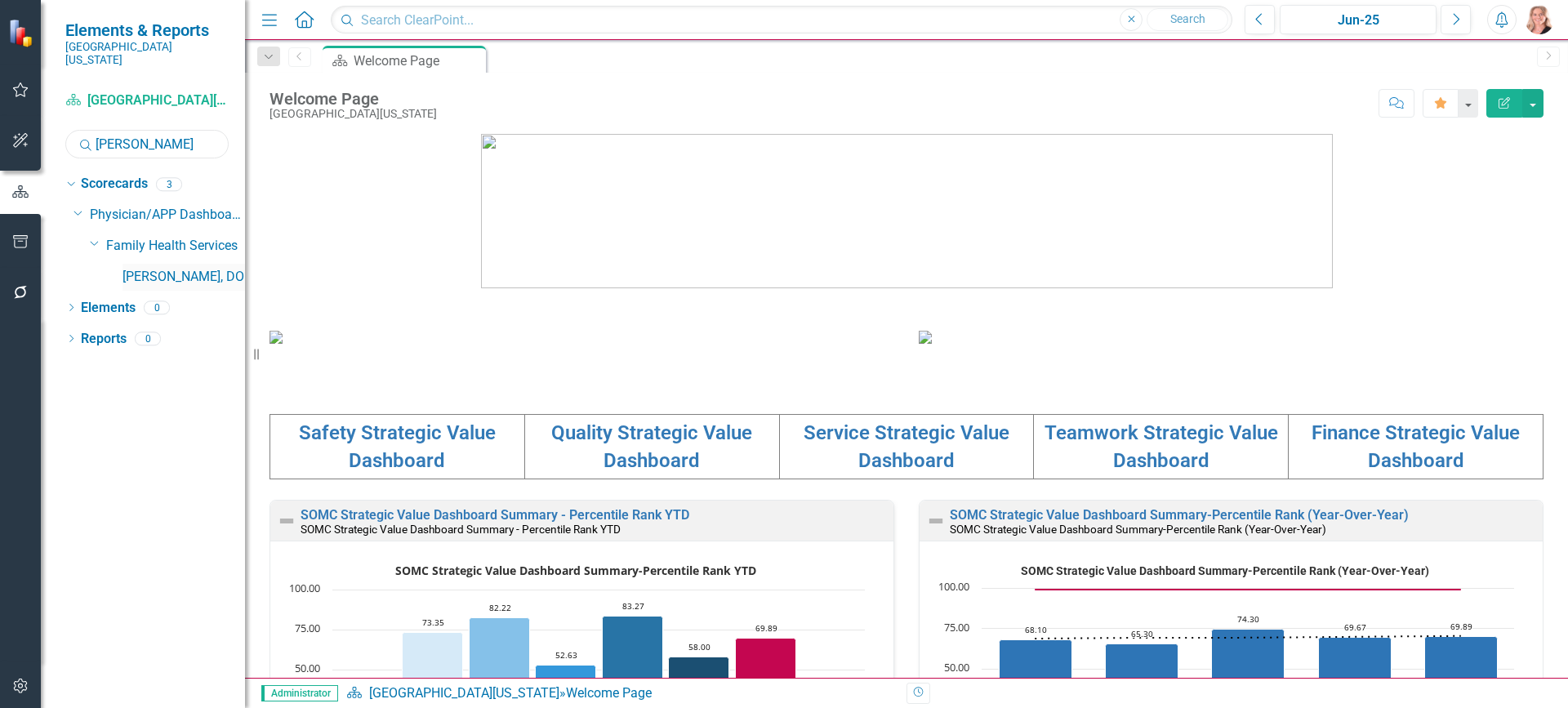
type input "[PERSON_NAME]"
click at [147, 268] on link "[PERSON_NAME], DO" at bounding box center [183, 277] width 122 height 19
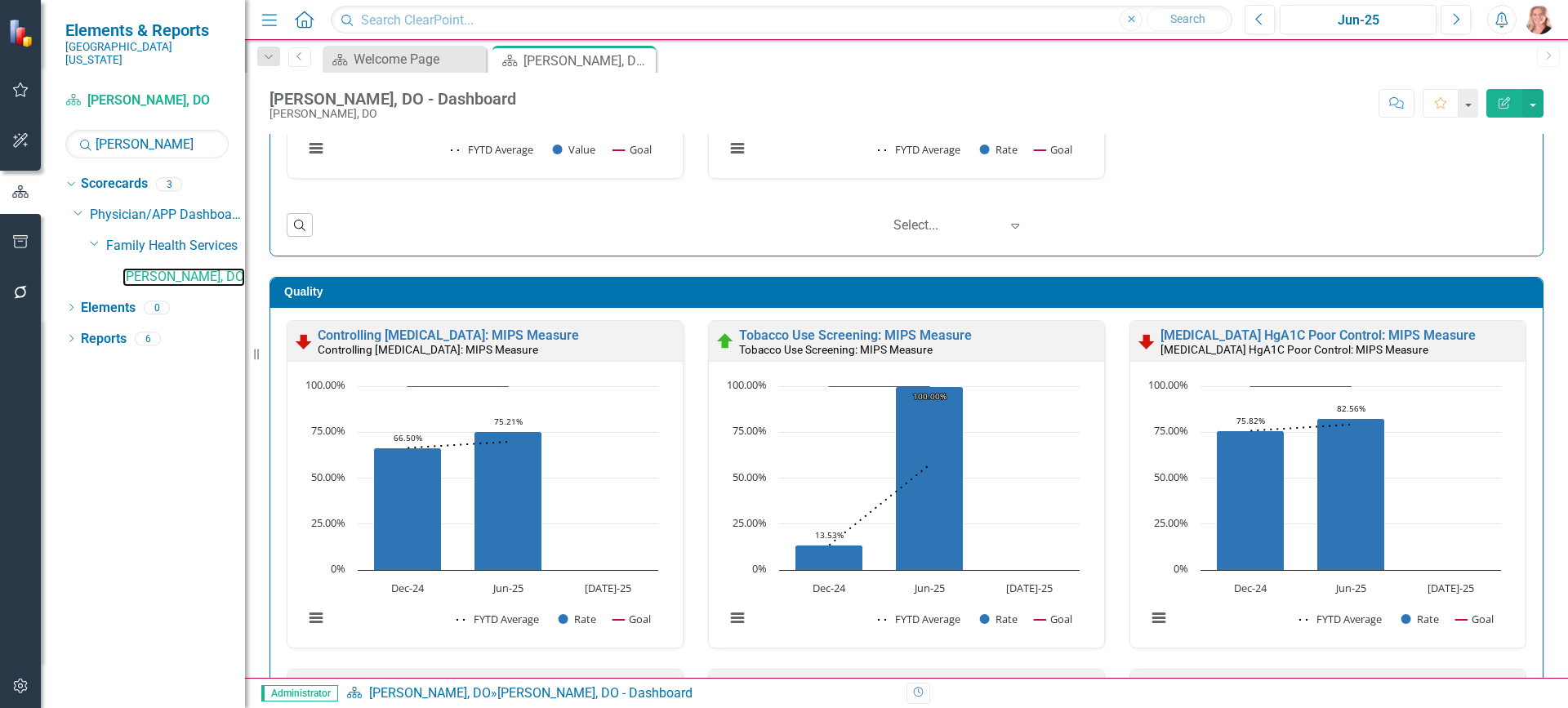
scroll to position [408, 0]
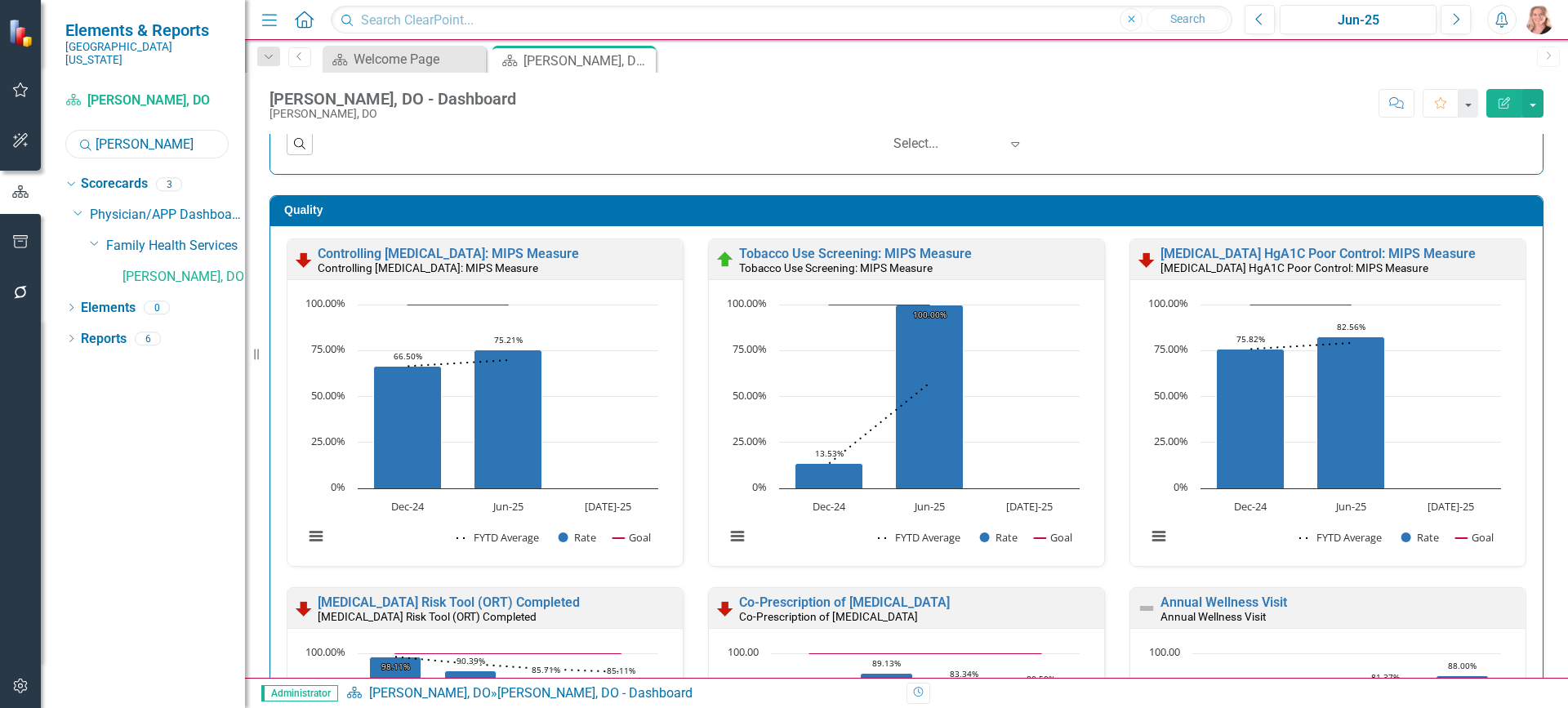
click at [140, 130] on input "[PERSON_NAME]" at bounding box center [147, 144] width 163 height 29
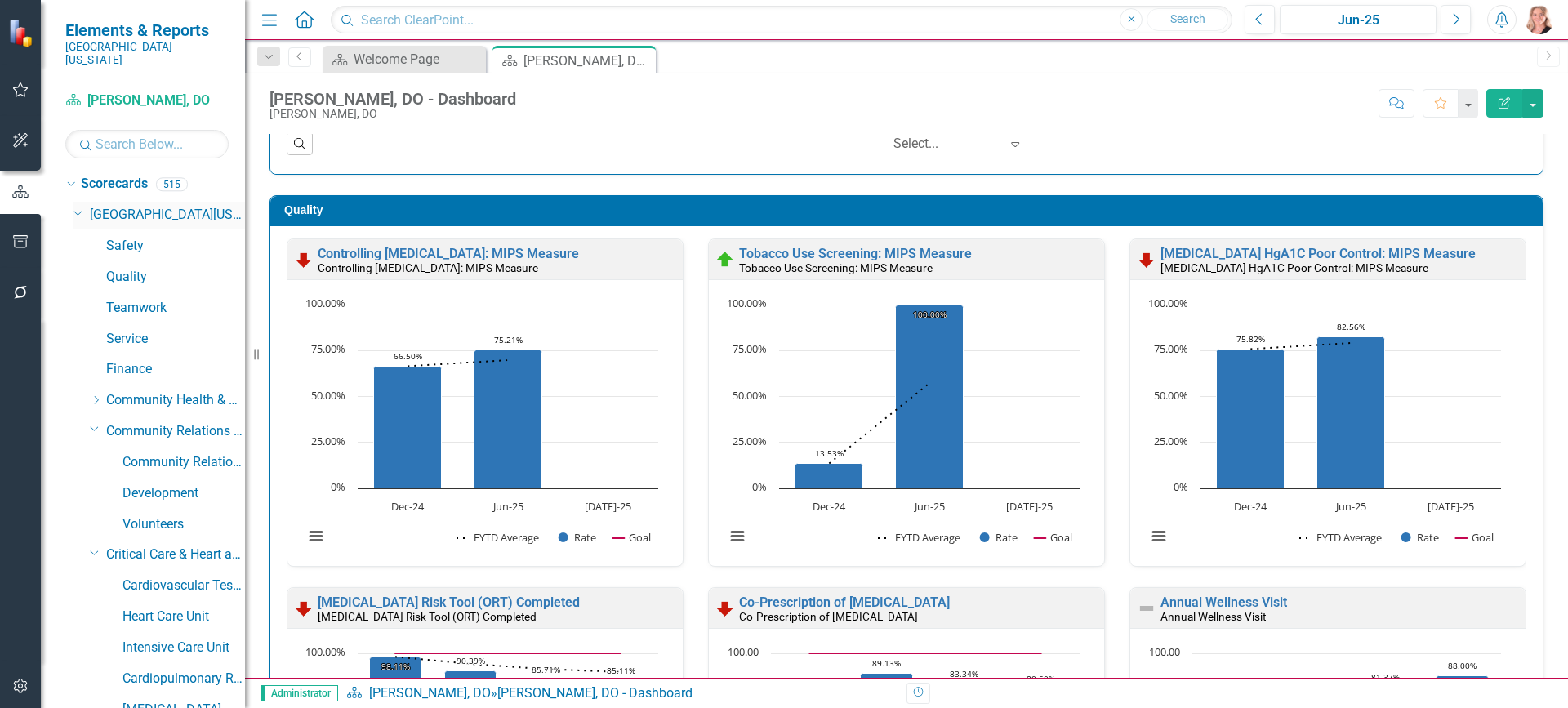
click at [75, 205] on icon "Dropdown" at bounding box center [78, 211] width 9 height 12
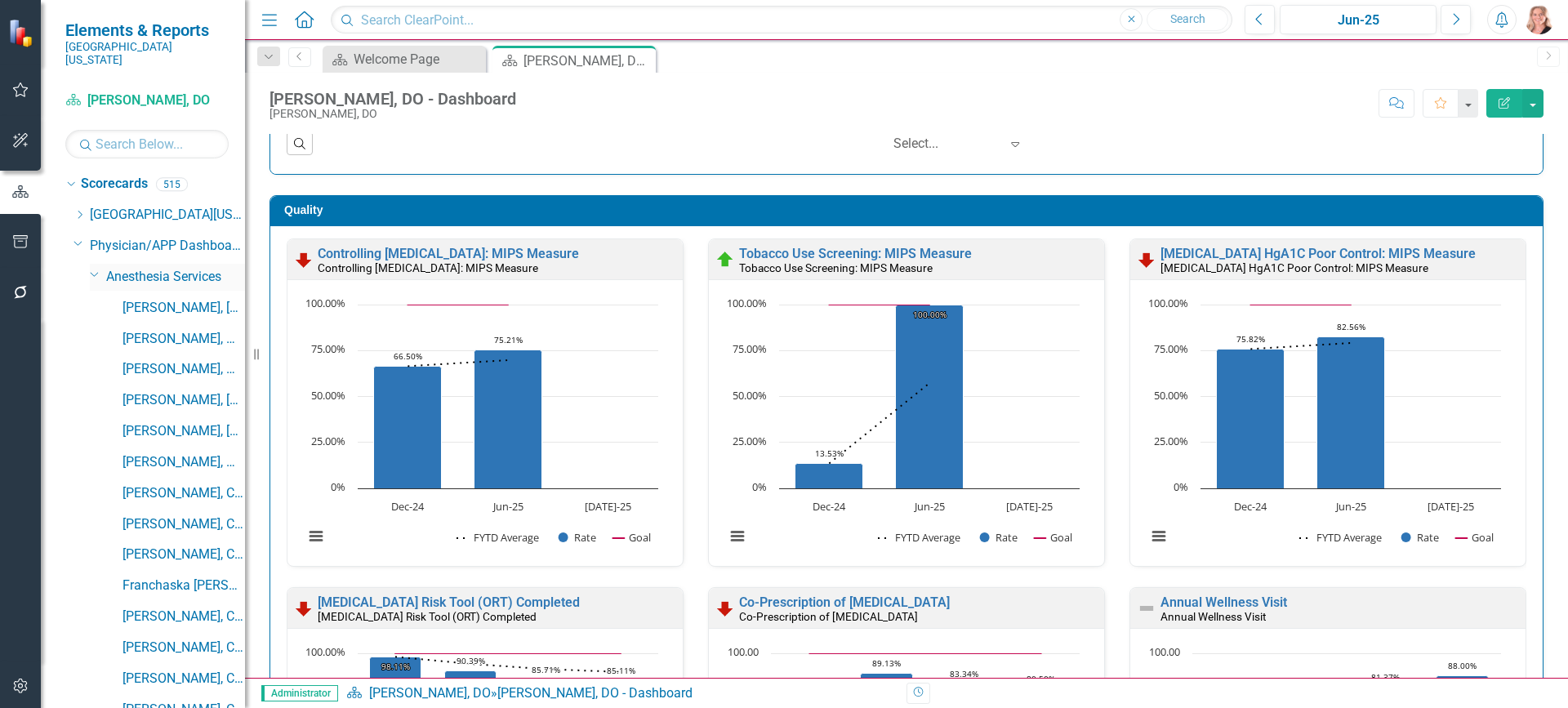
click at [91, 268] on icon "Dropdown" at bounding box center [94, 274] width 9 height 12
click at [91, 304] on icon at bounding box center [94, 305] width 8 height 4
click at [91, 330] on icon "Dropdown" at bounding box center [94, 335] width 9 height 12
click at [91, 361] on icon "Dropdown" at bounding box center [94, 367] width 9 height 12
click at [96, 391] on icon "Dropdown" at bounding box center [94, 397] width 9 height 12
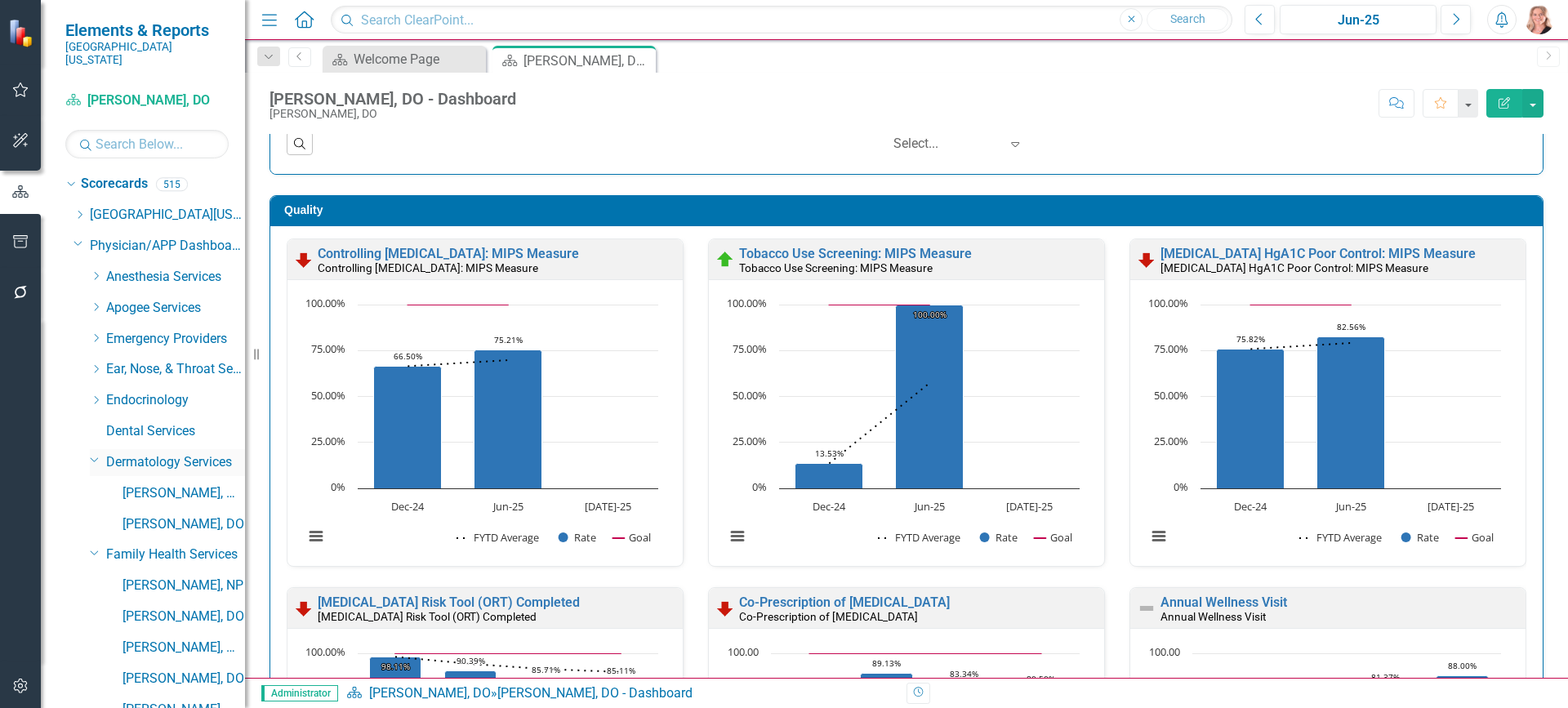
click at [90, 453] on icon "Dropdown" at bounding box center [94, 459] width 9 height 12
click at [98, 485] on icon "Dropdown" at bounding box center [94, 490] width 9 height 12
click at [97, 516] on icon "Dropdown" at bounding box center [94, 521] width 9 height 12
click at [95, 546] on icon "Dropdown" at bounding box center [94, 552] width 9 height 12
click at [90, 577] on icon "Dropdown" at bounding box center [94, 583] width 9 height 12
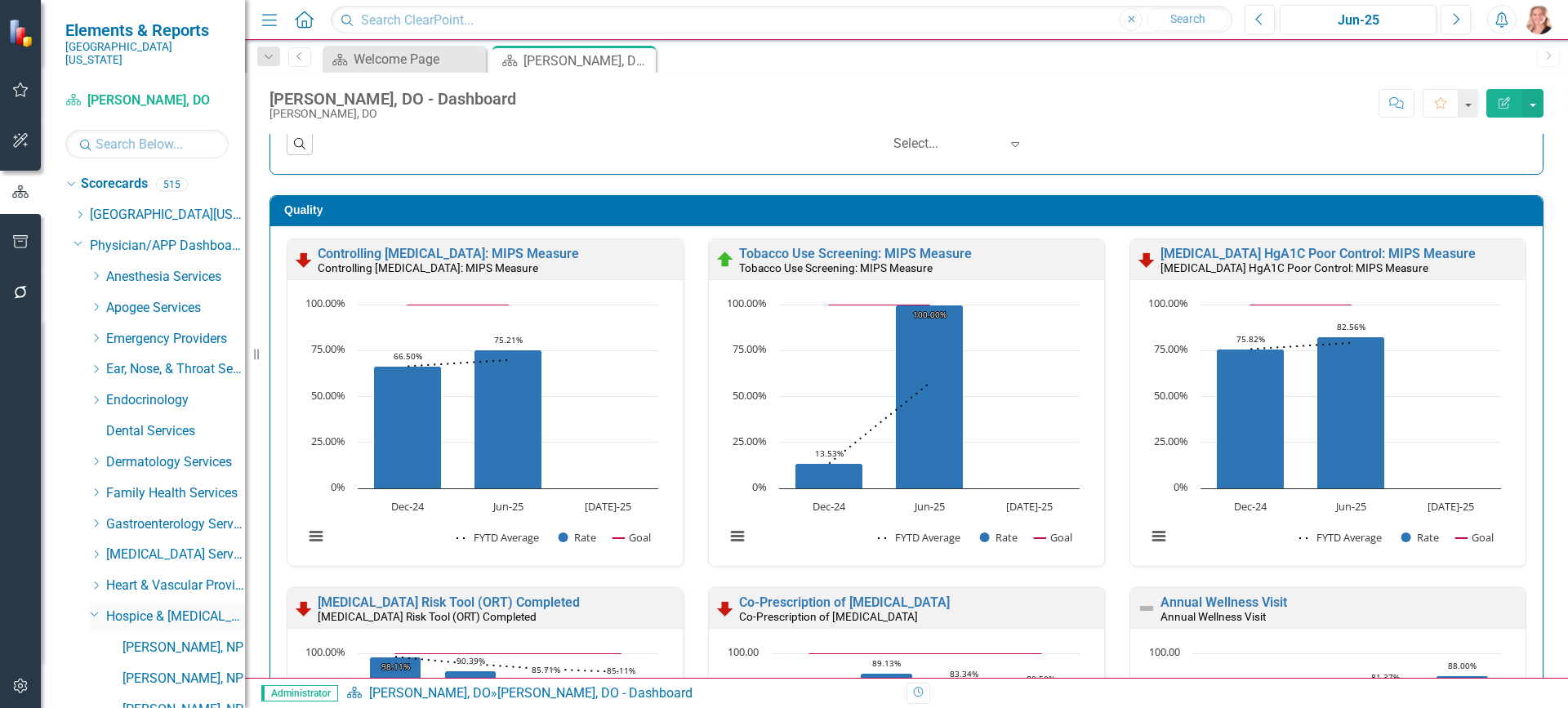
click at [94, 613] on icon at bounding box center [94, 615] width 8 height 4
drag, startPoint x: 97, startPoint y: 634, endPoint x: 67, endPoint y: 615, distance: 35.5
click at [97, 639] on icon "Dropdown" at bounding box center [94, 644] width 9 height 12
drag, startPoint x: 97, startPoint y: 664, endPoint x: 80, endPoint y: 566, distance: 99.5
click at [97, 670] on icon "Dropdown" at bounding box center [94, 675] width 9 height 12
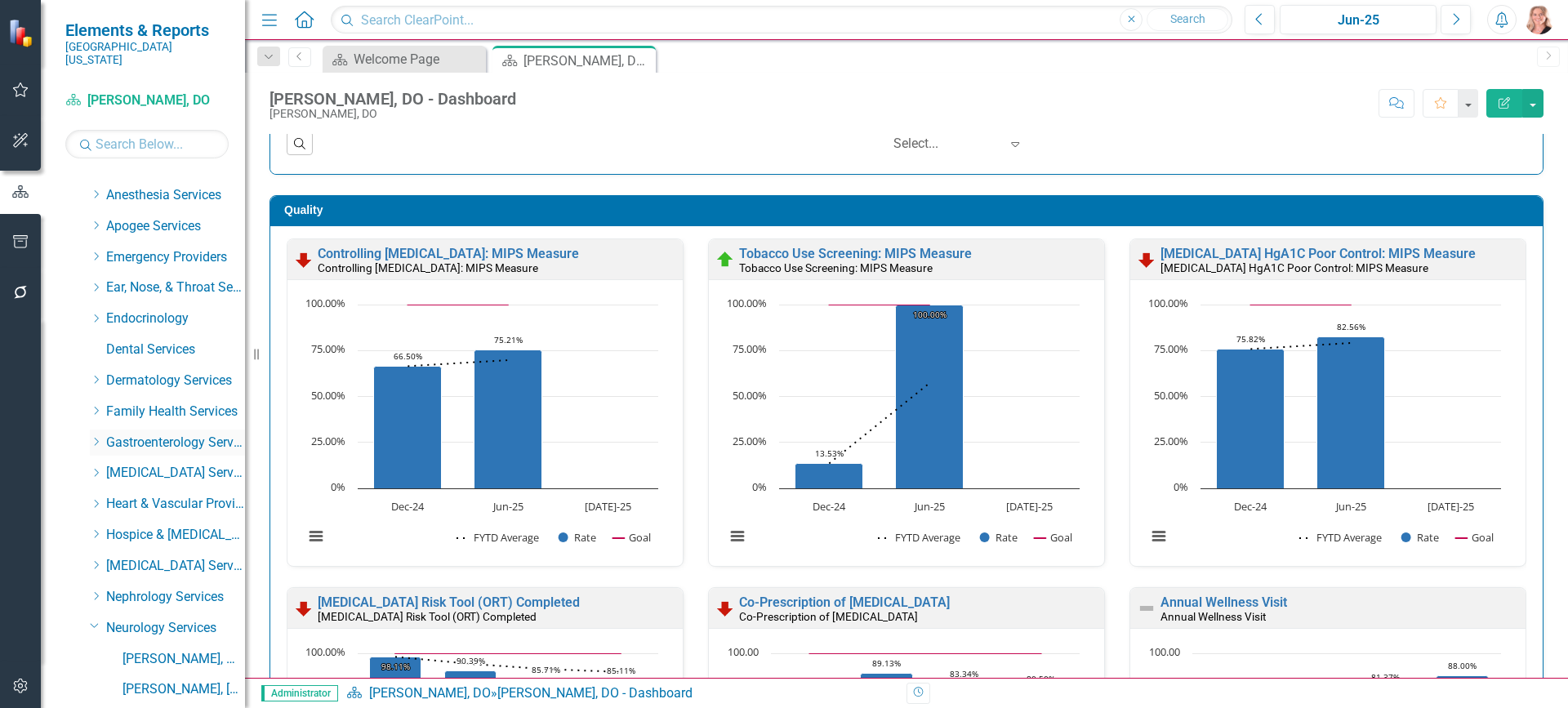
scroll to position [163, 0]
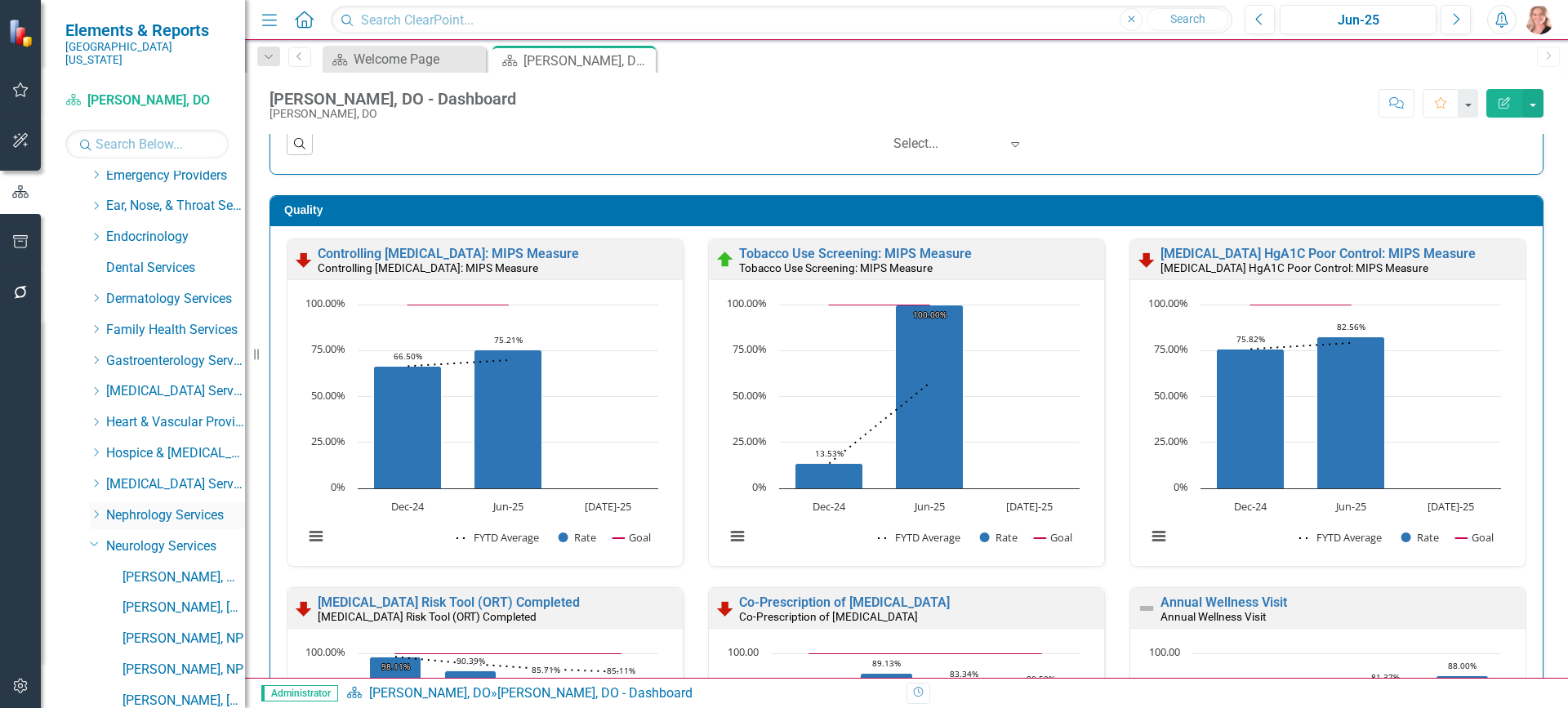
click at [97, 511] on icon at bounding box center [96, 515] width 4 height 8
click at [96, 506] on icon "Dropdown" at bounding box center [94, 512] width 9 height 12
click at [88, 537] on div "Dropdown" at bounding box center [93, 543] width 14 height 12
click at [92, 569] on icon "Dropdown" at bounding box center [94, 574] width 9 height 12
click at [91, 600] on icon "Dropdown" at bounding box center [94, 605] width 9 height 12
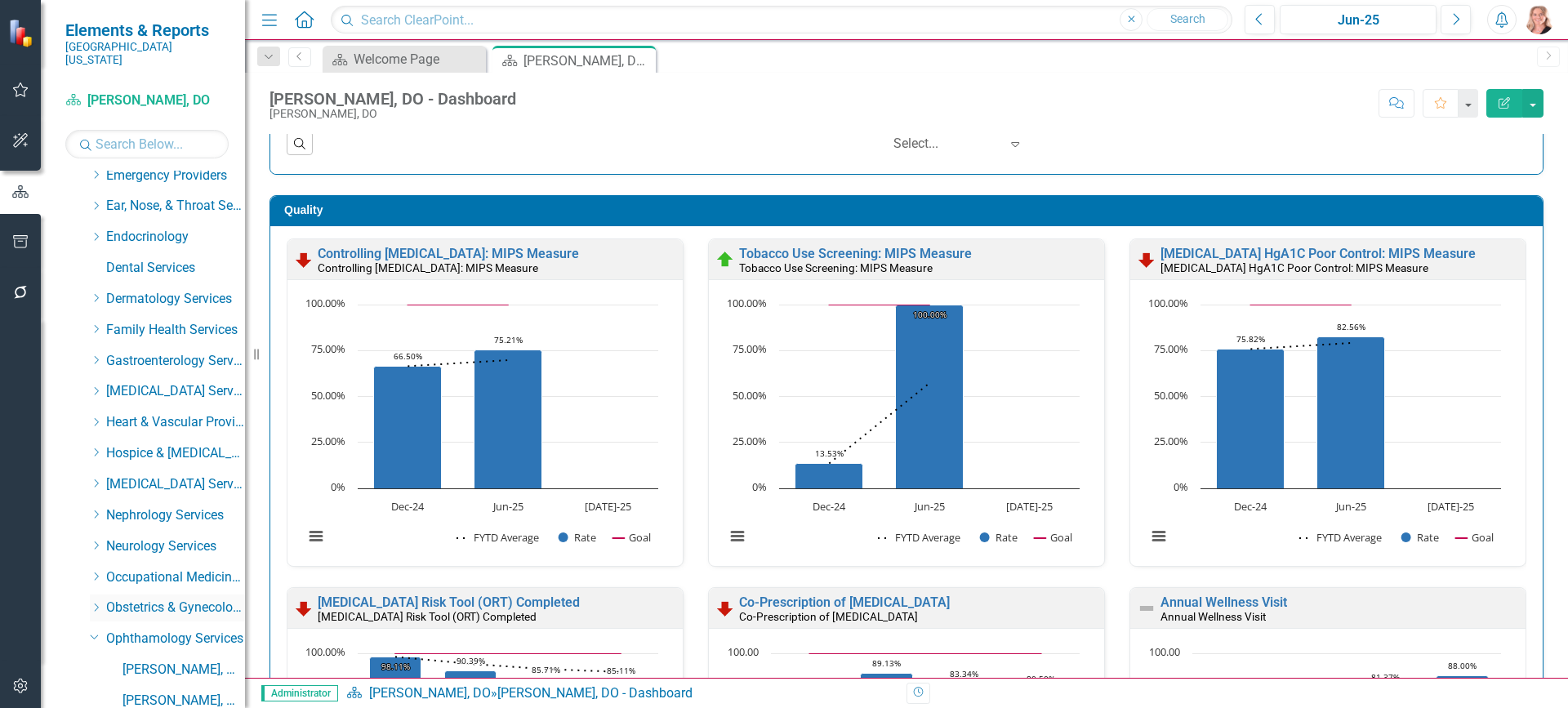
click at [94, 634] on icon at bounding box center [94, 636] width 8 height 4
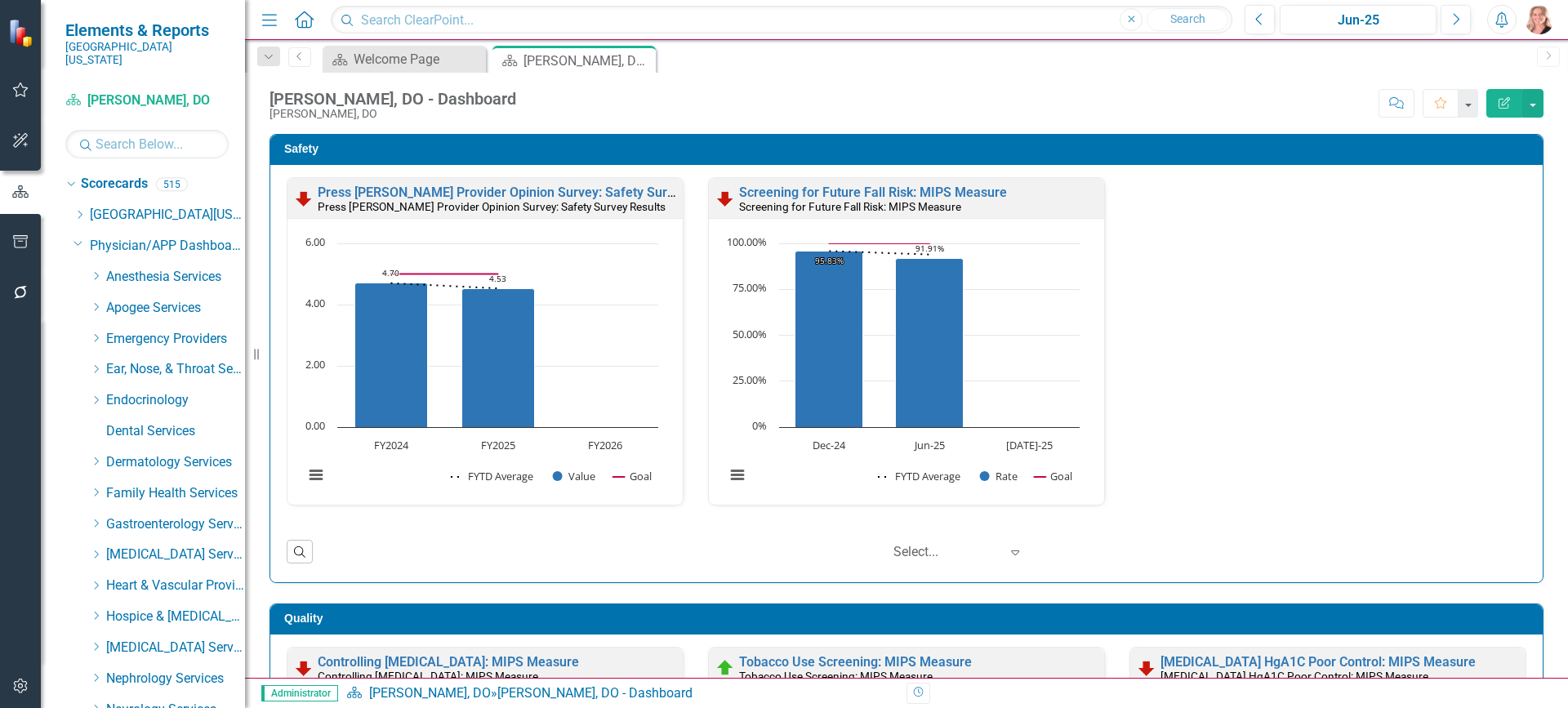
scroll to position [408, 0]
